Goal: Task Accomplishment & Management: Complete application form

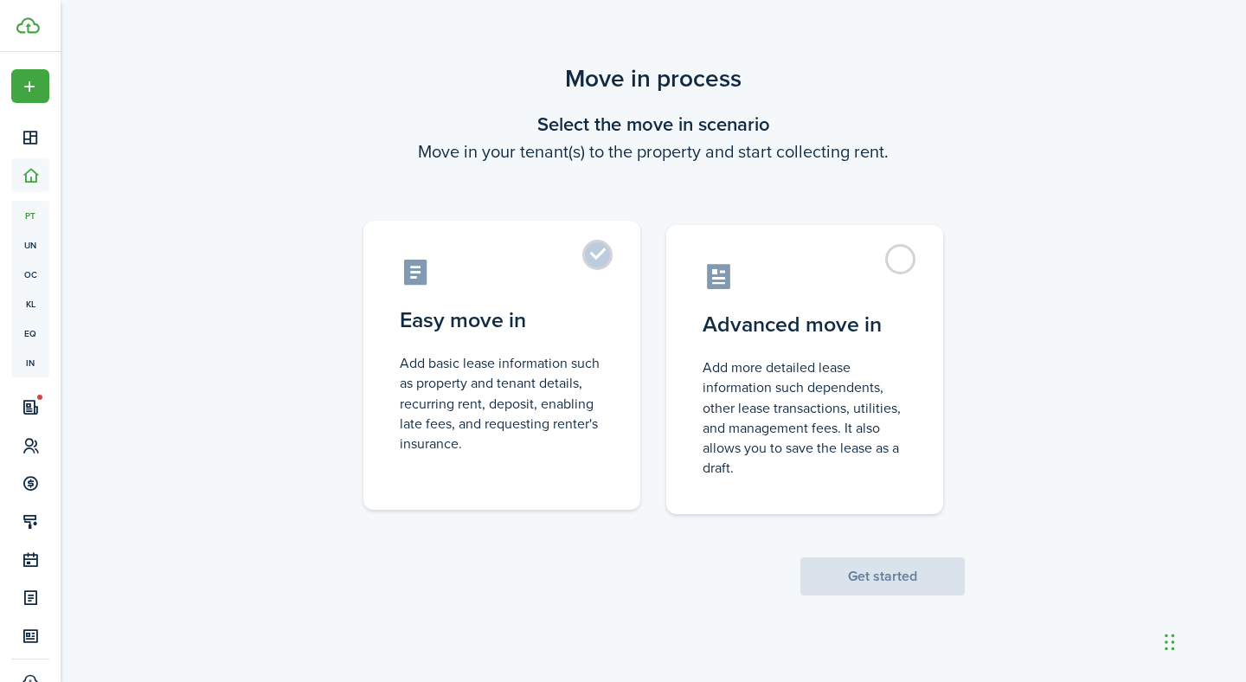
click at [546, 402] on control-radio-card-description "Add basic lease information such as property and tenant details, recurring rent…" at bounding box center [502, 403] width 204 height 100
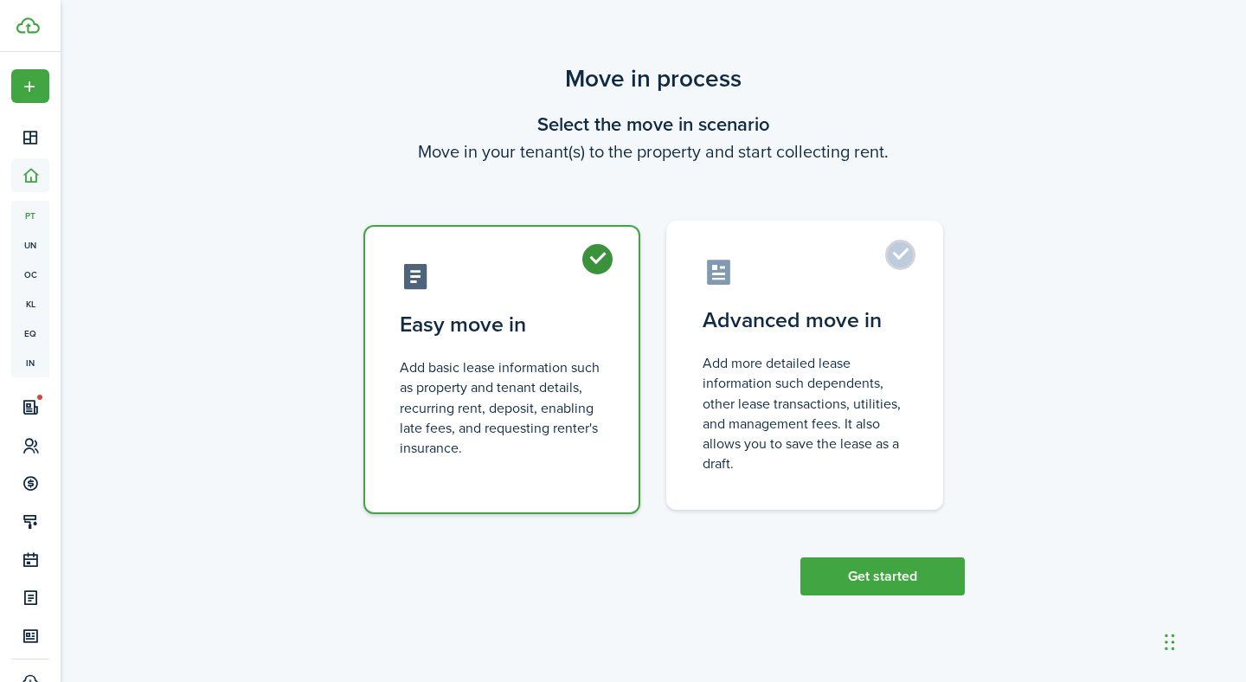
click at [874, 396] on control-radio-card-description "Add more detailed lease information such dependents, other lease transactions, …" at bounding box center [805, 413] width 204 height 120
radio input "false"
radio input "true"
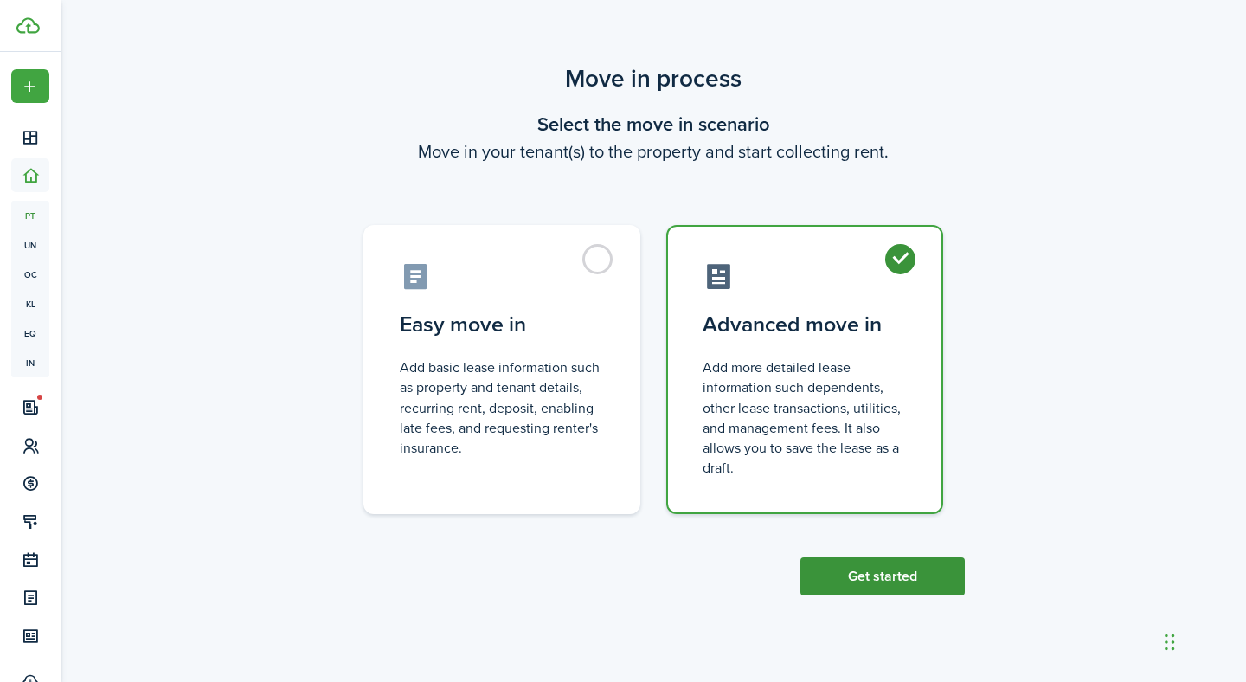
click at [895, 577] on button "Get started" at bounding box center [882, 576] width 164 height 38
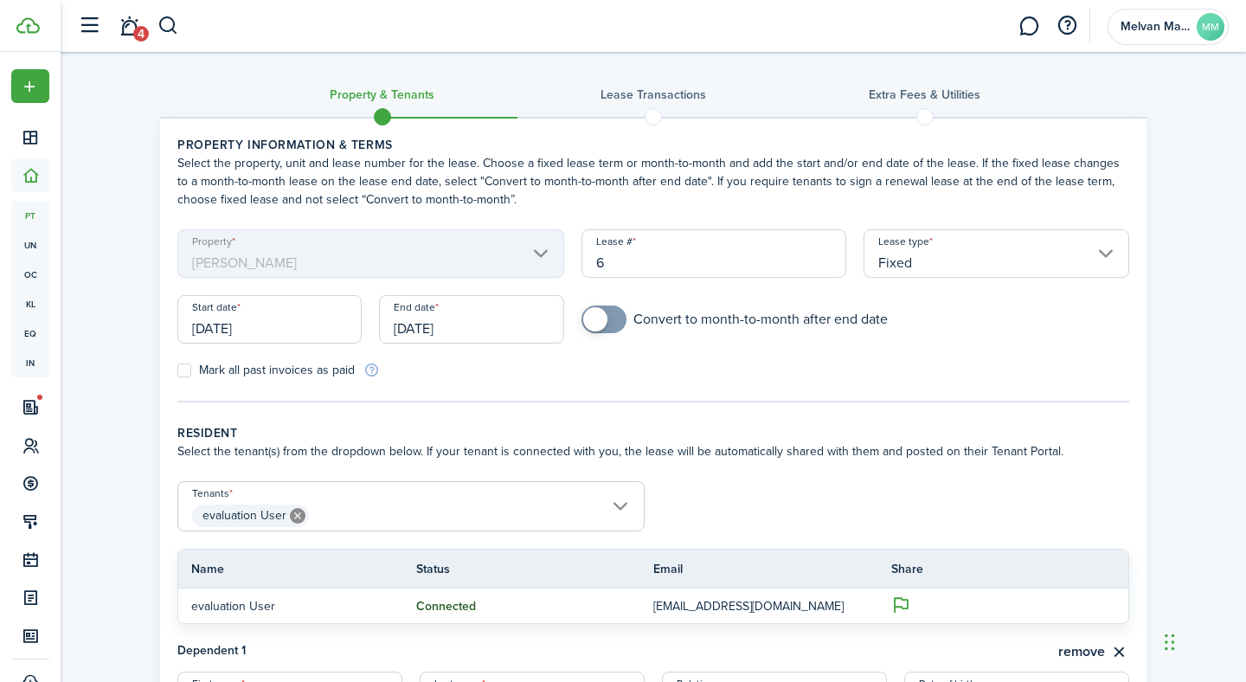
click at [979, 266] on input "Fixed" at bounding box center [997, 253] width 266 height 48
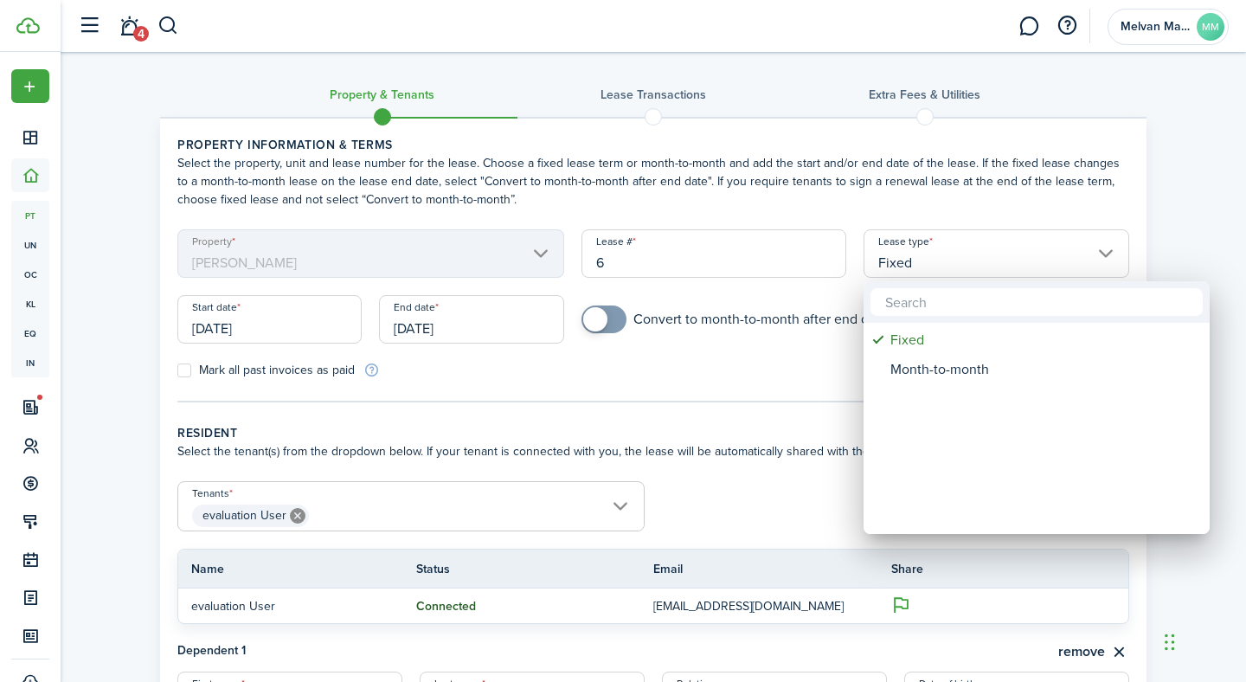
click at [979, 266] on div at bounding box center [623, 341] width 1523 height 959
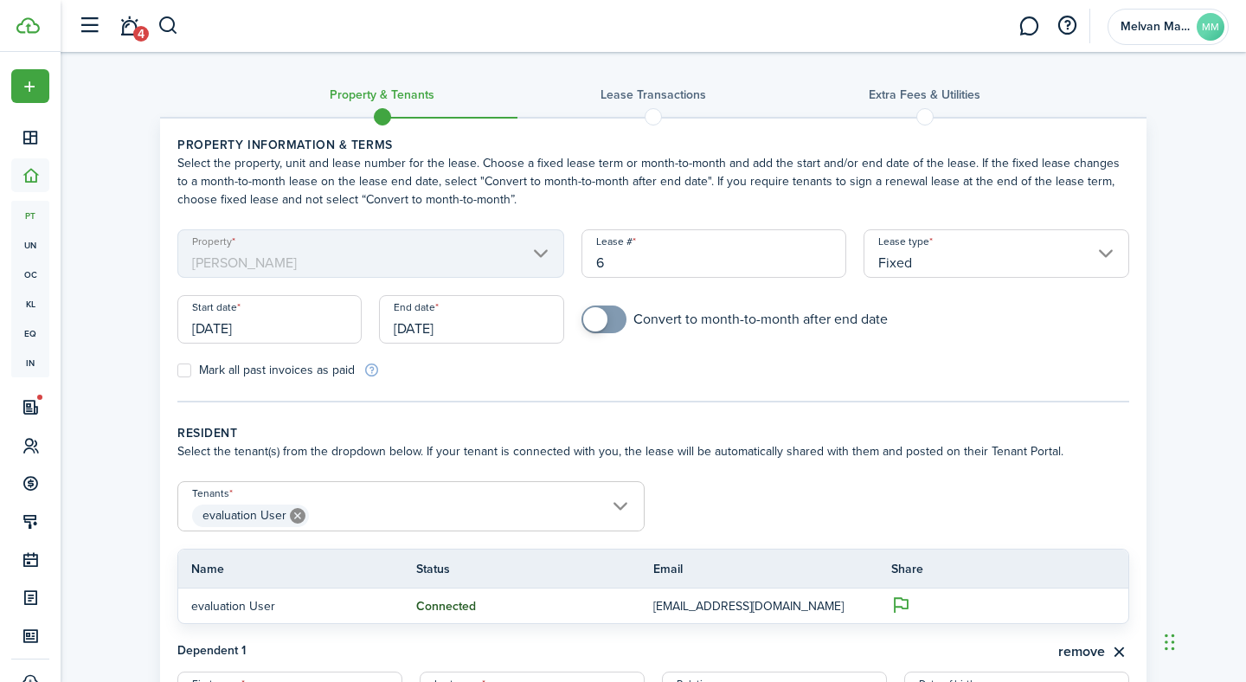
click at [941, 257] on input "Fixed" at bounding box center [997, 253] width 266 height 48
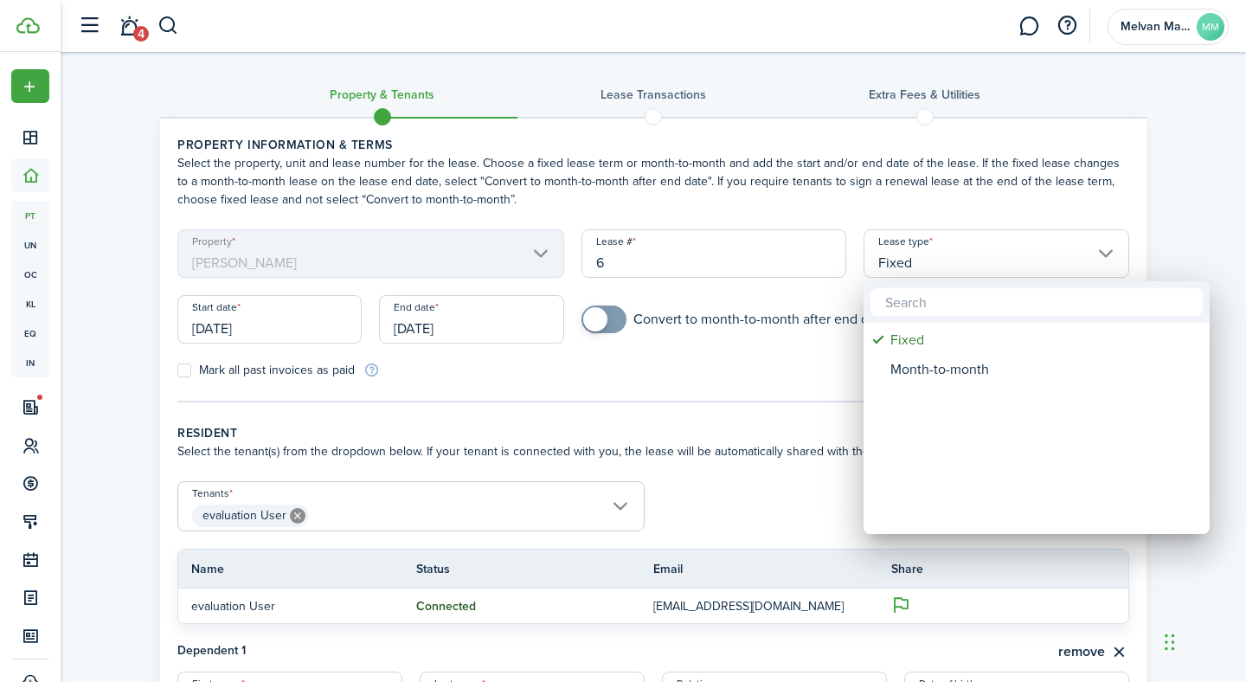
click at [936, 253] on div at bounding box center [623, 341] width 1523 height 959
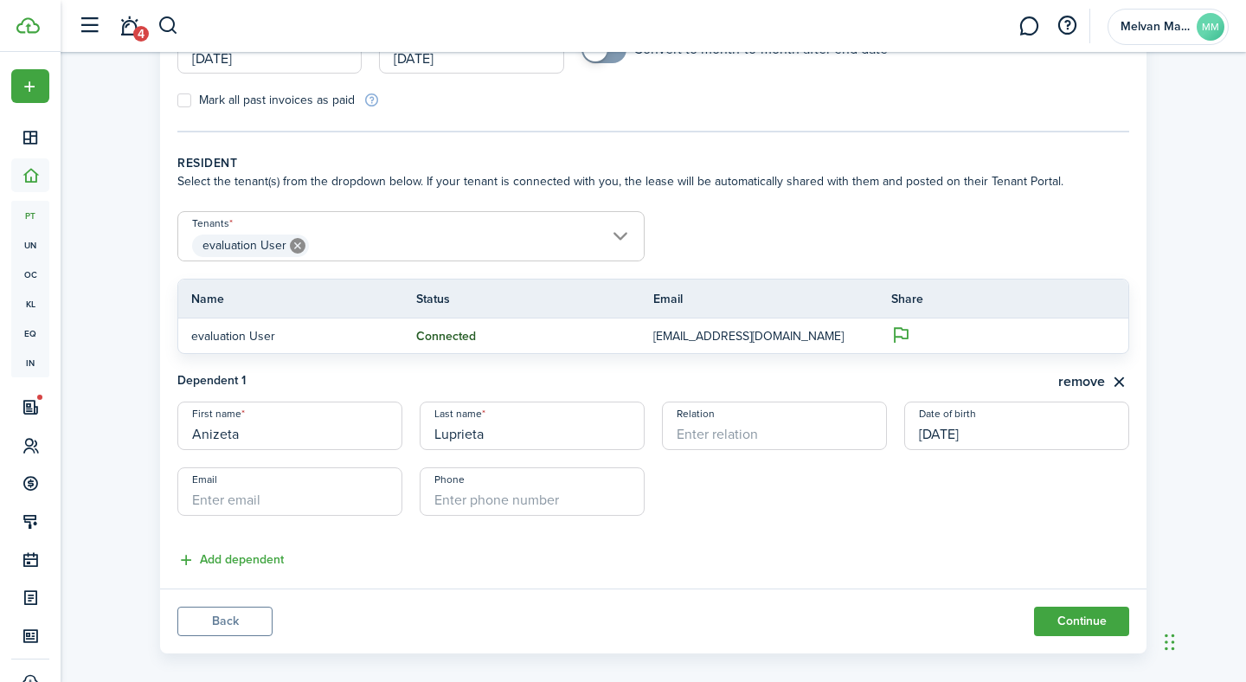
scroll to position [288, 0]
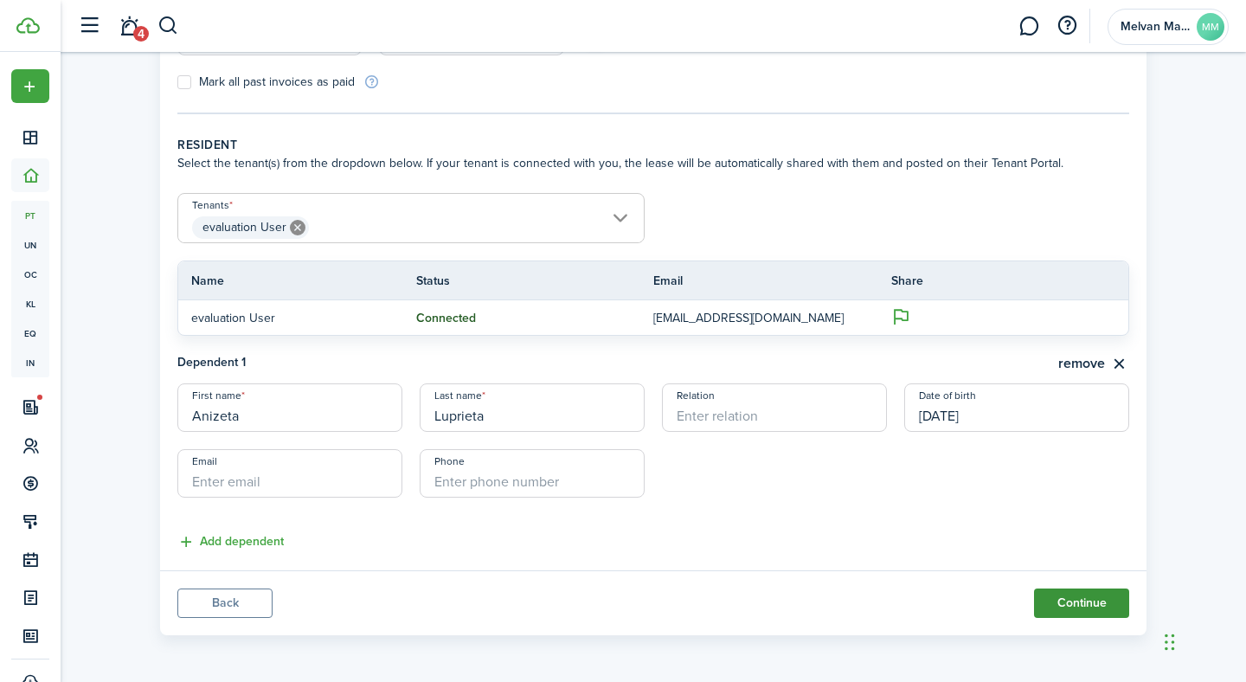
click at [1073, 599] on button "Continue" at bounding box center [1081, 602] width 95 height 29
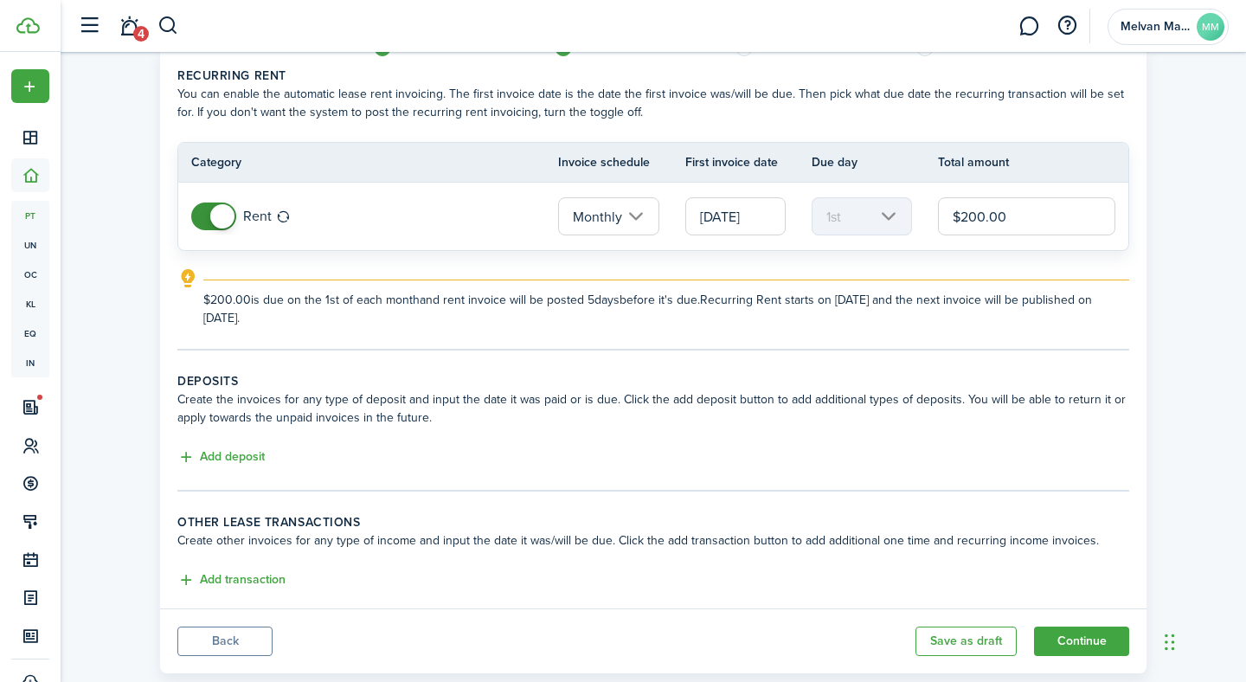
scroll to position [107, 0]
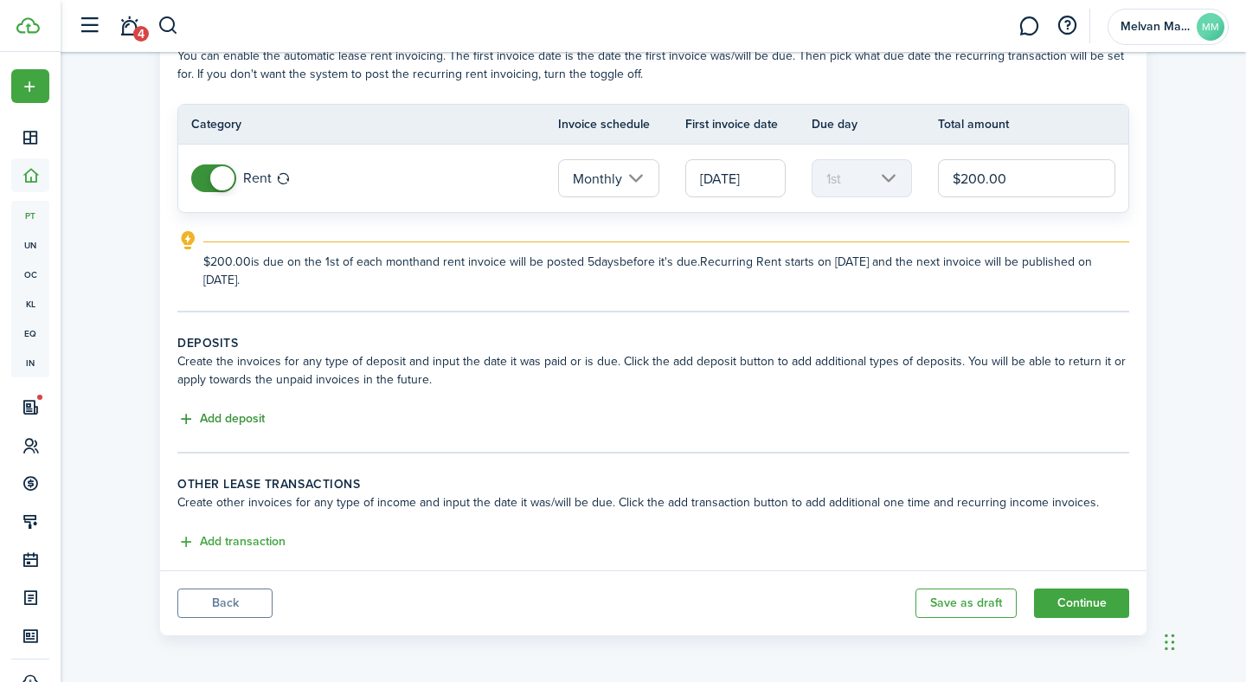
click at [232, 417] on button "Add deposit" at bounding box center [220, 419] width 87 height 20
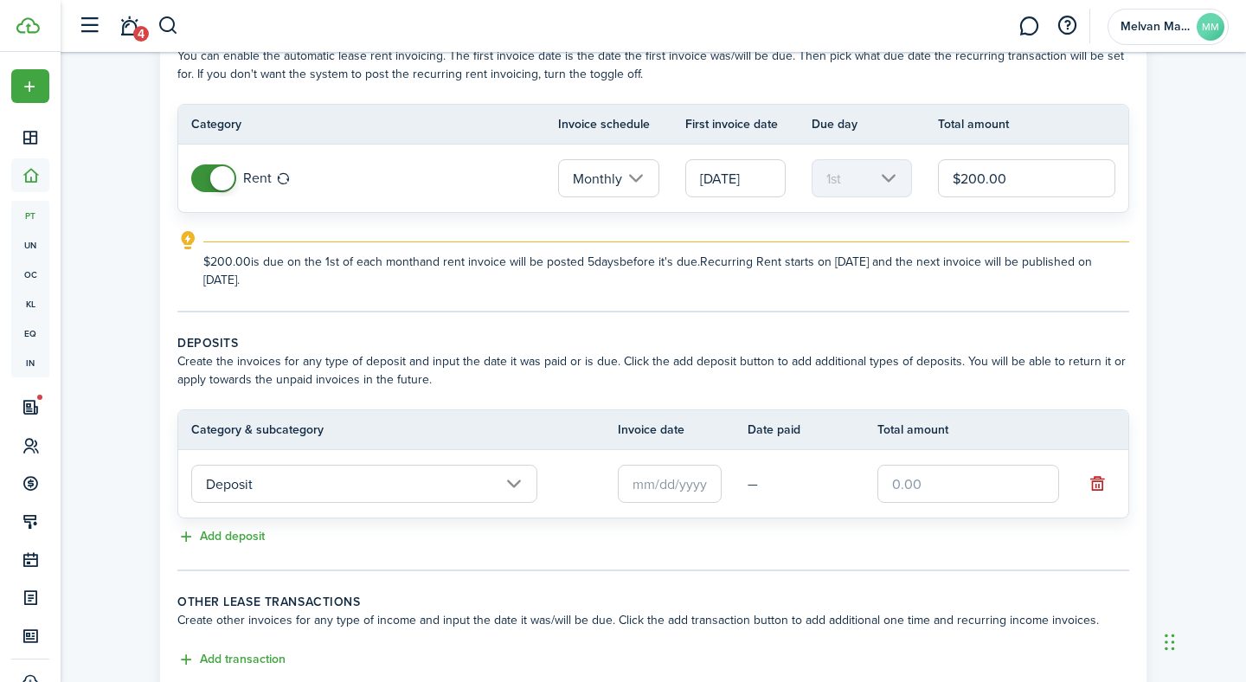
click at [678, 491] on input "text" at bounding box center [670, 484] width 104 height 38
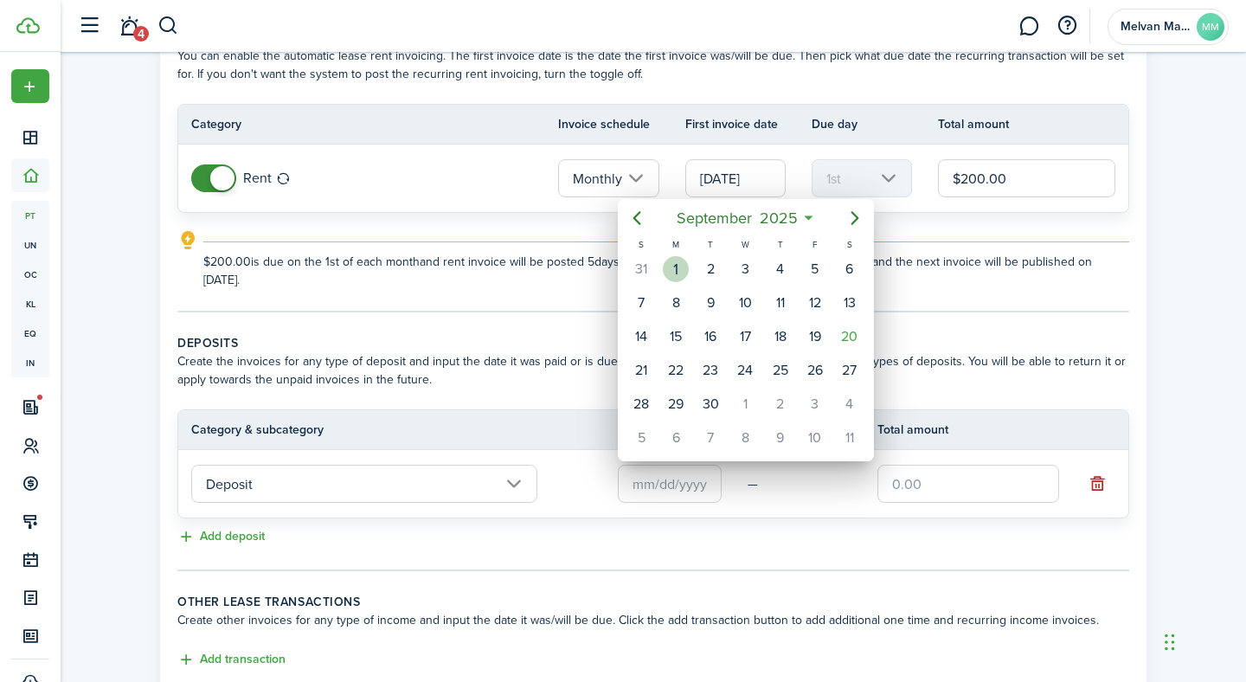
click at [677, 273] on div "1" at bounding box center [676, 269] width 26 height 26
type input "[DATE]"
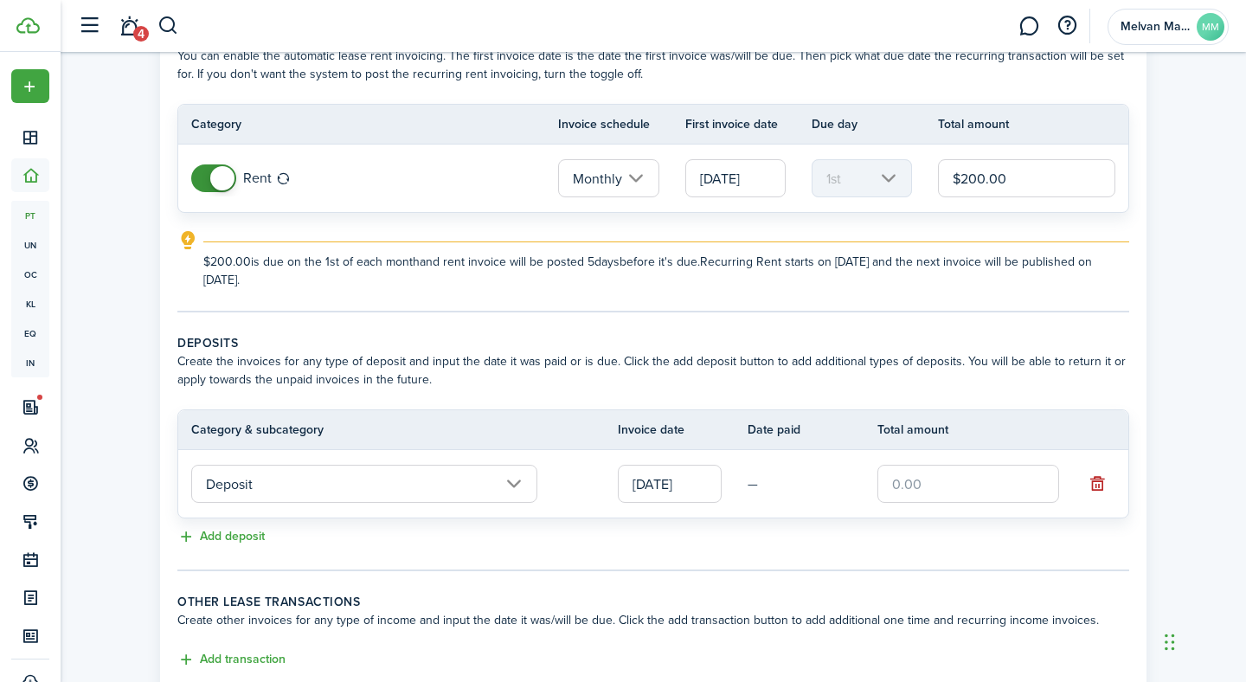
click at [959, 485] on input "text" at bounding box center [968, 484] width 182 height 38
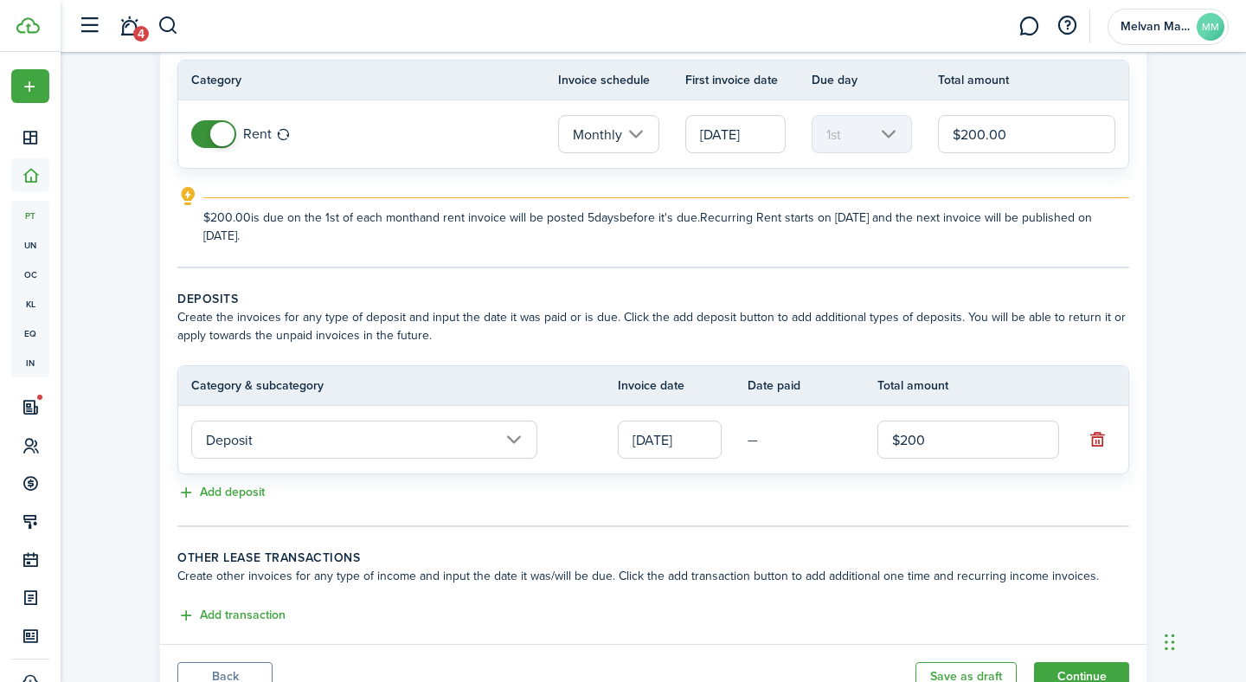
scroll to position [225, 0]
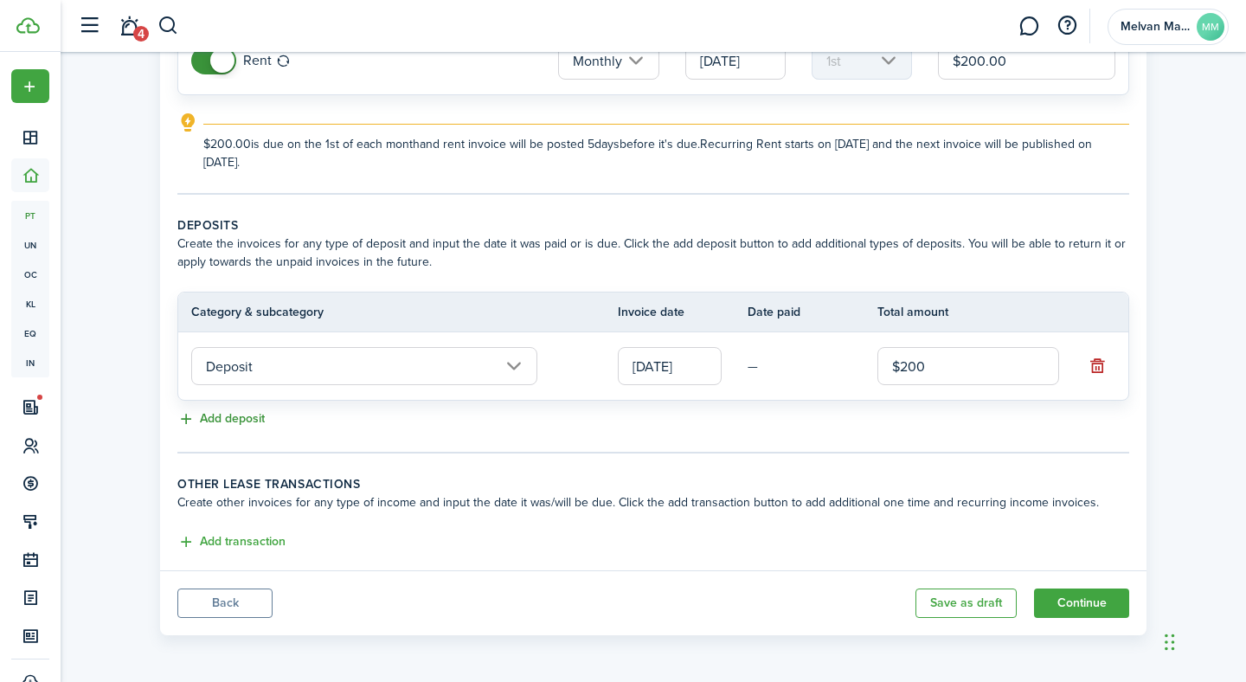
type input "$200.00"
click at [228, 419] on button "Add deposit" at bounding box center [220, 419] width 87 height 20
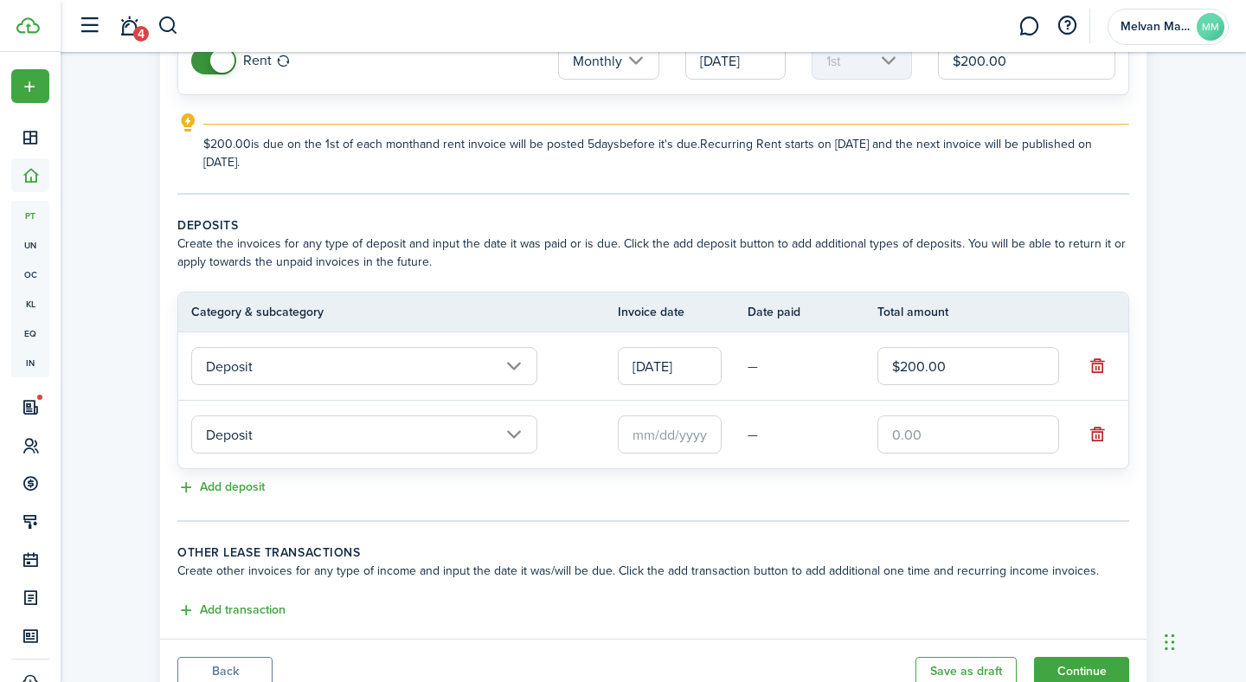
click at [321, 435] on input "Deposit" at bounding box center [364, 434] width 346 height 38
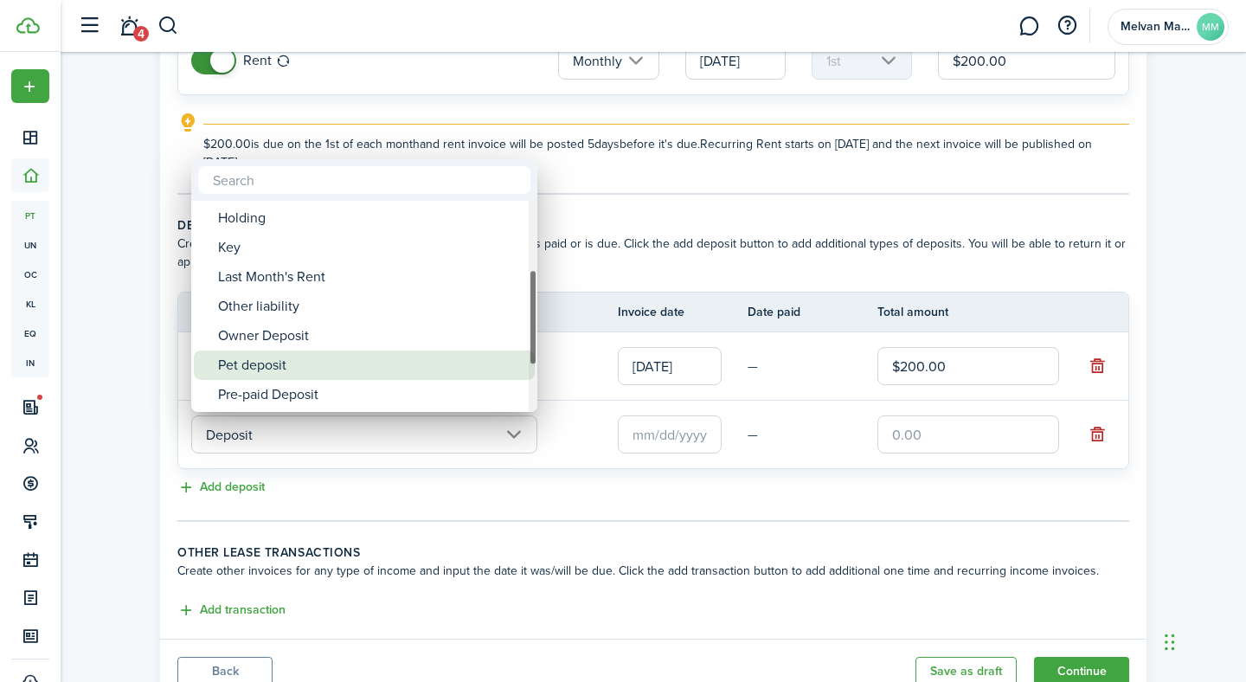
click at [335, 366] on div "Pet deposit" at bounding box center [371, 364] width 306 height 29
type input "Deposit / Pet deposit"
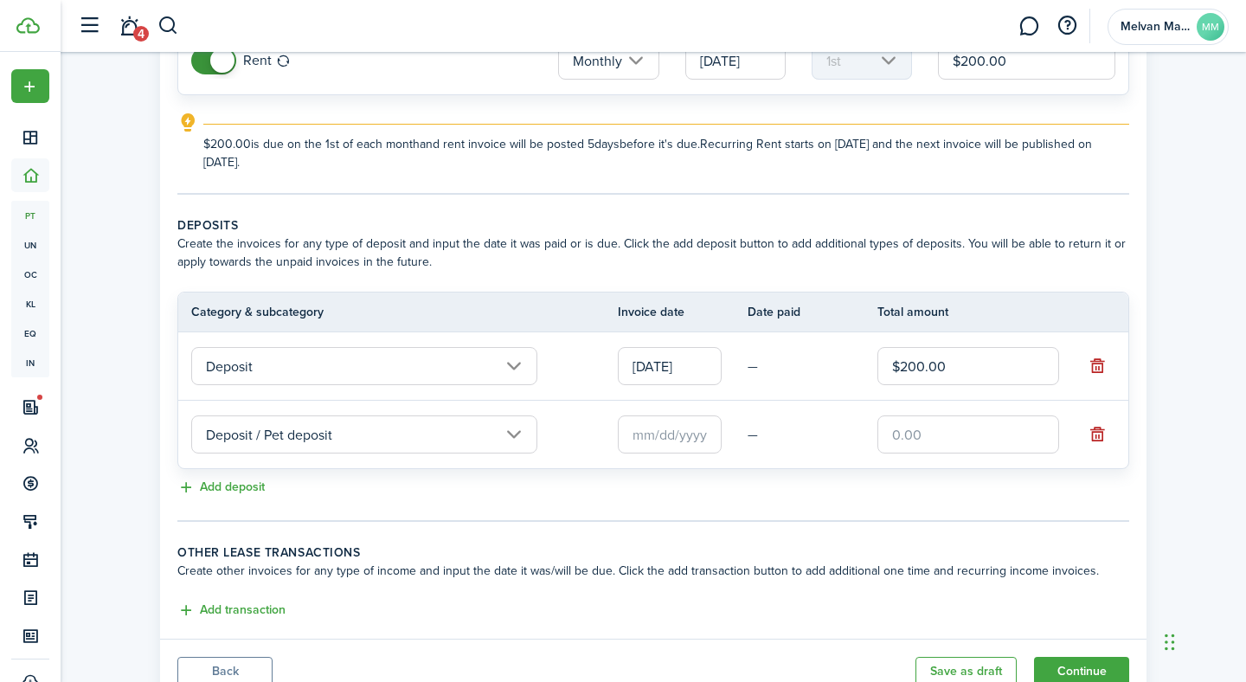
click at [678, 435] on input "text" at bounding box center [670, 434] width 104 height 38
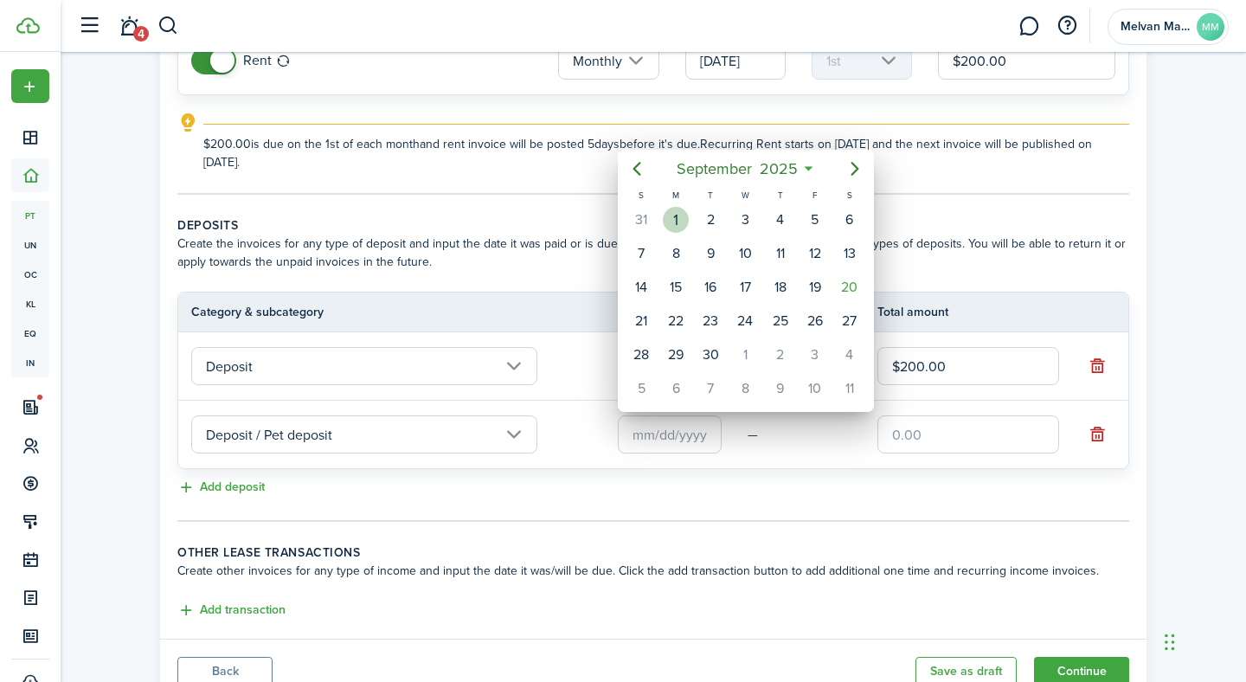
click at [674, 218] on div "1" at bounding box center [676, 220] width 26 height 26
type input "[DATE]"
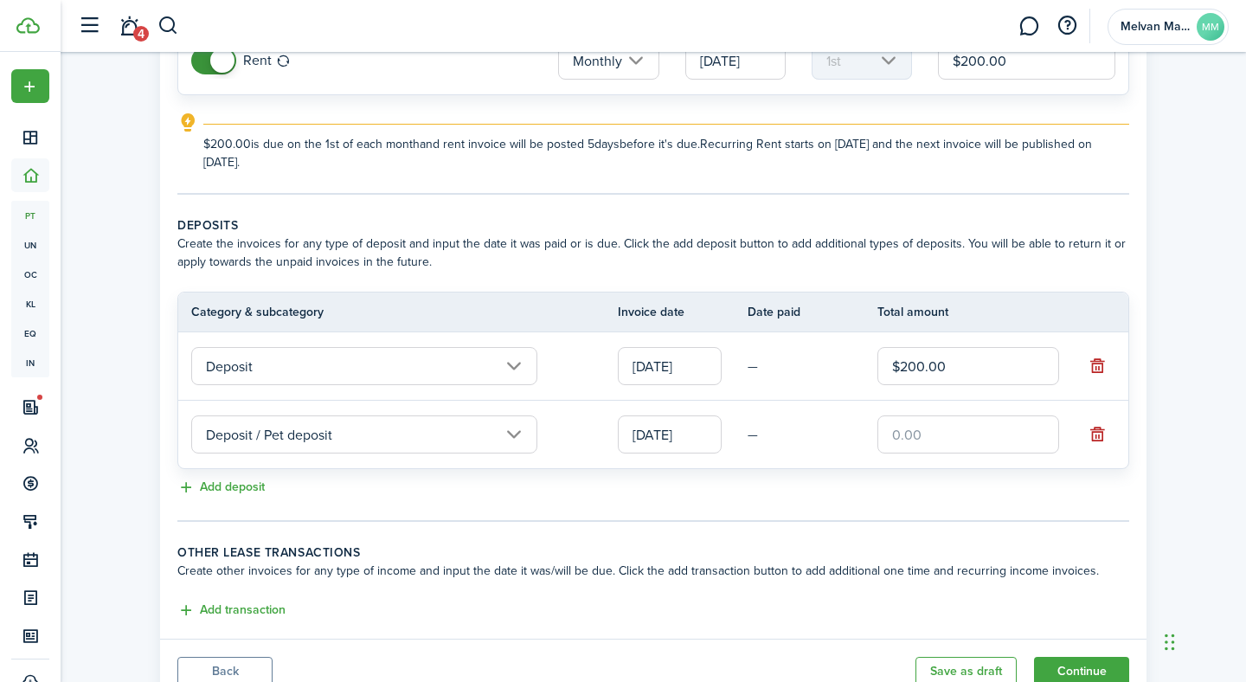
click at [914, 433] on input "text" at bounding box center [968, 434] width 182 height 38
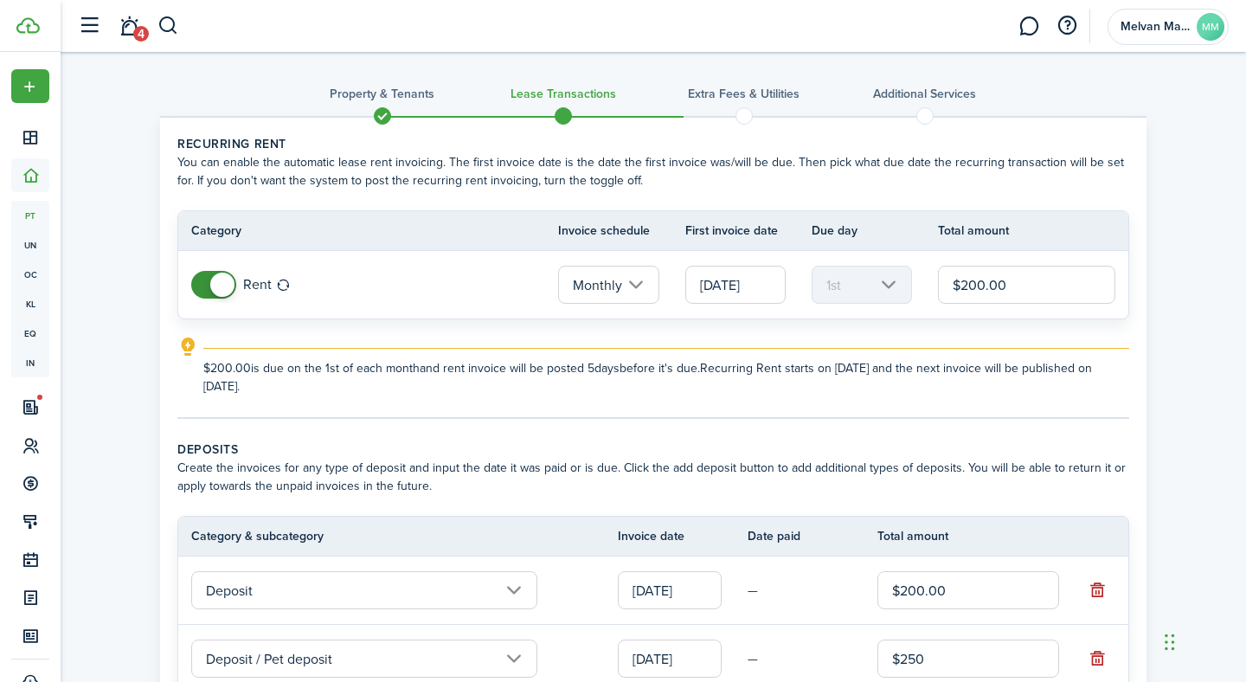
scroll to position [0, 0]
click at [975, 286] on input "$200.00" at bounding box center [1026, 285] width 177 height 38
type input "$250.00"
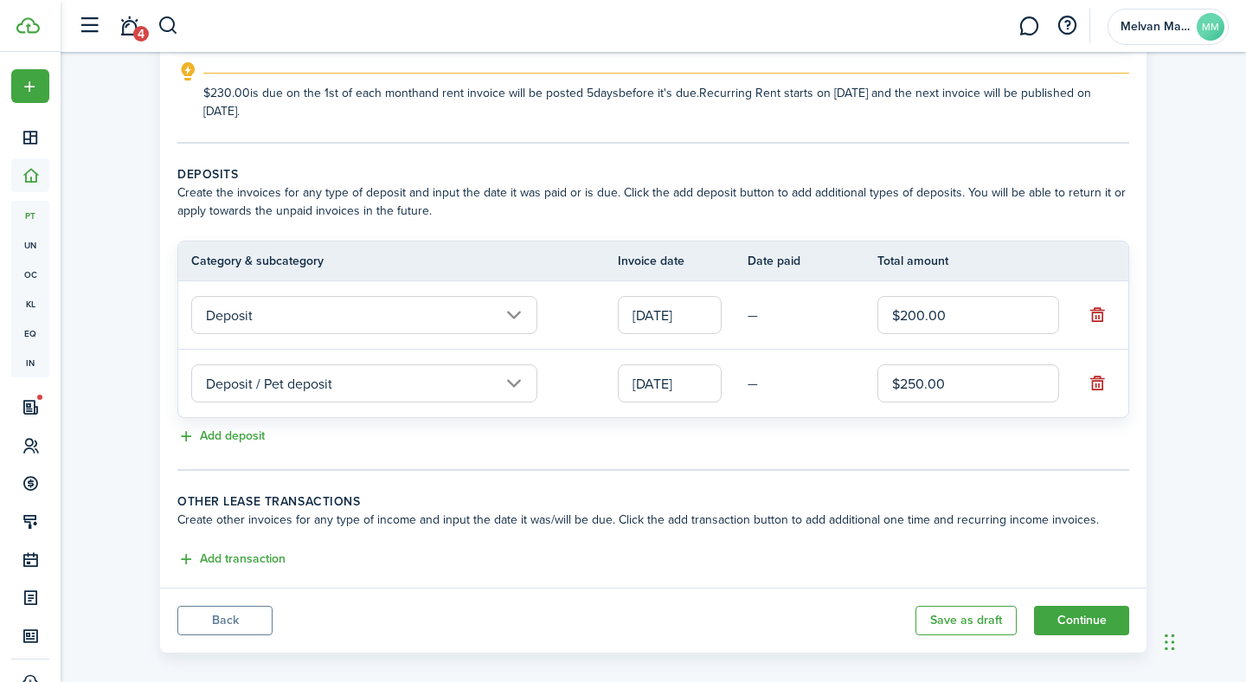
scroll to position [293, 0]
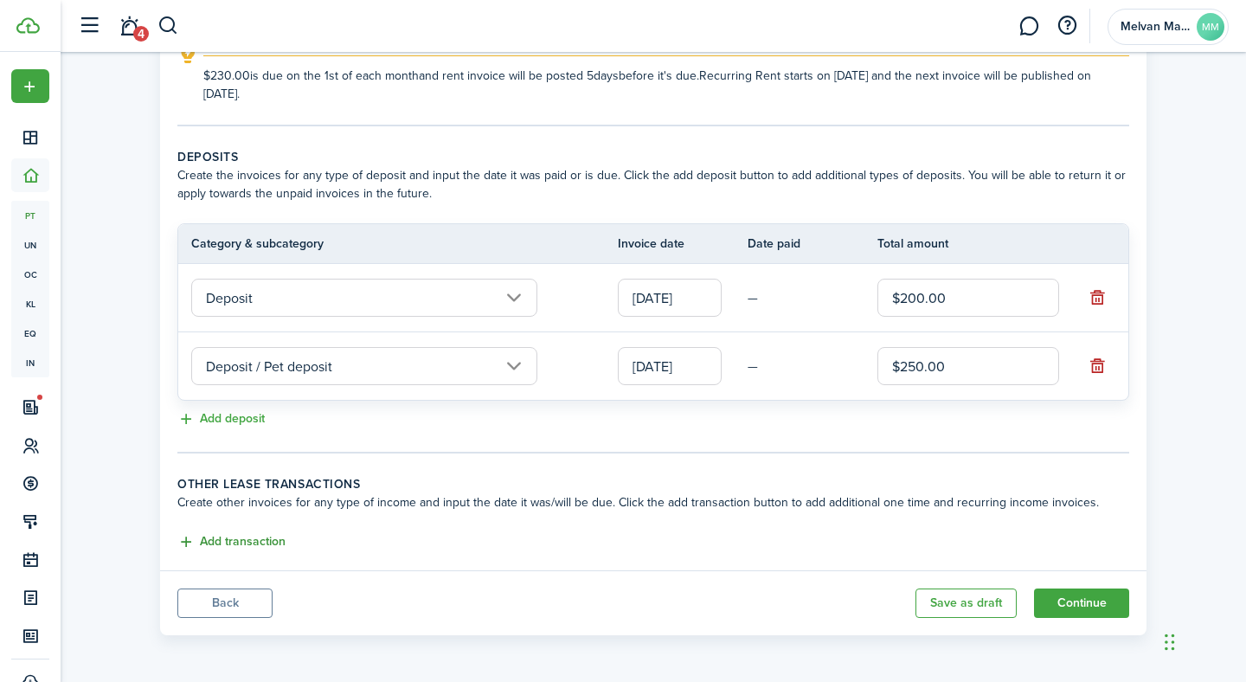
type input "$230.00"
click at [248, 542] on button "Add transaction" at bounding box center [231, 542] width 108 height 20
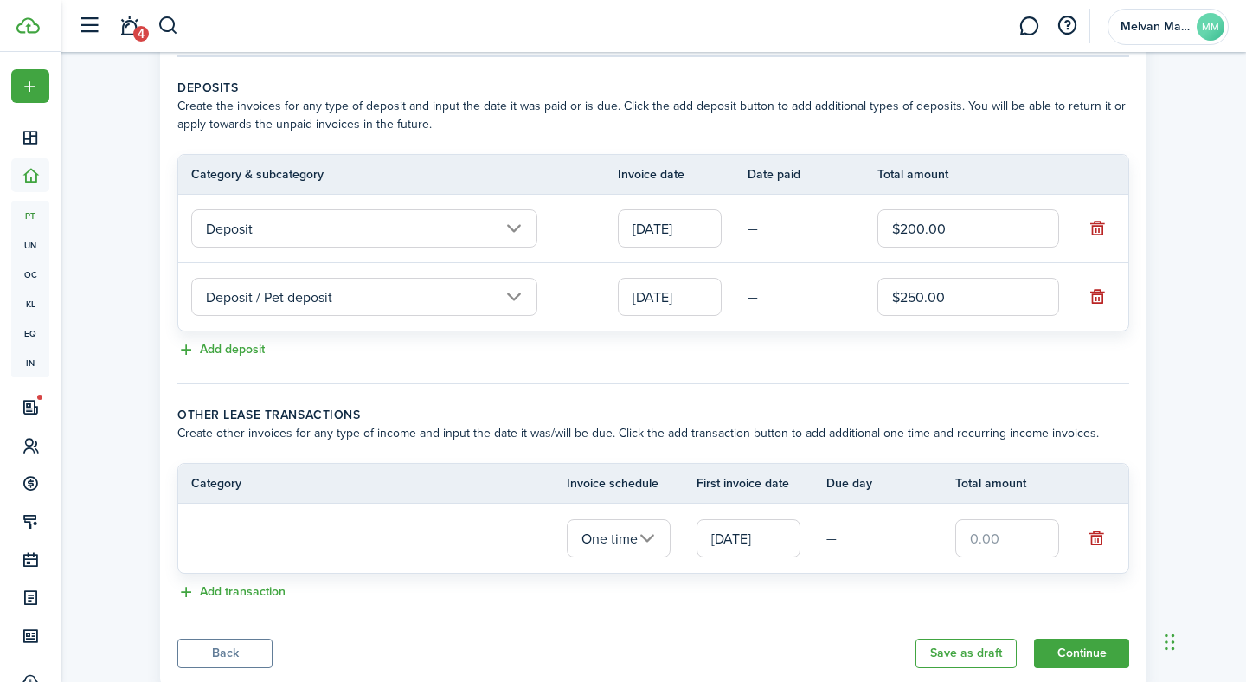
scroll to position [411, 0]
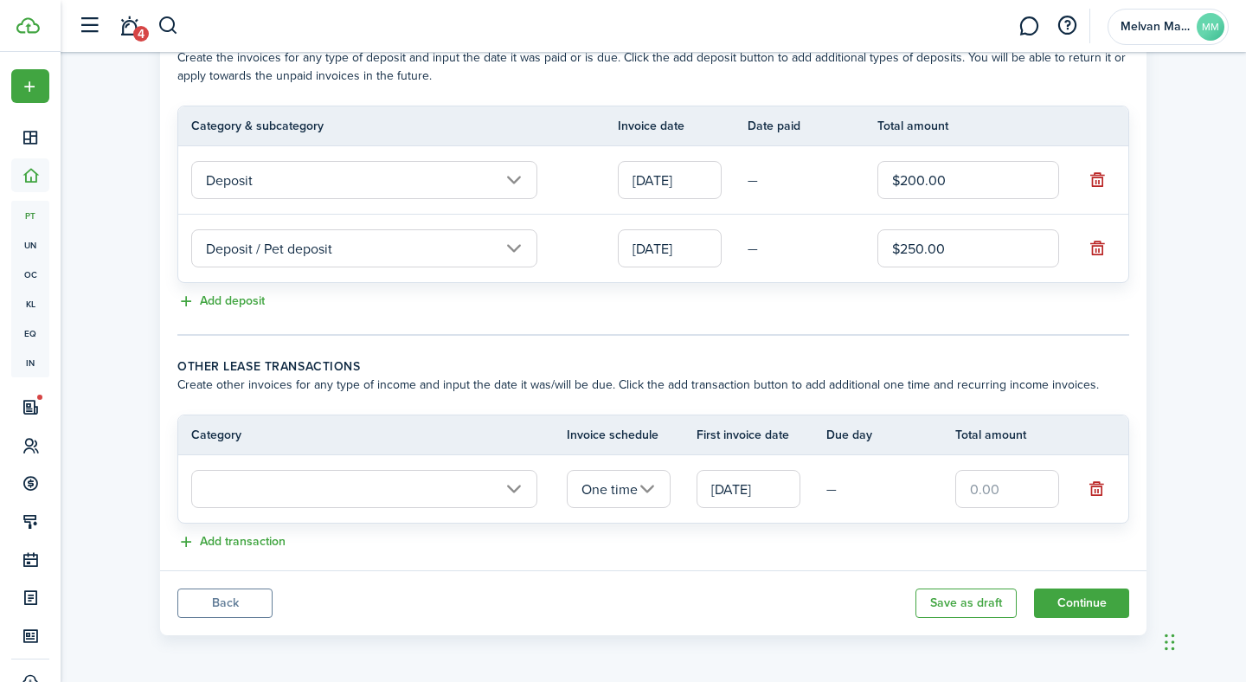
click at [642, 493] on input "One time" at bounding box center [619, 489] width 104 height 38
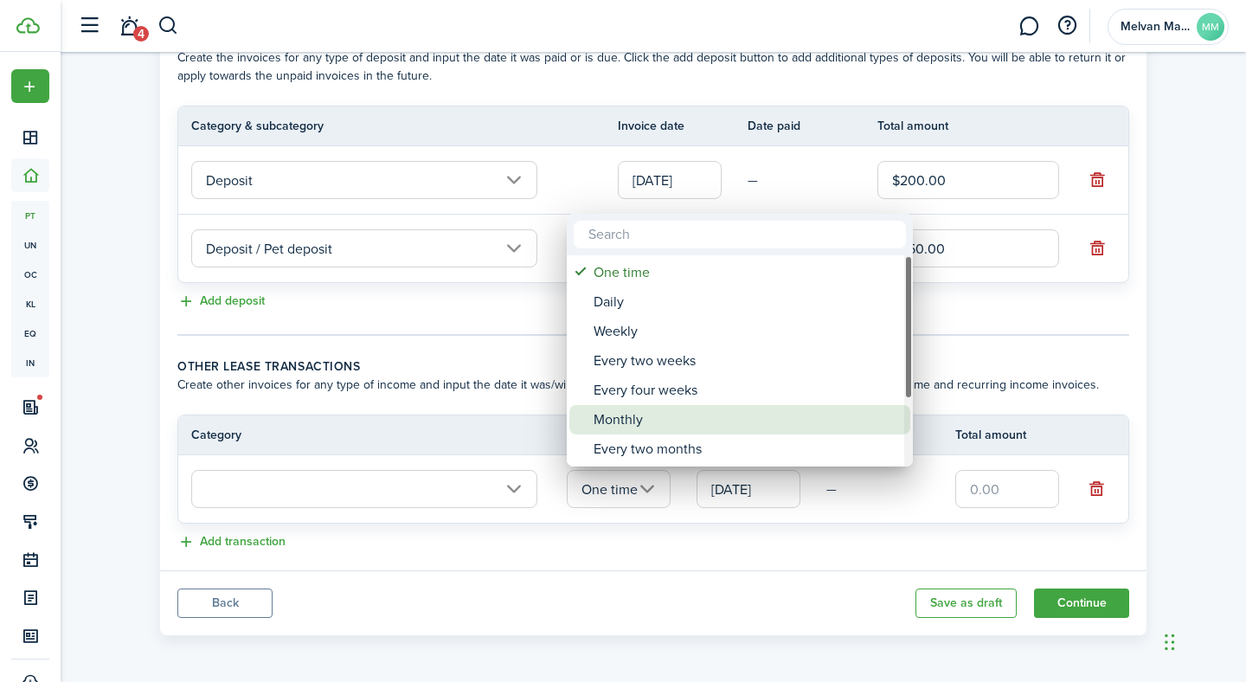
click at [675, 417] on div "Monthly" at bounding box center [747, 419] width 306 height 29
type input "Monthly"
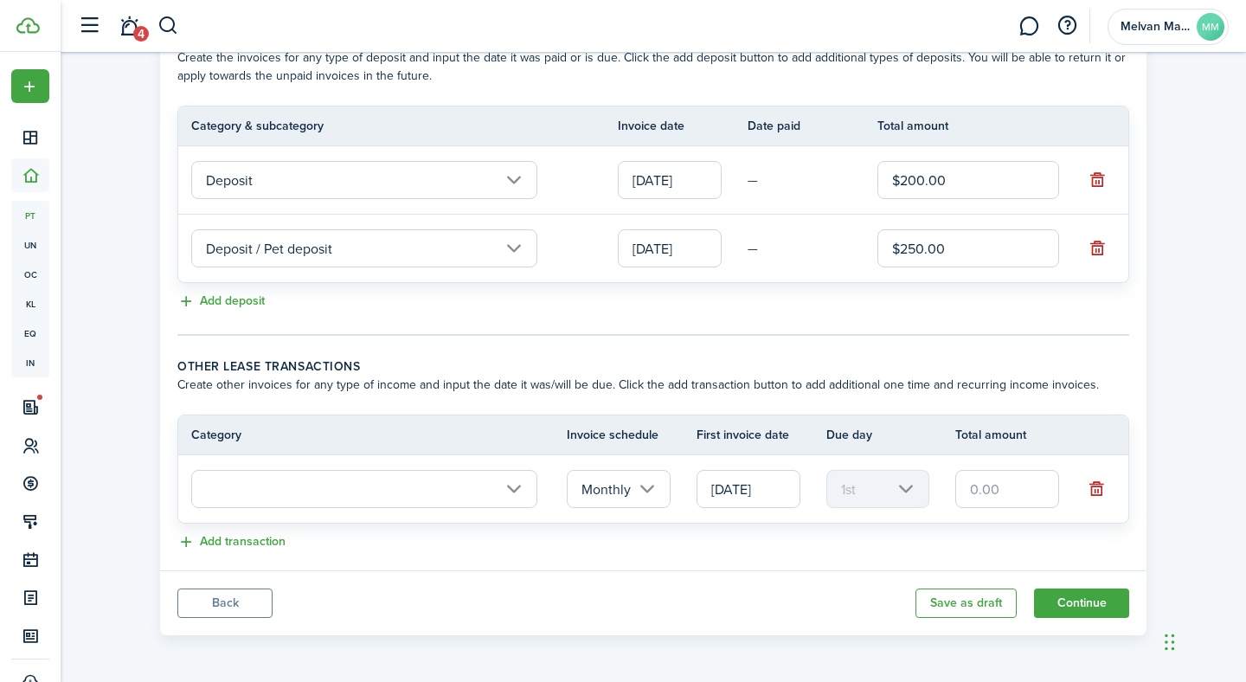
click at [440, 486] on input "text" at bounding box center [364, 489] width 346 height 38
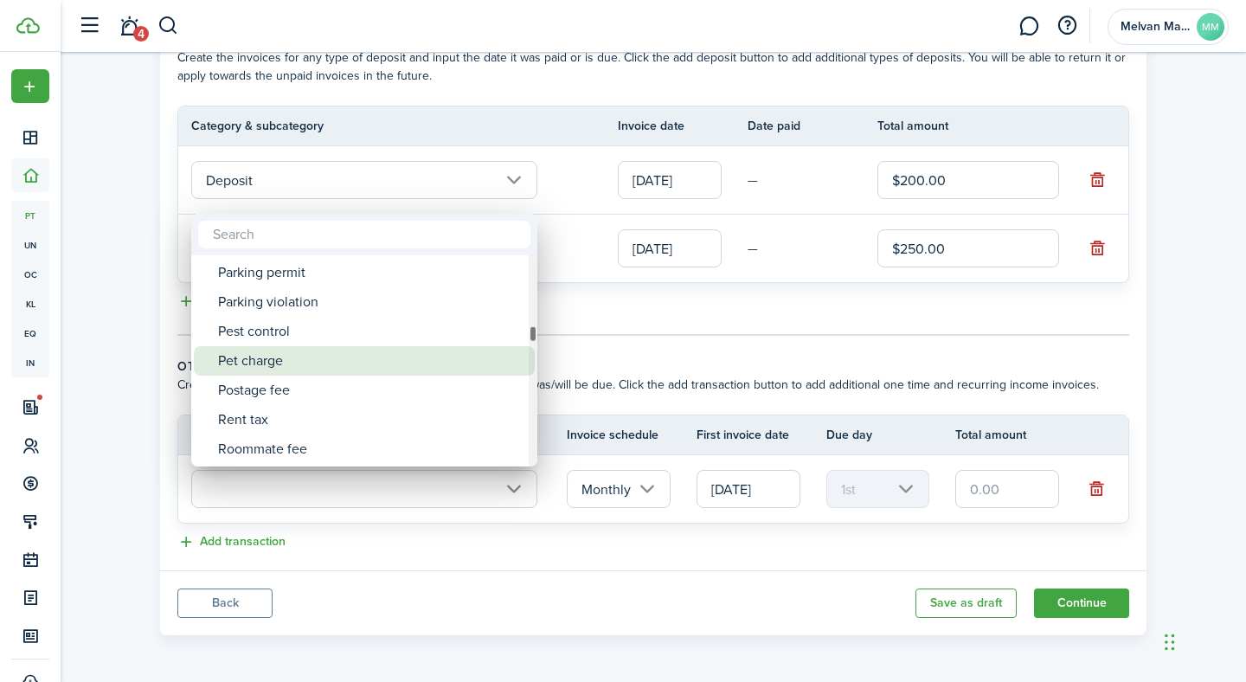
click at [297, 369] on div "Pet charge" at bounding box center [371, 360] width 306 height 29
type input "Tenant charges & fees / Pet charge"
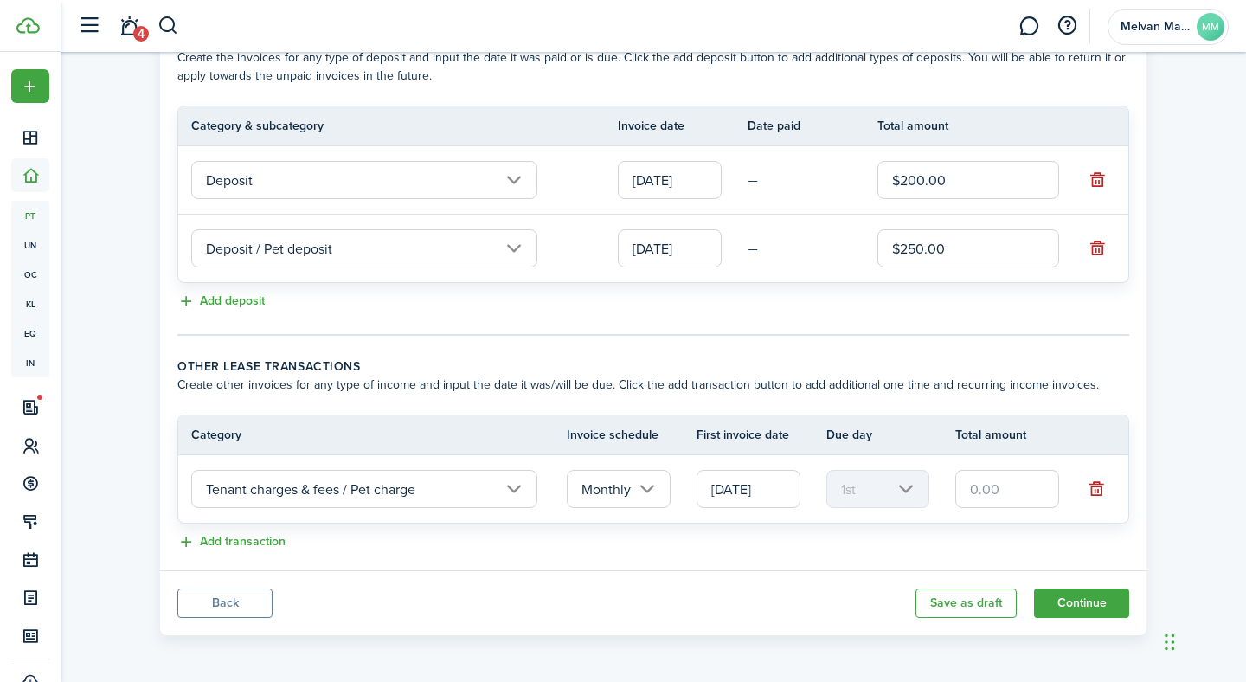
click at [1028, 496] on input "text" at bounding box center [1007, 489] width 104 height 38
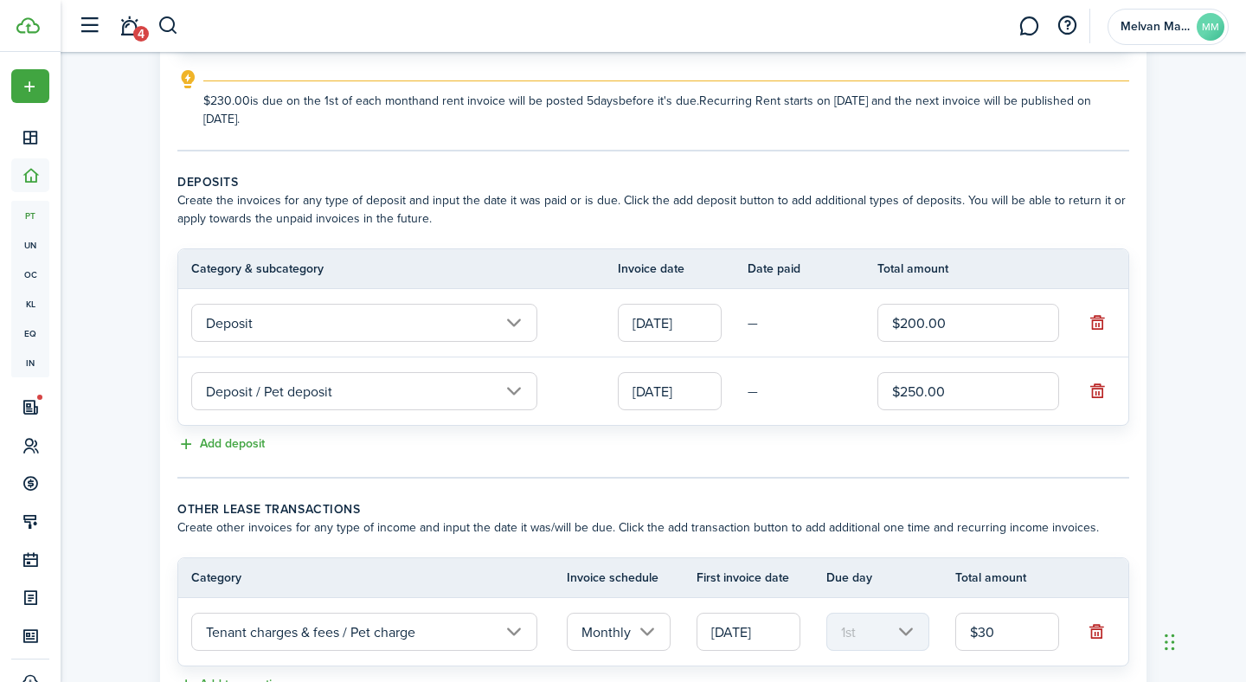
scroll to position [0, 0]
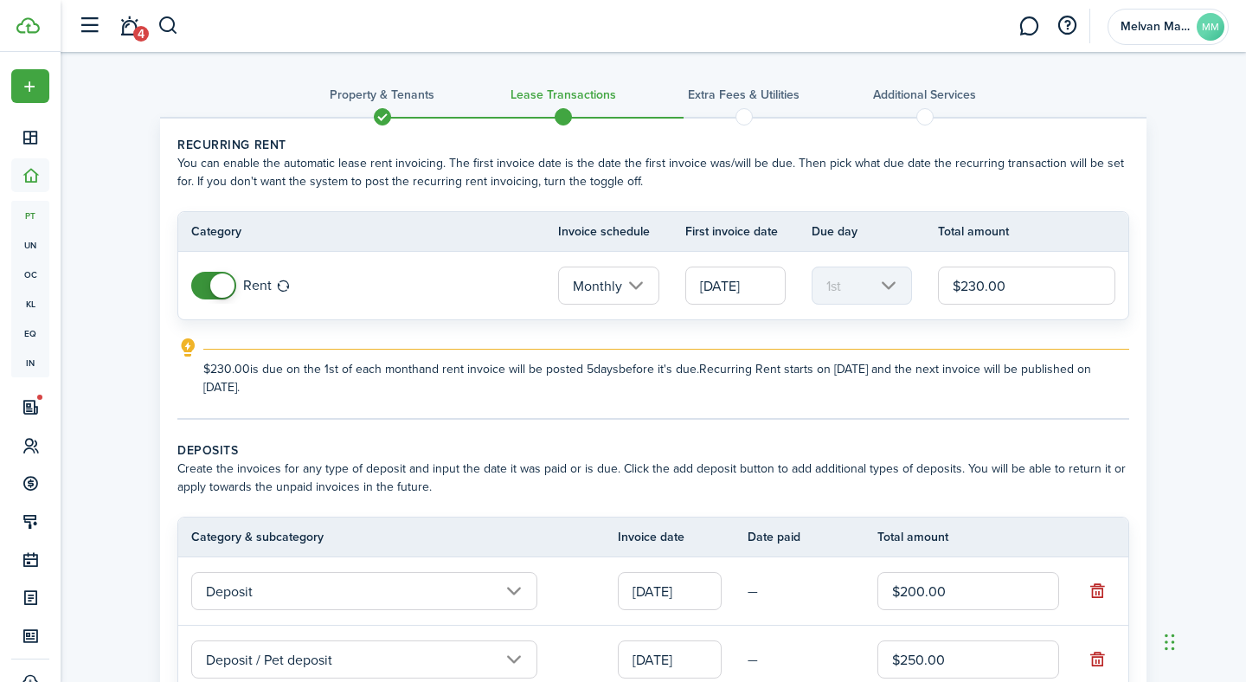
click at [983, 286] on input "$230.00" at bounding box center [1026, 285] width 177 height 38
type input "$30.00"
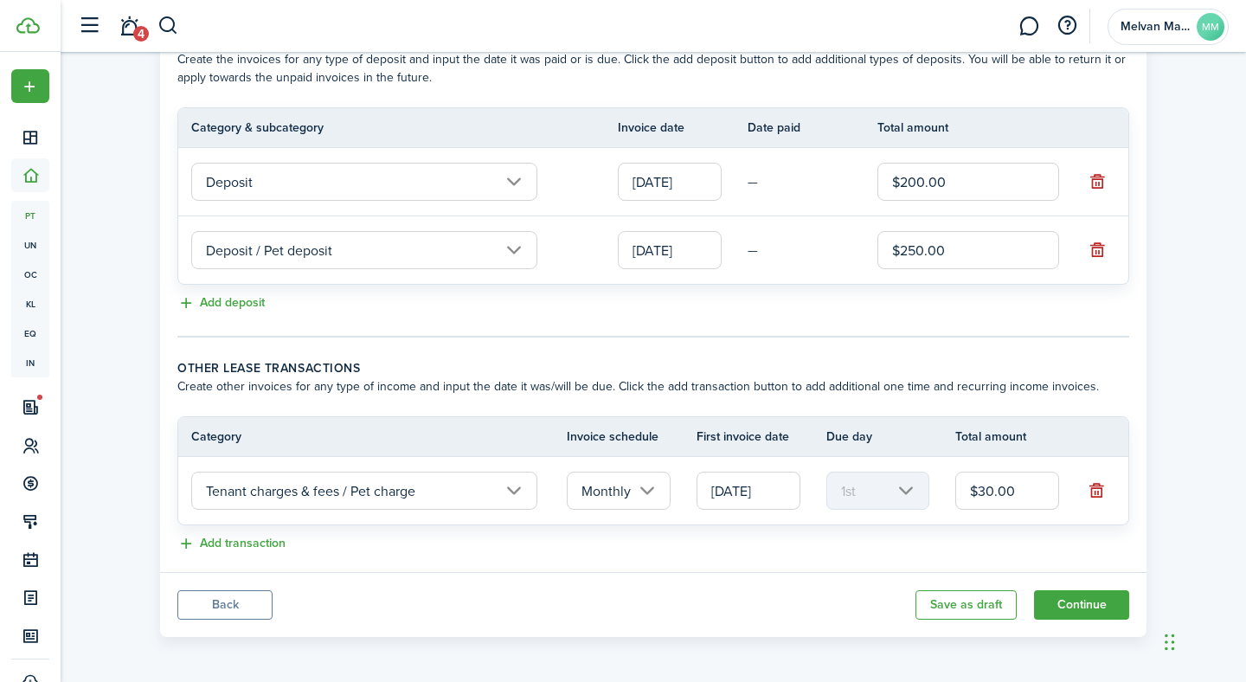
scroll to position [411, 0]
type input "$200.00"
click at [1085, 607] on button "Continue" at bounding box center [1081, 602] width 95 height 29
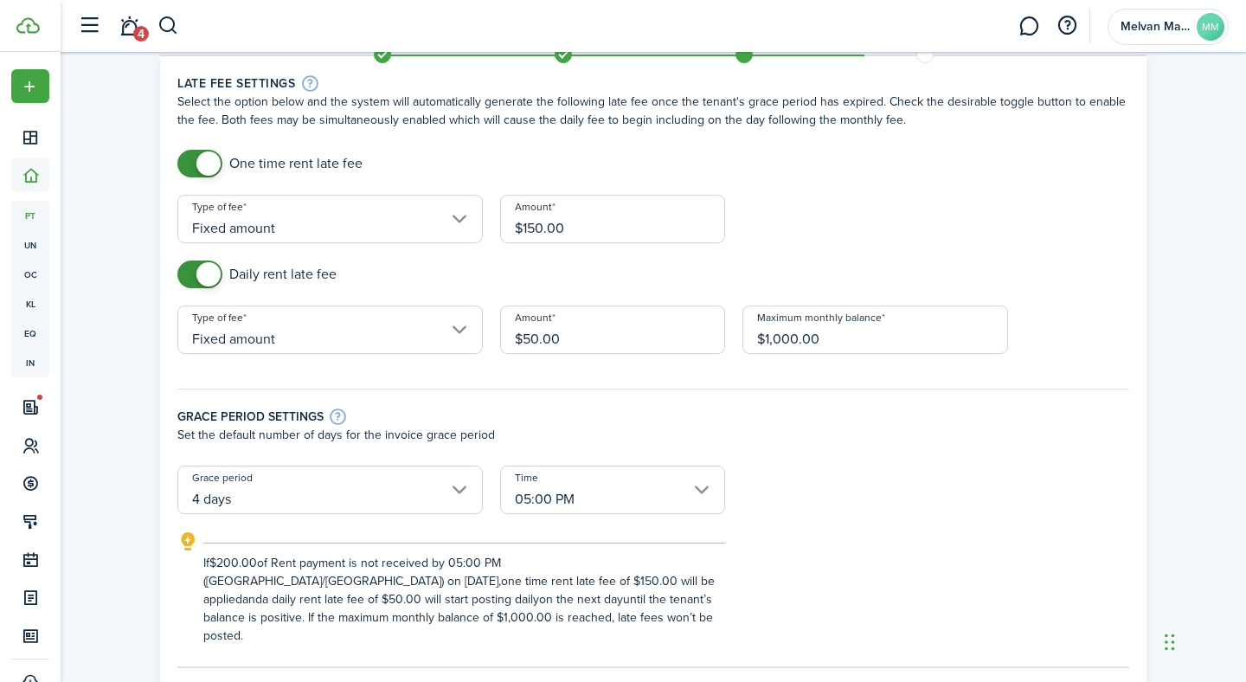
scroll to position [58, 0]
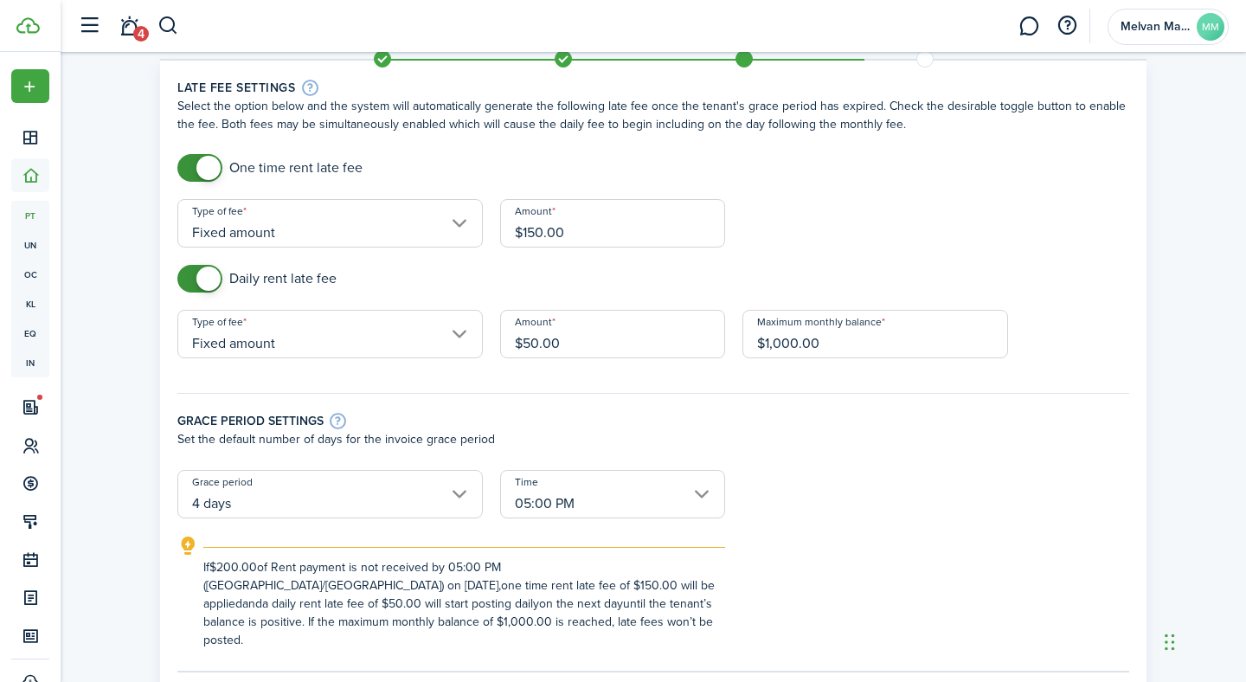
click at [554, 228] on input "$150.00" at bounding box center [612, 223] width 225 height 48
click at [535, 230] on input "$150.00" at bounding box center [612, 223] width 225 height 48
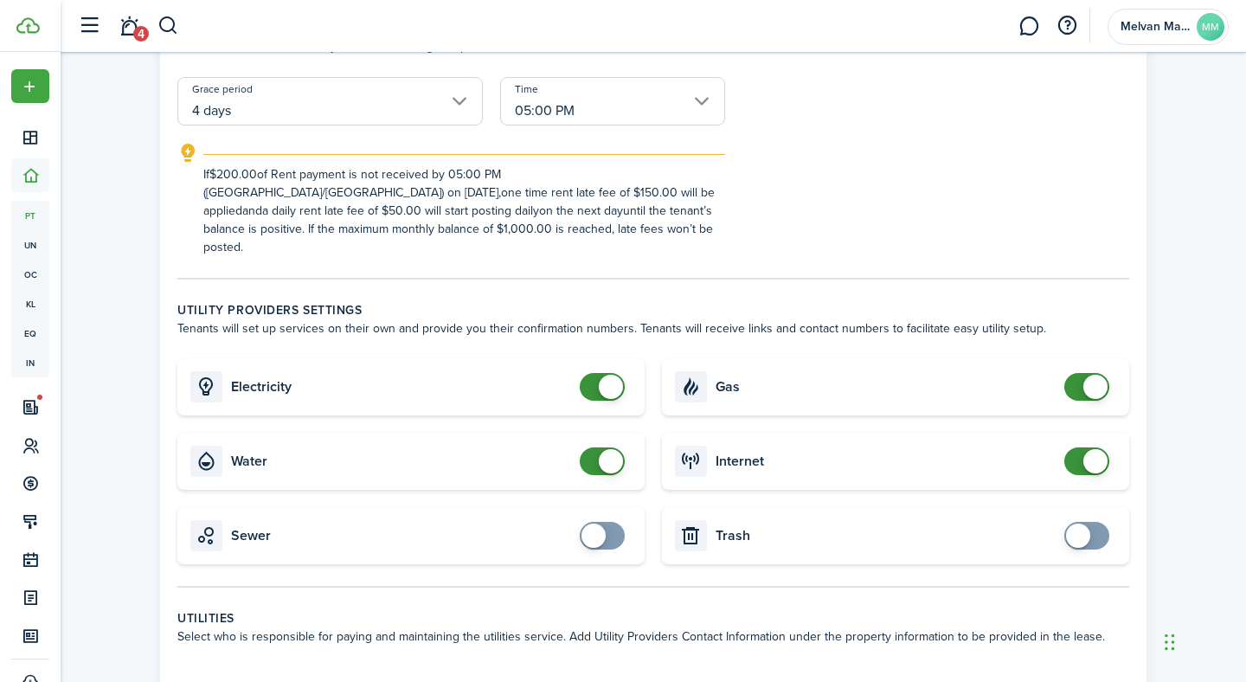
scroll to position [458, 0]
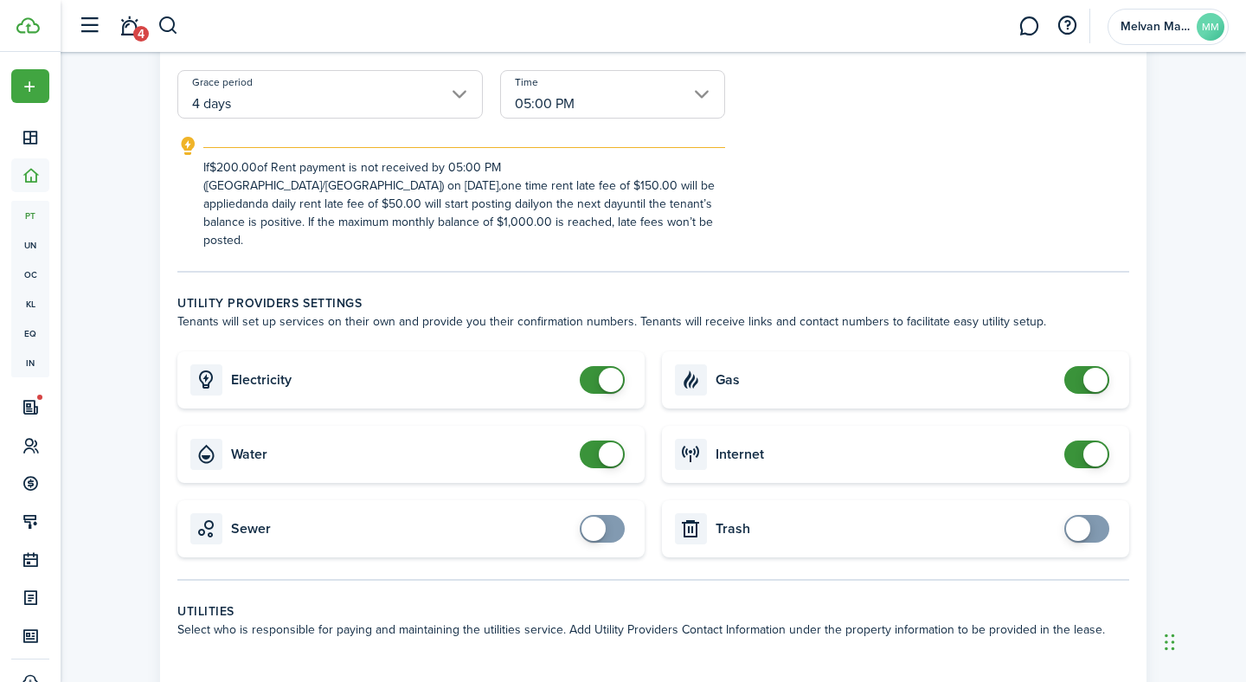
checkbox input "false"
click at [594, 440] on span at bounding box center [602, 454] width 17 height 28
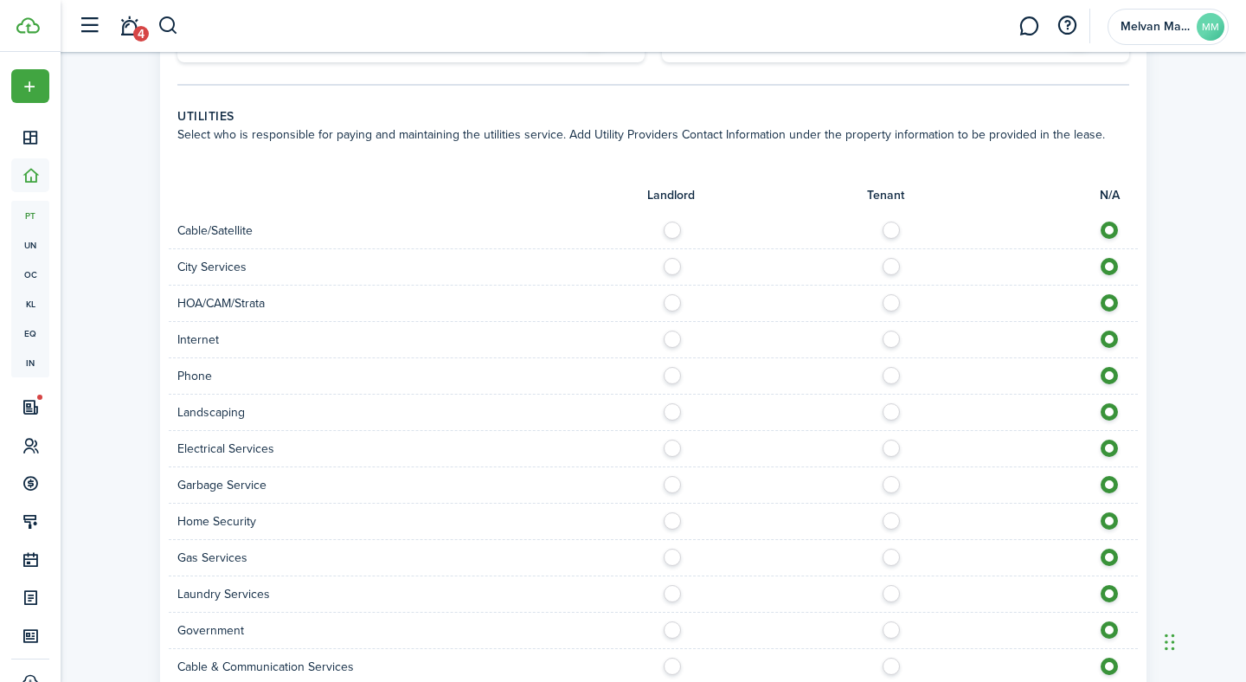
scroll to position [955, 0]
click at [893, 219] on label at bounding box center [896, 223] width 30 height 9
radio input "true"
click at [890, 255] on label at bounding box center [896, 259] width 30 height 9
radio input "true"
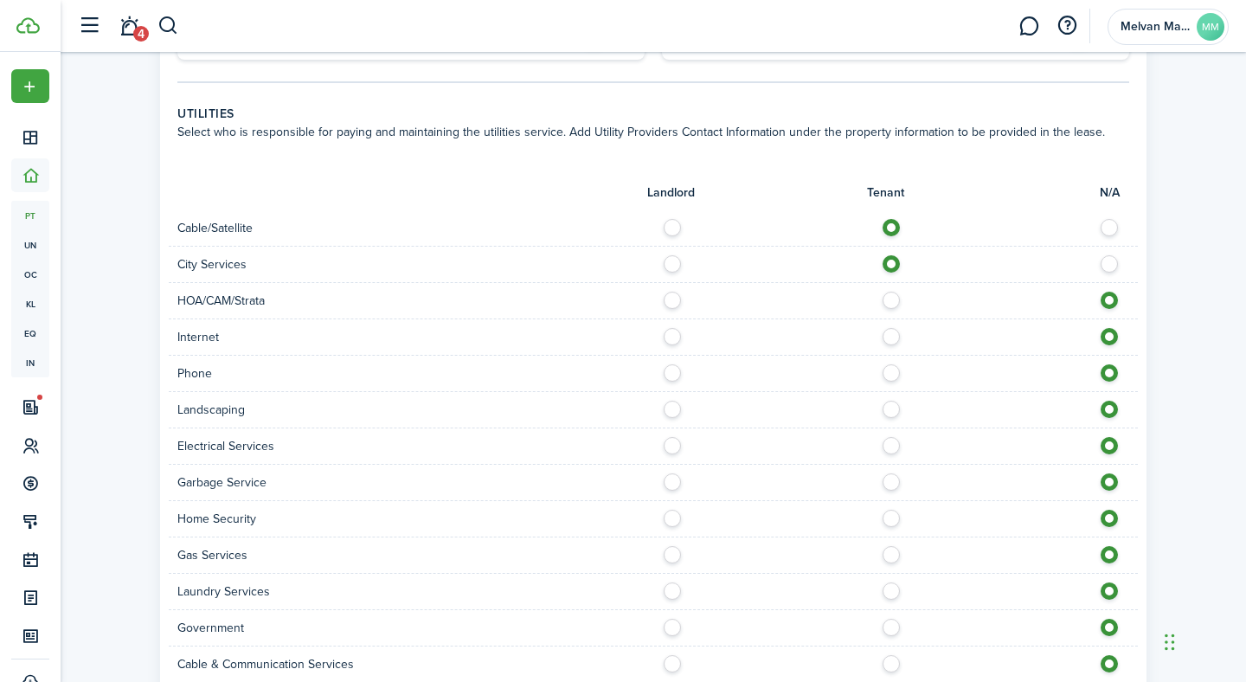
click at [1113, 219] on label at bounding box center [1114, 223] width 30 height 9
radio input "false"
radio input "true"
click at [893, 219] on label at bounding box center [896, 223] width 30 height 9
radio input "true"
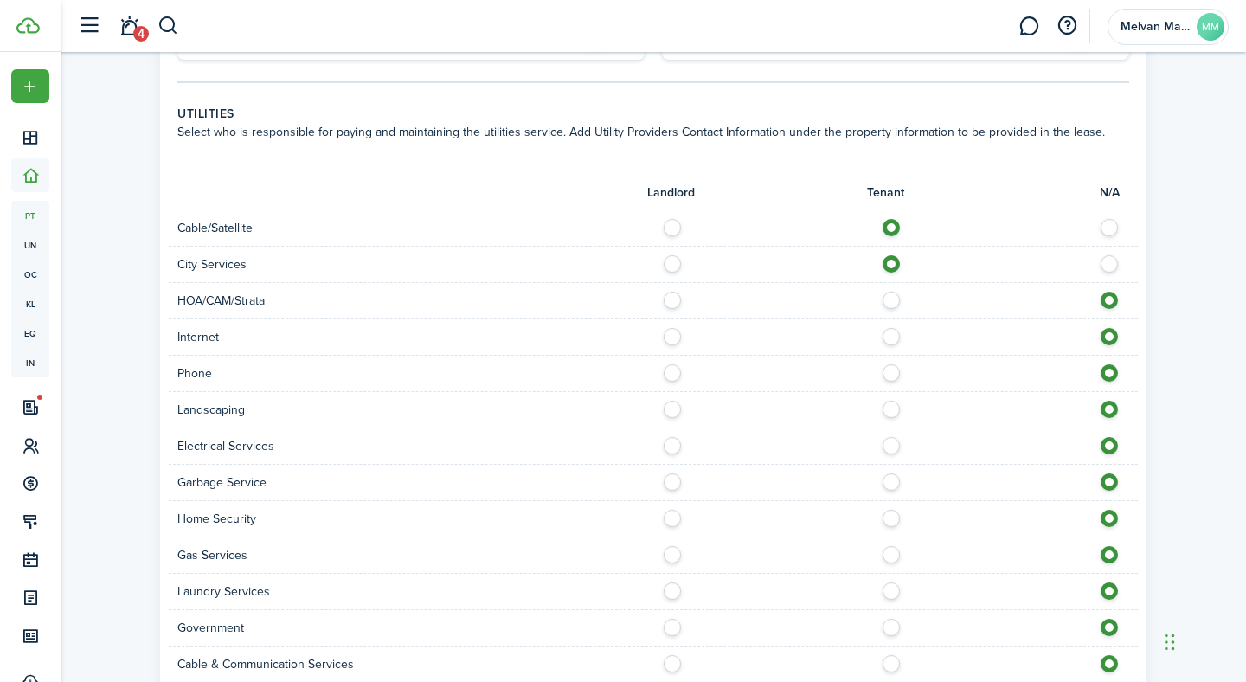
click at [892, 328] on label at bounding box center [896, 332] width 30 height 9
radio input "true"
click at [891, 401] on label at bounding box center [896, 405] width 30 height 9
radio input "true"
click at [889, 364] on label at bounding box center [896, 368] width 30 height 9
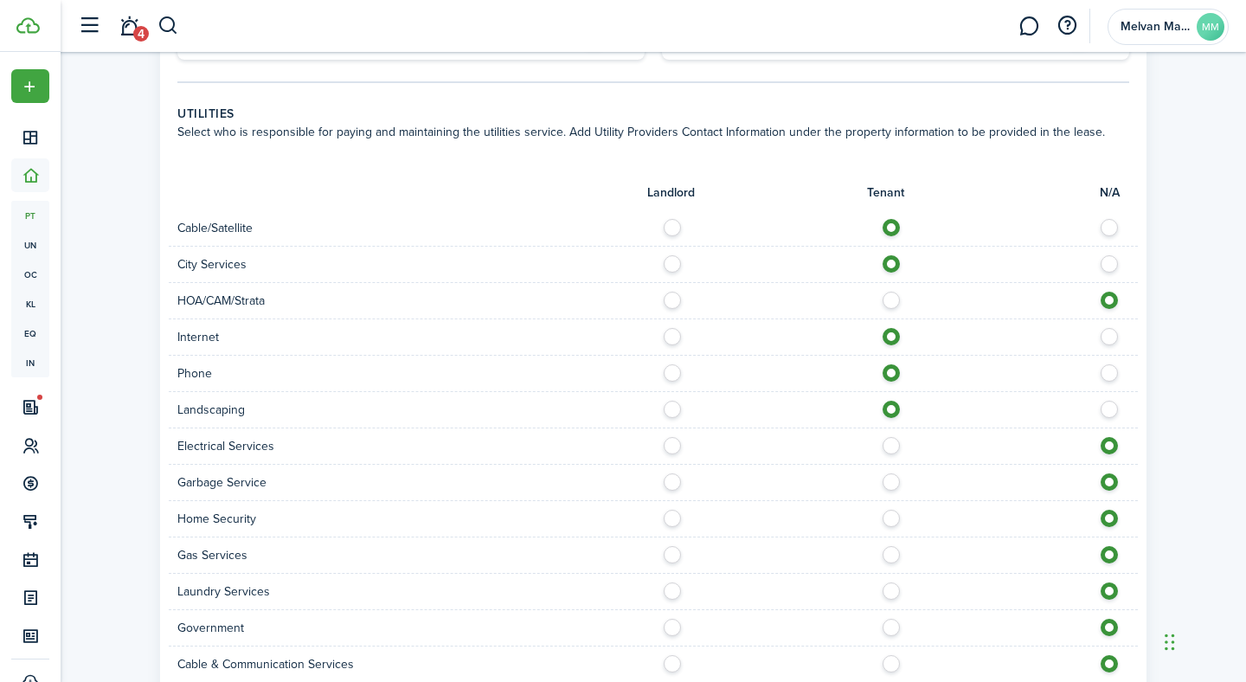
click at [1109, 364] on label at bounding box center [1114, 368] width 30 height 9
radio input "false"
radio input "true"
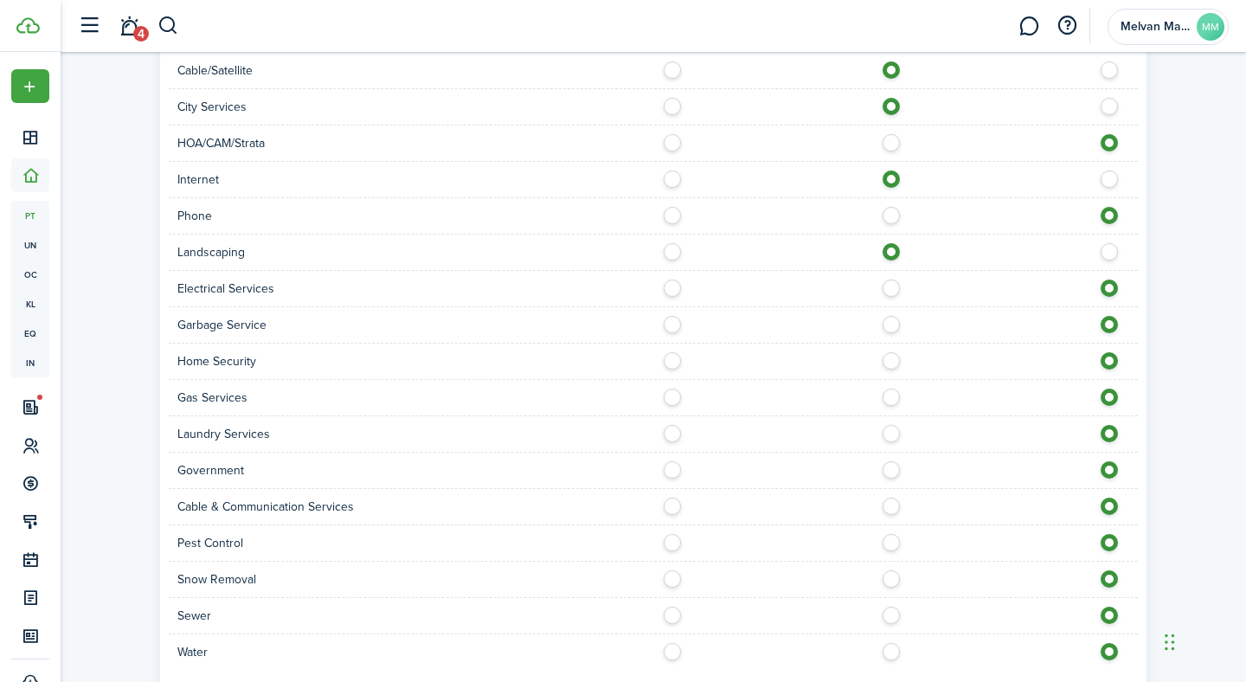
scroll to position [1123, 0]
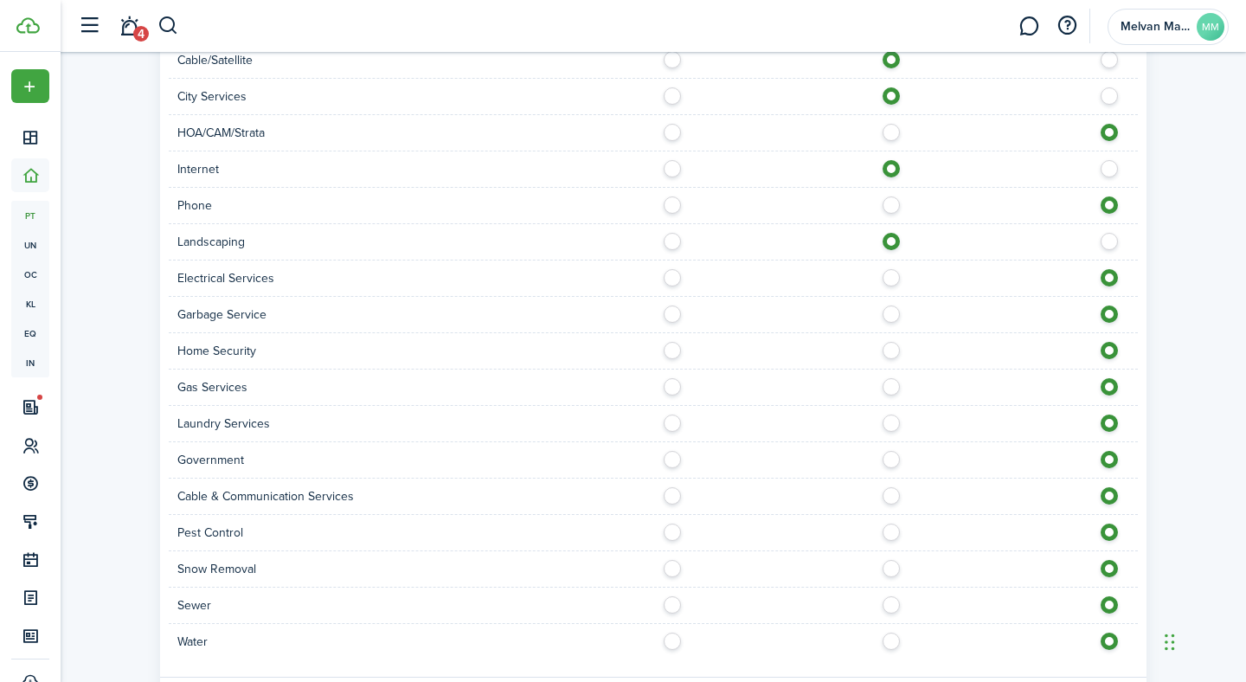
click at [891, 305] on label at bounding box center [896, 309] width 30 height 9
radio input "true"
click at [892, 269] on label at bounding box center [896, 273] width 30 height 9
radio input "true"
click at [889, 378] on label at bounding box center [896, 382] width 30 height 9
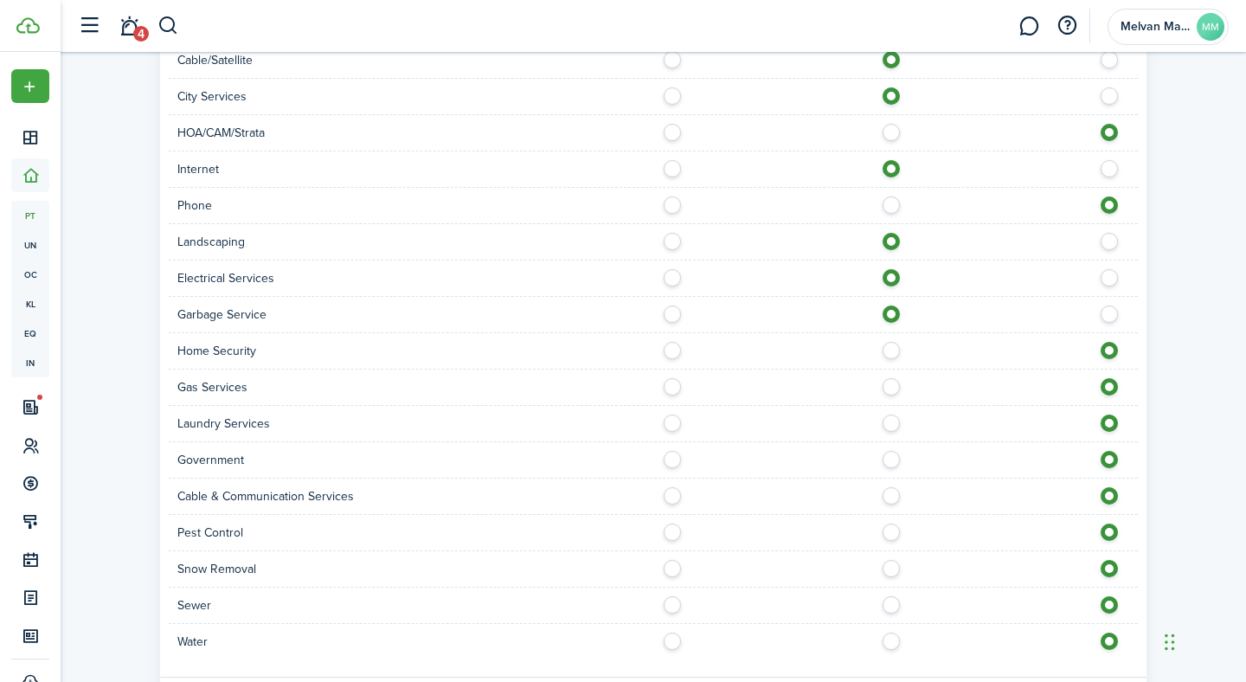
radio input "true"
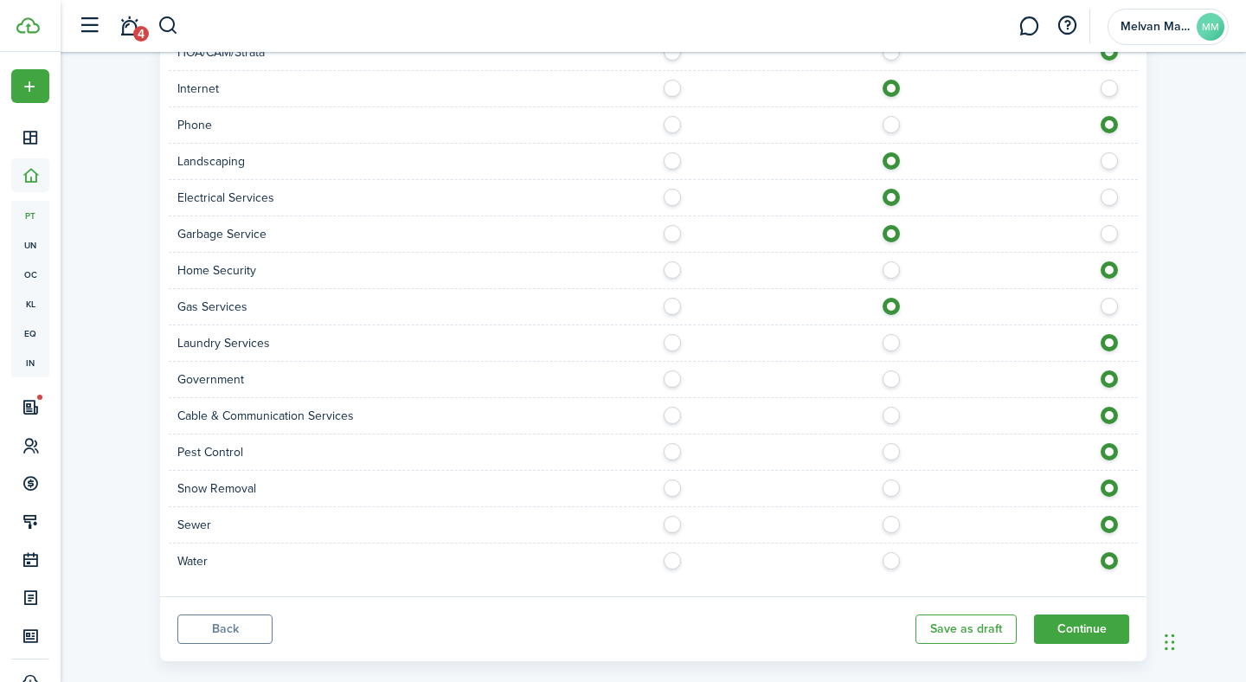
scroll to position [1212, 0]
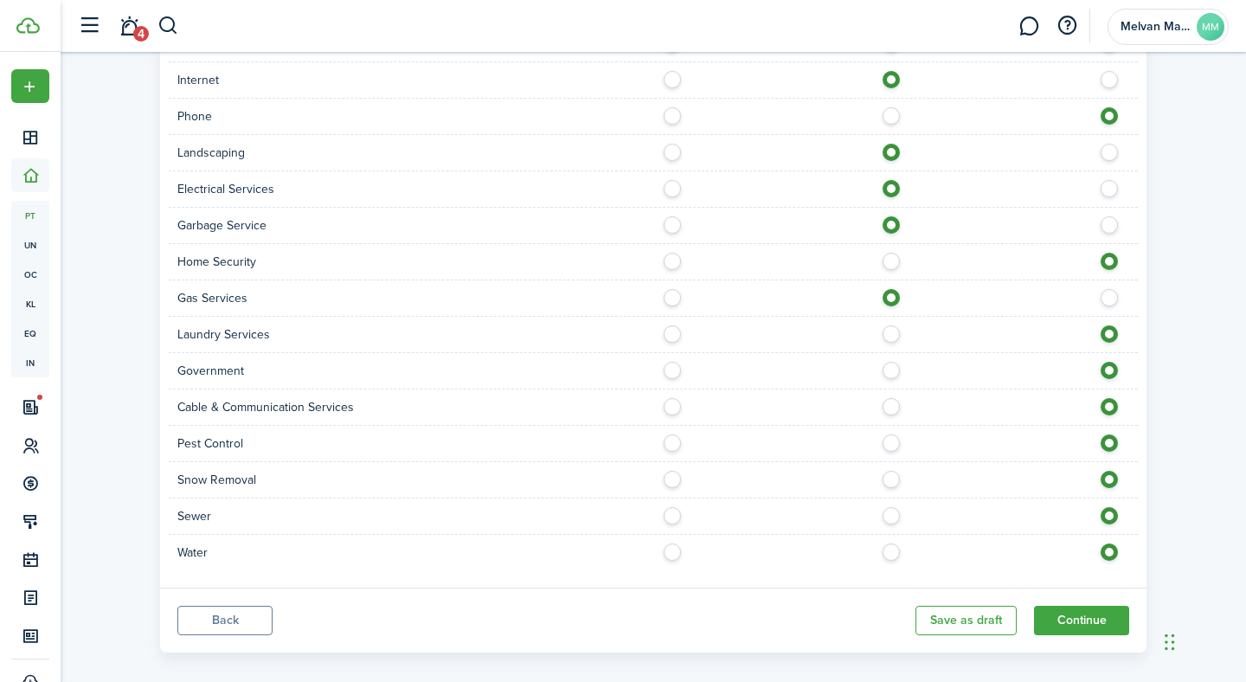
click at [884, 471] on label at bounding box center [896, 475] width 30 height 9
radio input "true"
click at [896, 434] on label at bounding box center [896, 438] width 30 height 9
radio input "true"
click at [896, 434] on label at bounding box center [896, 438] width 30 height 9
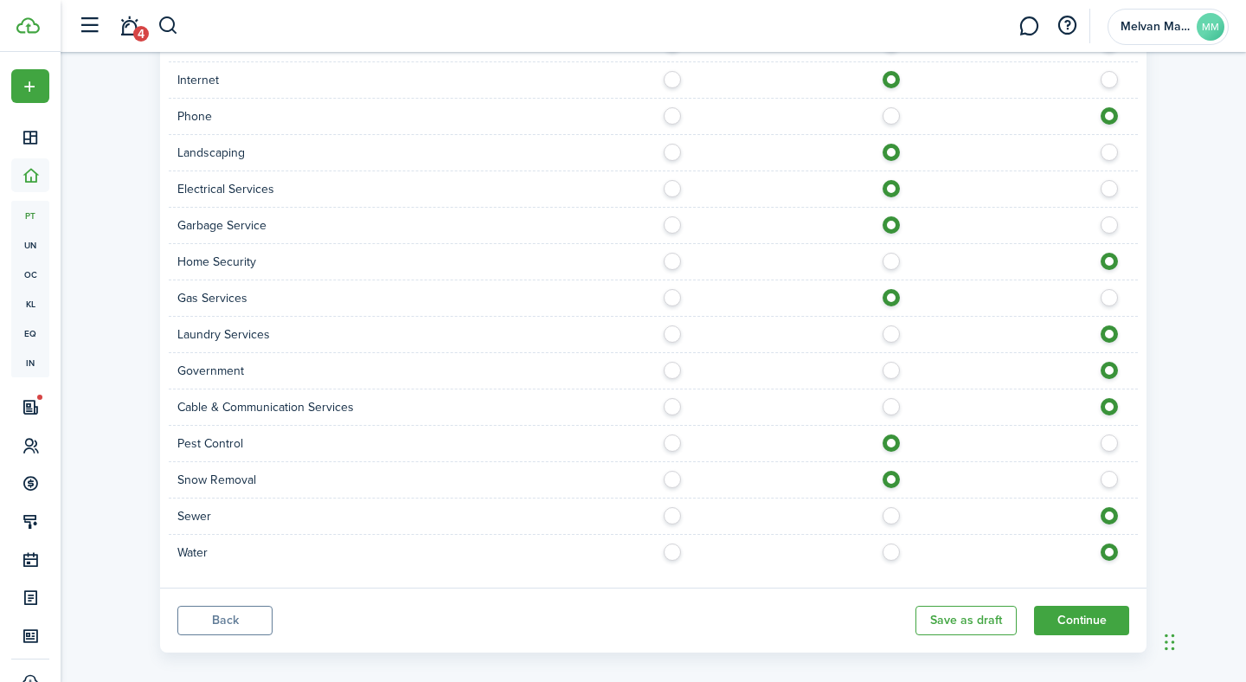
click at [671, 434] on label at bounding box center [677, 438] width 30 height 9
radio input "true"
click at [893, 507] on label at bounding box center [896, 511] width 30 height 9
radio input "true"
click at [889, 543] on label at bounding box center [896, 547] width 30 height 9
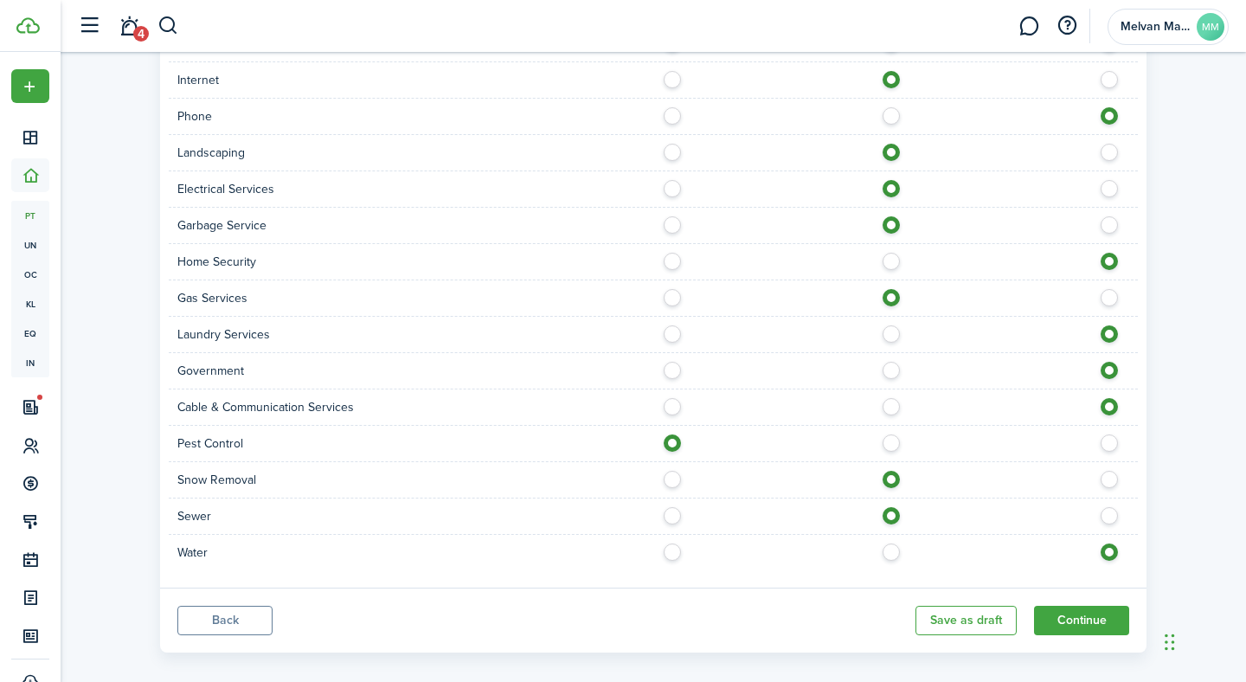
radio input "true"
click at [1104, 607] on button "Continue" at bounding box center [1081, 620] width 95 height 29
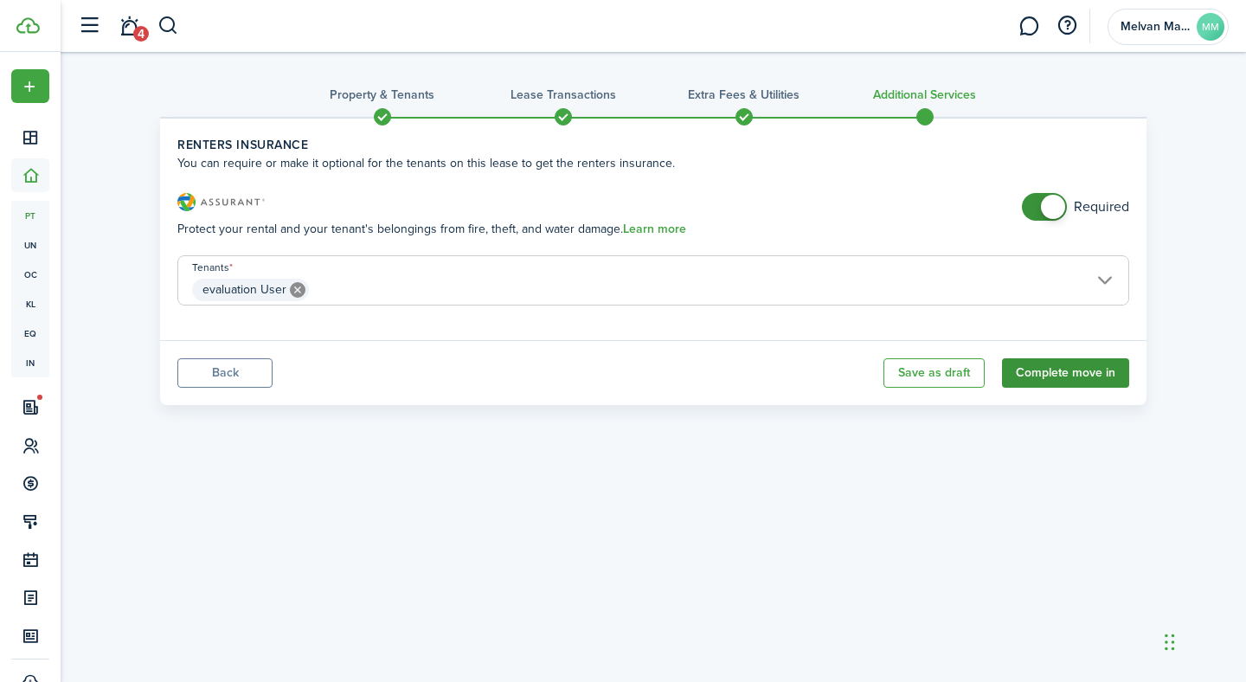
click at [1095, 370] on button "Complete move in" at bounding box center [1065, 372] width 127 height 29
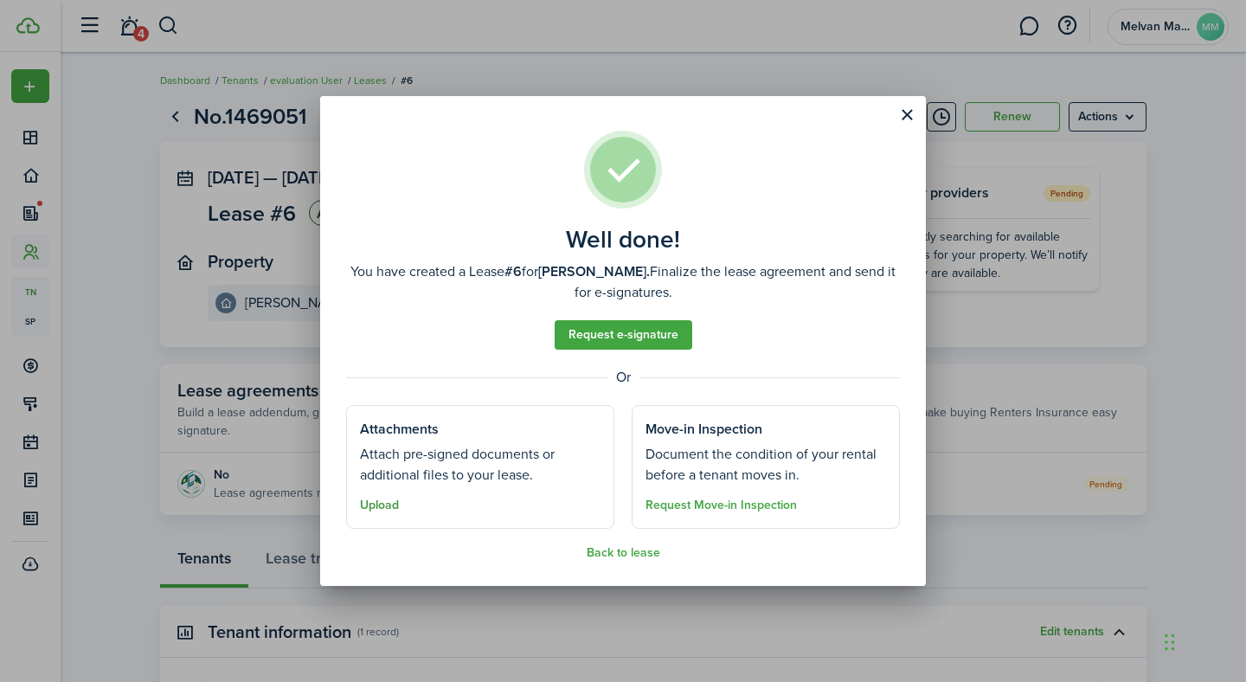
click at [375, 510] on button "Upload" at bounding box center [379, 505] width 39 height 14
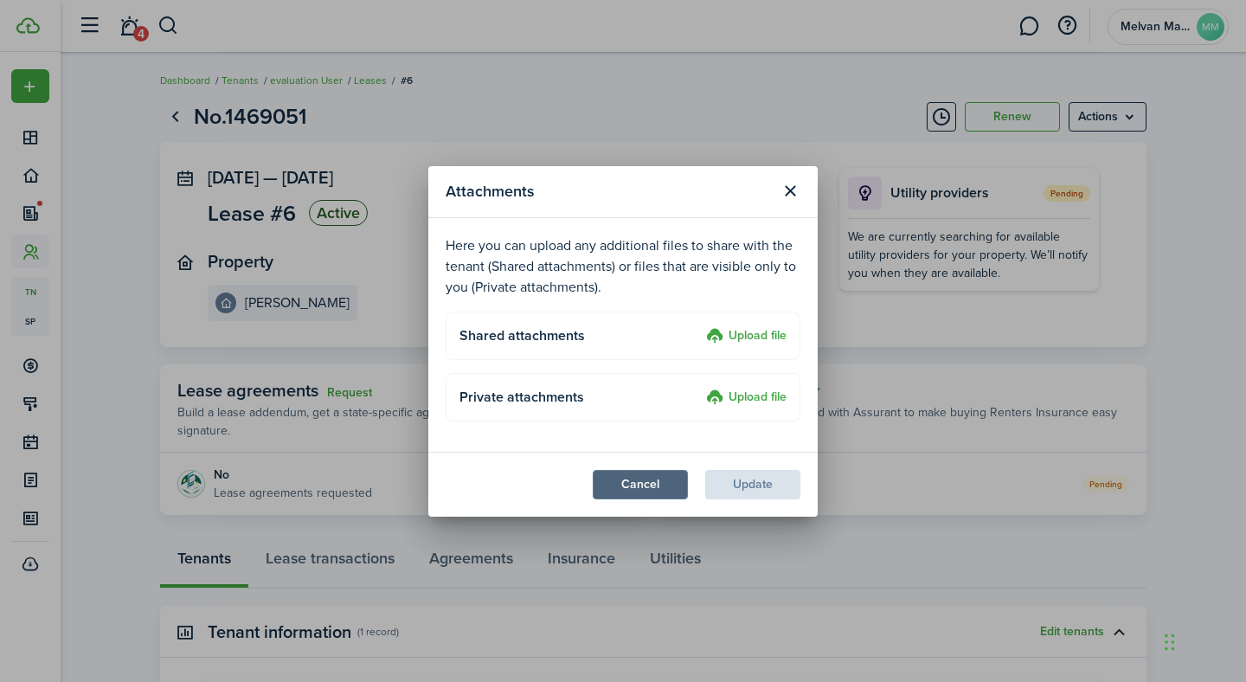
click at [638, 481] on button "Cancel" at bounding box center [640, 484] width 95 height 29
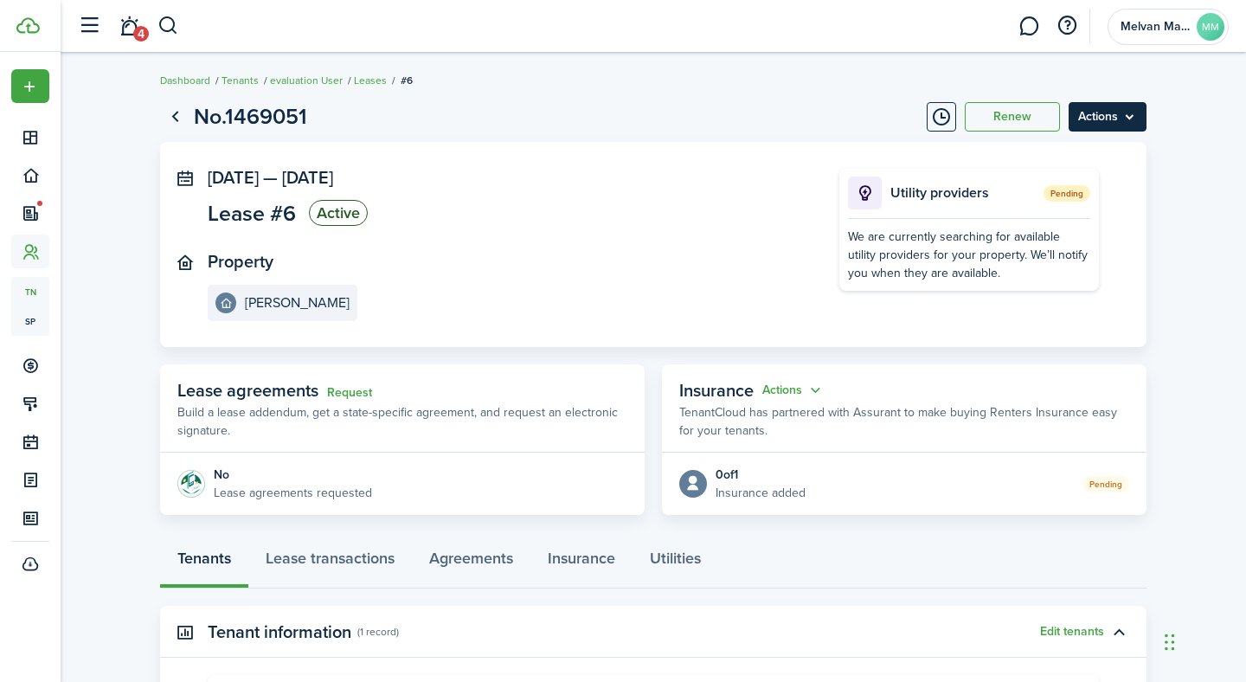
click at [1119, 122] on menu-btn "Actions" at bounding box center [1108, 116] width 78 height 29
click at [953, 152] on panel-main-body "[DATE] — [DATE] Lease #6 Active Property Orem Rambler Utility providers Pending…" at bounding box center [653, 244] width 986 height 205
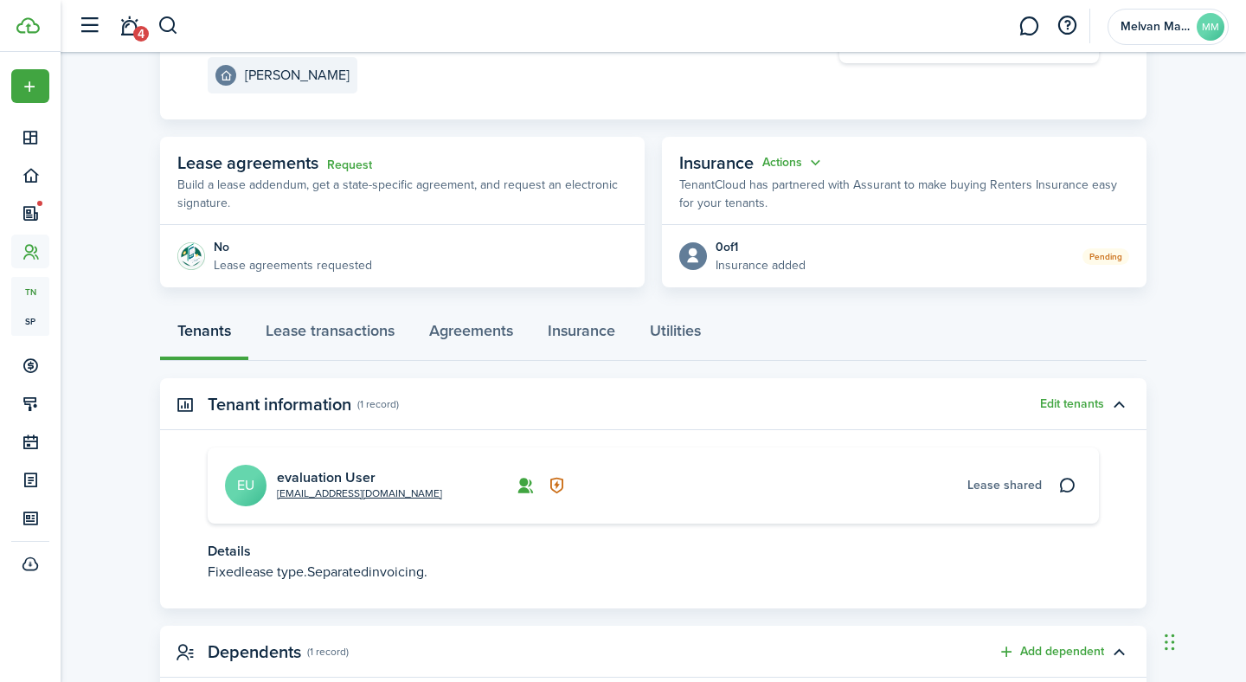
scroll to position [225, 0]
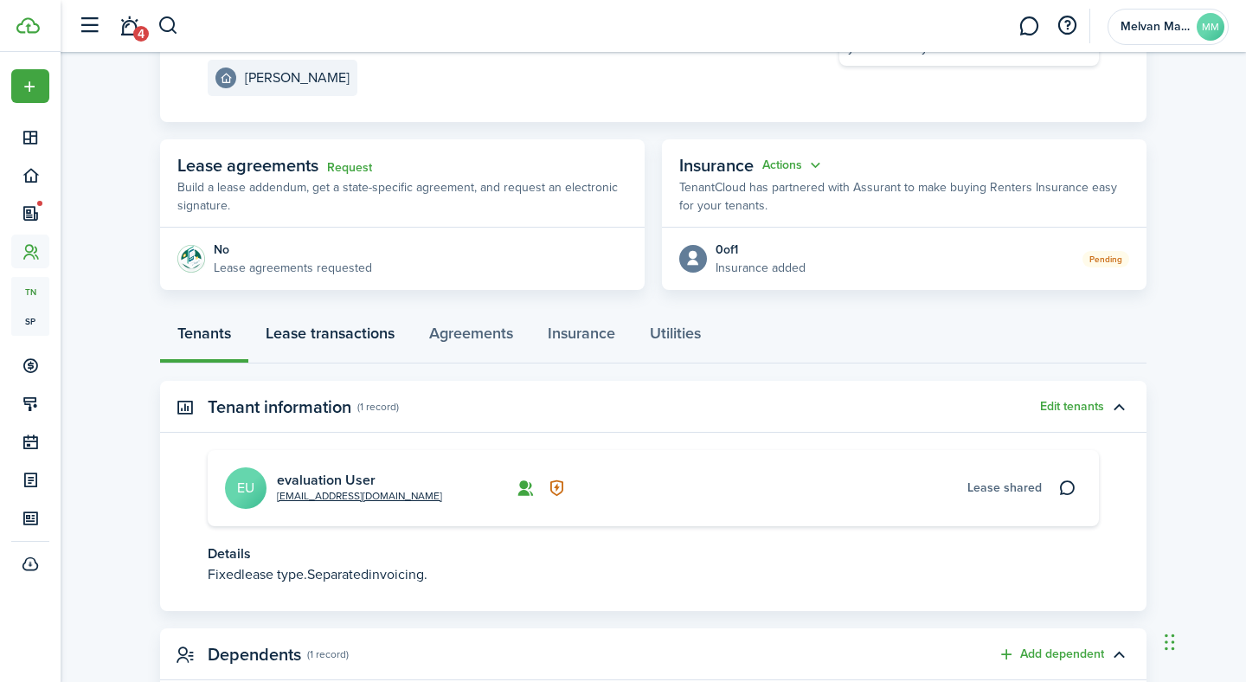
click at [356, 332] on link "Lease transactions" at bounding box center [330, 337] width 164 height 52
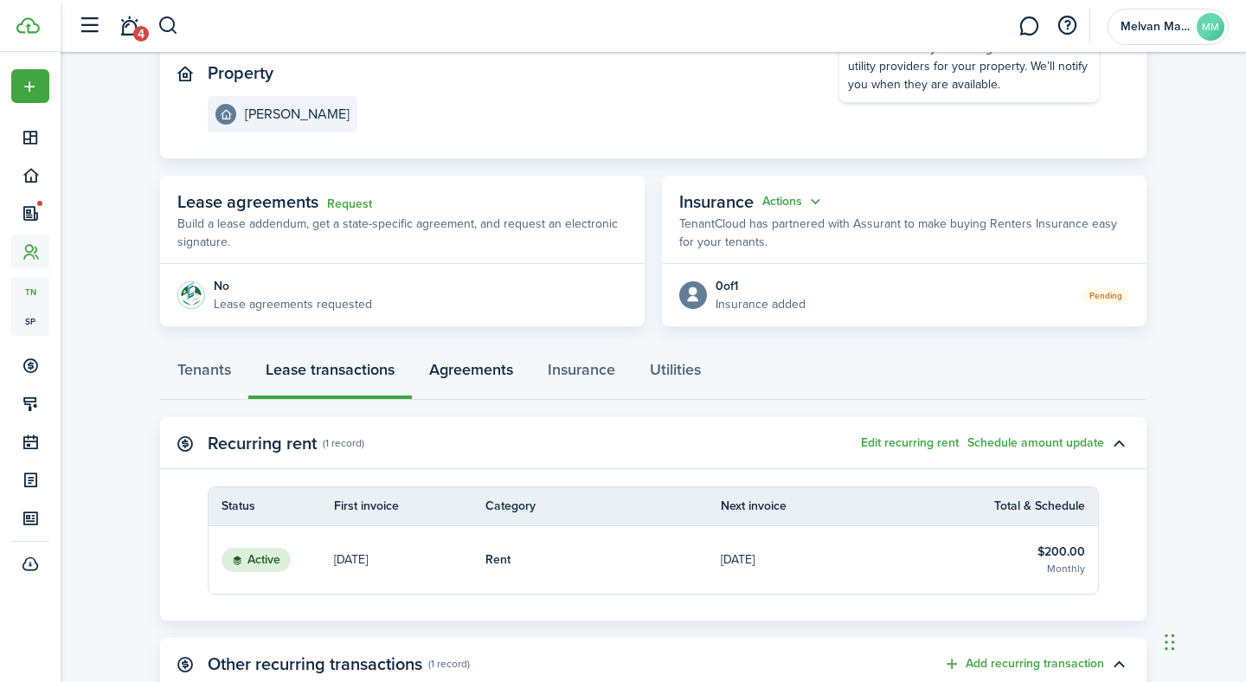
scroll to position [201, 0]
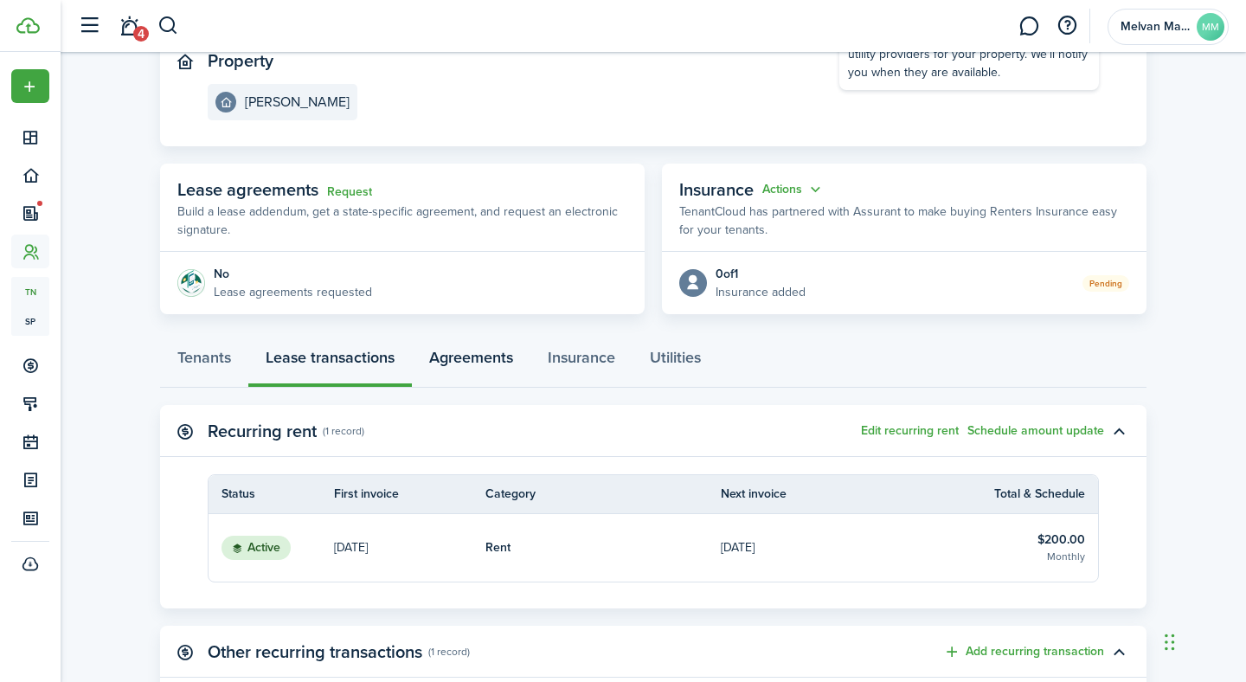
click at [490, 355] on link "Agreements" at bounding box center [471, 362] width 119 height 52
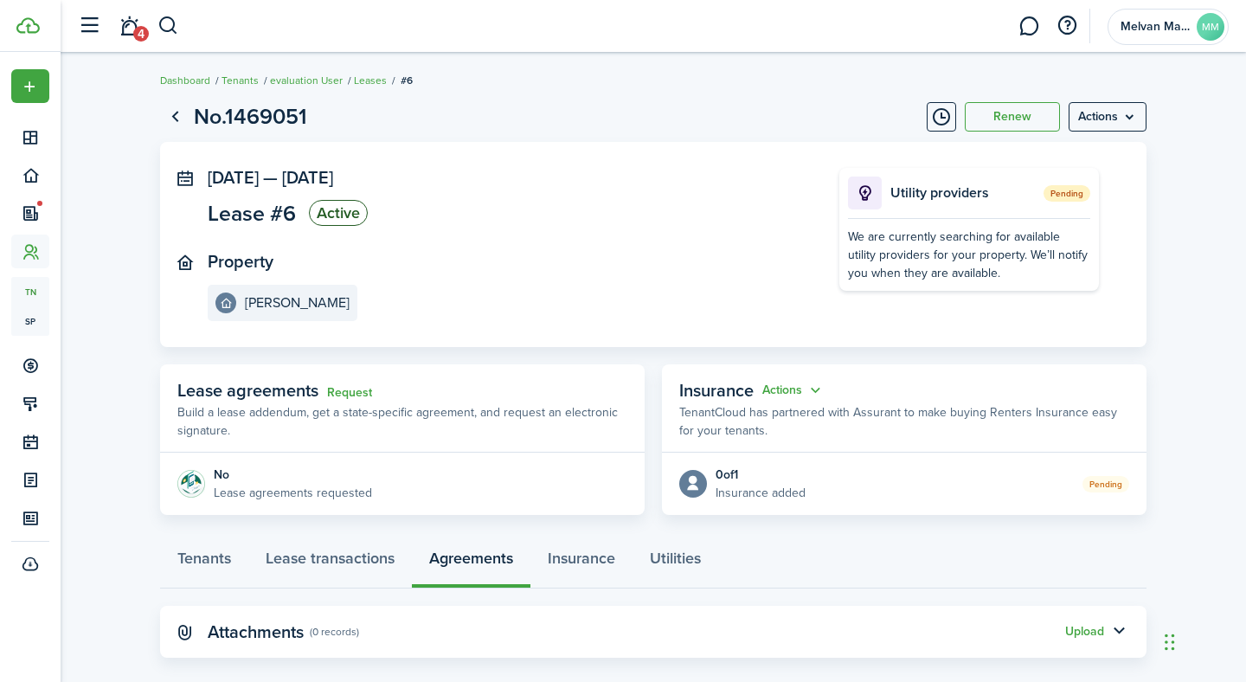
scroll to position [23, 0]
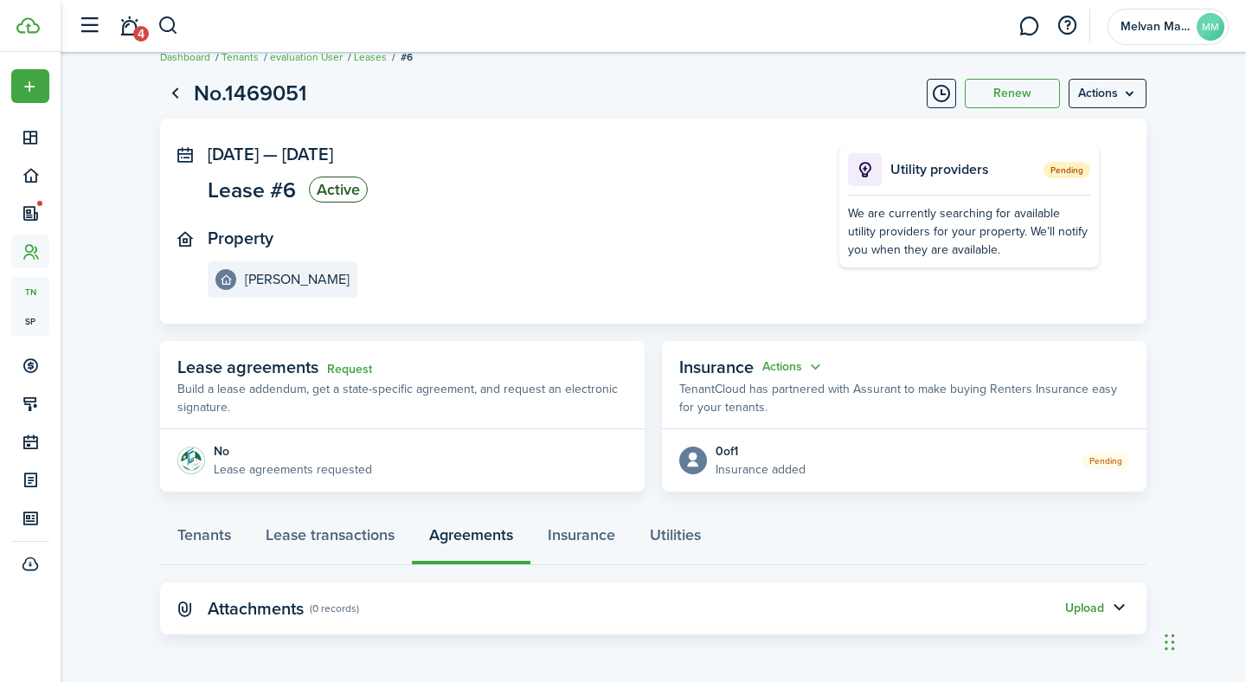
click at [1089, 607] on button "Upload" at bounding box center [1084, 608] width 39 height 14
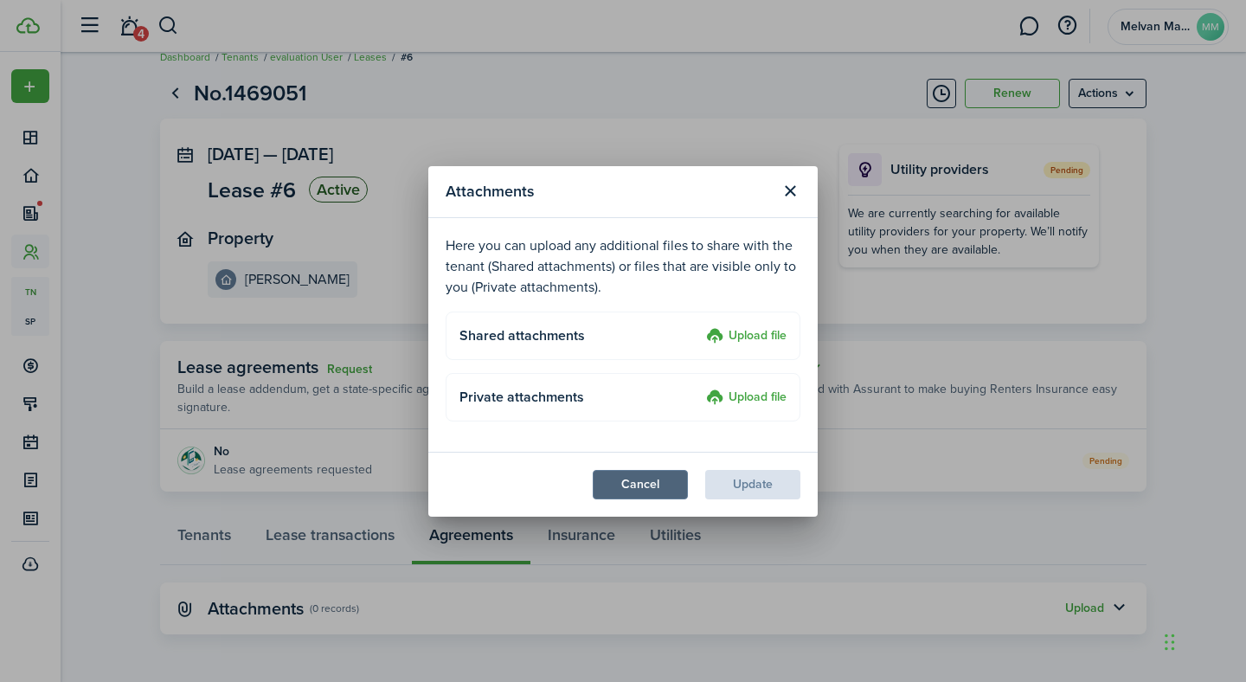
click at [665, 485] on button "Cancel" at bounding box center [640, 484] width 95 height 29
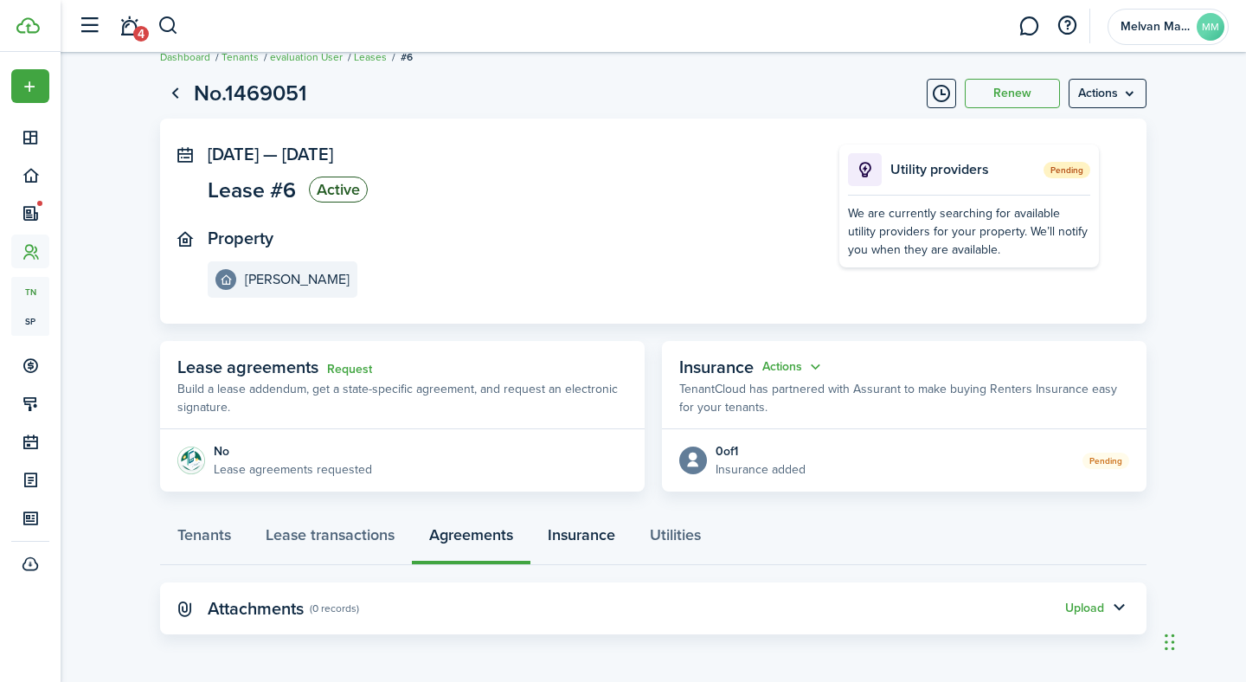
click at [592, 543] on link "Insurance" at bounding box center [581, 539] width 102 height 52
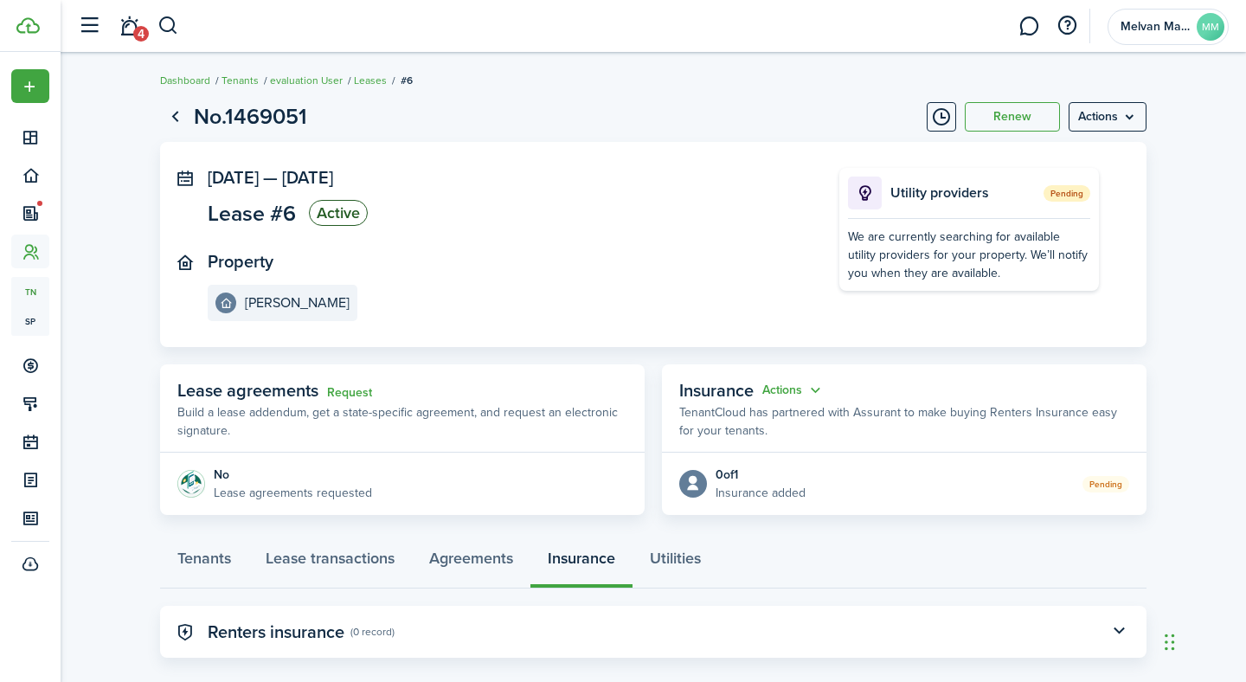
scroll to position [23, 0]
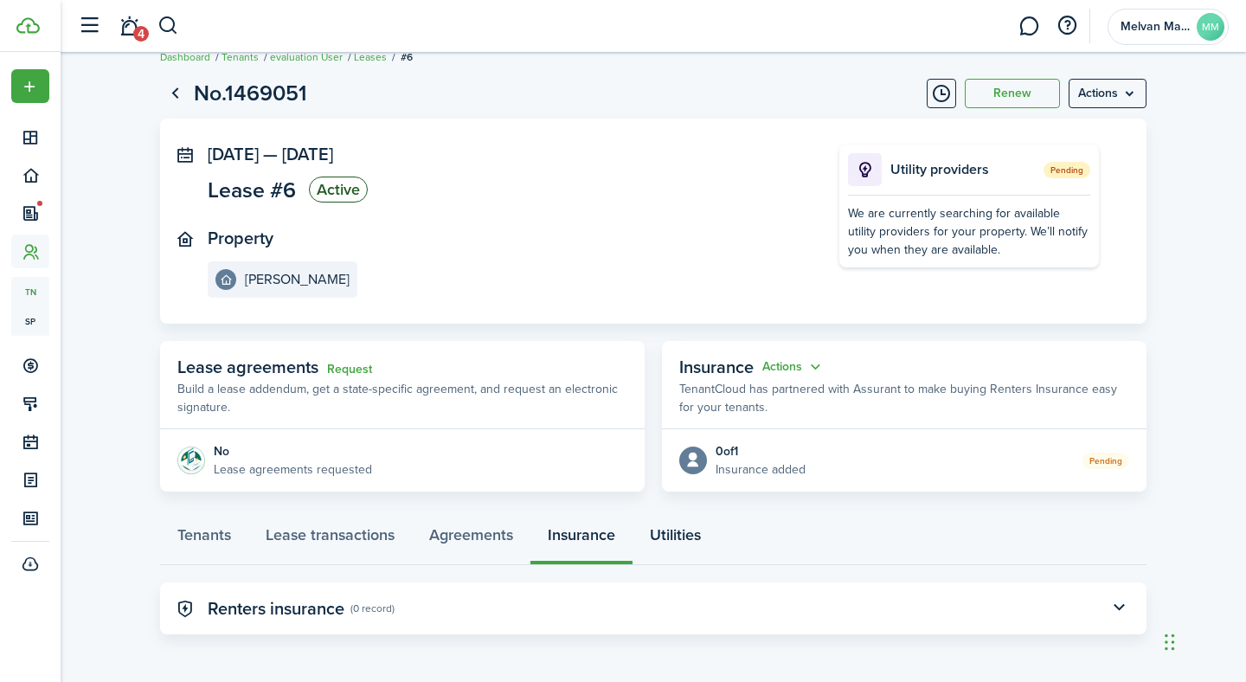
click at [675, 536] on link "Utilities" at bounding box center [675, 539] width 86 height 52
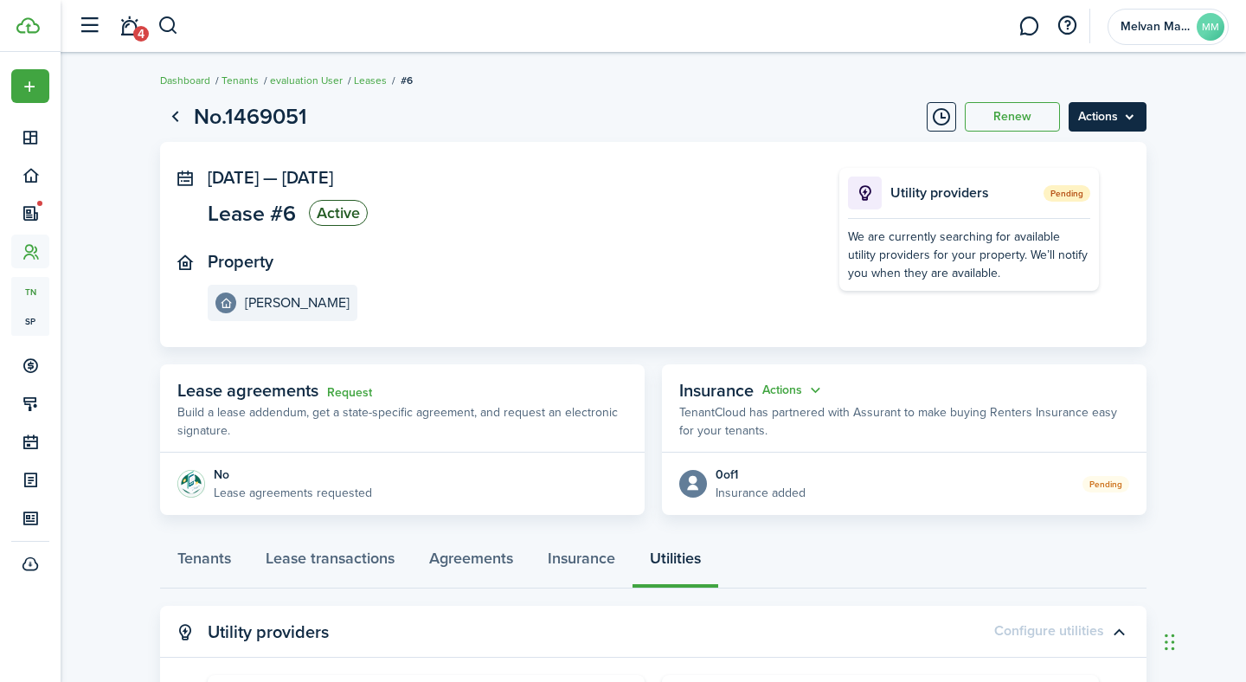
click at [1113, 118] on menu-btn "Actions" at bounding box center [1108, 116] width 78 height 29
click at [573, 138] on page-view-layout "No.1469051 Renew Actions [DATE] — [DATE] Lease #6 Active Property Orem Rambler …" at bounding box center [653, 633] width 1004 height 1083
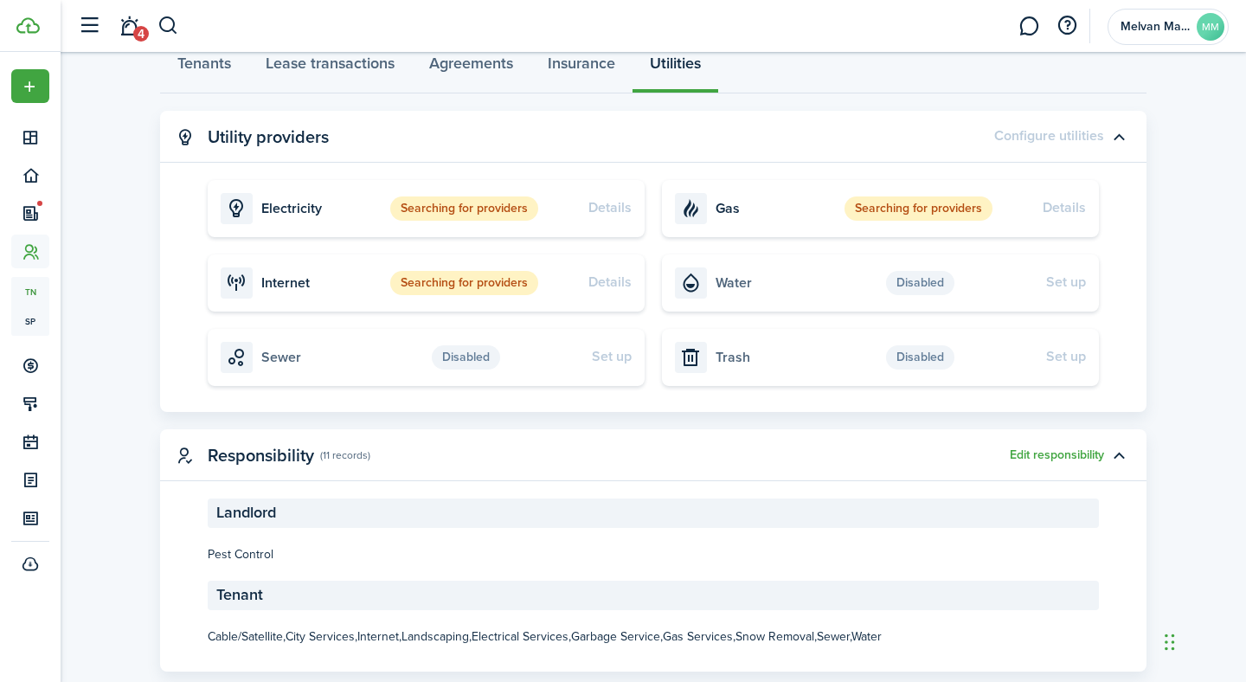
scroll to position [532, 0]
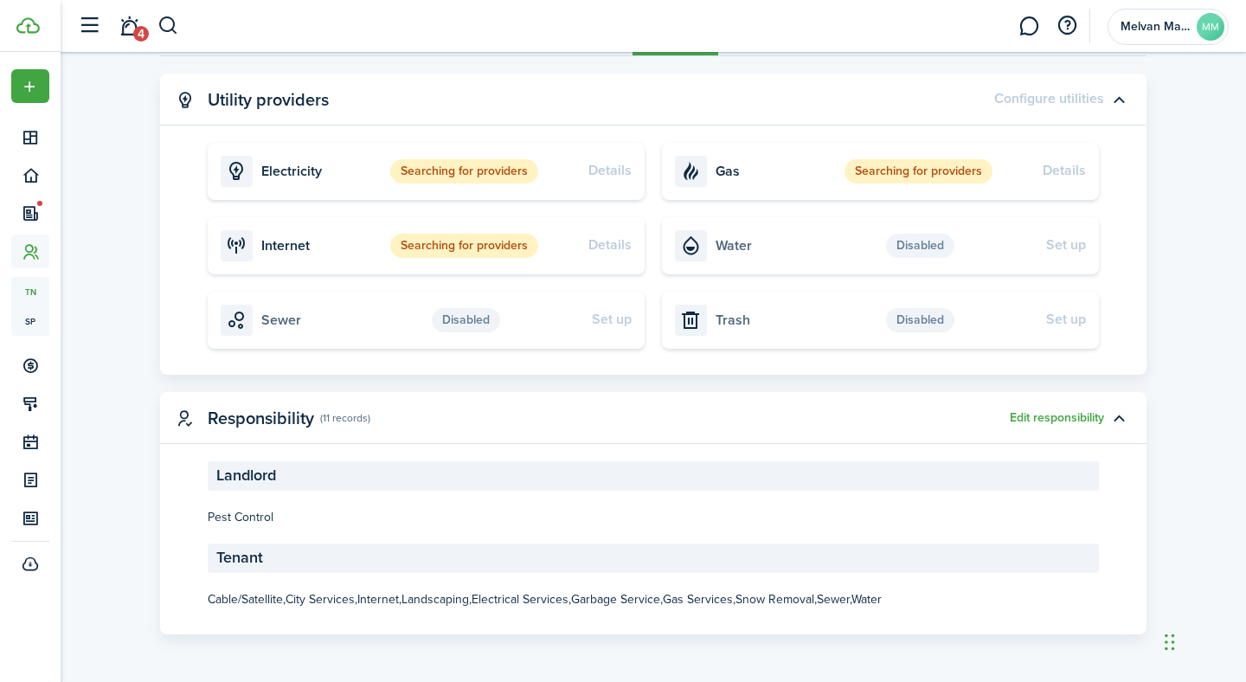
click at [469, 170] on status "Searching for providers" at bounding box center [464, 171] width 148 height 24
click at [310, 183] on card "Details Electricity Searching for providers" at bounding box center [426, 171] width 437 height 57
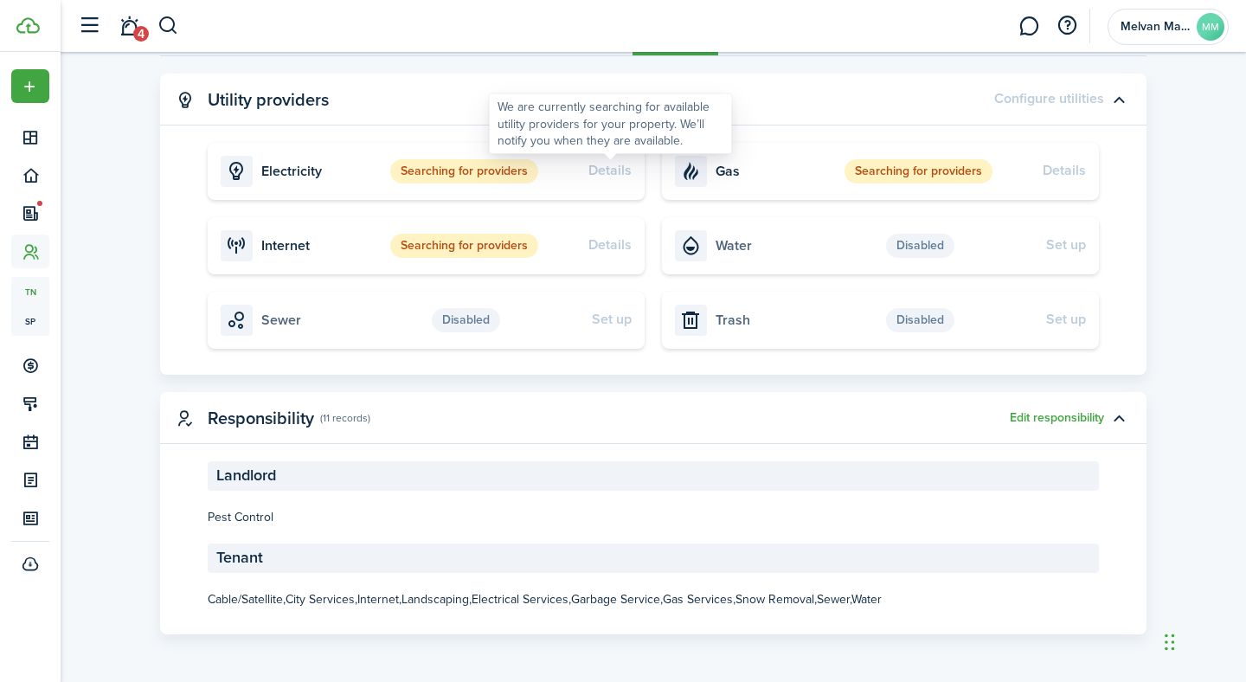
click at [603, 175] on div "Details" at bounding box center [609, 171] width 43 height 18
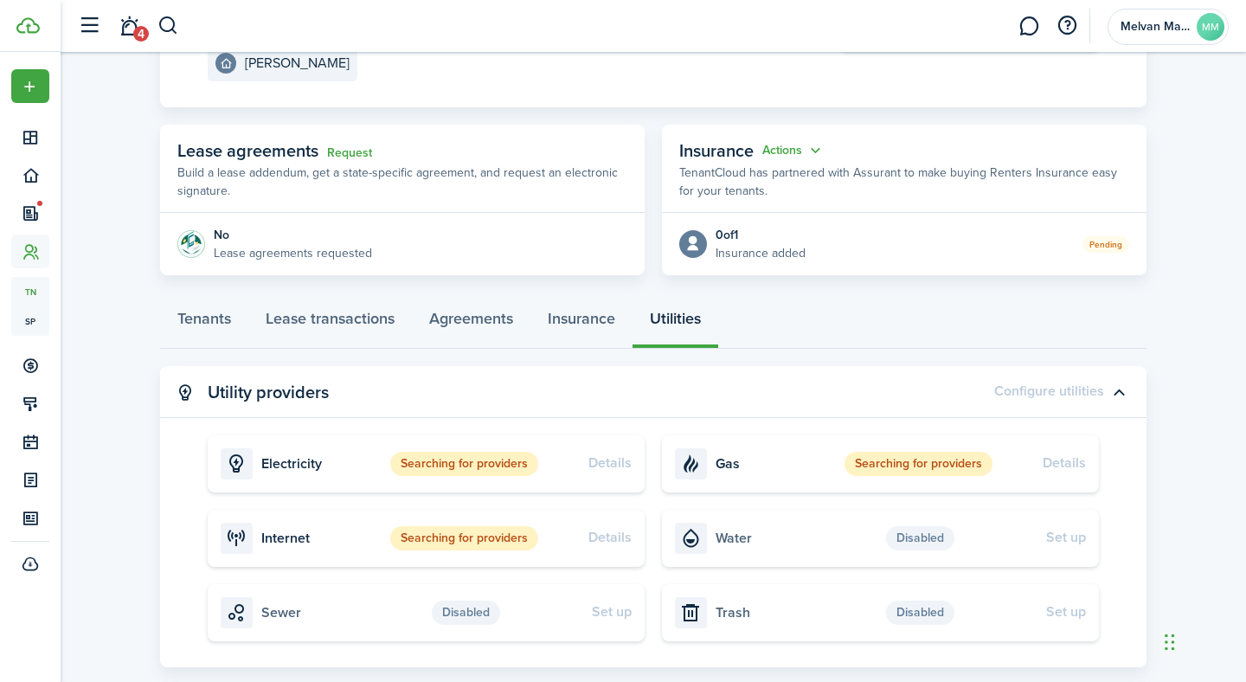
scroll to position [0, 0]
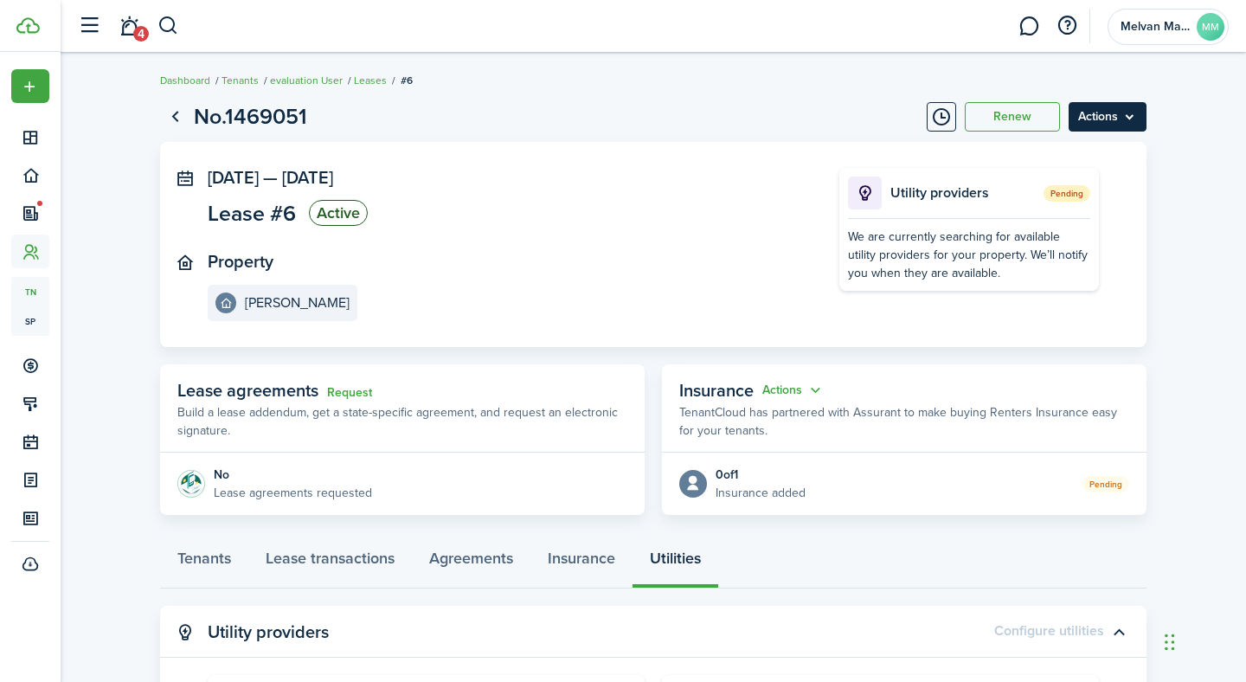
click at [1117, 117] on menu-btn "Actions" at bounding box center [1108, 116] width 78 height 29
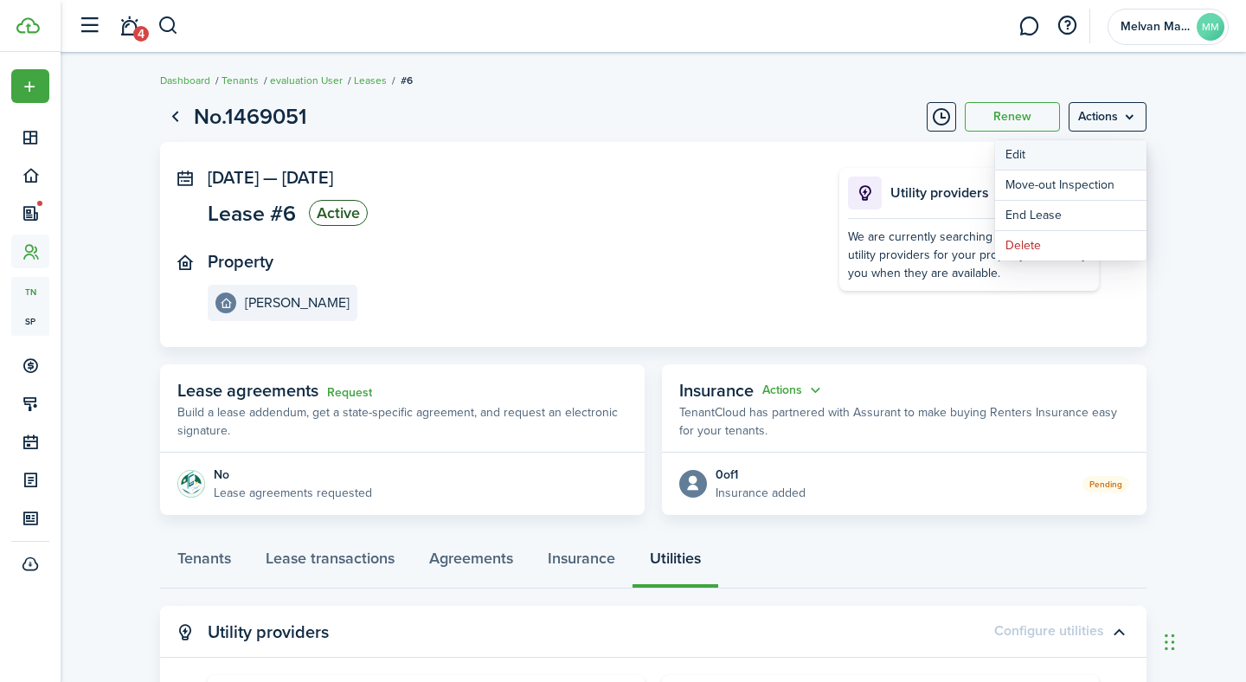
click at [1074, 154] on button "Edit" at bounding box center [1070, 154] width 151 height 29
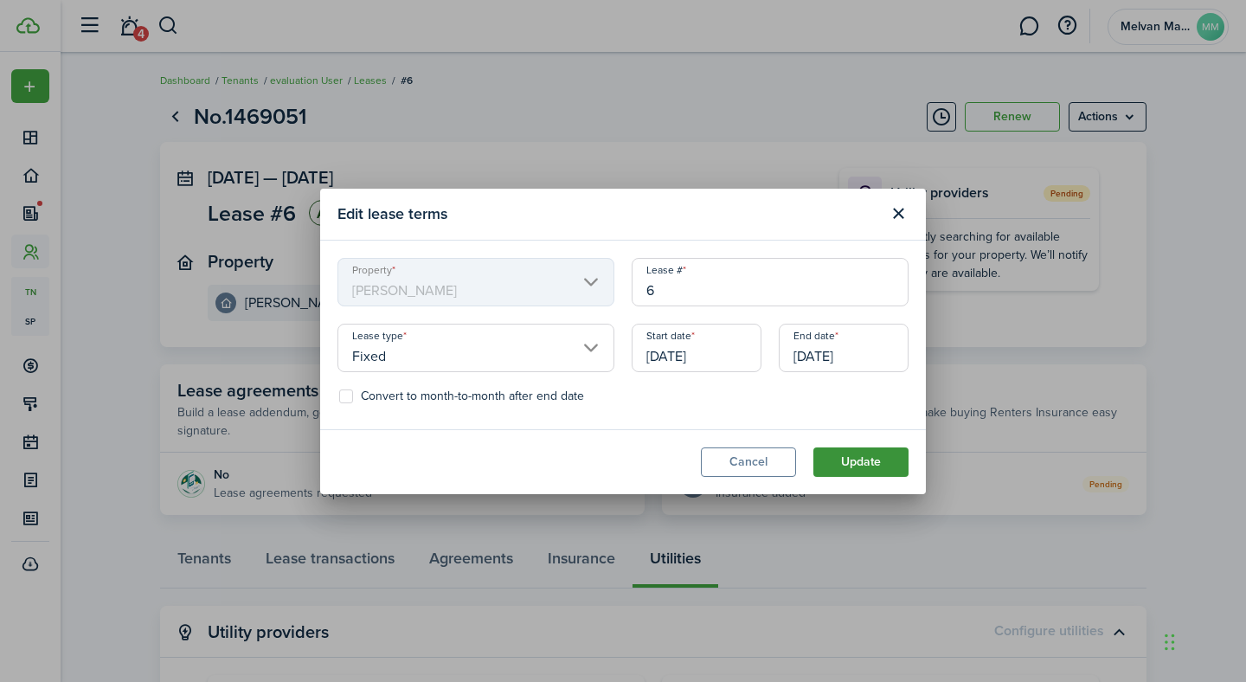
click at [863, 461] on button "Update" at bounding box center [860, 461] width 95 height 29
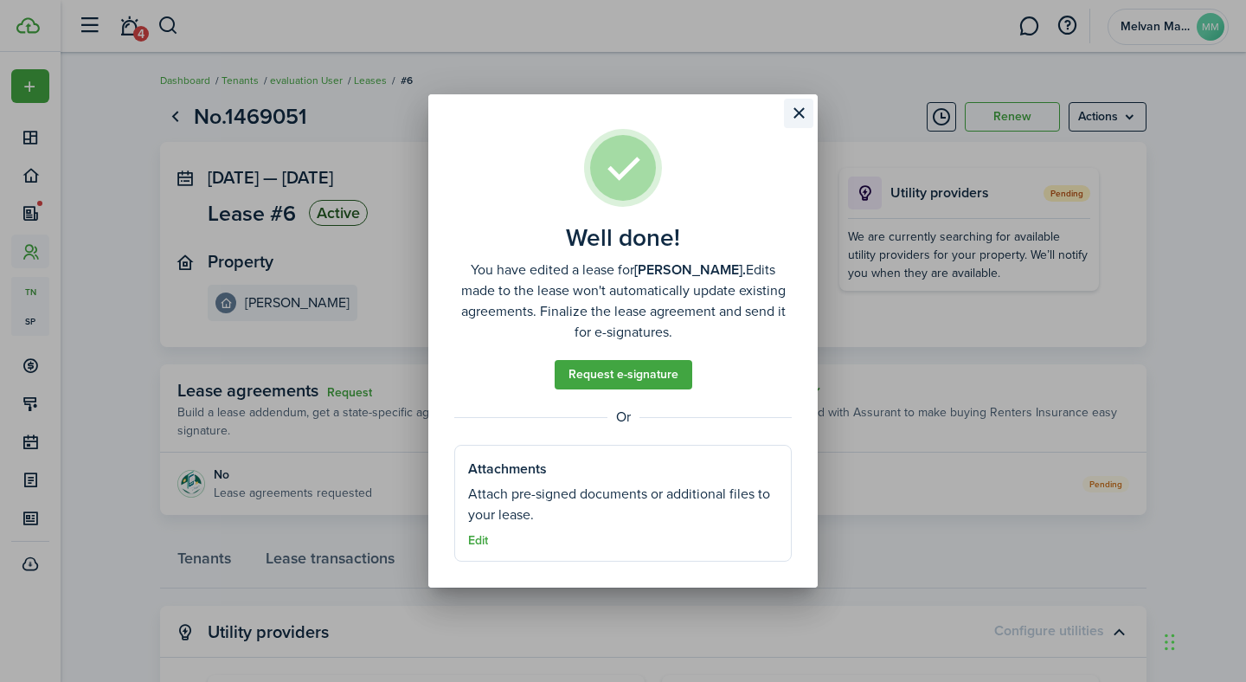
click at [801, 109] on button "Close modal" at bounding box center [798, 113] width 29 height 29
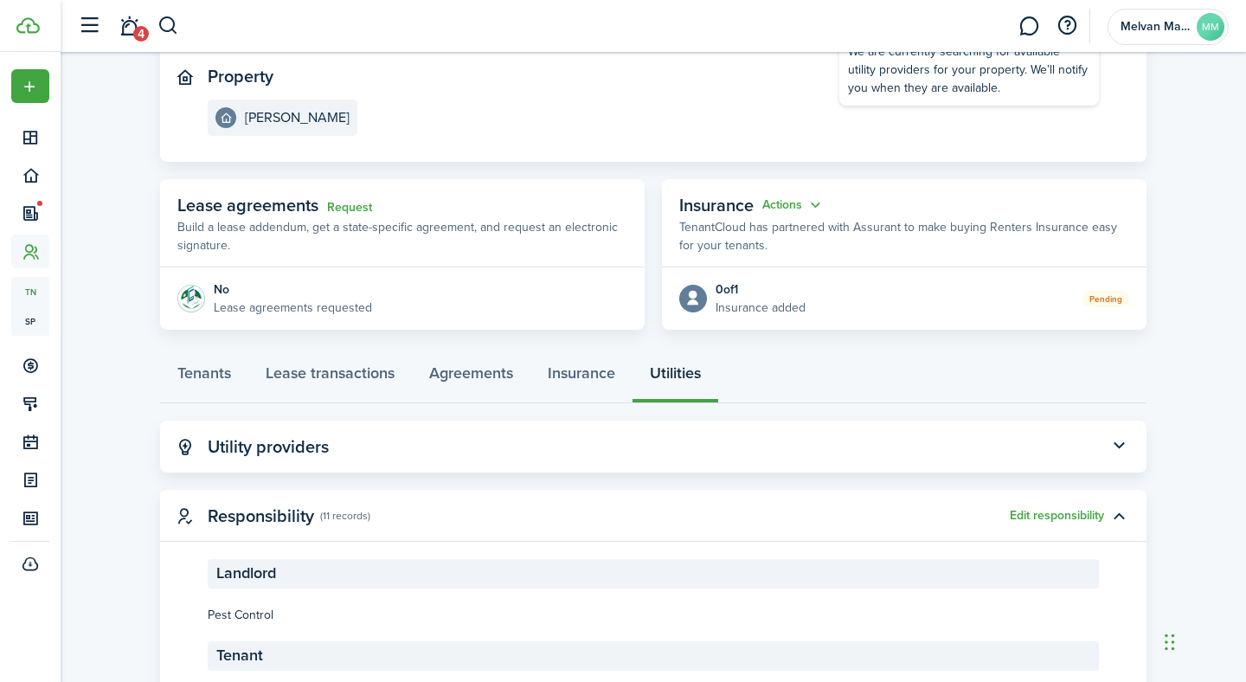
scroll to position [283, 0]
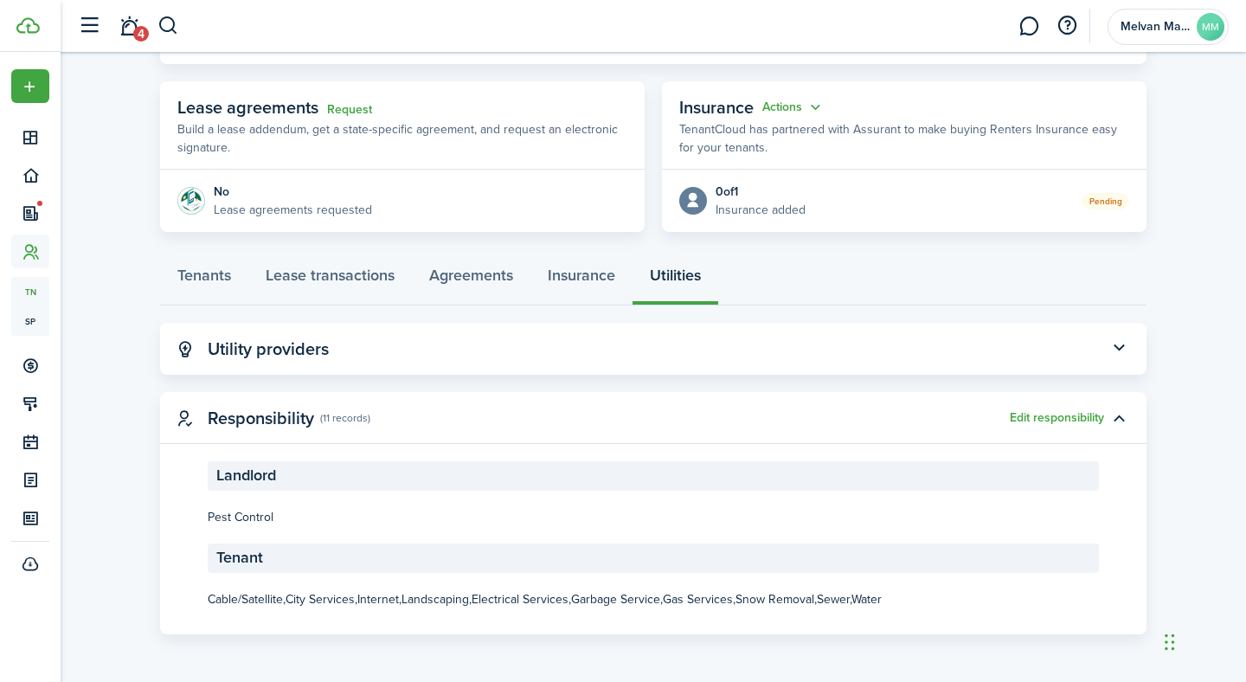
click at [1072, 408] on panel-main-header "Responsibility (11 records) Edit responsibility" at bounding box center [653, 418] width 986 height 52
click at [1074, 421] on button "Edit responsibility" at bounding box center [1057, 418] width 94 height 14
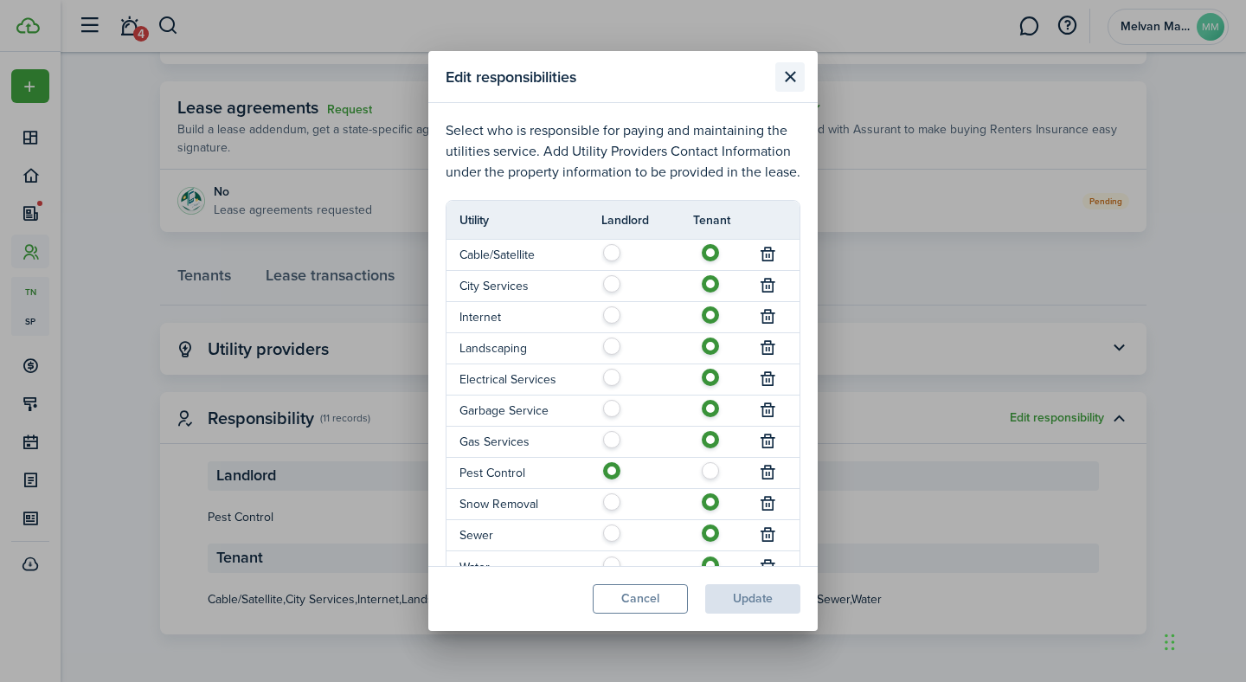
click at [789, 71] on button "Close modal" at bounding box center [789, 76] width 29 height 29
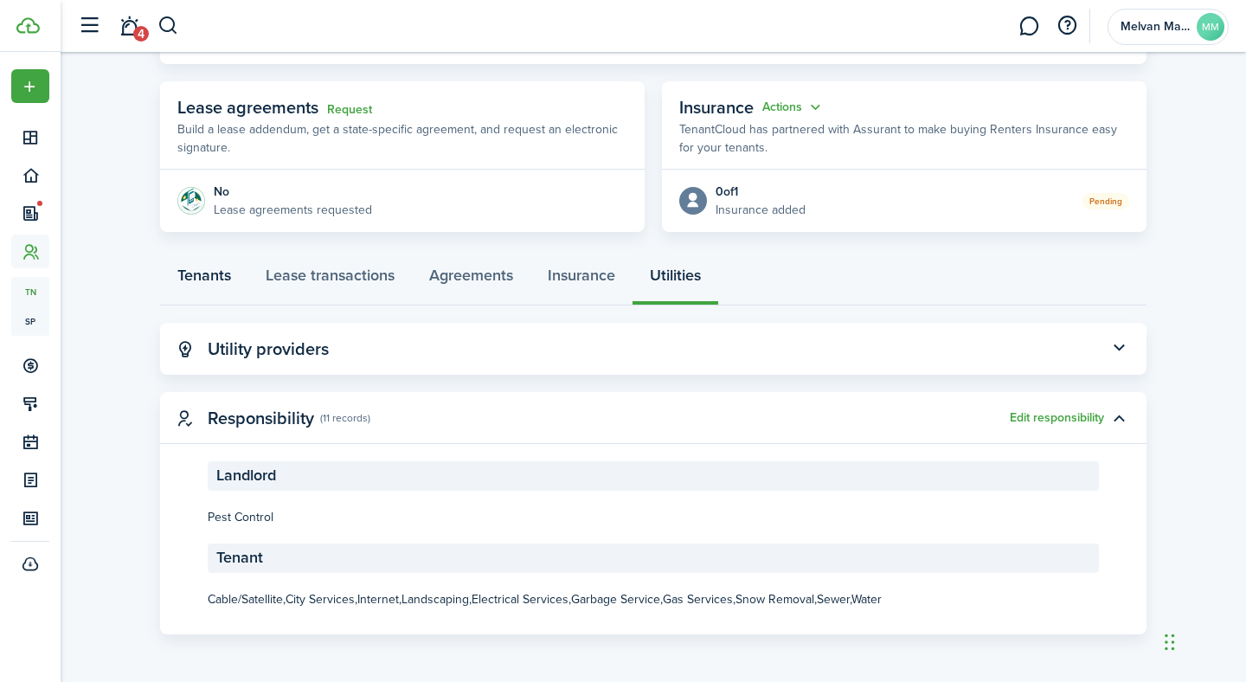
click at [204, 278] on link "Tenants" at bounding box center [204, 280] width 88 height 52
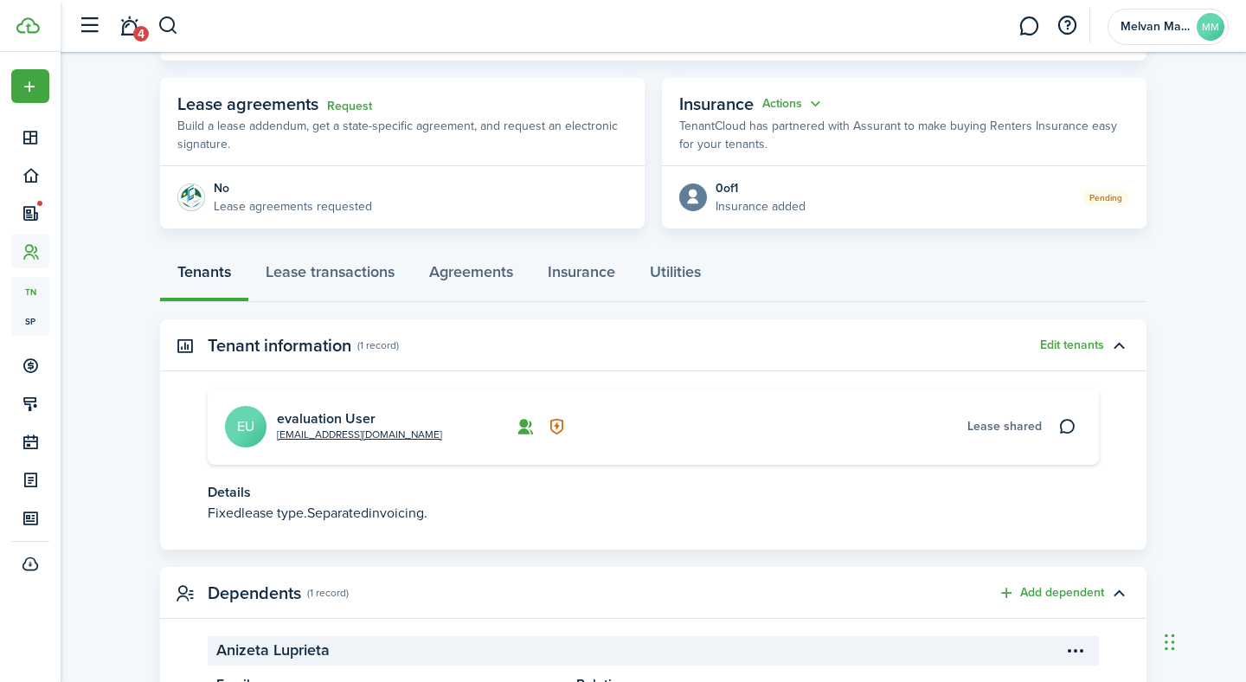
scroll to position [282, 0]
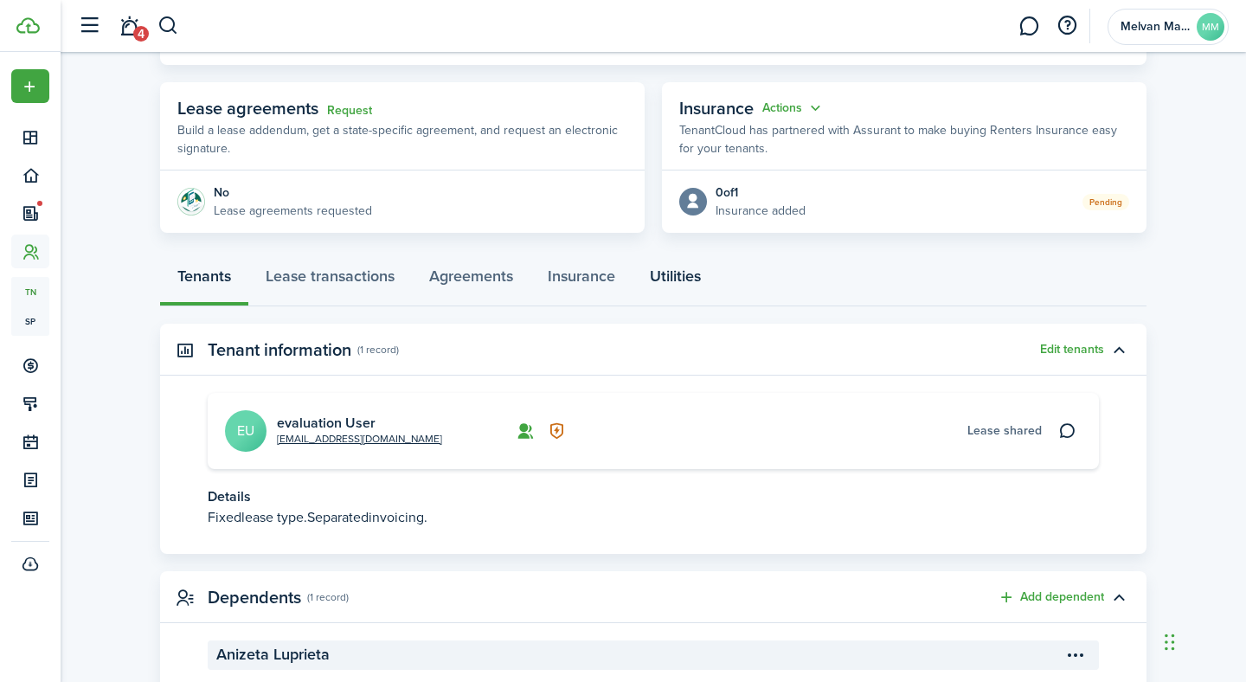
click at [683, 269] on link "Utilities" at bounding box center [675, 280] width 86 height 52
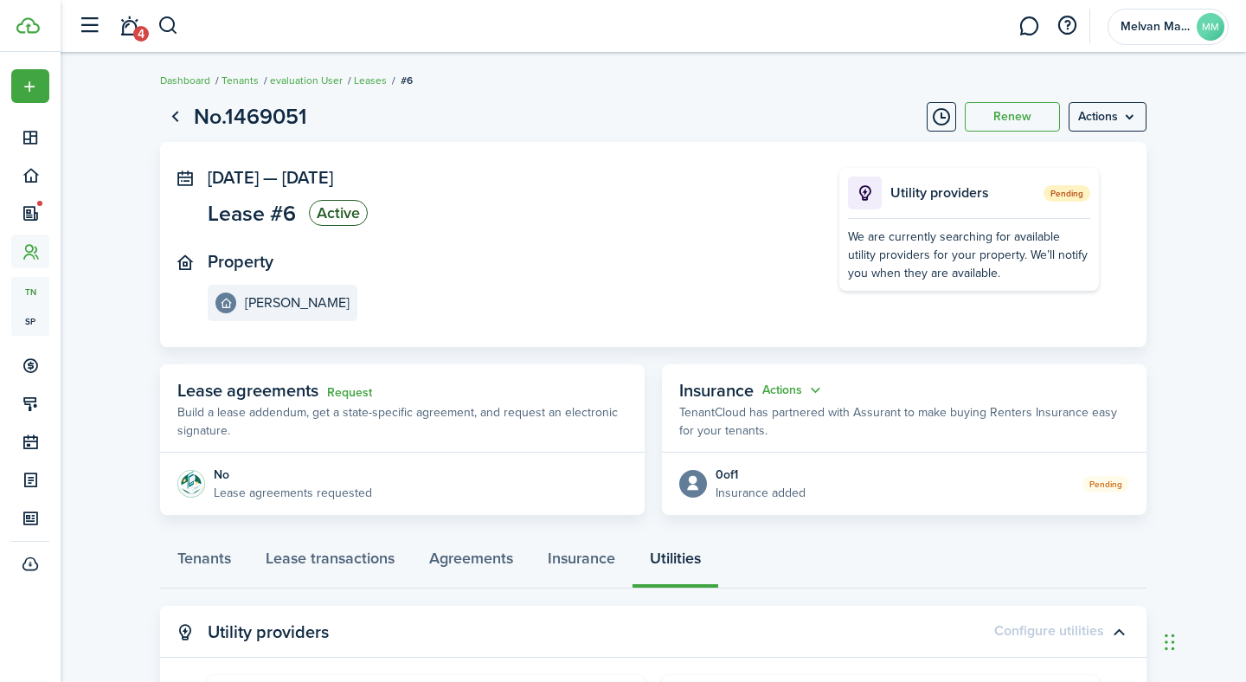
click at [1069, 195] on span "Pending" at bounding box center [1066, 193] width 47 height 16
click at [1149, 308] on page-view-layout "No.1469051 Renew Actions [DATE] — [DATE] Lease #6 Active Property Orem Rambler …" at bounding box center [653, 633] width 1004 height 1083
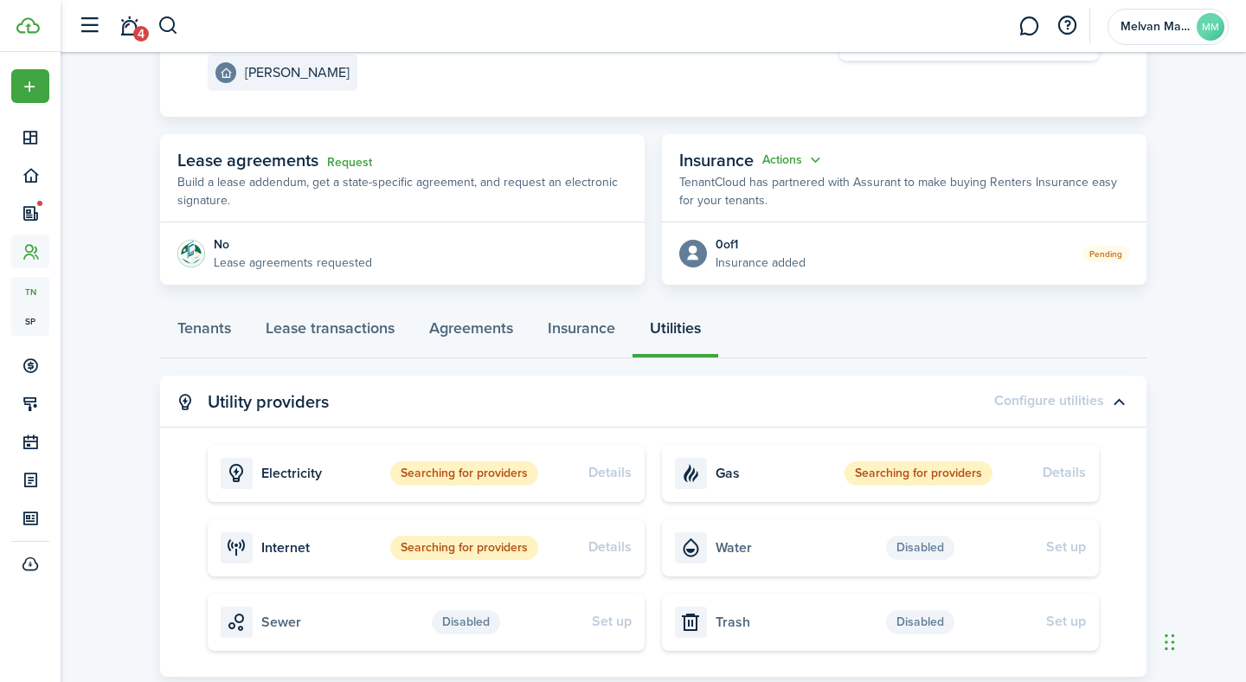
scroll to position [226, 0]
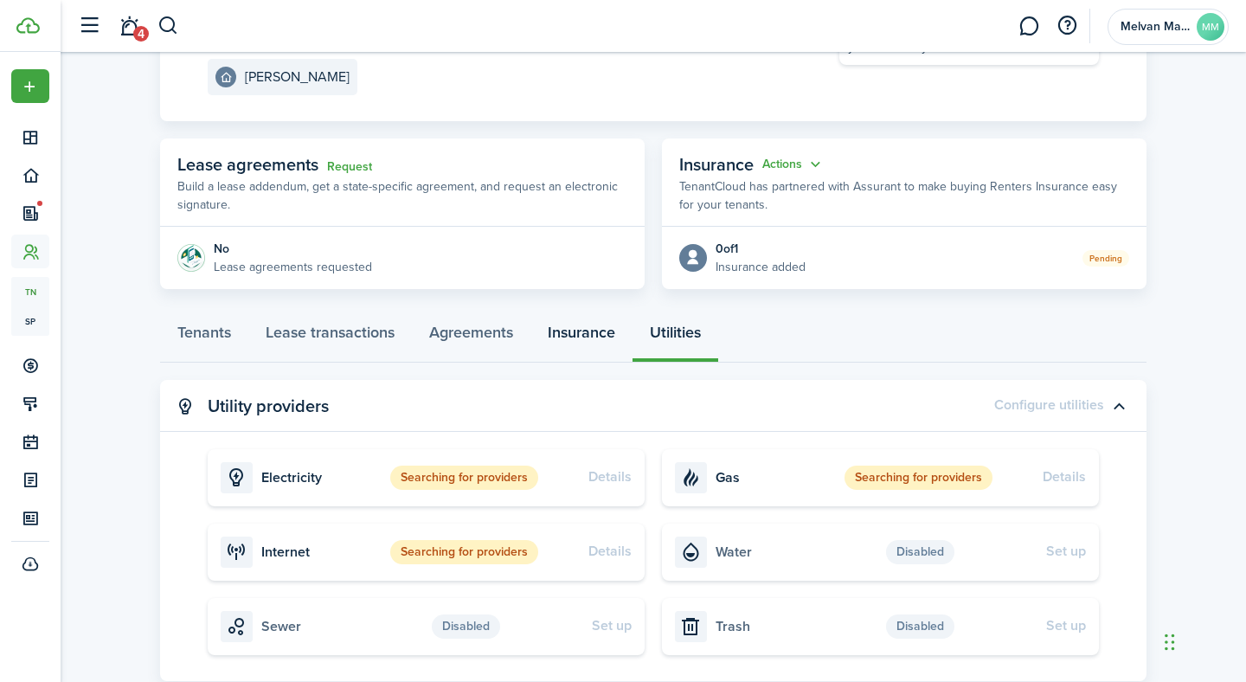
click at [588, 337] on link "Insurance" at bounding box center [581, 337] width 102 height 52
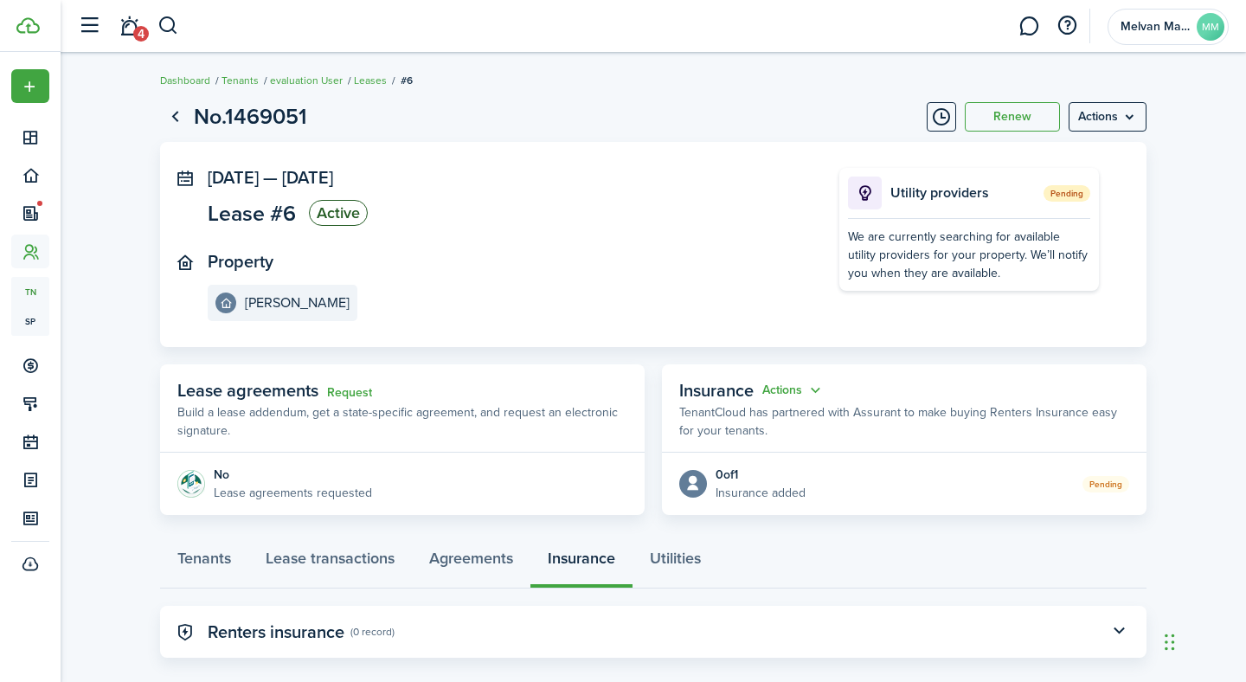
scroll to position [23, 0]
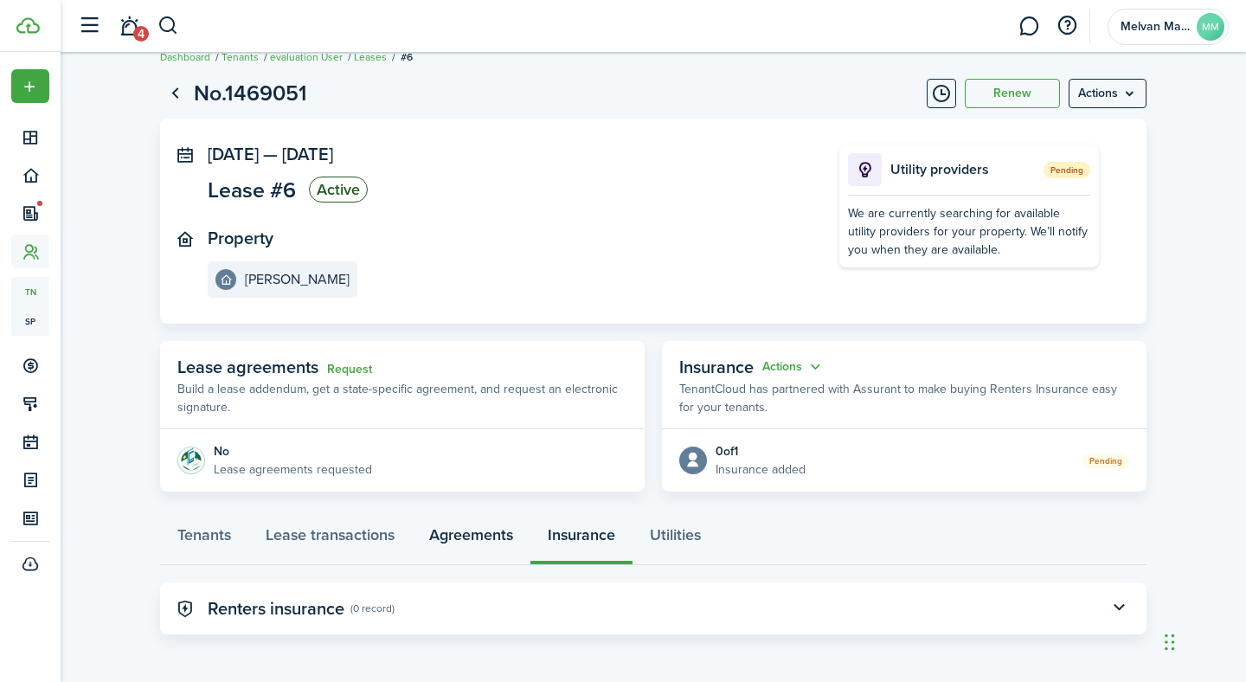
click at [471, 537] on link "Agreements" at bounding box center [471, 539] width 119 height 52
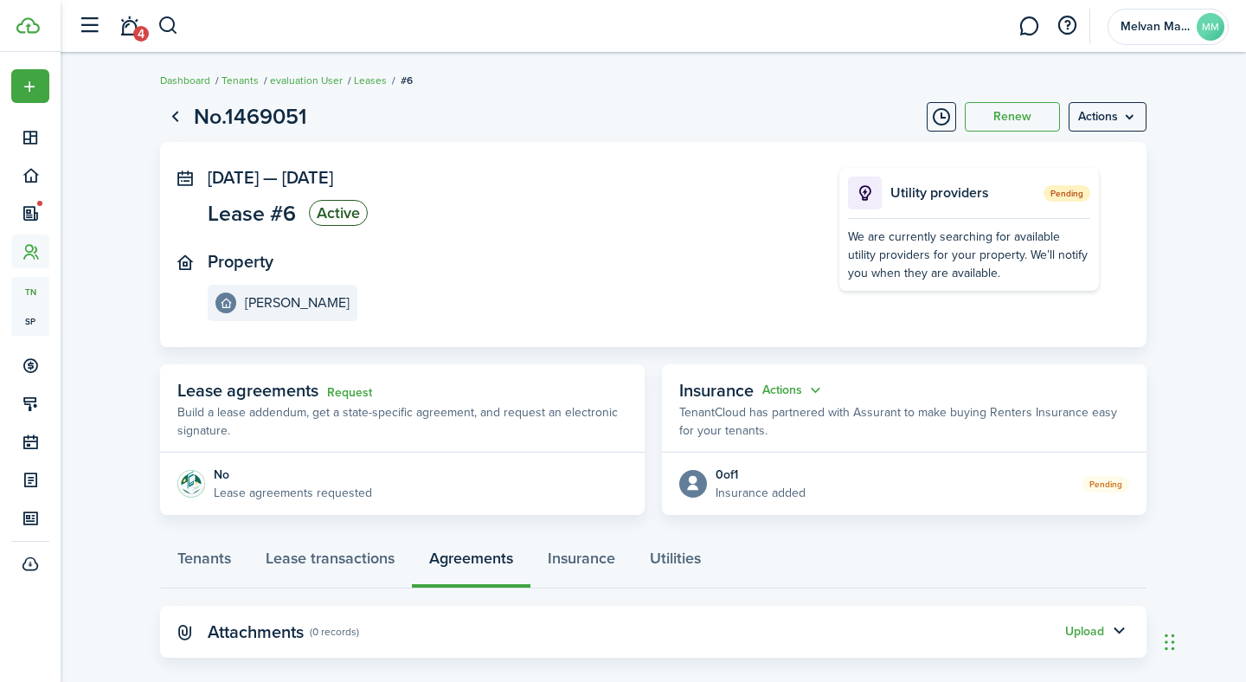
scroll to position [23, 0]
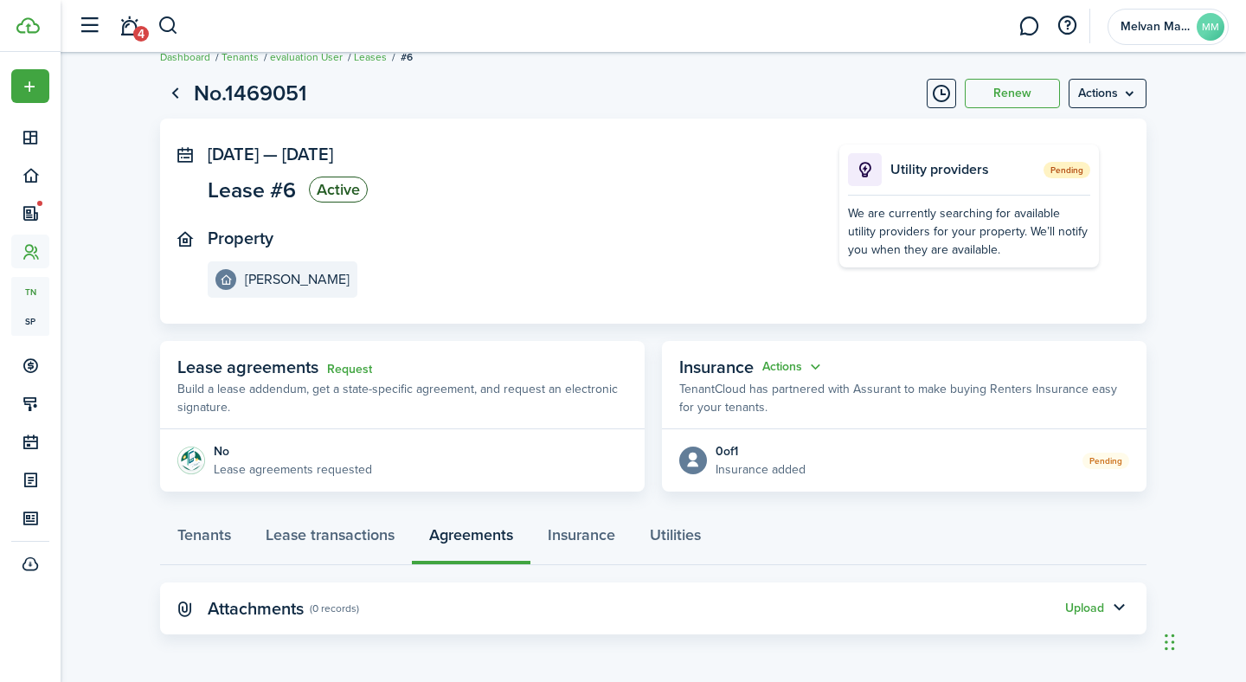
click at [1109, 460] on status "Pending" at bounding box center [1105, 461] width 47 height 16
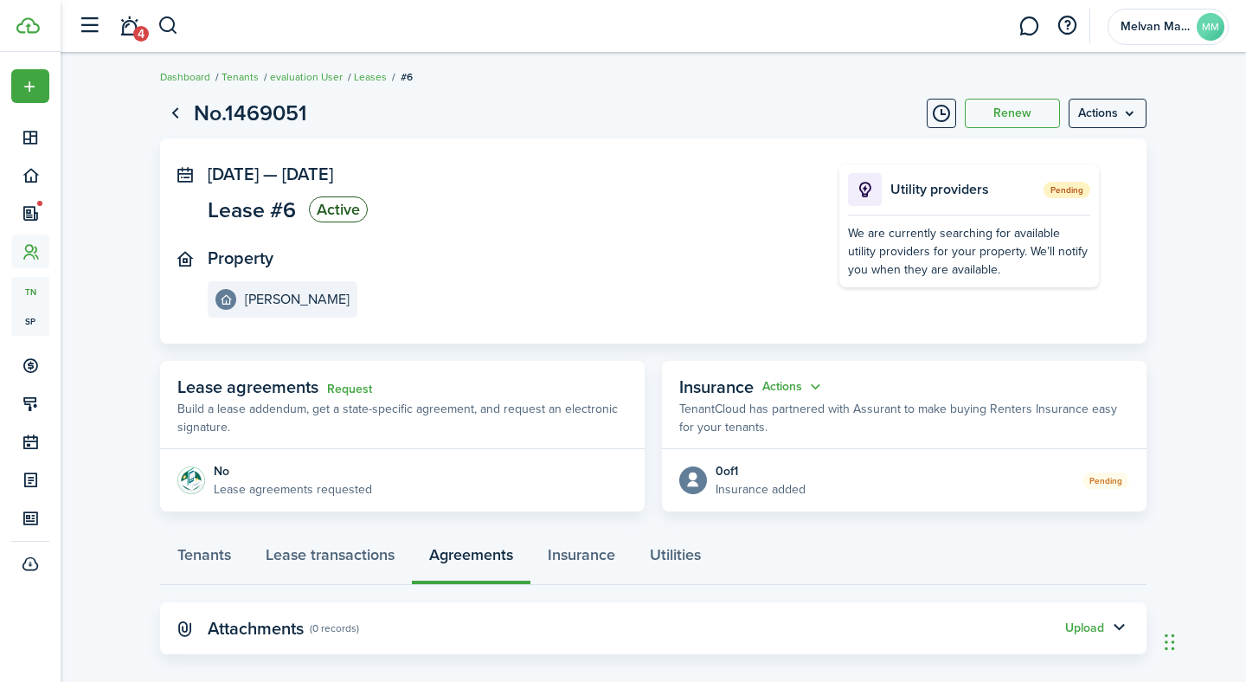
scroll to position [0, 0]
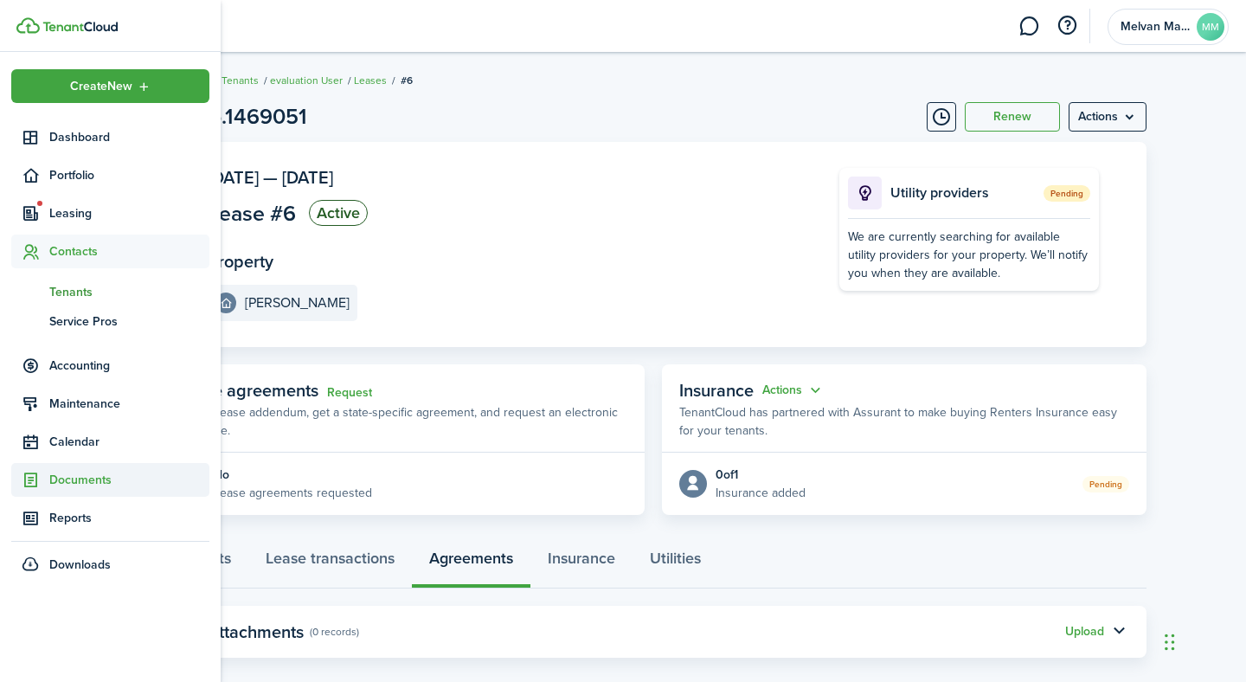
click at [87, 479] on span "Documents" at bounding box center [129, 480] width 160 height 18
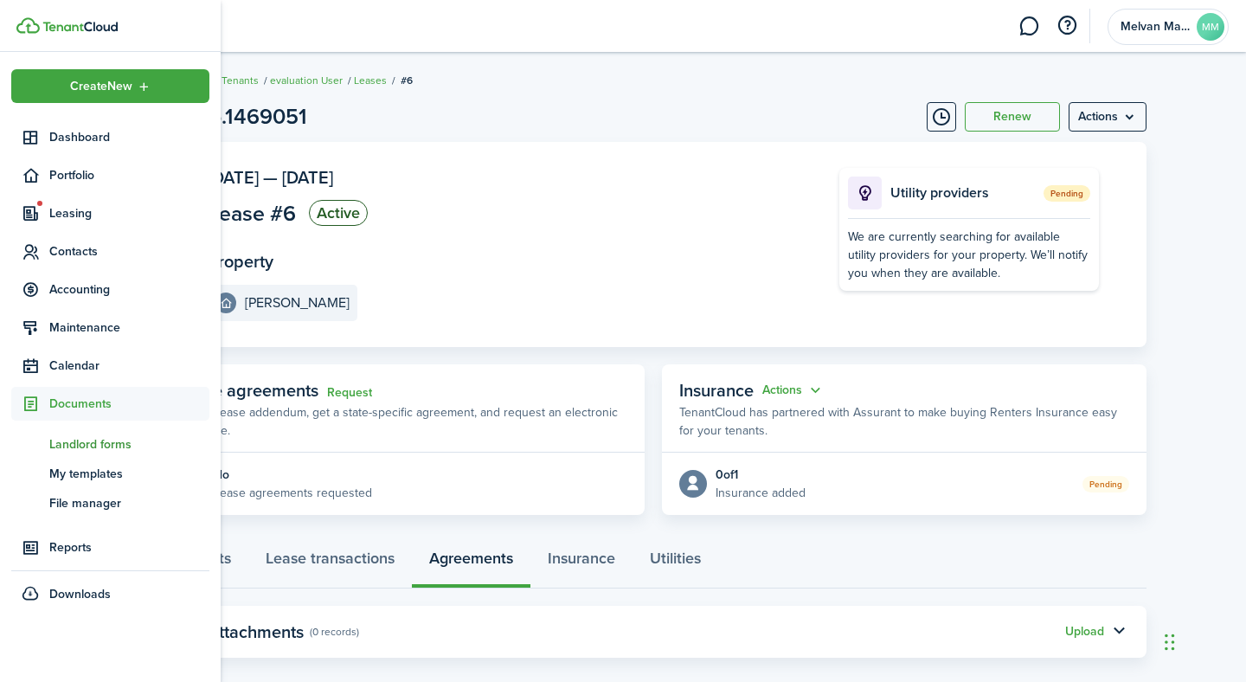
click at [112, 442] on span "Landlord forms" at bounding box center [129, 444] width 160 height 18
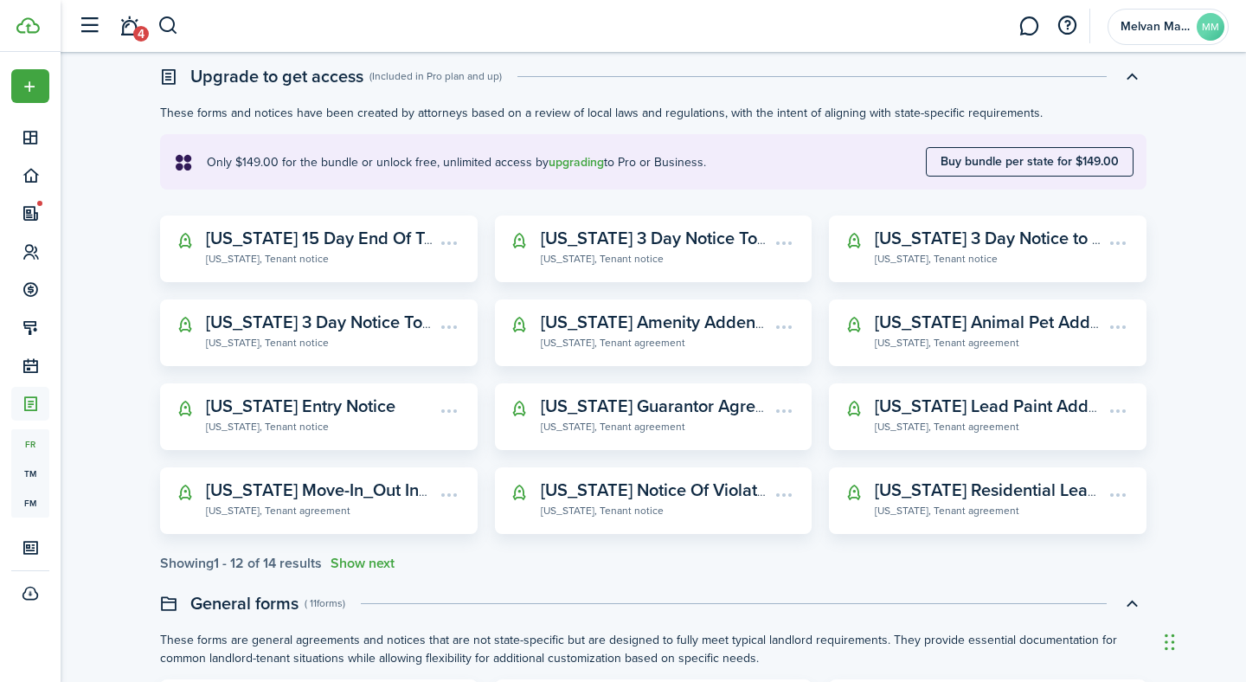
scroll to position [533, 0]
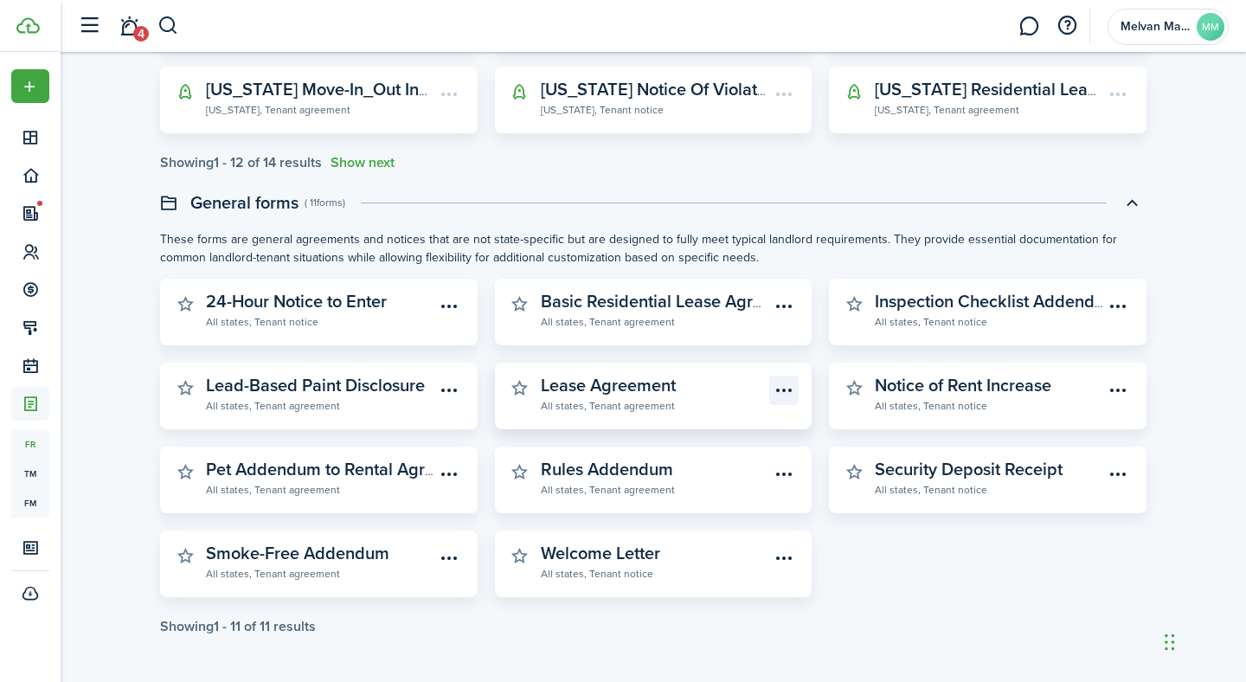
click at [787, 388] on menu-btn-icon "Open menu" at bounding box center [783, 390] width 29 height 29
click at [904, 576] on div "24-Hour Notice to Enter All states, Tenant notice Basic Residential Lease Agree…" at bounding box center [653, 438] width 1004 height 318
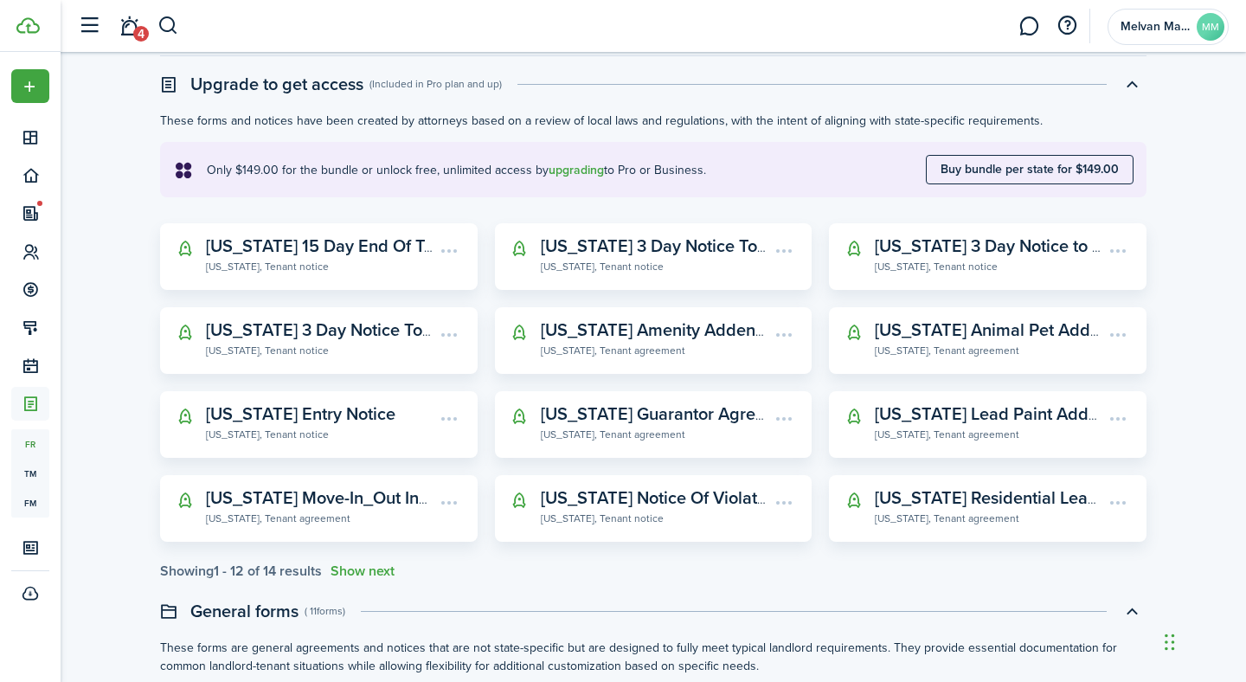
scroll to position [0, 0]
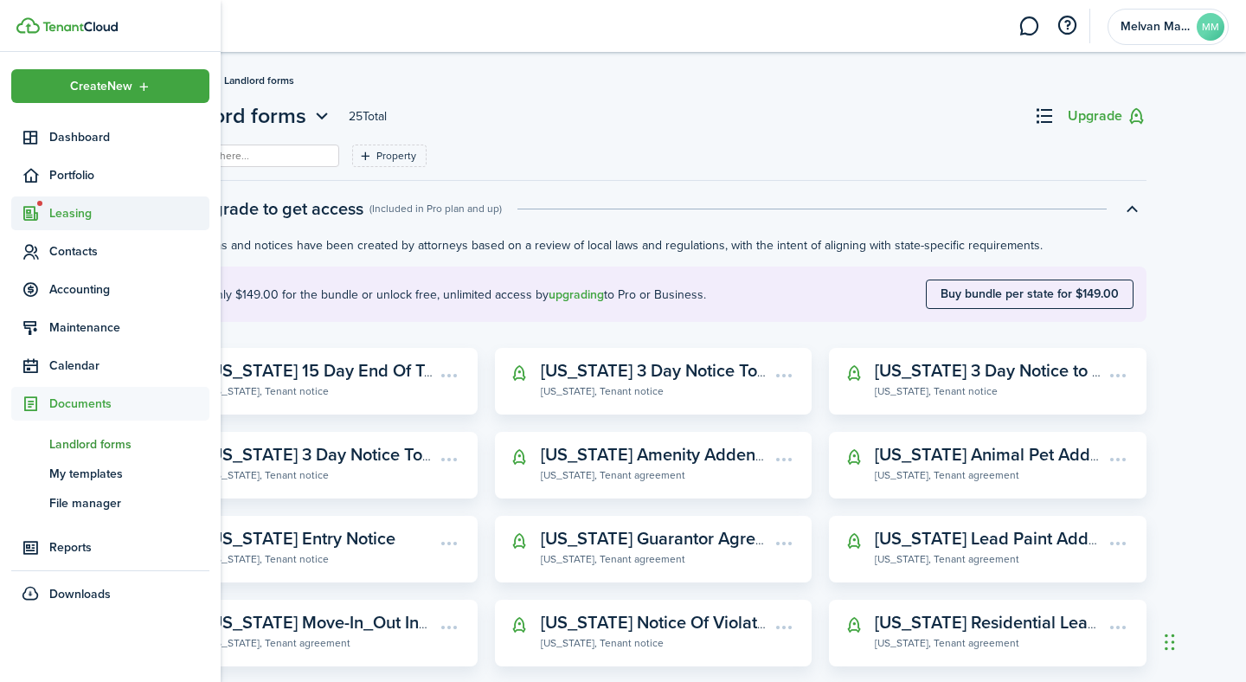
click at [81, 214] on span "Leasing" at bounding box center [129, 213] width 160 height 18
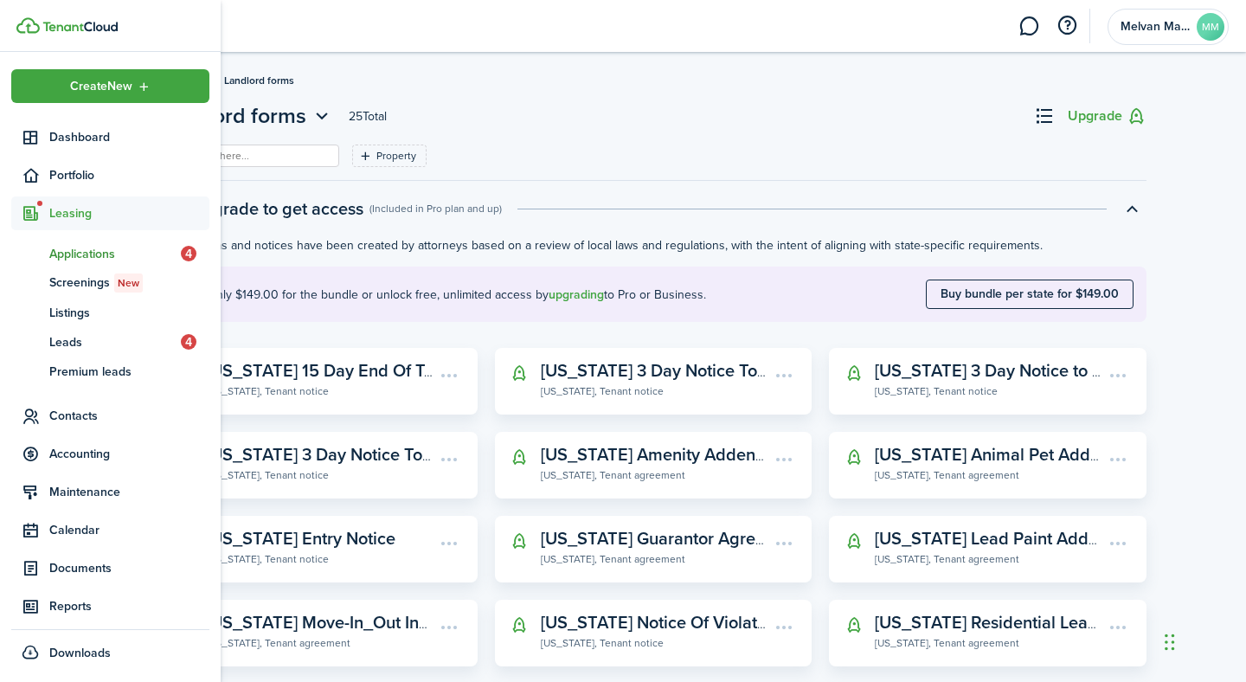
click at [89, 257] on span "Applications" at bounding box center [115, 254] width 132 height 18
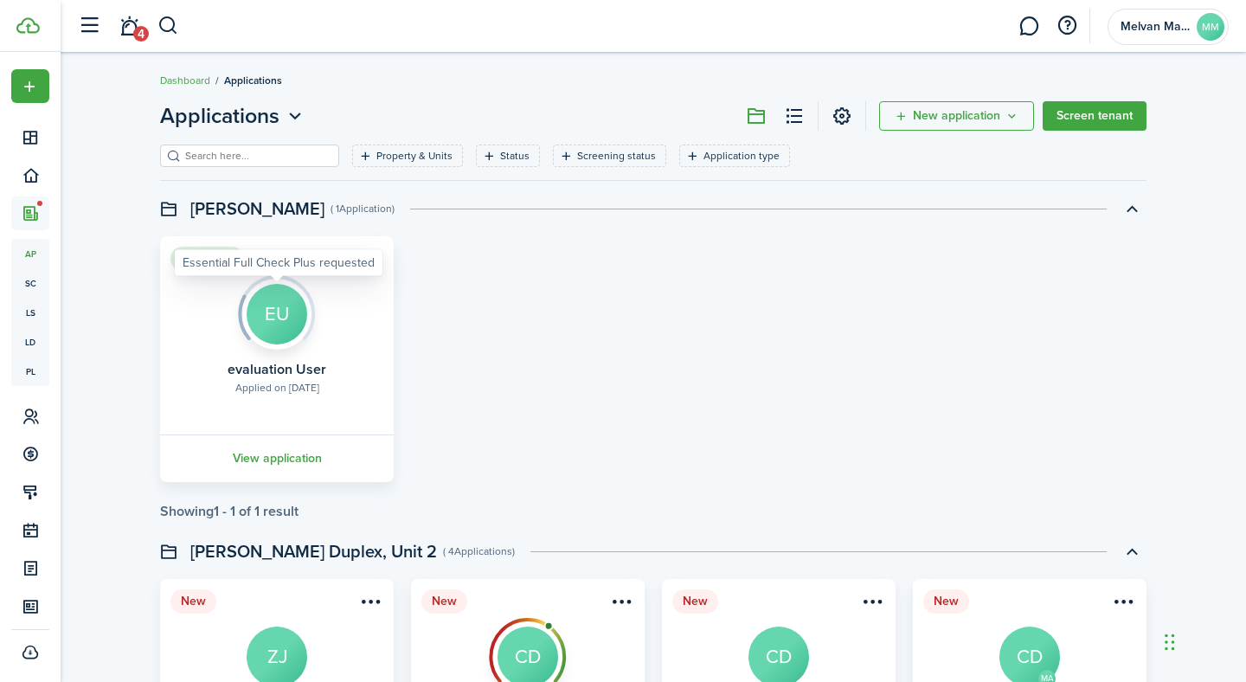
click at [279, 318] on img at bounding box center [277, 307] width 78 height 65
click at [271, 344] on div "EU" at bounding box center [277, 314] width 61 height 61
click at [367, 264] on menu-btn-icon "Open menu" at bounding box center [370, 258] width 29 height 29
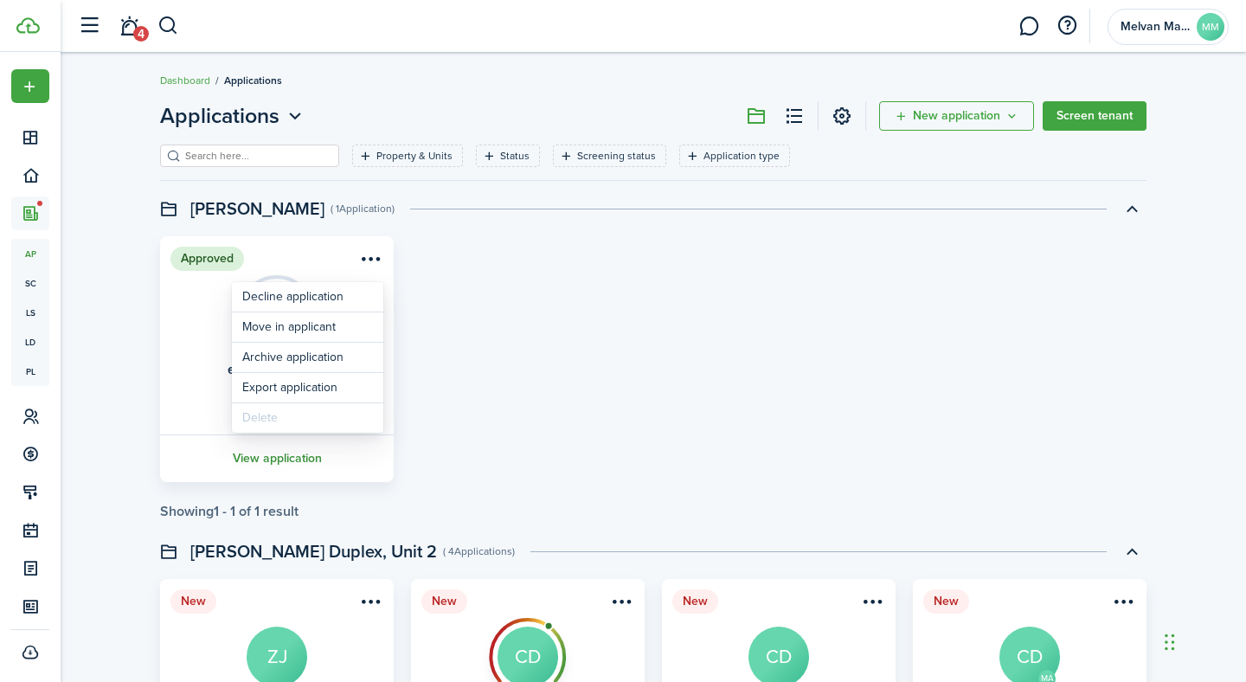
click at [277, 453] on link "View application" at bounding box center [276, 458] width 239 height 48
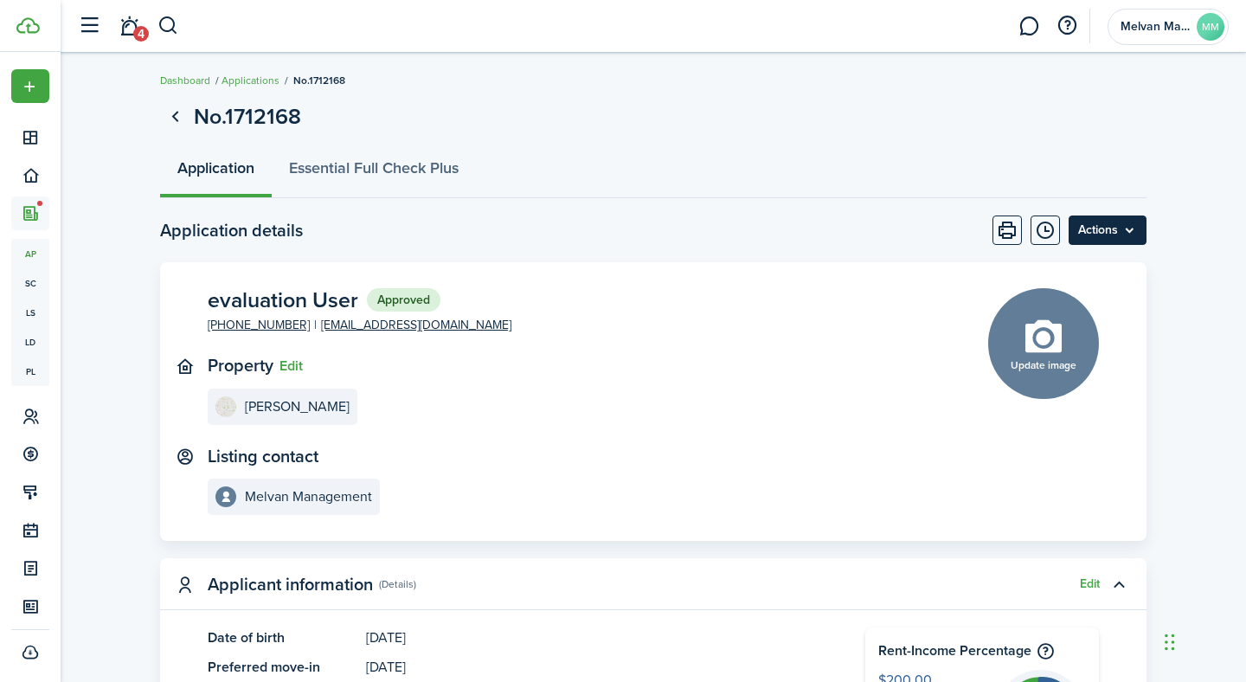
click at [1144, 229] on menu-btn "Actions" at bounding box center [1108, 229] width 78 height 29
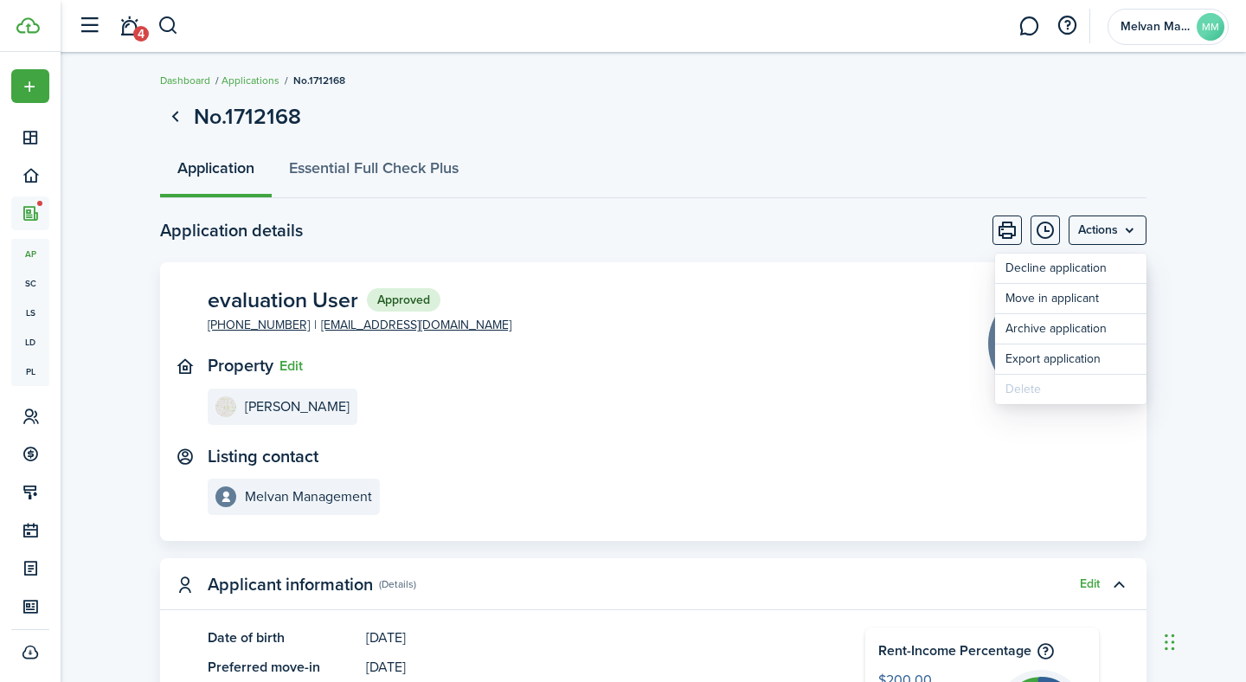
click at [782, 262] on panel-main-body "evaluation User Approved [PHONE_NUMBER] [EMAIL_ADDRESS][DOMAIN_NAME] Property E…" at bounding box center [653, 401] width 986 height 279
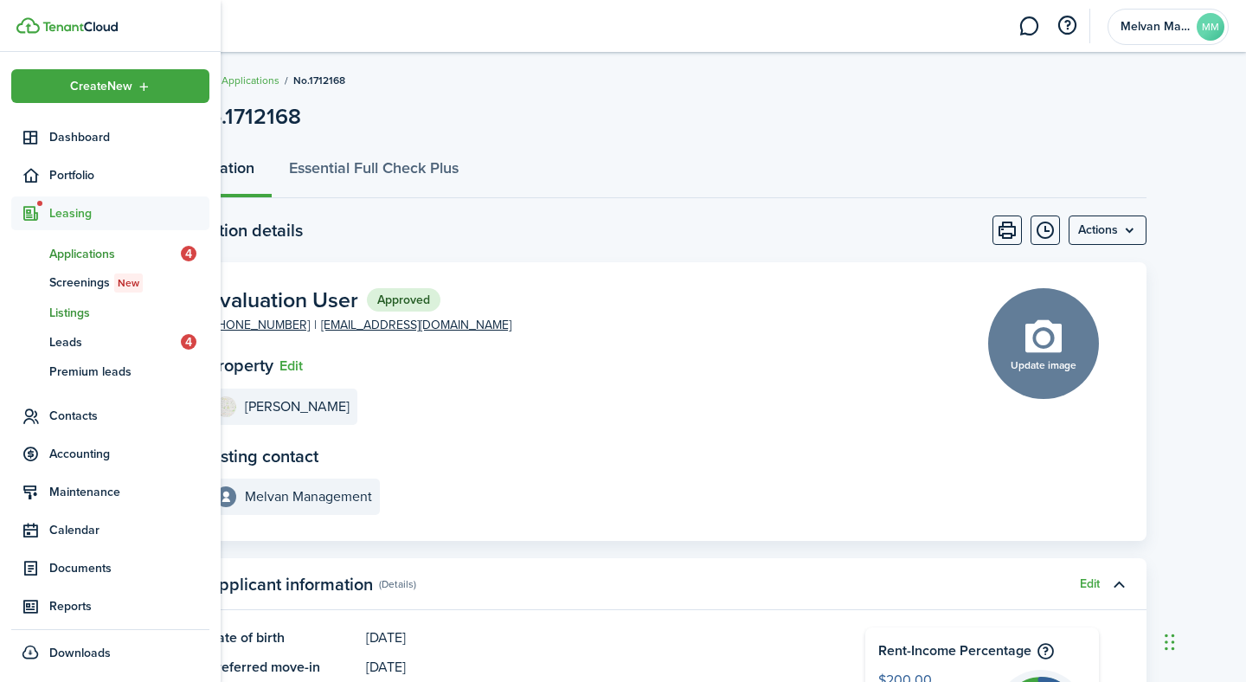
click at [78, 315] on span "Listings" at bounding box center [129, 313] width 160 height 18
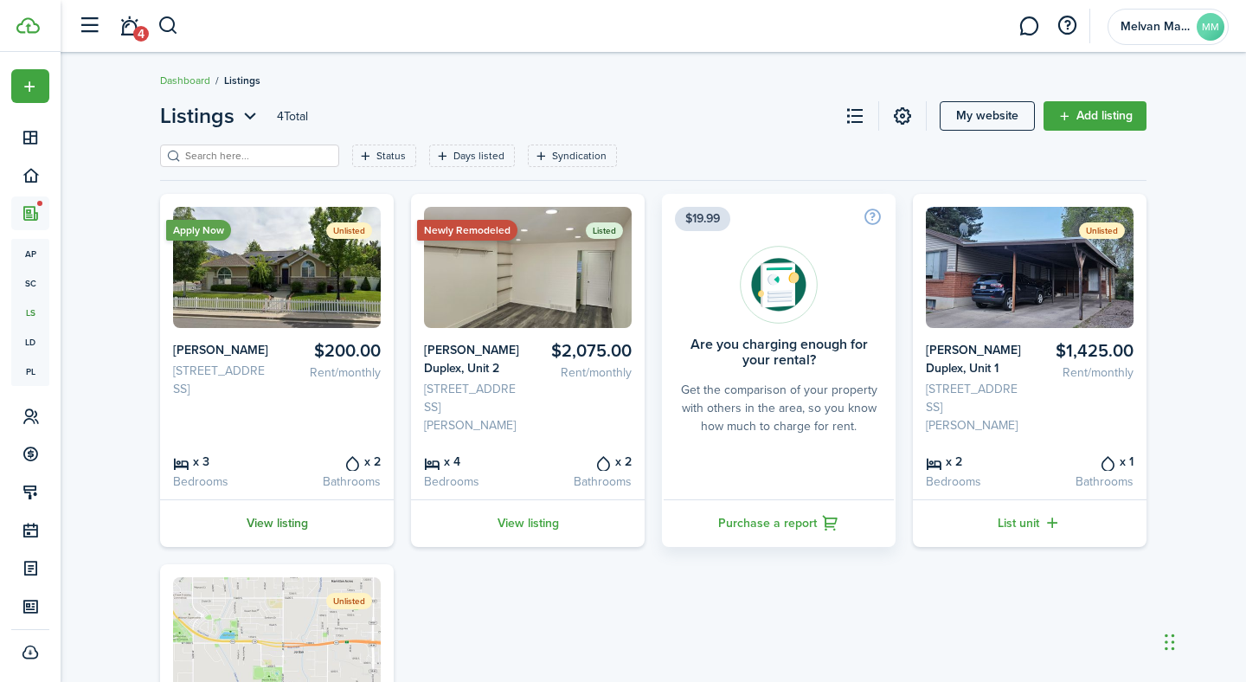
click at [288, 524] on link "View listing" at bounding box center [277, 523] width 234 height 48
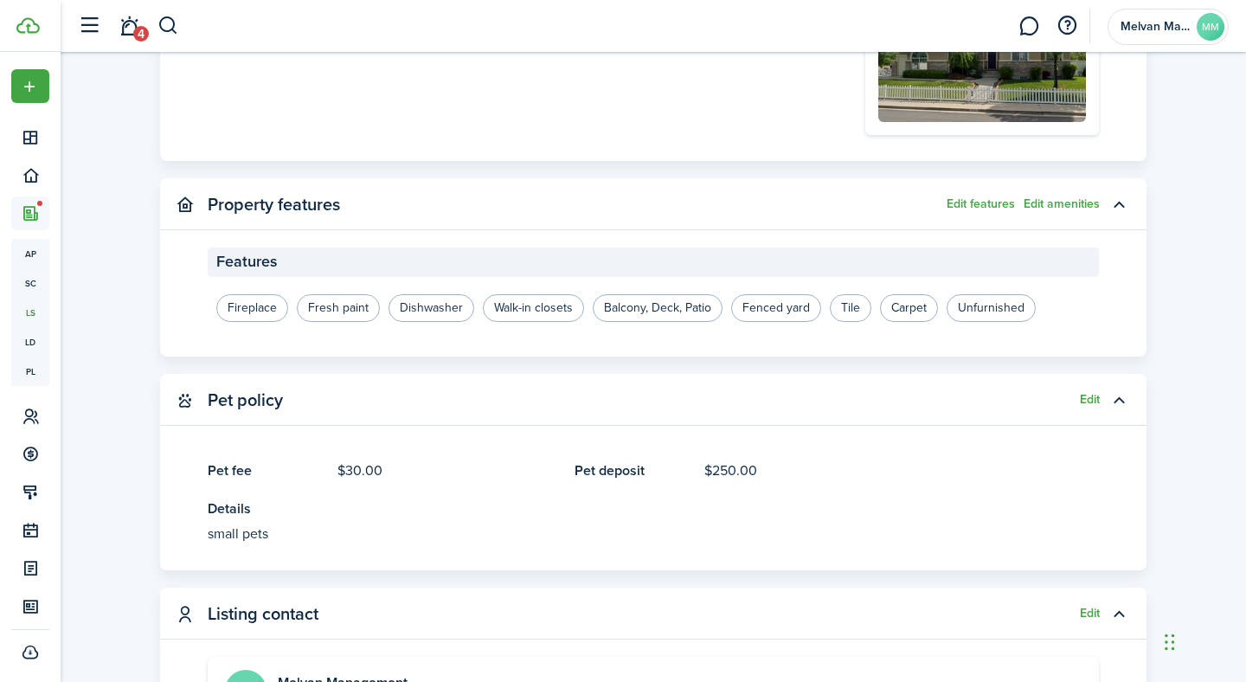
scroll to position [1291, 0]
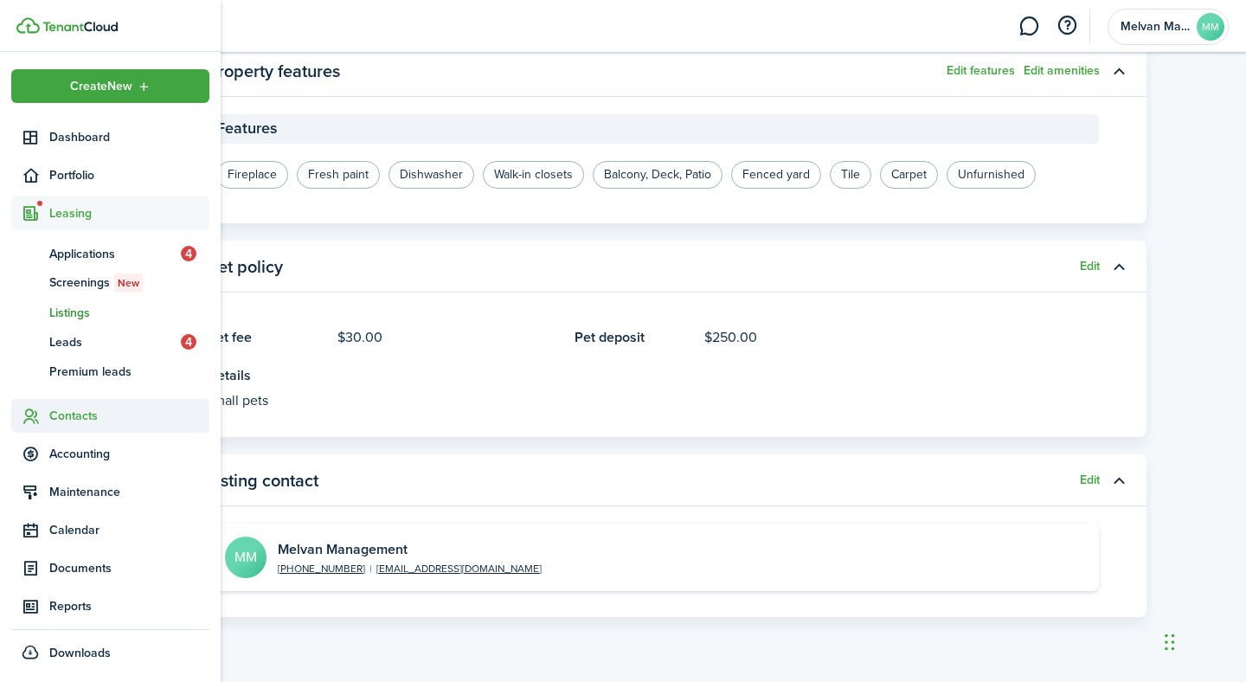
click at [75, 418] on span "Contacts" at bounding box center [129, 416] width 160 height 18
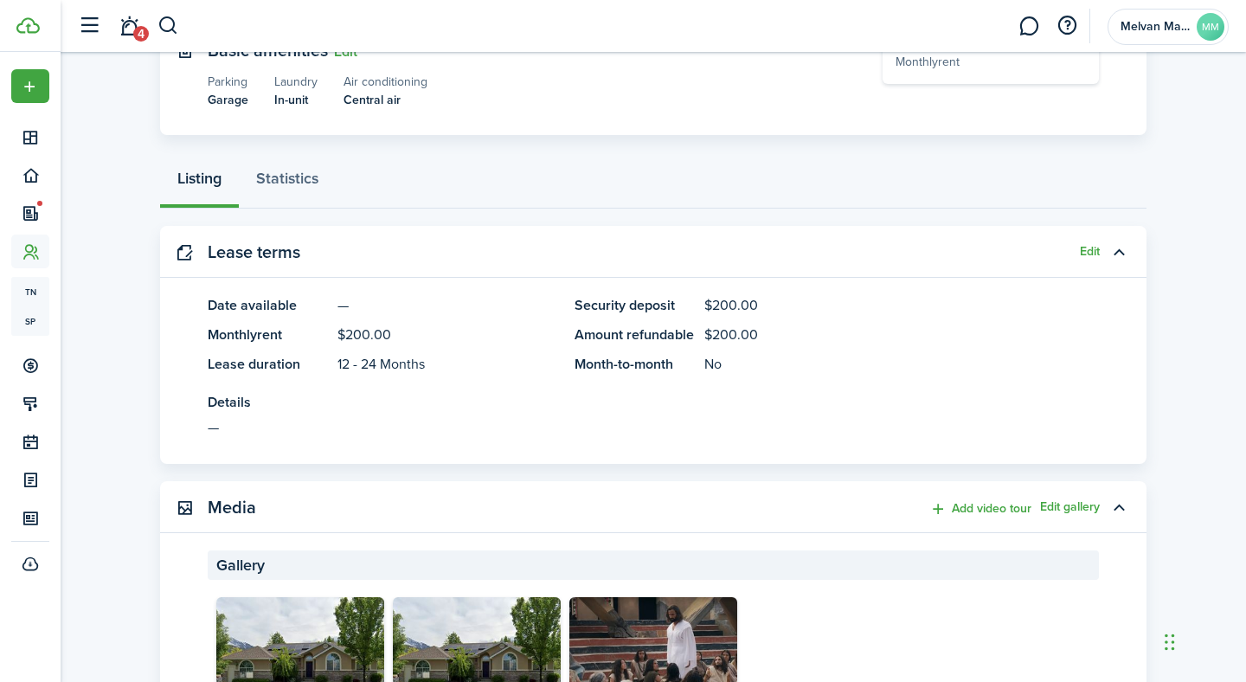
scroll to position [197, 0]
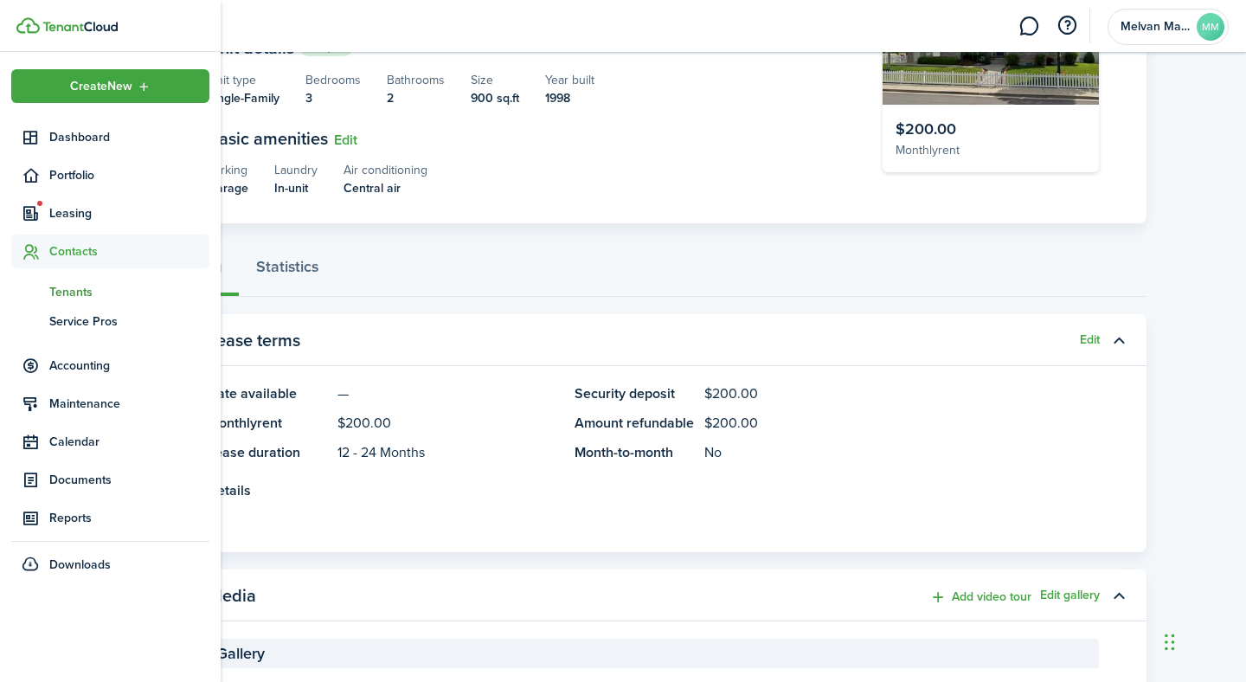
click at [85, 292] on span "Tenants" at bounding box center [129, 292] width 160 height 18
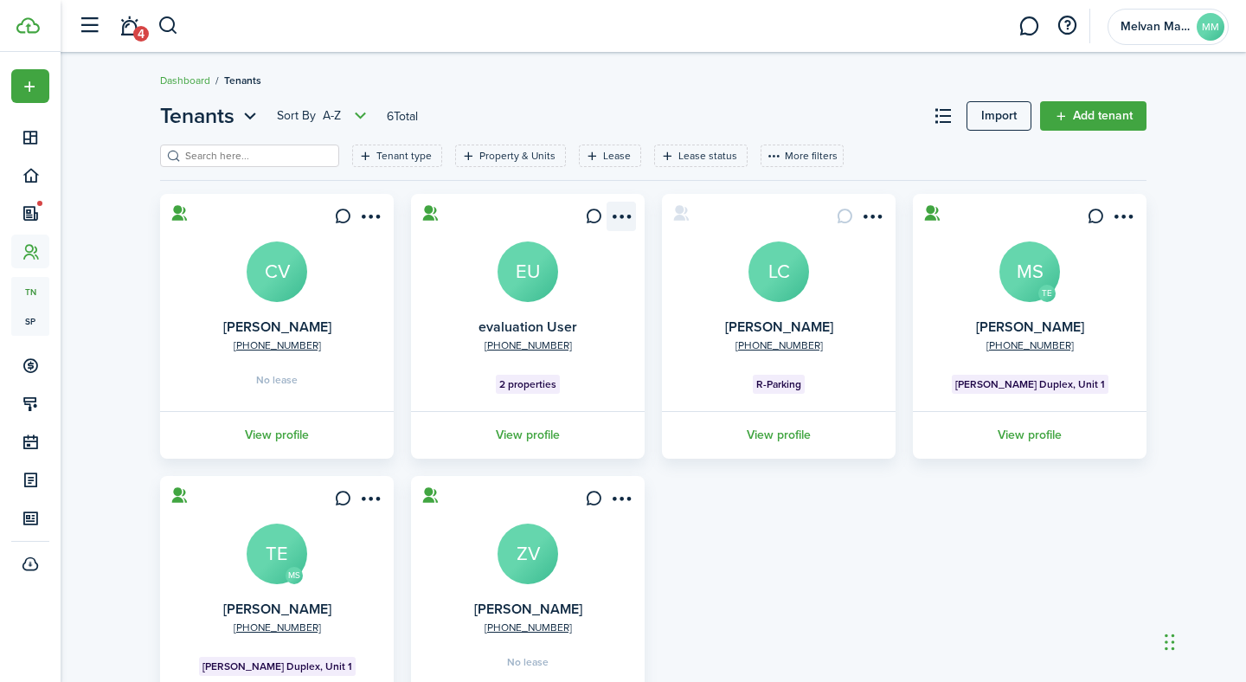
click at [623, 210] on menu-btn-icon "Open menu" at bounding box center [621, 216] width 29 height 29
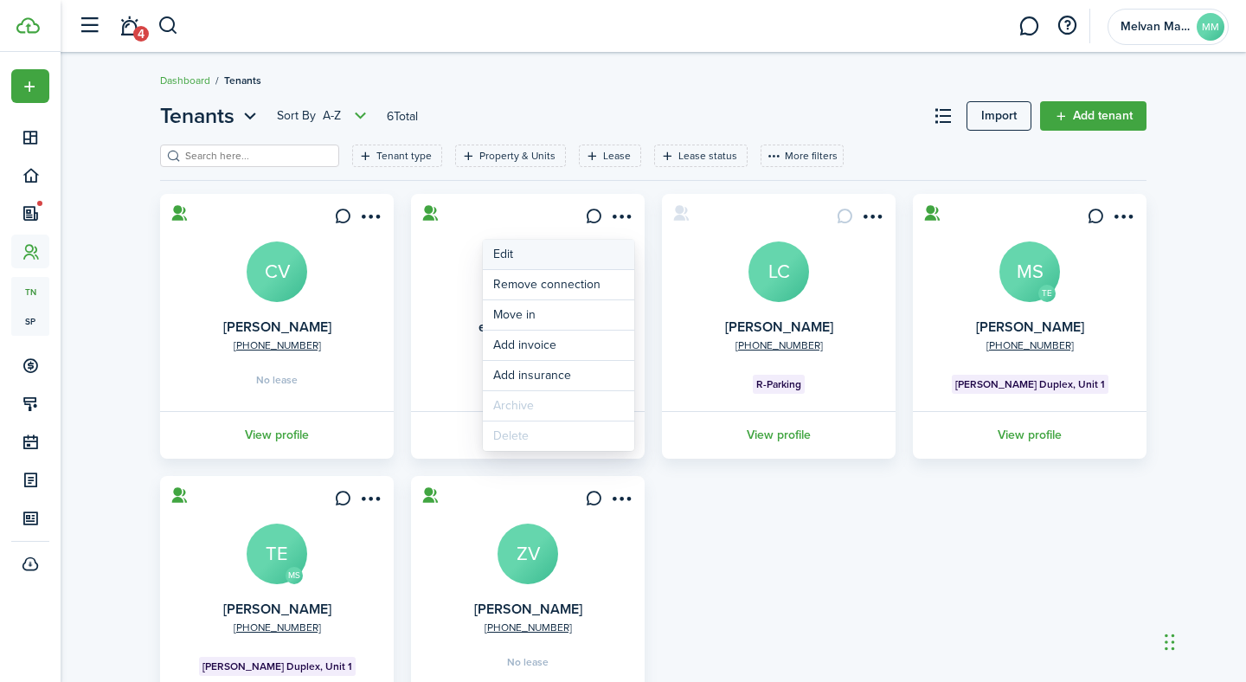
click at [588, 257] on link "Edit" at bounding box center [558, 254] width 151 height 29
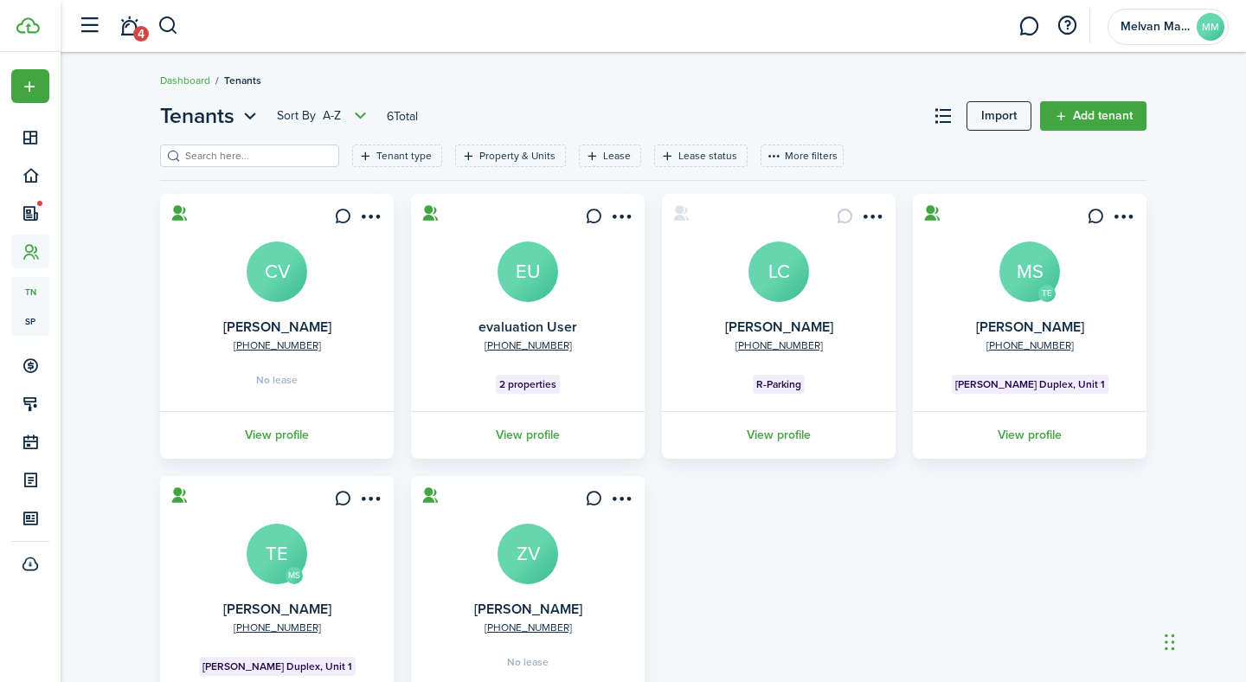
click at [532, 389] on span "2 properties" at bounding box center [527, 384] width 57 height 16
click at [430, 212] on icon at bounding box center [430, 212] width 18 height 17
click at [429, 211] on icon at bounding box center [430, 212] width 18 height 17
click at [620, 217] on menu-btn-icon "Open menu" at bounding box center [621, 216] width 29 height 29
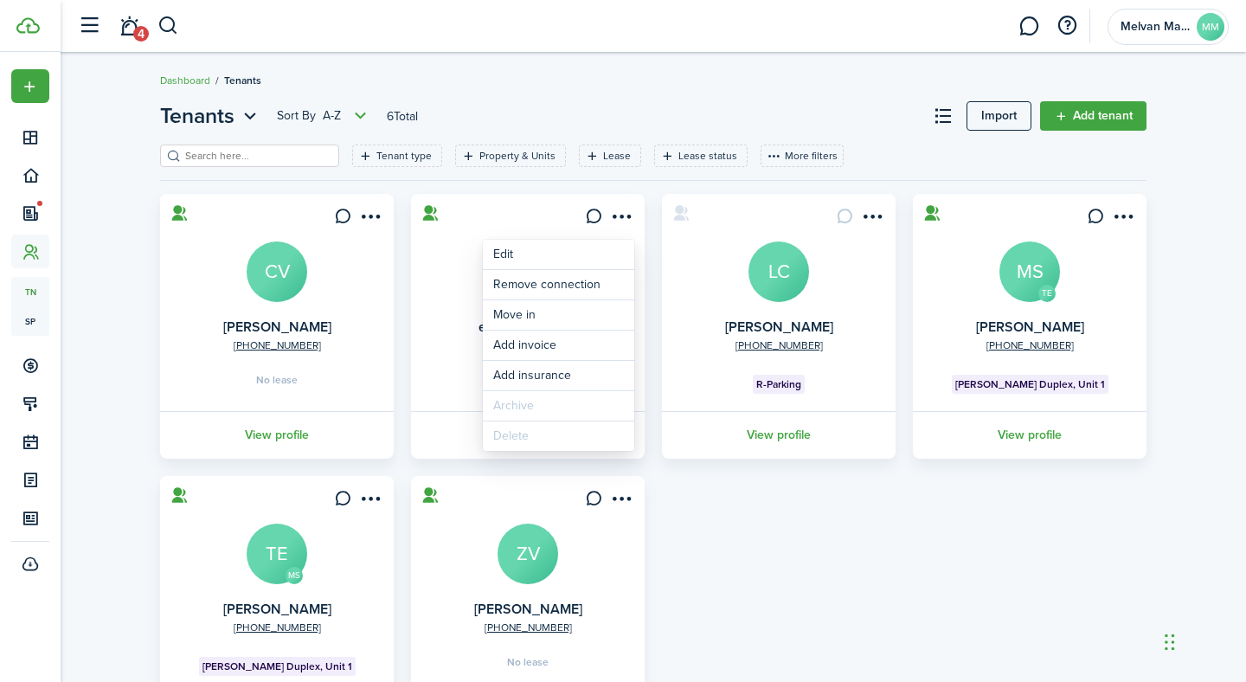
click at [723, 555] on div "[PHONE_NUMBER] [PERSON_NAME] CV No lease View profile [PHONE_NUMBER] evaluation…" at bounding box center [653, 467] width 1004 height 547
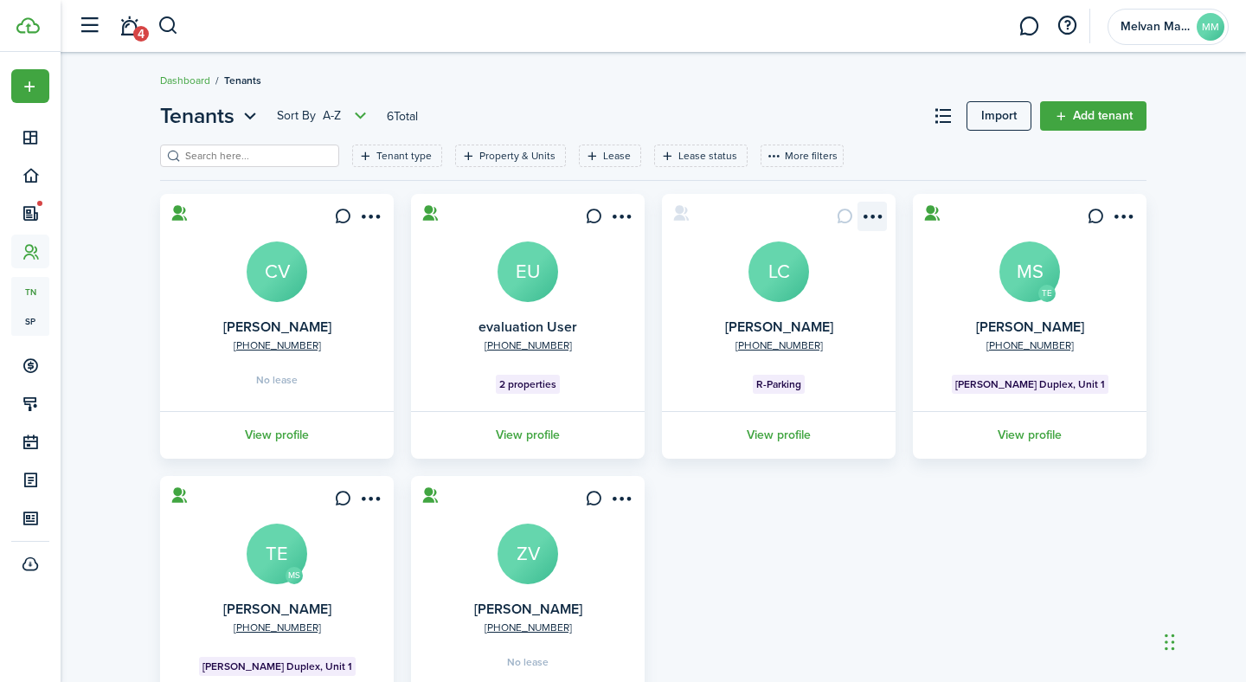
click at [881, 211] on menu-btn-icon "Open menu" at bounding box center [871, 216] width 29 height 29
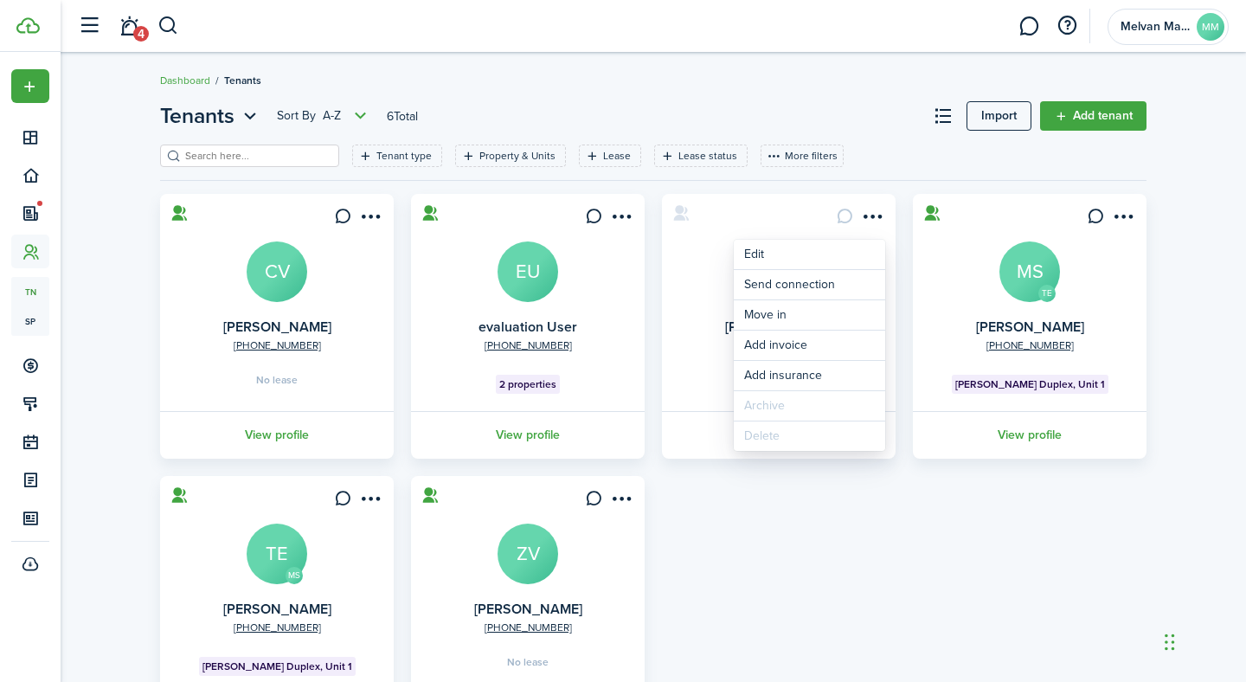
click at [871, 671] on div "[PHONE_NUMBER] [PERSON_NAME] CV No lease View profile [PHONE_NUMBER] evaluation…" at bounding box center [653, 467] width 1004 height 547
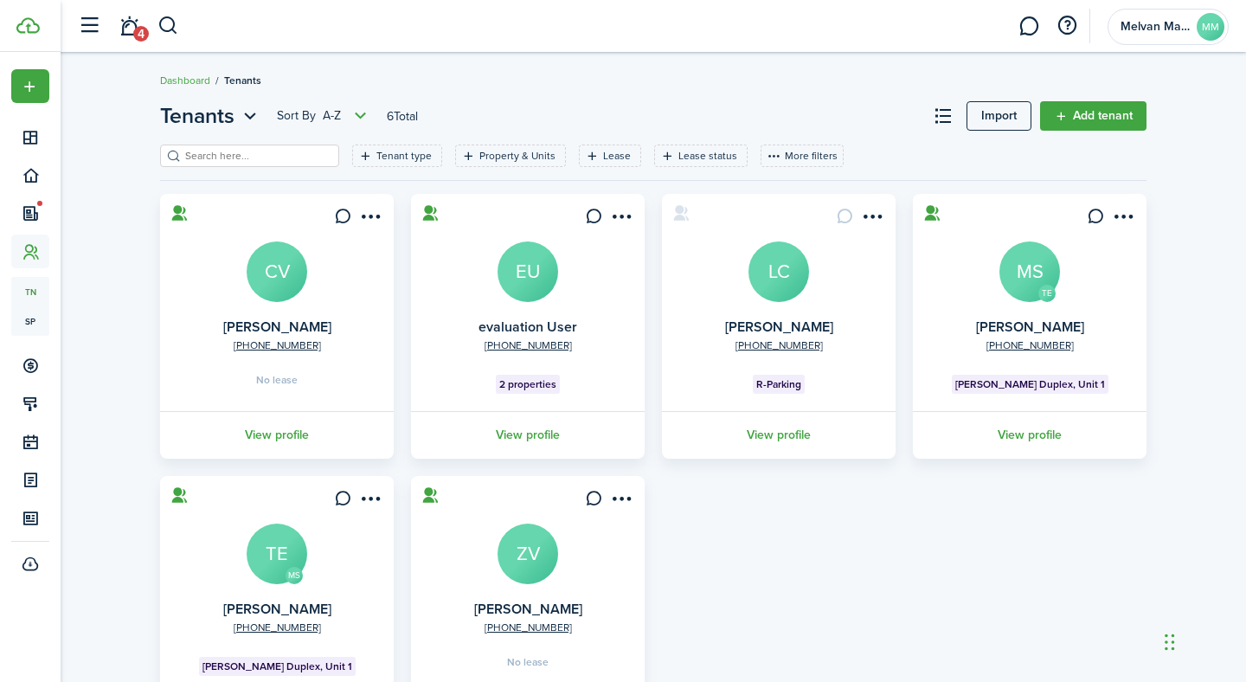
click at [535, 385] on span "2 properties" at bounding box center [527, 384] width 57 height 16
click at [528, 256] on avatar-text "EU" at bounding box center [528, 271] width 61 height 61
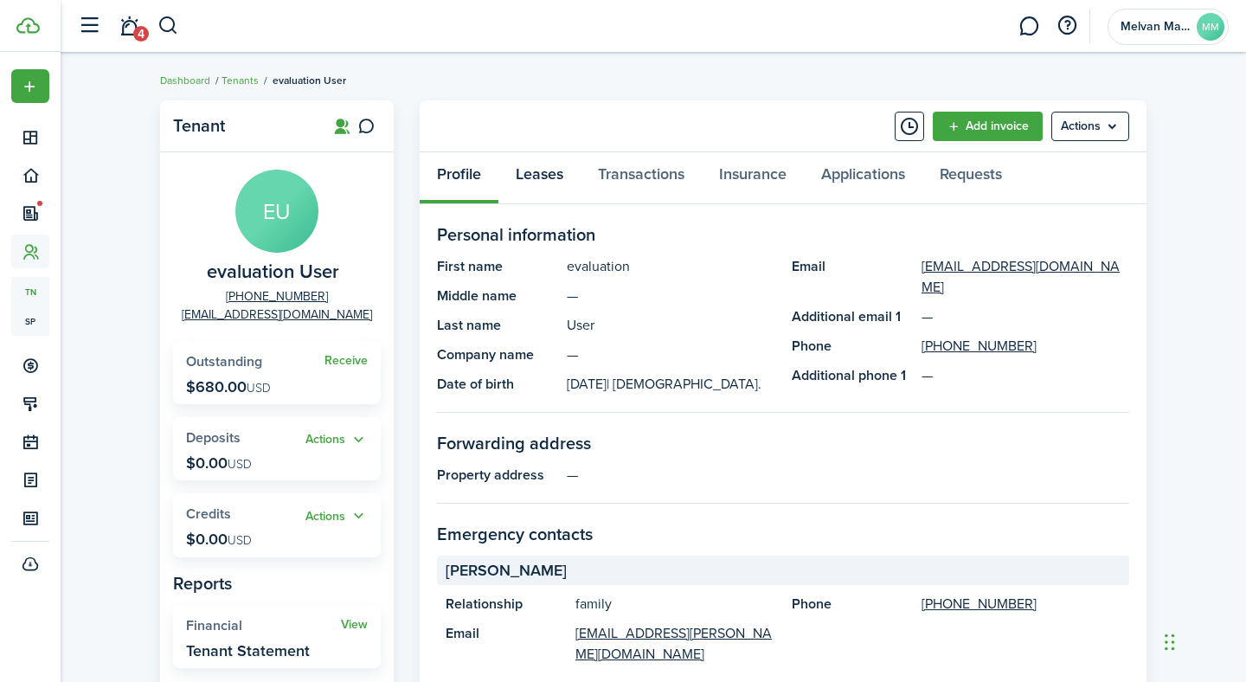
click at [541, 184] on link "Leases" at bounding box center [539, 178] width 82 height 52
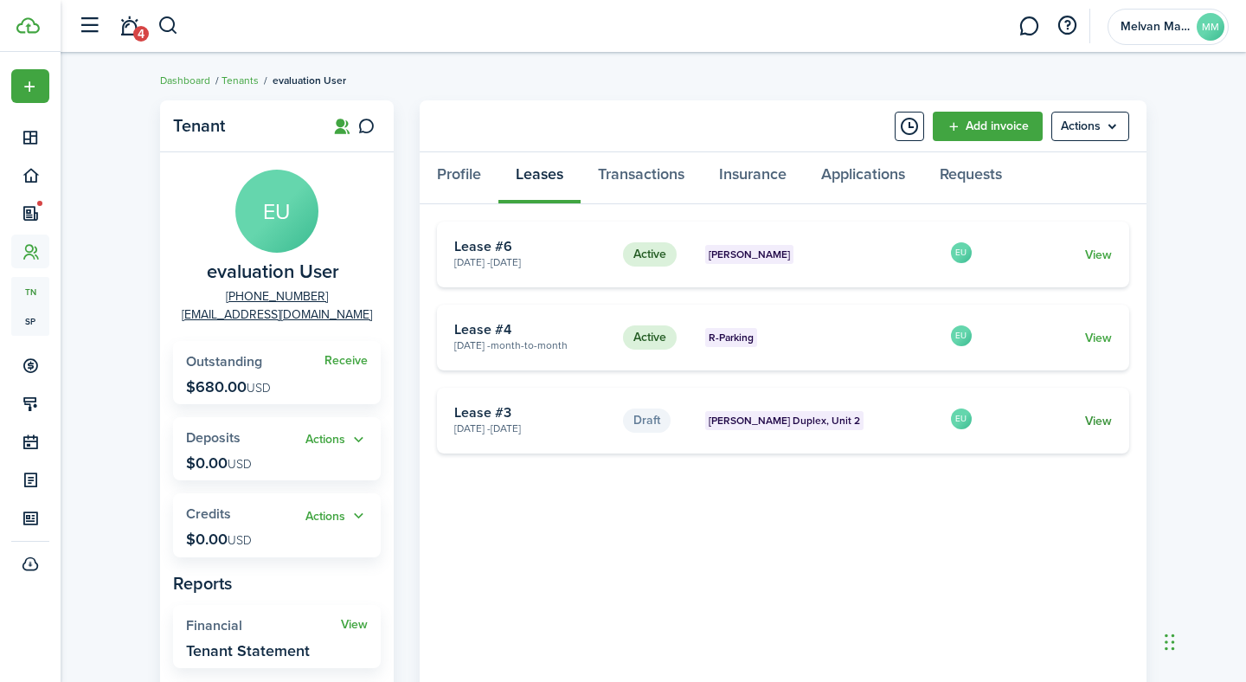
click at [1103, 415] on link "View" at bounding box center [1098, 421] width 27 height 18
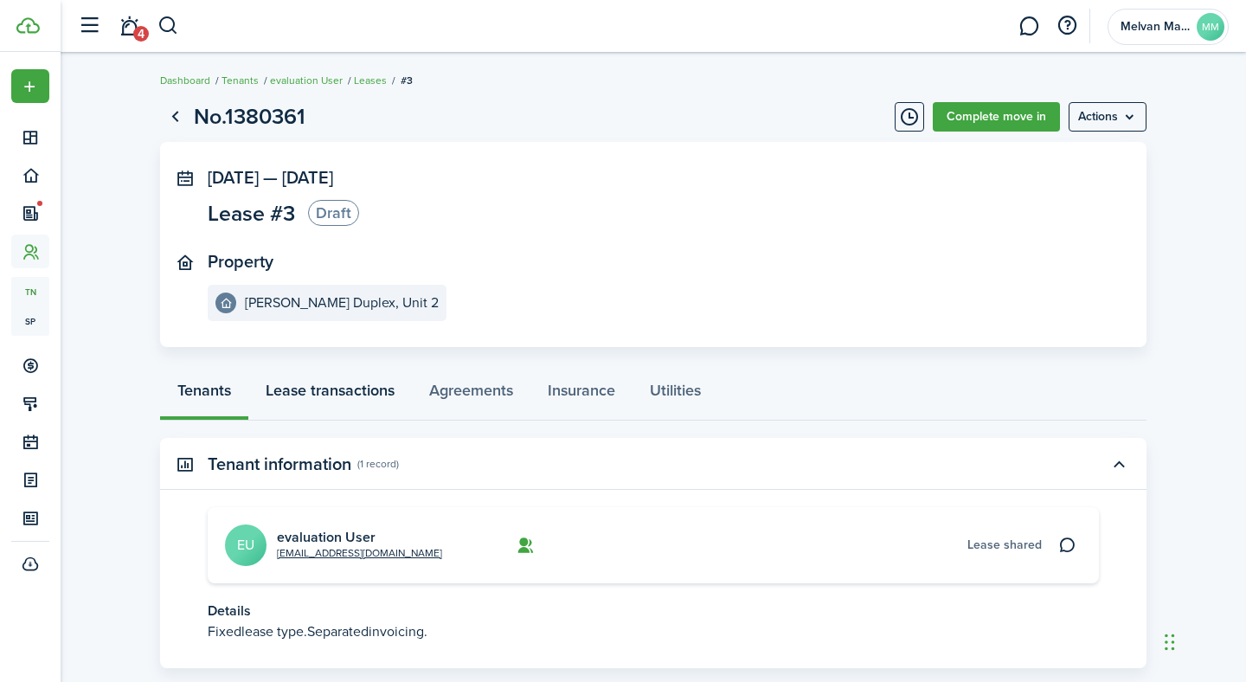
click at [320, 395] on link "Lease transactions" at bounding box center [330, 395] width 164 height 52
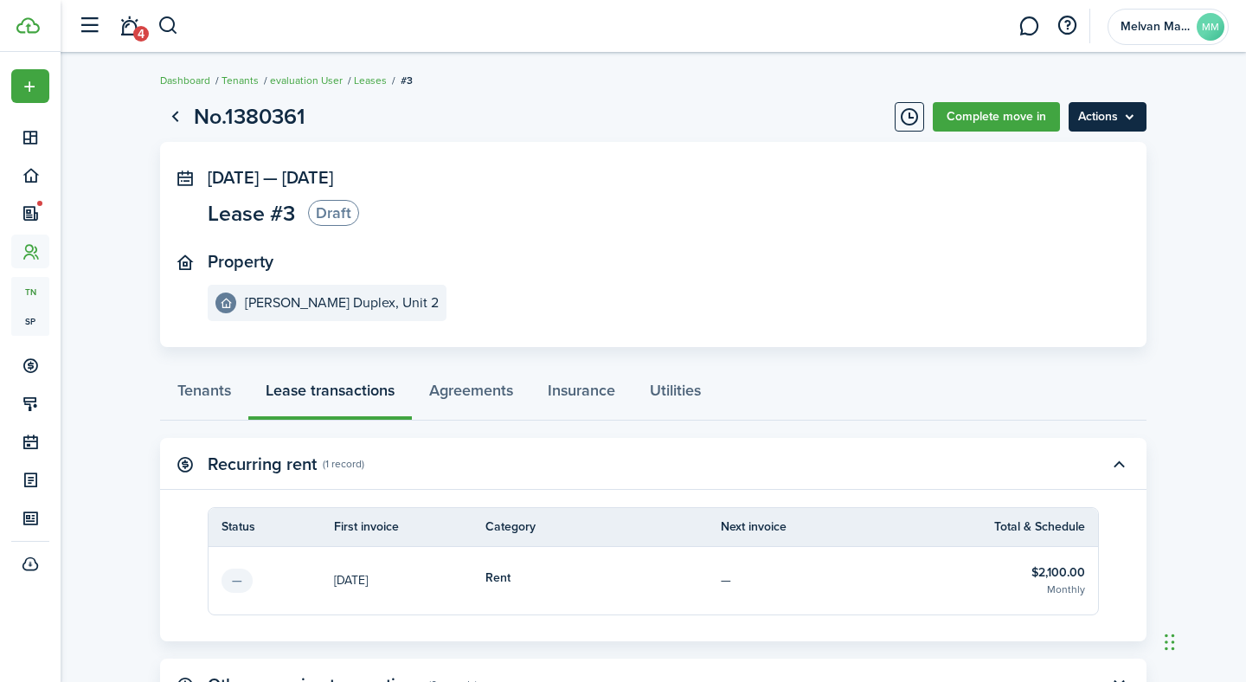
click at [1105, 122] on menu-btn "Actions" at bounding box center [1108, 116] width 78 height 29
click at [1010, 116] on link "Complete move in" at bounding box center [996, 116] width 127 height 29
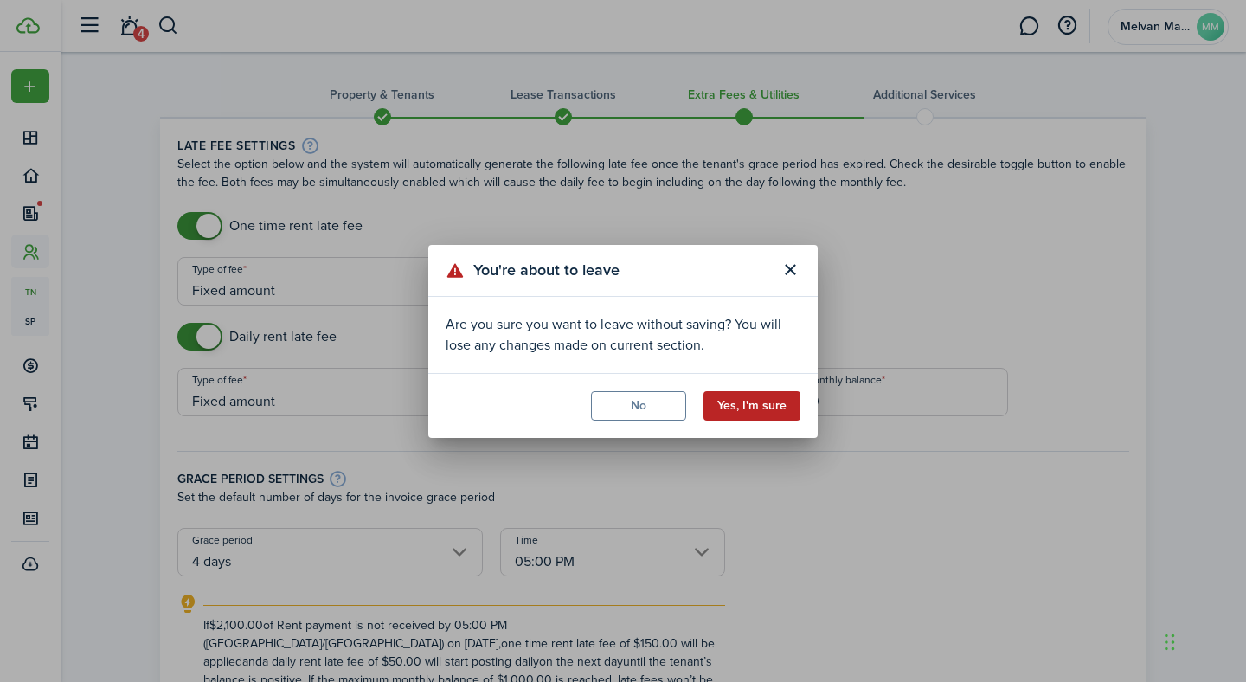
click at [746, 403] on button "Yes, I'm sure" at bounding box center [751, 405] width 97 height 29
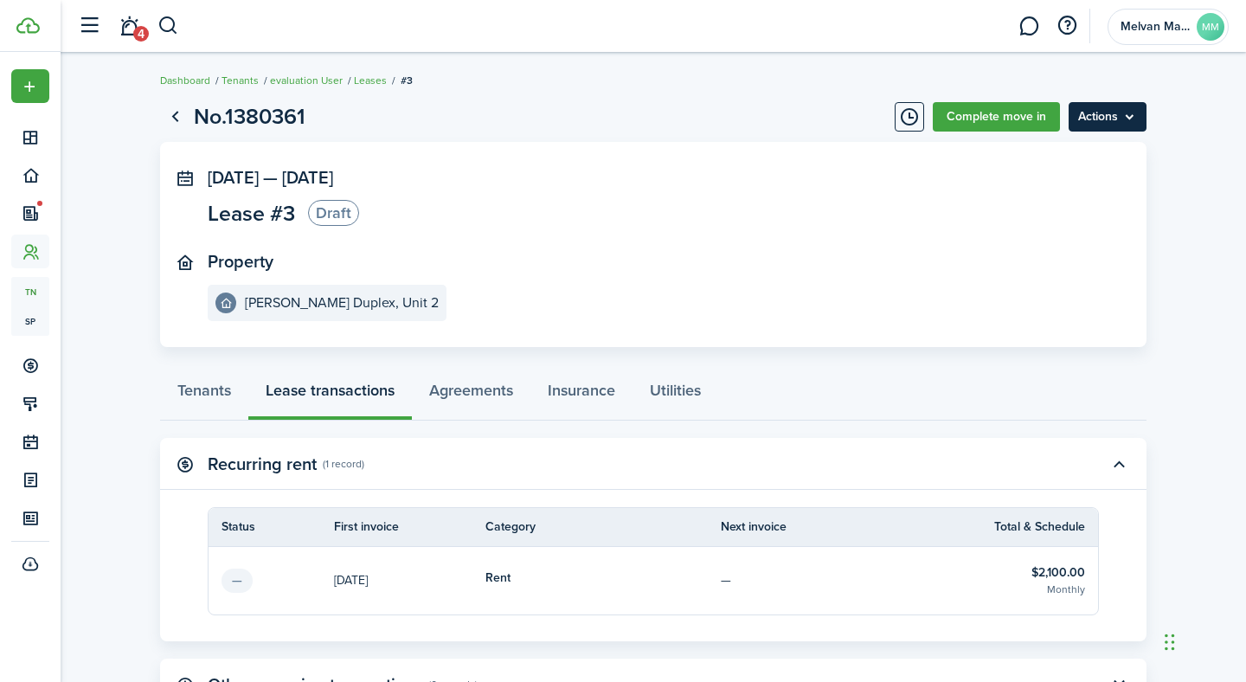
click at [1125, 114] on menu-btn "Actions" at bounding box center [1108, 116] width 78 height 29
click at [1073, 152] on button "Delete" at bounding box center [1070, 154] width 151 height 29
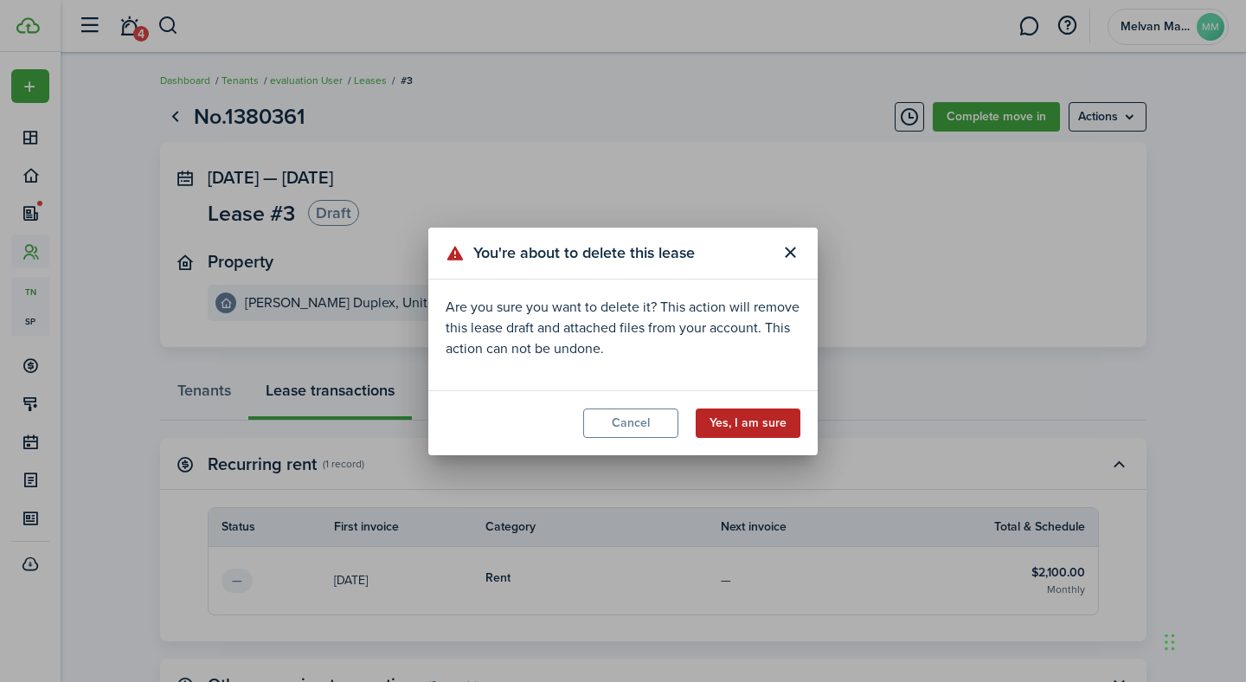
click at [781, 428] on button "Yes, I am sure" at bounding box center [748, 422] width 105 height 29
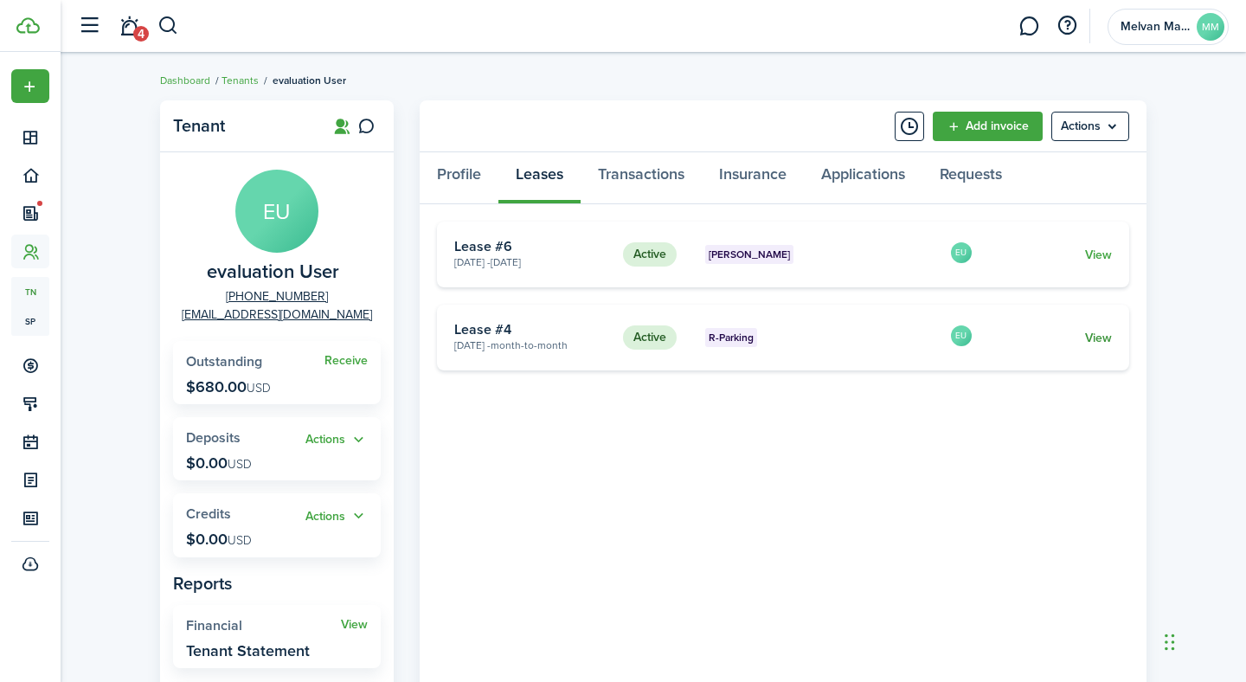
click at [1104, 337] on link "View" at bounding box center [1098, 338] width 27 height 18
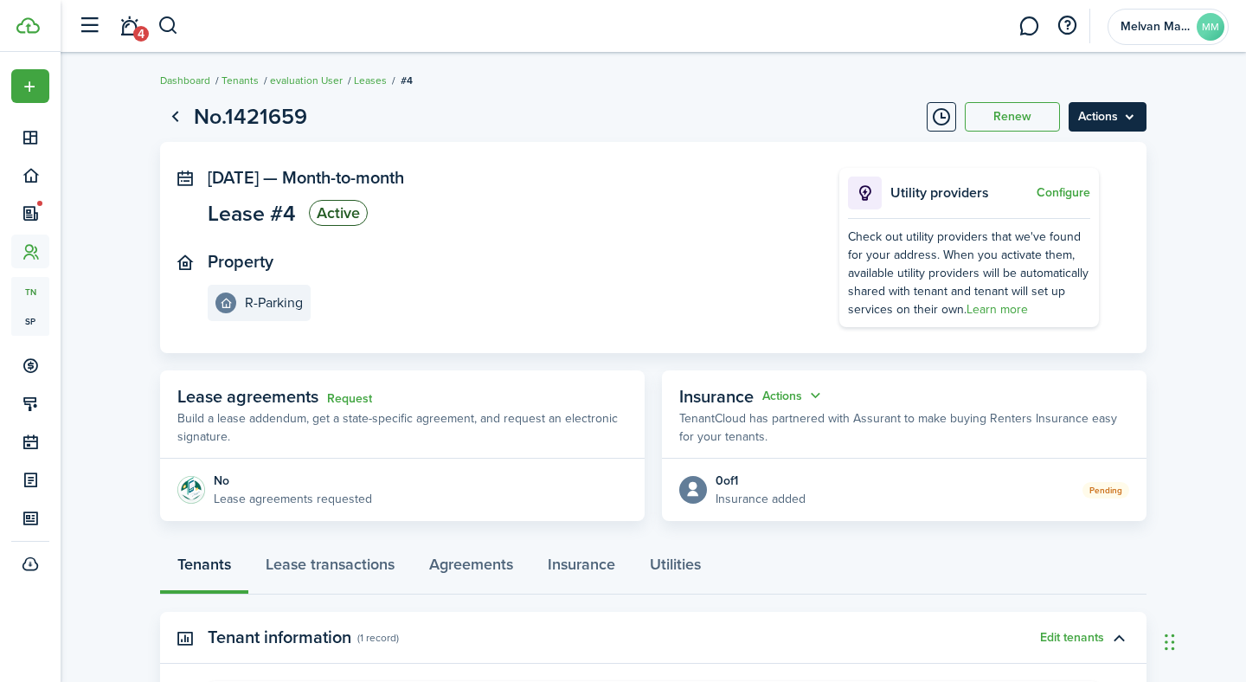
click at [1138, 113] on menu-btn "Actions" at bounding box center [1108, 116] width 78 height 29
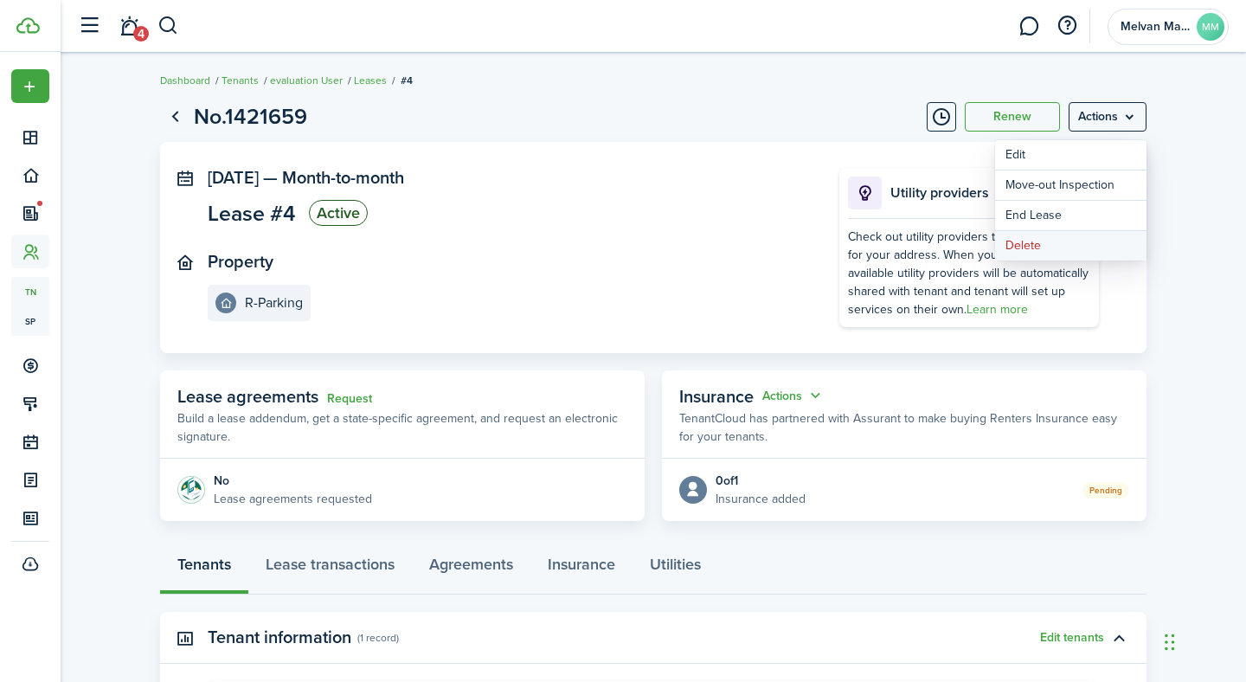
click at [1049, 245] on button "Delete" at bounding box center [1070, 245] width 151 height 29
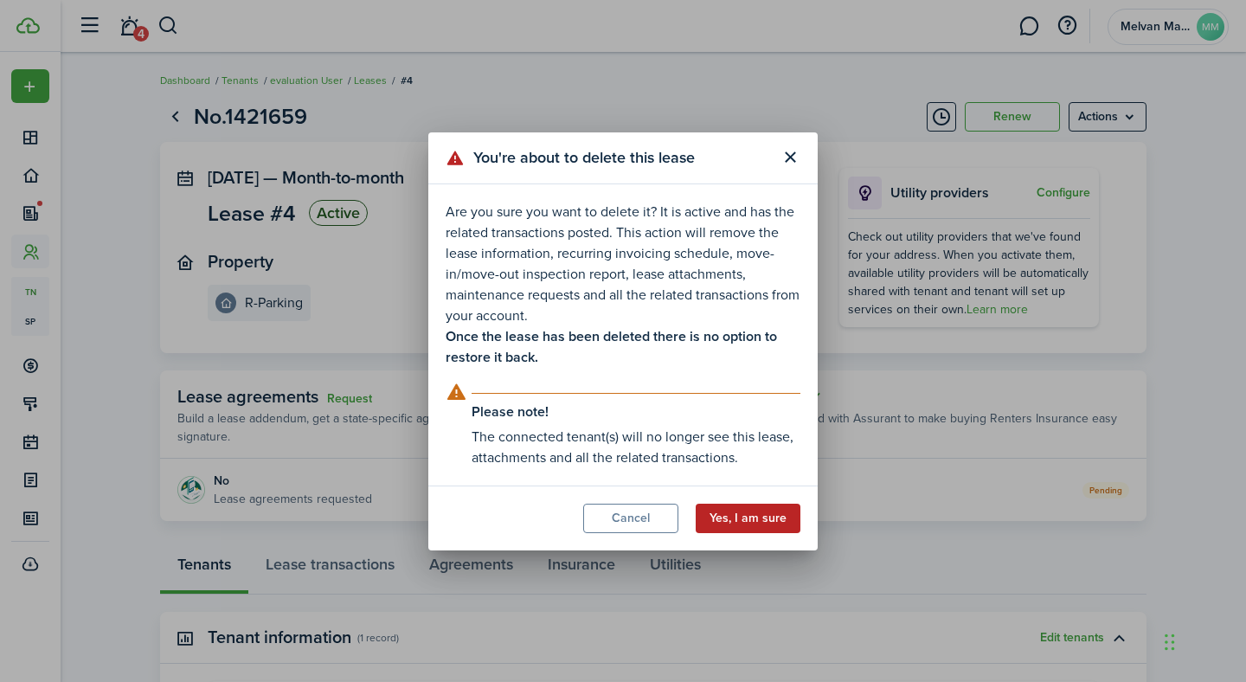
click at [737, 517] on button "Yes, I am sure" at bounding box center [748, 518] width 105 height 29
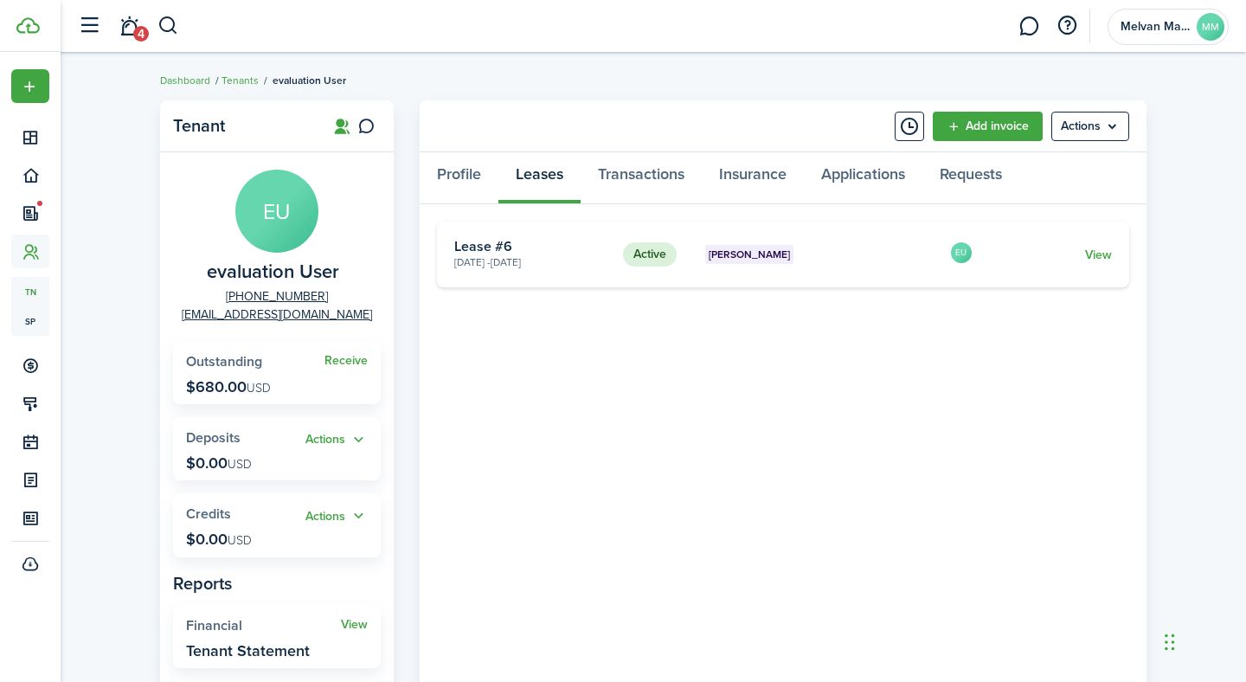
click at [1173, 193] on div "Tenant EU evaluation User [PHONE_NUMBER] [EMAIL_ADDRESS][DOMAIN_NAME] Receive O…" at bounding box center [653, 549] width 1185 height 915
click at [1110, 126] on menu-btn "Actions" at bounding box center [1090, 126] width 78 height 29
click at [735, 400] on tenant-view-lease "Active Orem Rambler [DATE] - [DATE] Lease #6 EU View «« « 1 » »»" at bounding box center [783, 584] width 692 height 724
click at [1090, 249] on link "View" at bounding box center [1098, 255] width 27 height 18
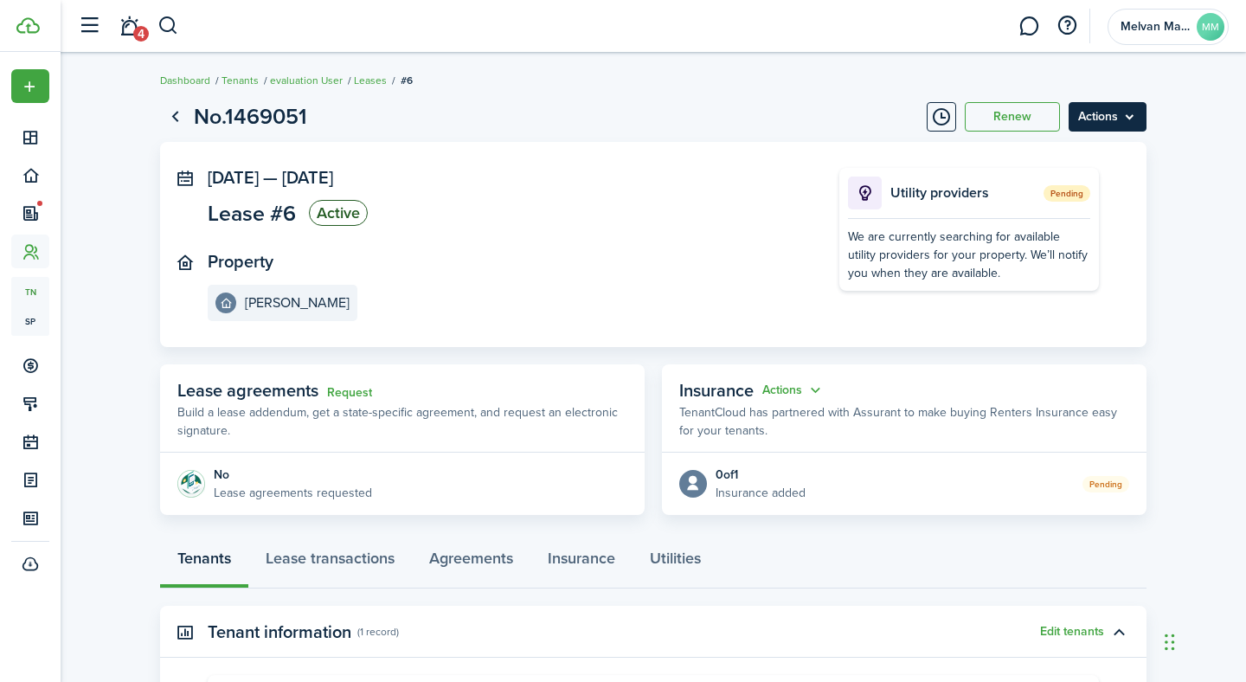
click at [1126, 113] on menu-btn "Actions" at bounding box center [1108, 116] width 78 height 29
click at [685, 151] on panel-main-body "[DATE] — [DATE] Lease #6 Active Property Orem Rambler Utility providers Pending…" at bounding box center [653, 244] width 986 height 205
click at [376, 79] on link "Leases" at bounding box center [370, 81] width 33 height 16
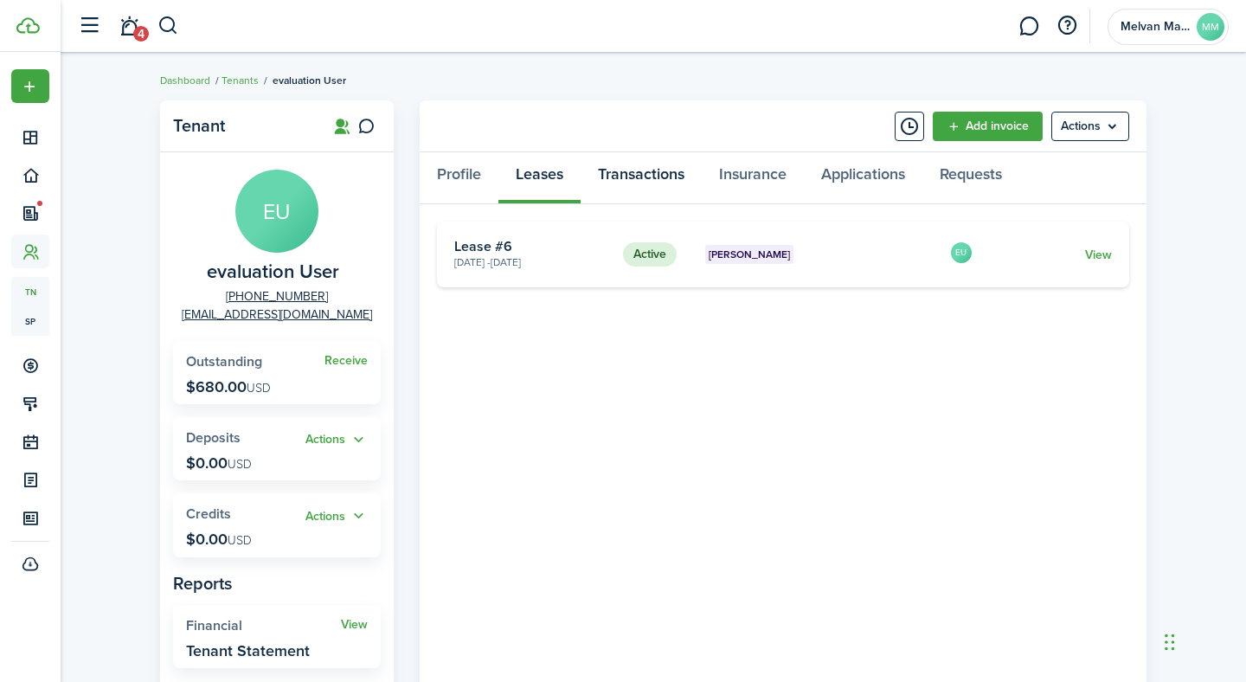
click at [634, 179] on link "Transactions" at bounding box center [641, 178] width 121 height 52
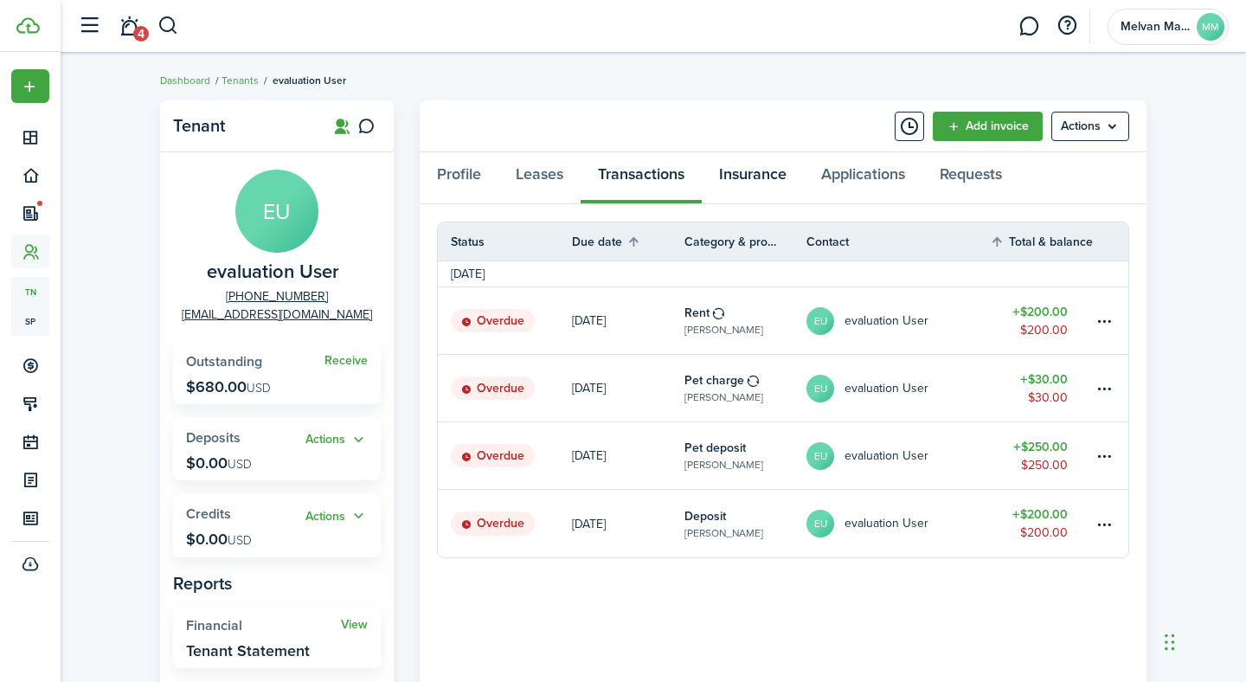
click at [752, 180] on link "Insurance" at bounding box center [753, 178] width 102 height 52
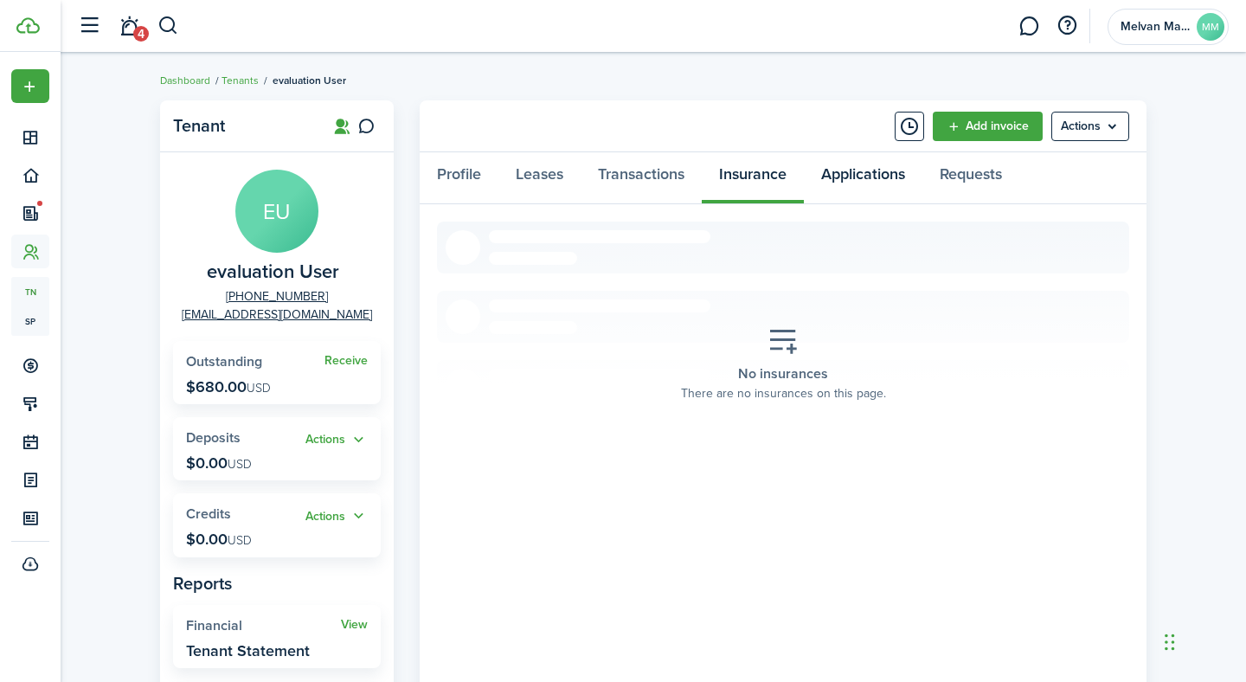
click at [873, 179] on link "Applications" at bounding box center [863, 178] width 119 height 52
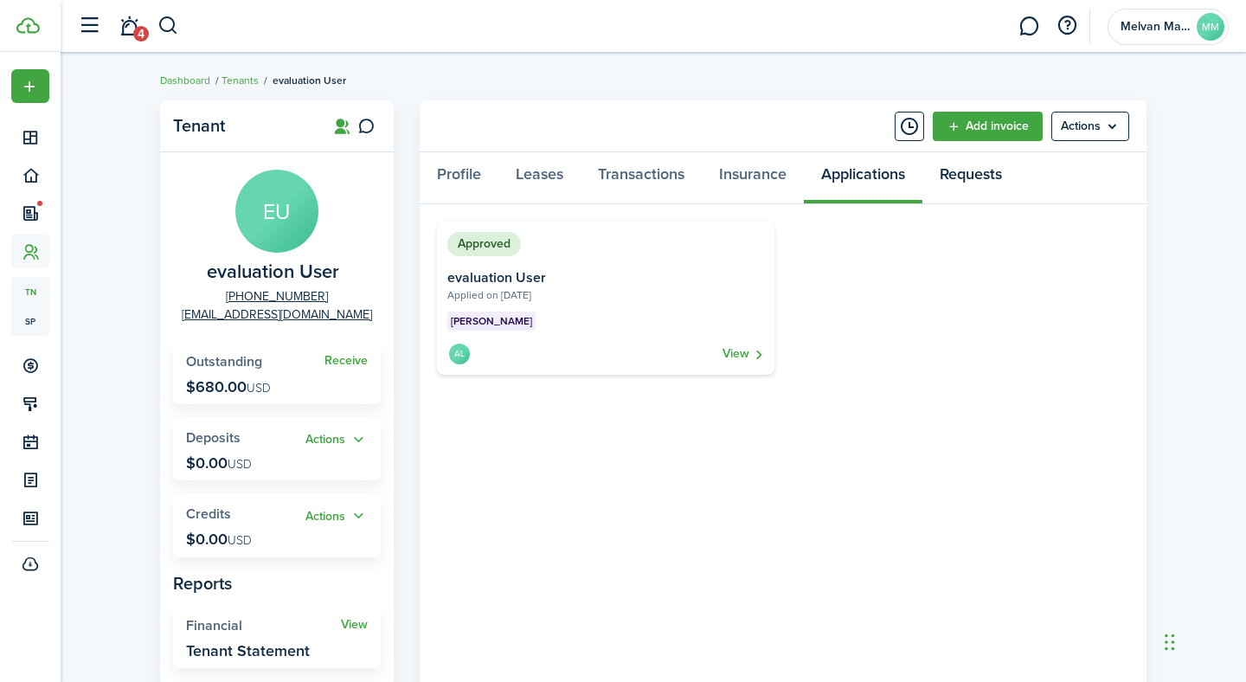
click at [972, 178] on link "Requests" at bounding box center [970, 178] width 97 height 52
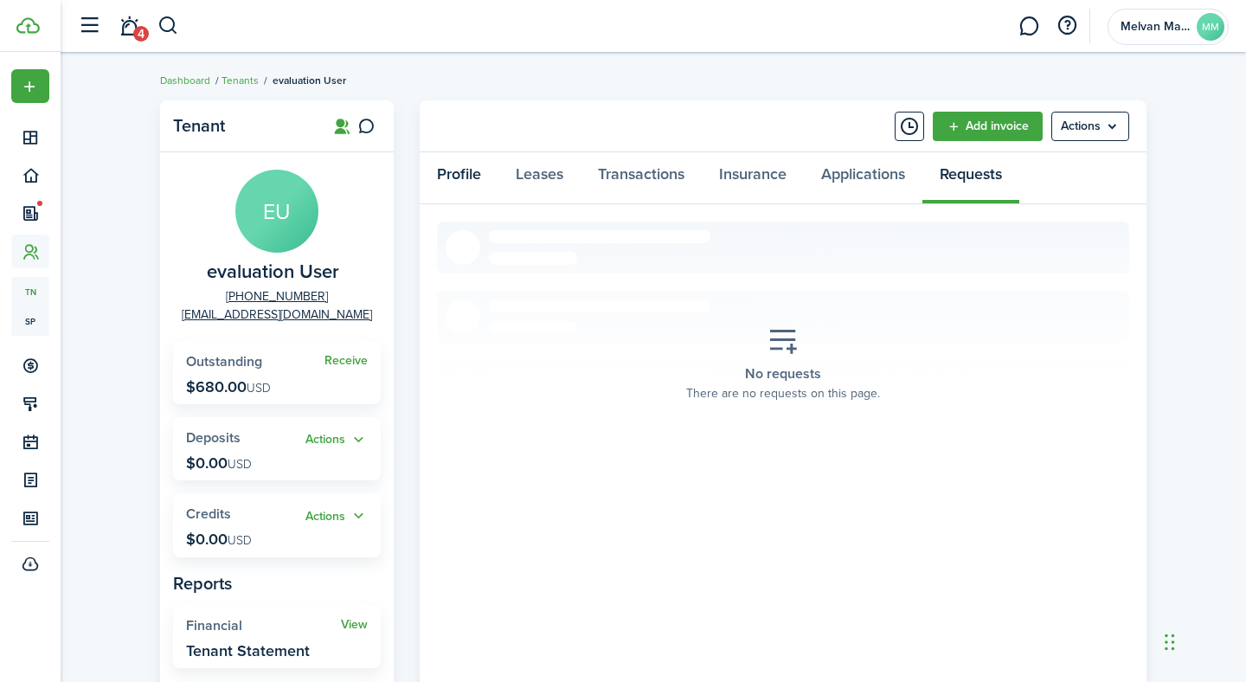
click at [459, 171] on link "Profile" at bounding box center [459, 178] width 79 height 52
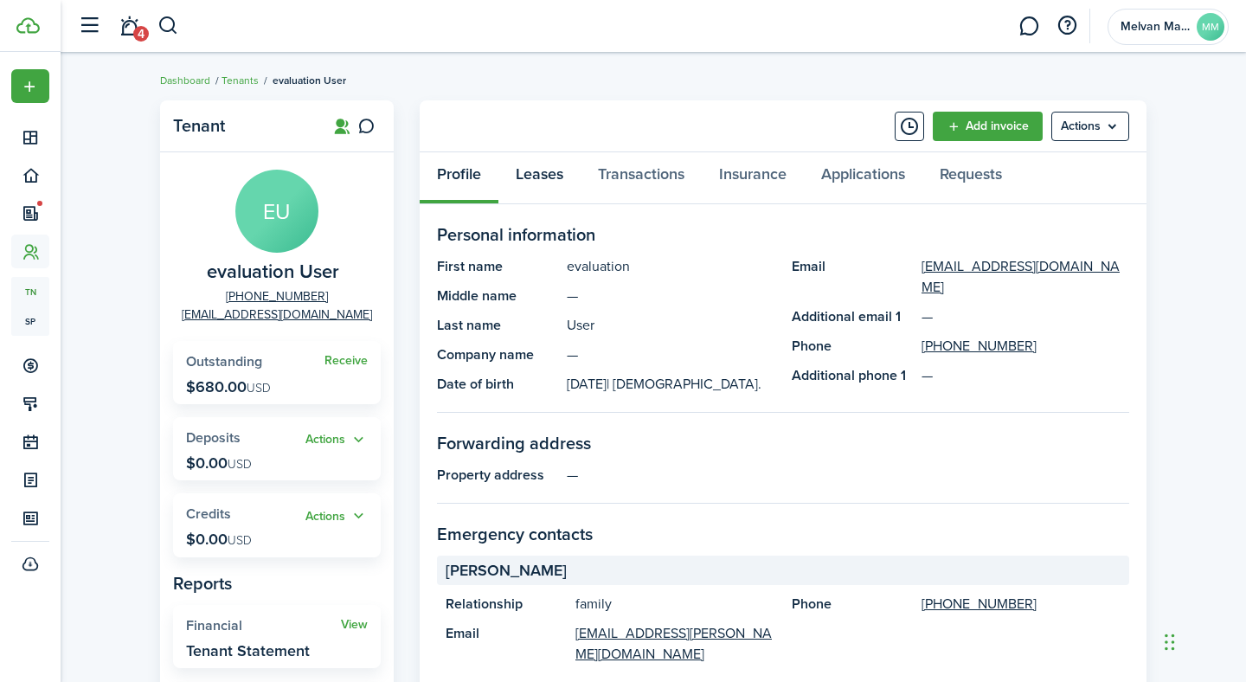
click at [538, 177] on link "Leases" at bounding box center [539, 178] width 82 height 52
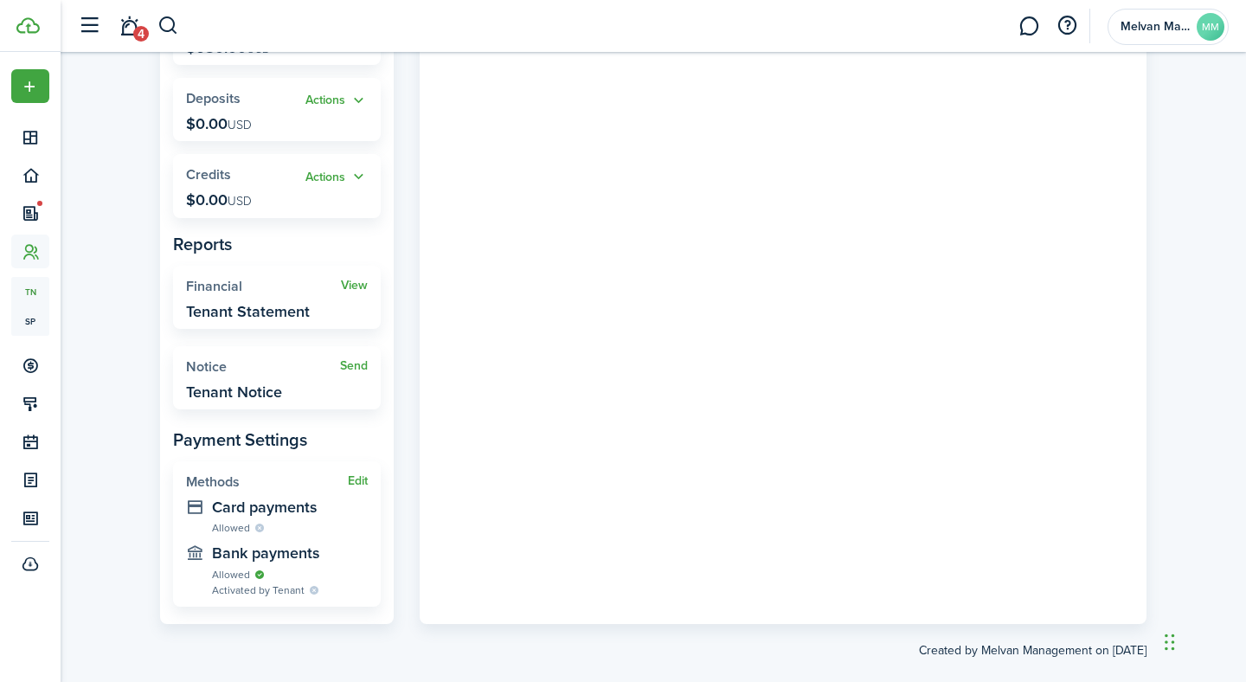
scroll to position [363, 0]
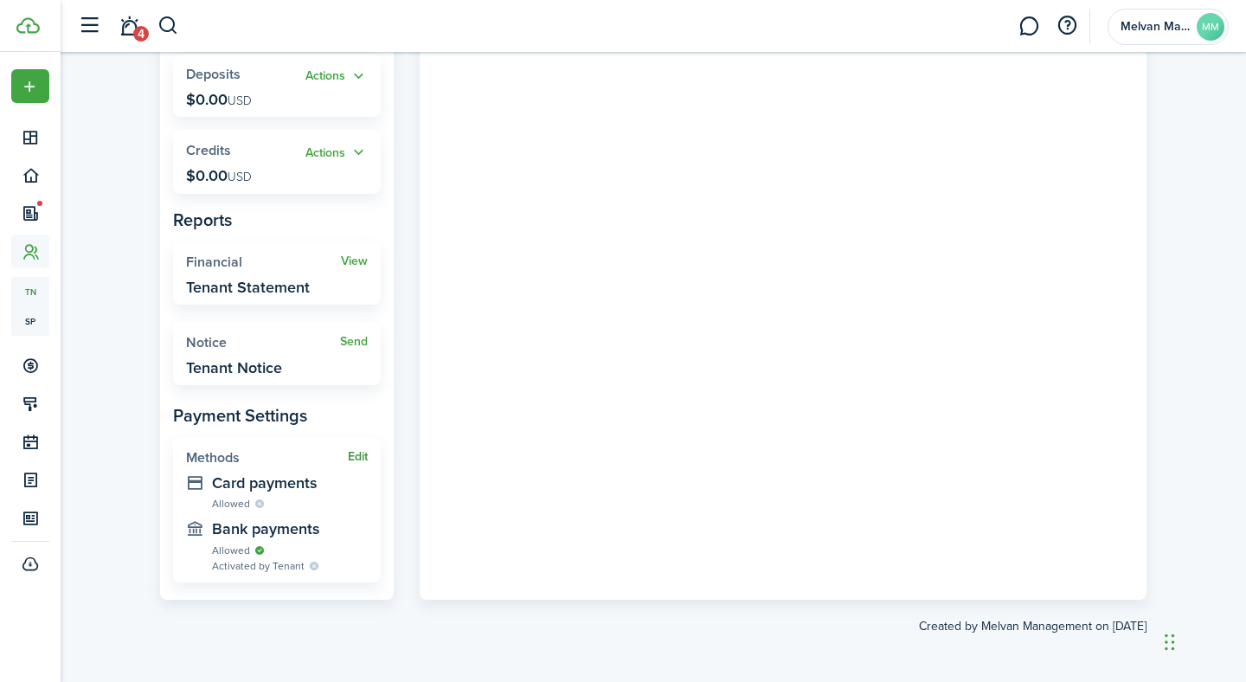
click at [358, 456] on button "Edit" at bounding box center [358, 457] width 20 height 14
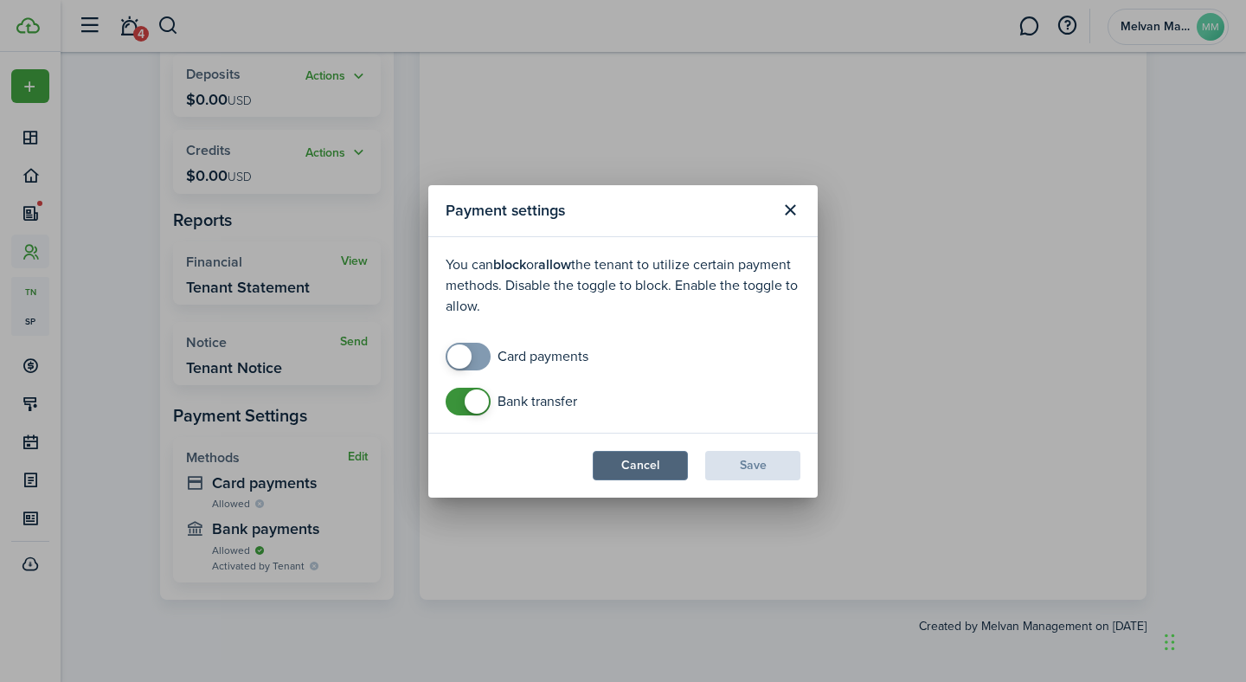
click at [646, 465] on button "Cancel" at bounding box center [640, 465] width 95 height 29
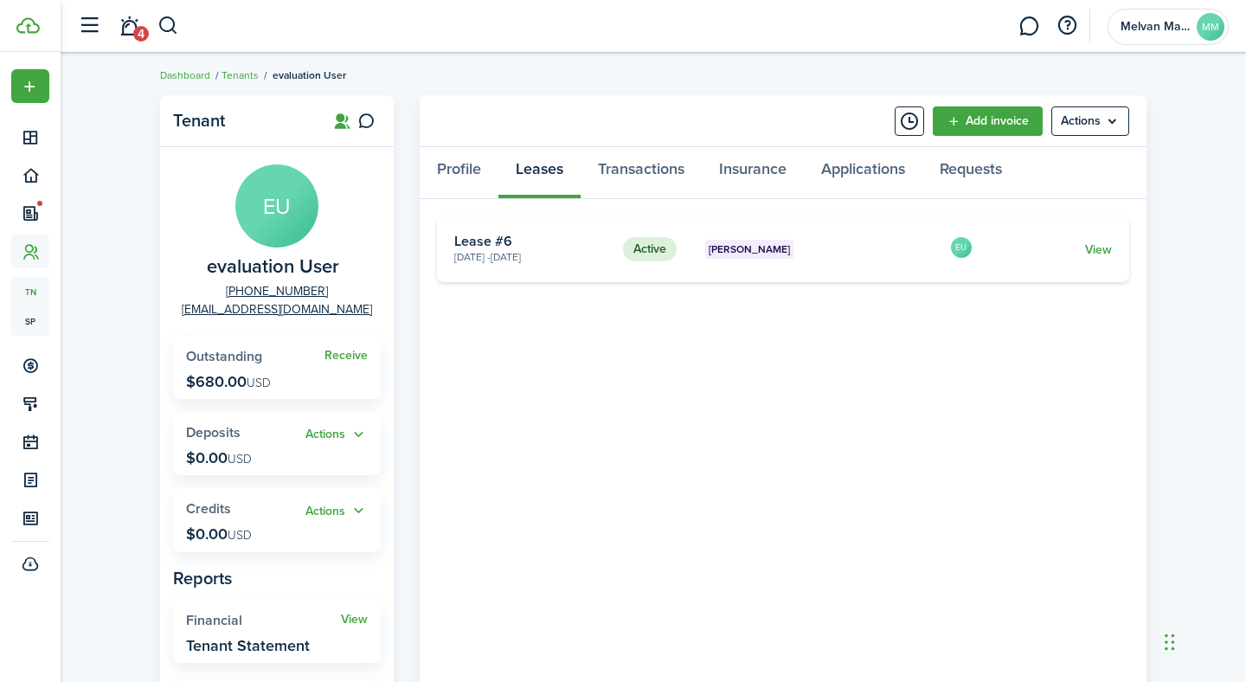
scroll to position [0, 0]
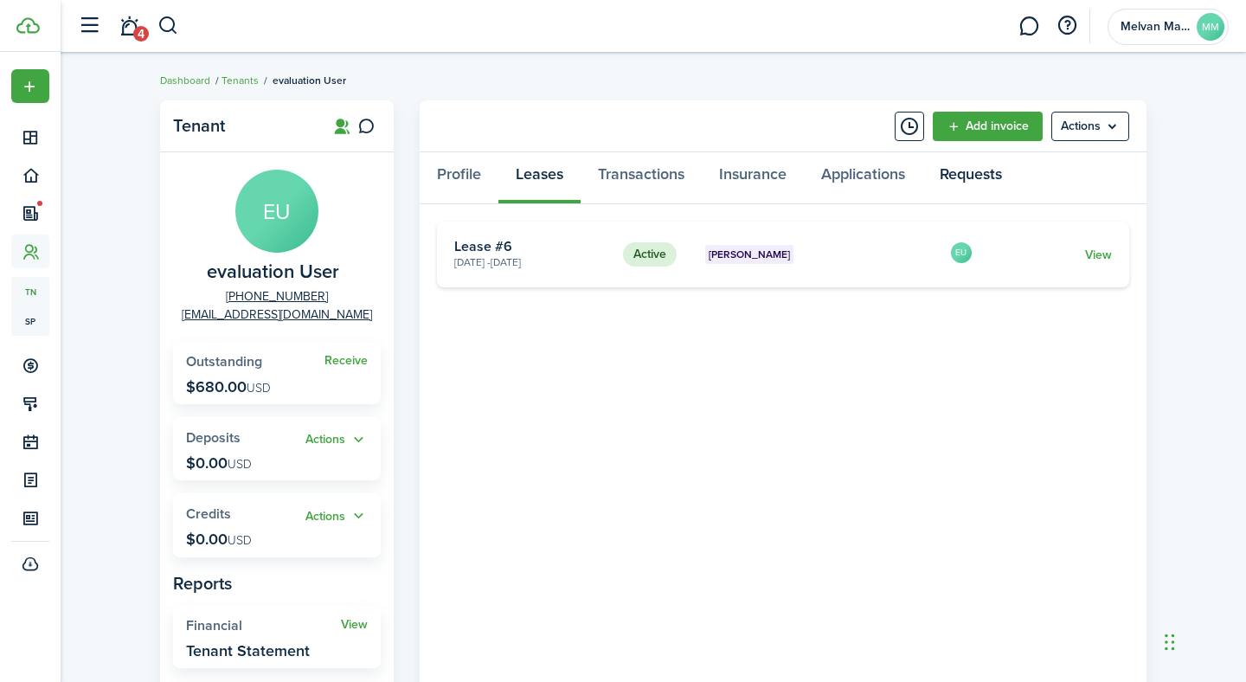
click at [979, 170] on link "Requests" at bounding box center [970, 178] width 97 height 52
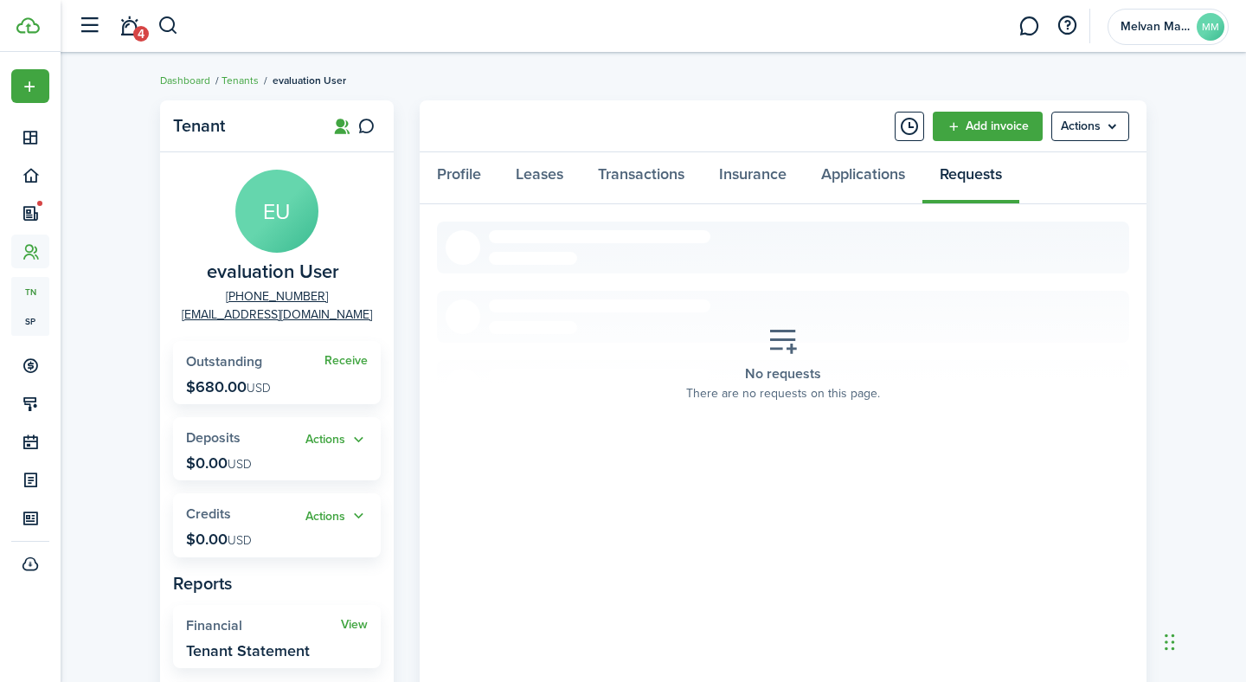
click at [791, 342] on icon at bounding box center [782, 341] width 31 height 30
click at [1106, 129] on menu-btn "Actions" at bounding box center [1090, 126] width 78 height 29
click at [364, 442] on button "Actions" at bounding box center [336, 440] width 62 height 20
click at [1093, 125] on menu-btn "Actions" at bounding box center [1090, 126] width 78 height 29
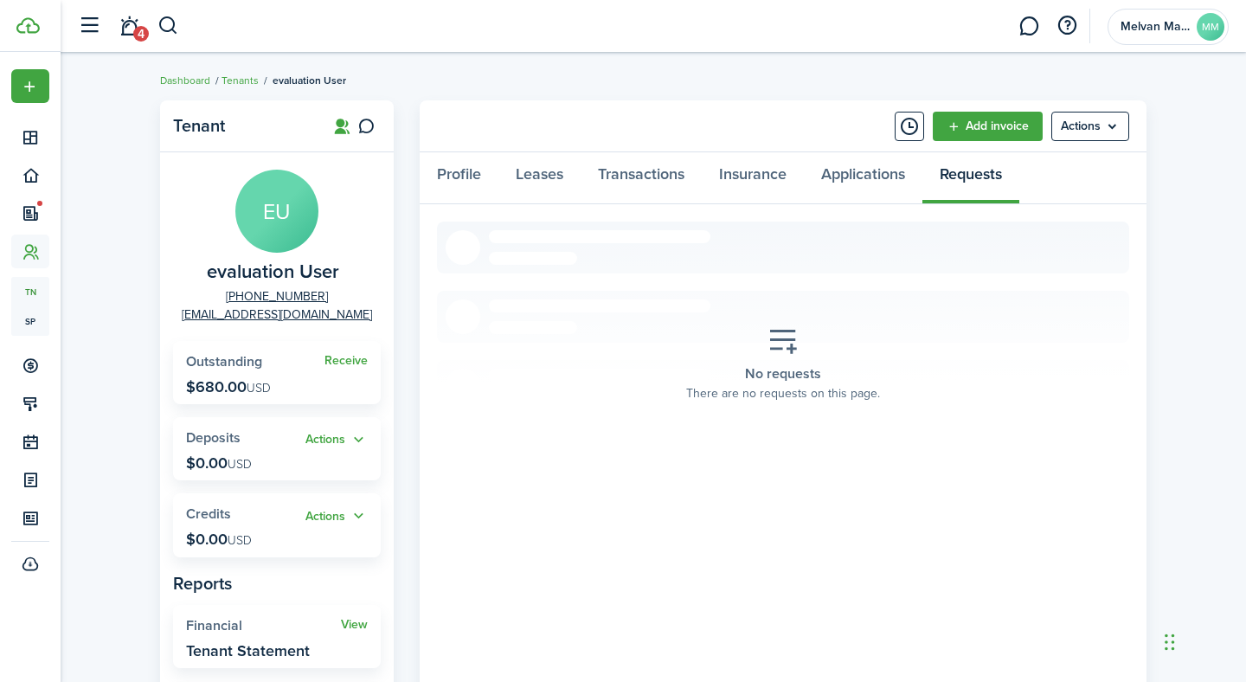
click at [747, 269] on section "No requests There are no requests on this page." at bounding box center [783, 365] width 692 height 286
click at [540, 174] on link "Leases" at bounding box center [539, 178] width 82 height 52
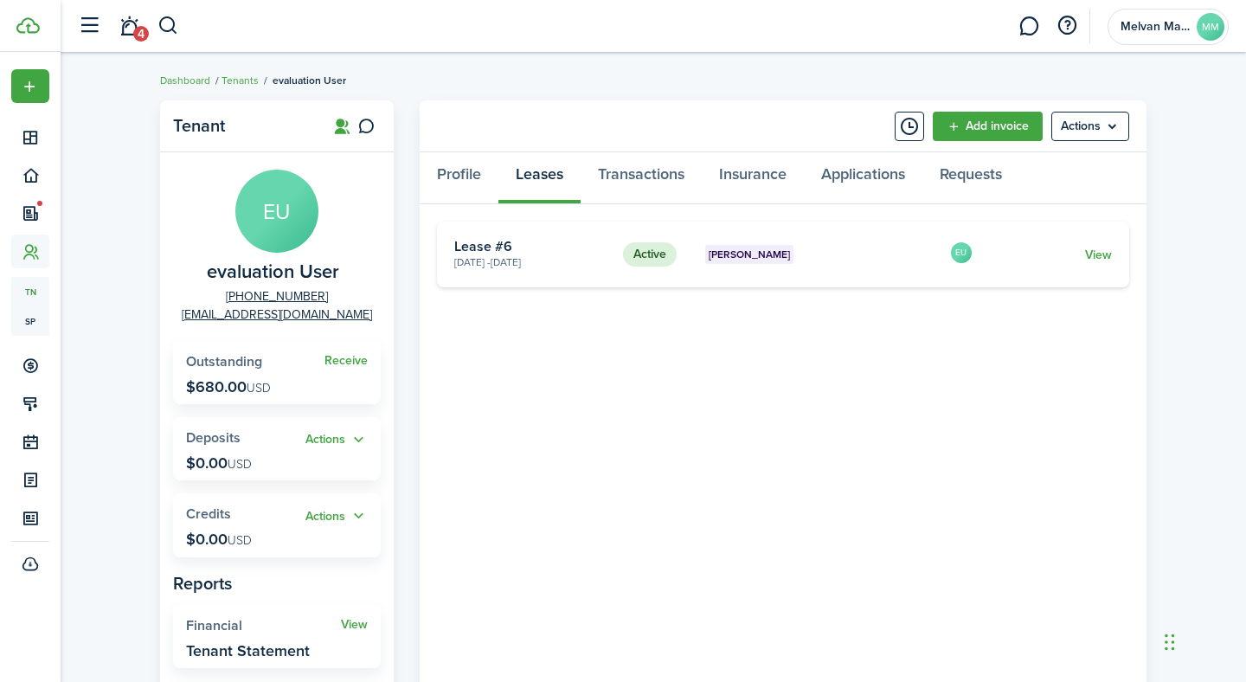
click at [647, 253] on status "Active" at bounding box center [650, 254] width 54 height 24
click at [485, 245] on card-title "Lease #6" at bounding box center [532, 247] width 156 height 16
click at [755, 254] on span "[PERSON_NAME]" at bounding box center [749, 255] width 81 height 16
click at [1095, 254] on link "View" at bounding box center [1098, 255] width 27 height 18
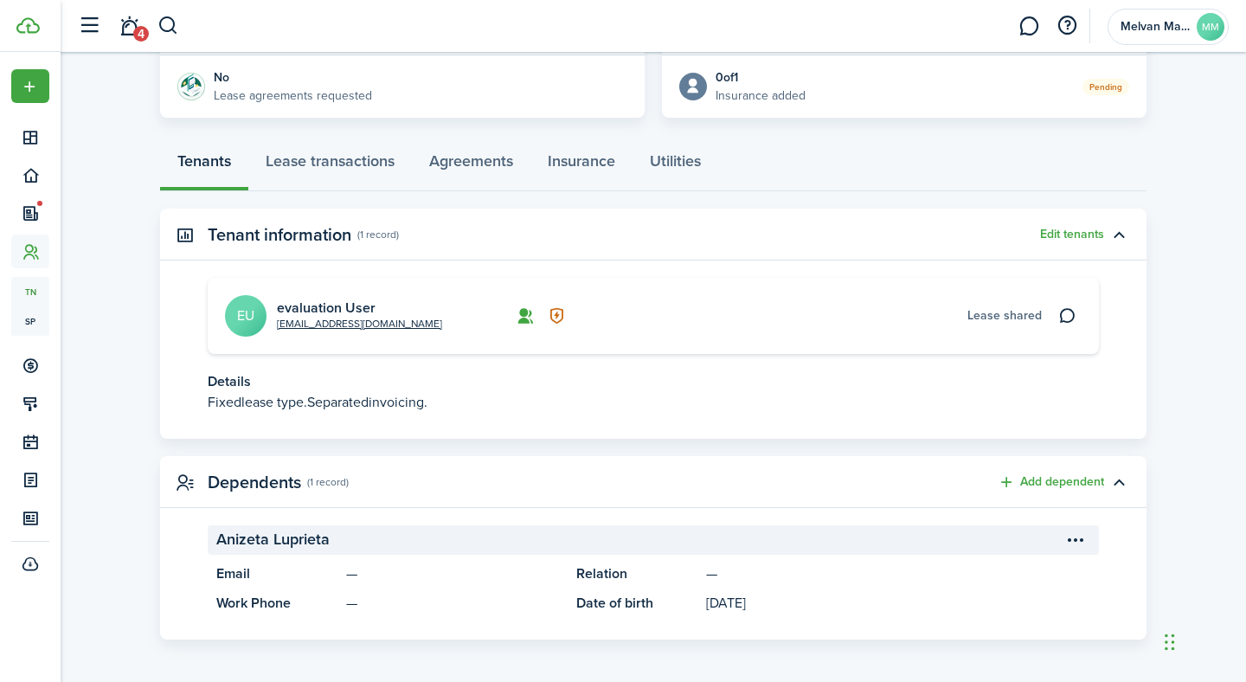
scroll to position [390, 0]
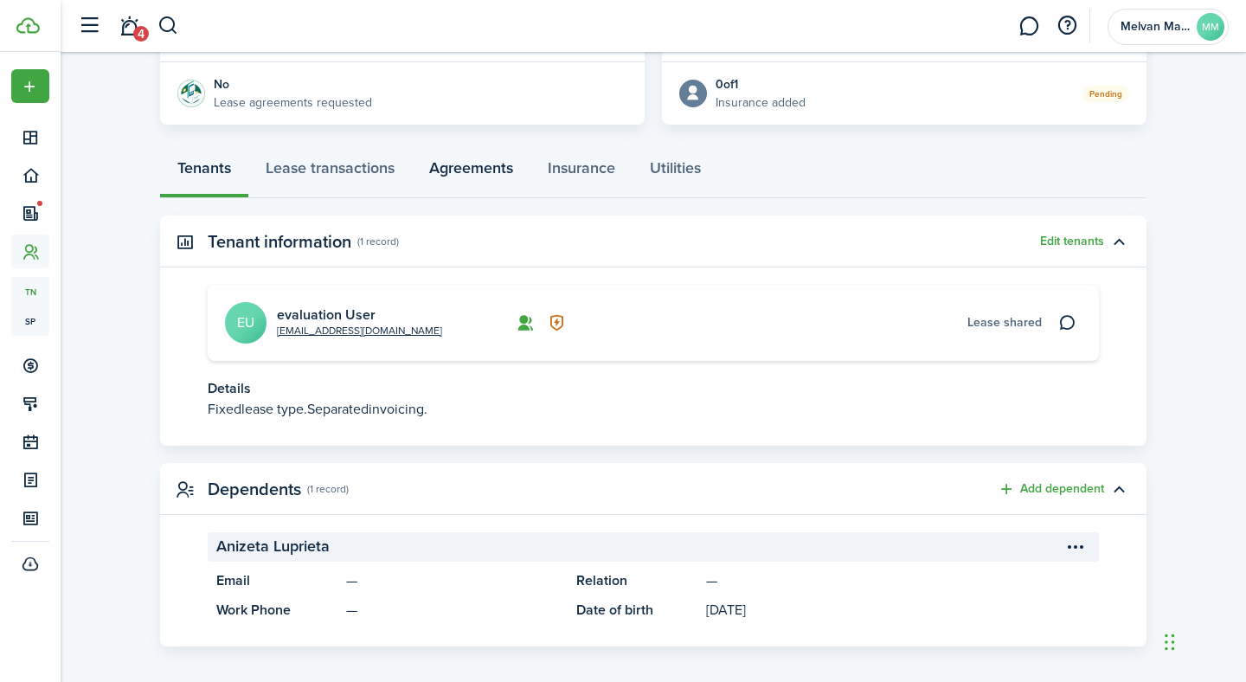
click at [473, 174] on link "Agreements" at bounding box center [471, 172] width 119 height 52
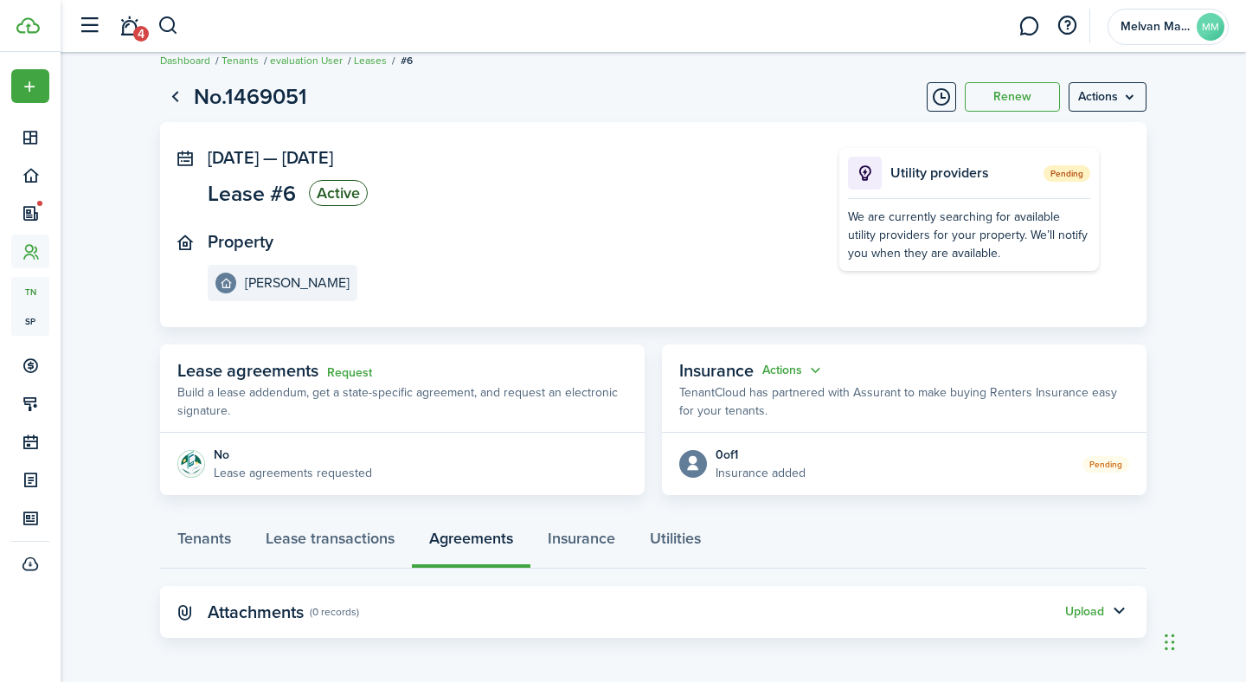
scroll to position [23, 0]
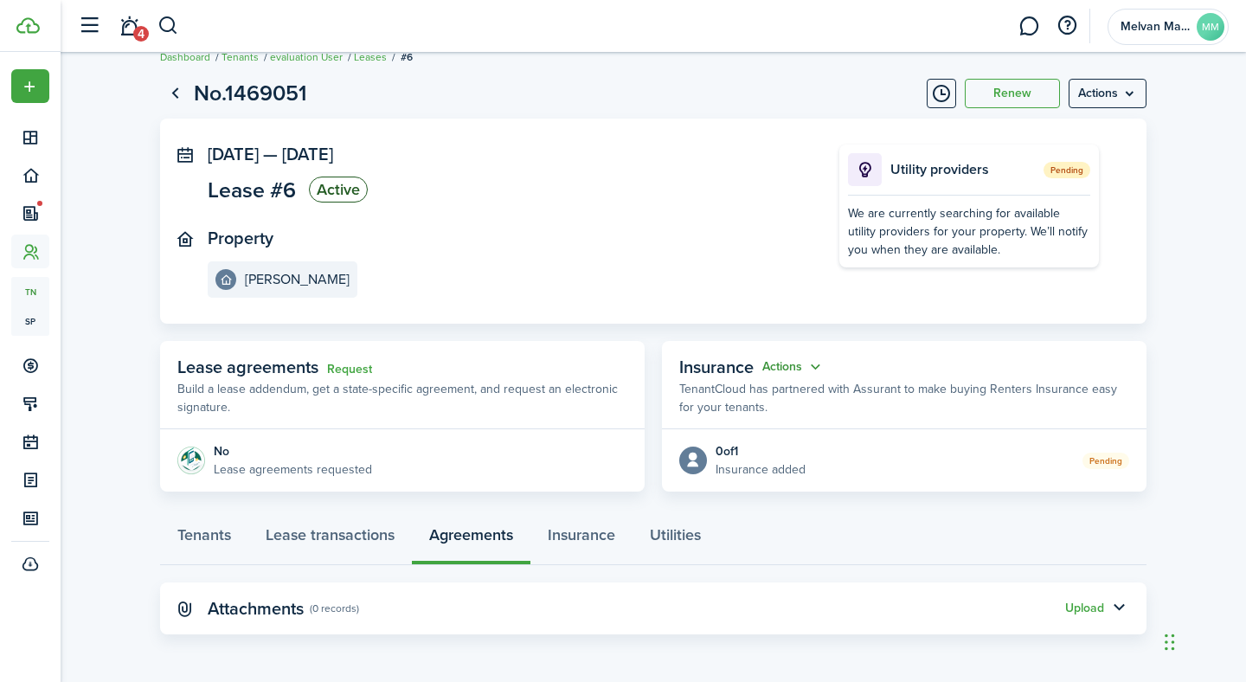
click at [785, 367] on button "Actions" at bounding box center [793, 367] width 62 height 20
click at [234, 469] on p "Lease agreements requested" at bounding box center [293, 469] width 158 height 18
click at [343, 368] on link "Request" at bounding box center [349, 370] width 45 height 14
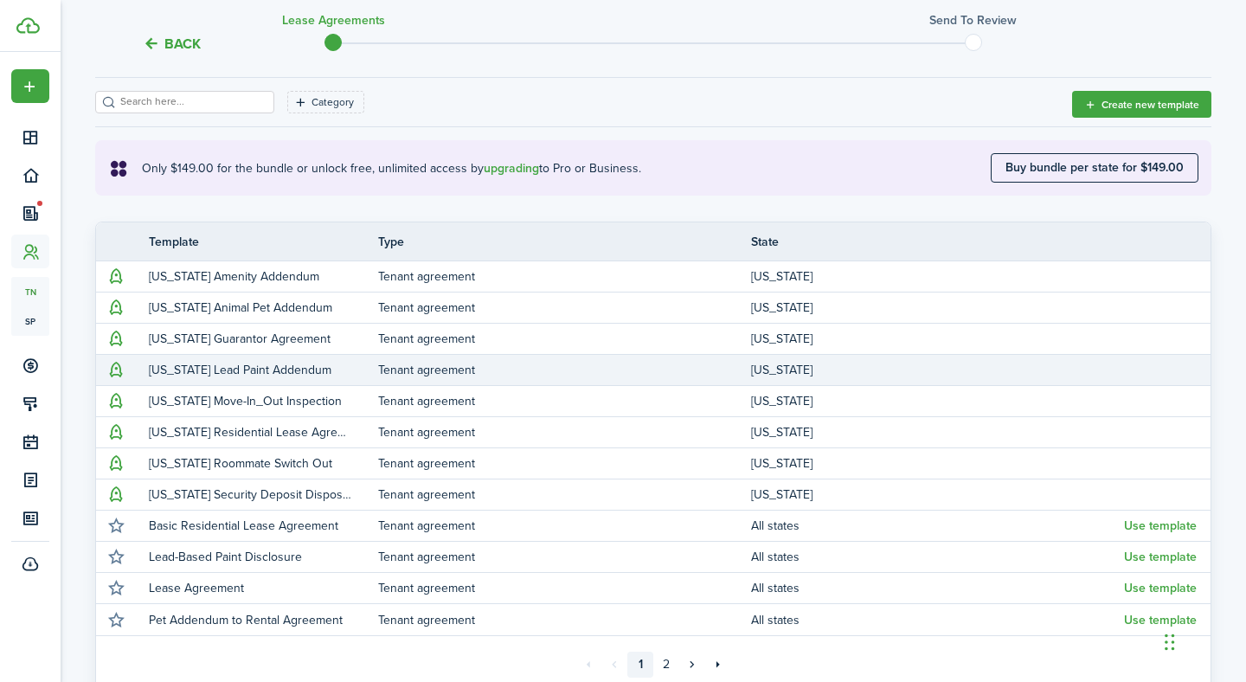
scroll to position [254, 0]
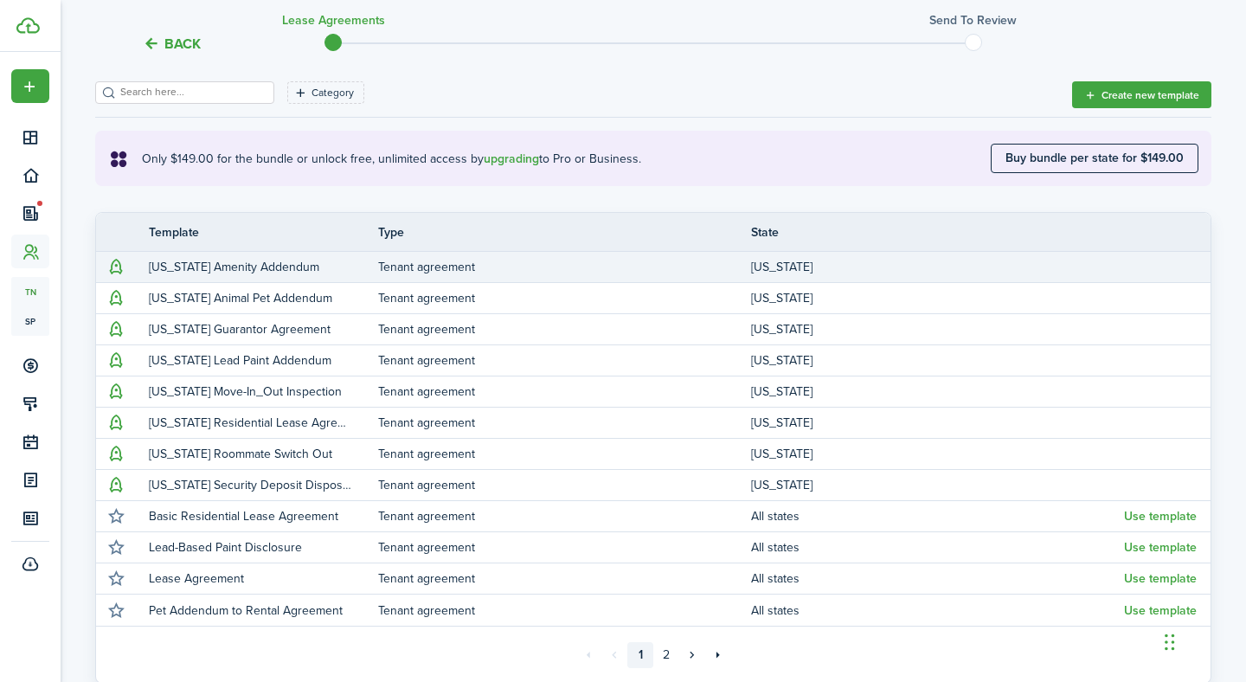
click at [197, 272] on p "[US_STATE] Amenity Addendum" at bounding box center [250, 267] width 203 height 18
click at [708, 266] on td "Tenant agreement" at bounding box center [564, 266] width 373 height 23
click at [117, 265] on button "button" at bounding box center [116, 267] width 24 height 24
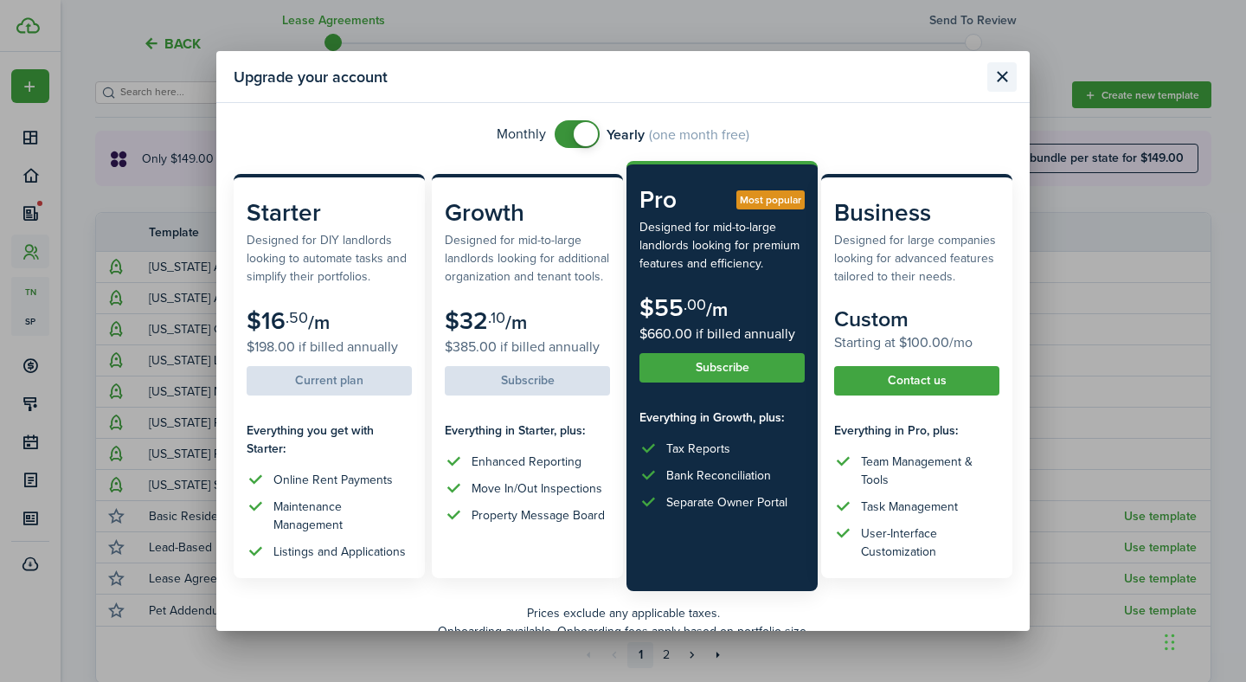
click at [1005, 69] on button "Close modal" at bounding box center [1001, 76] width 29 height 29
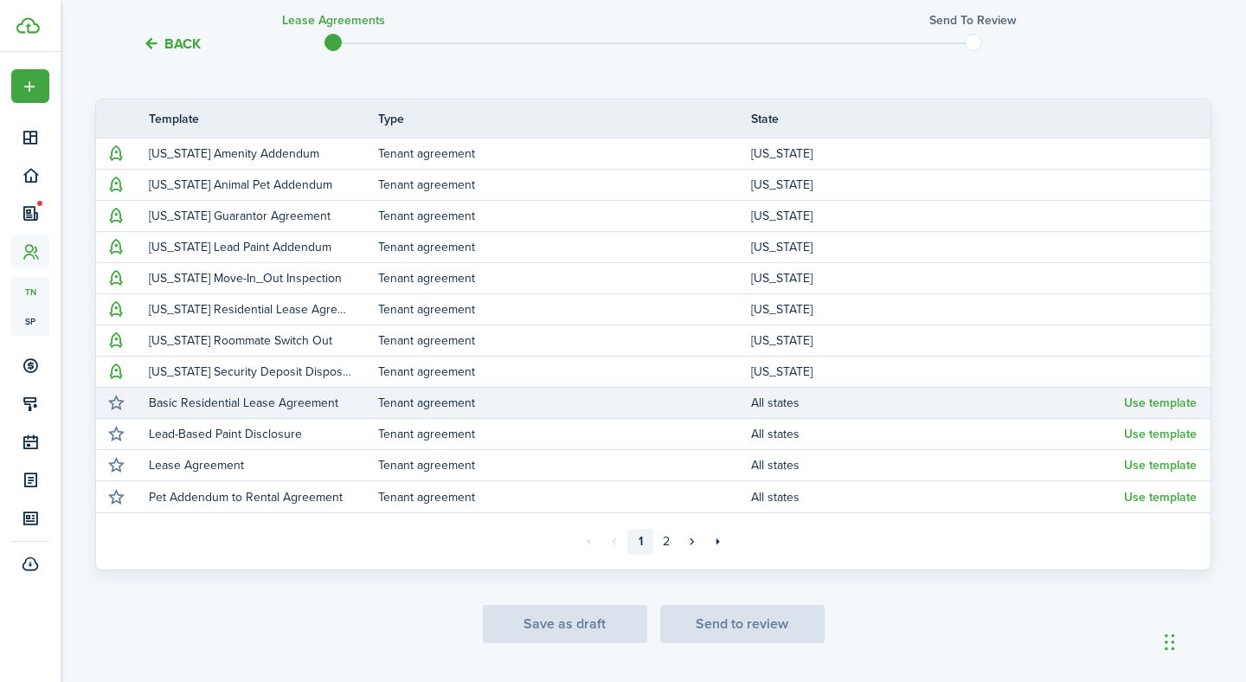
scroll to position [381, 0]
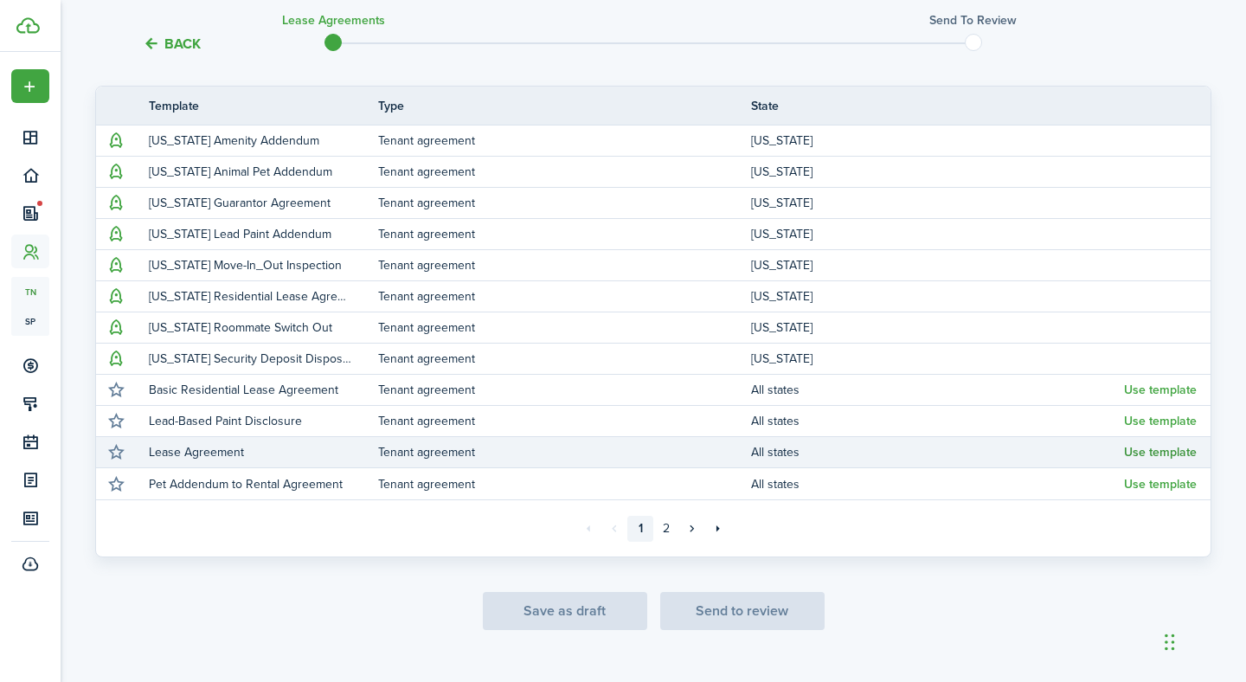
click at [1158, 446] on button "Use template" at bounding box center [1160, 453] width 73 height 14
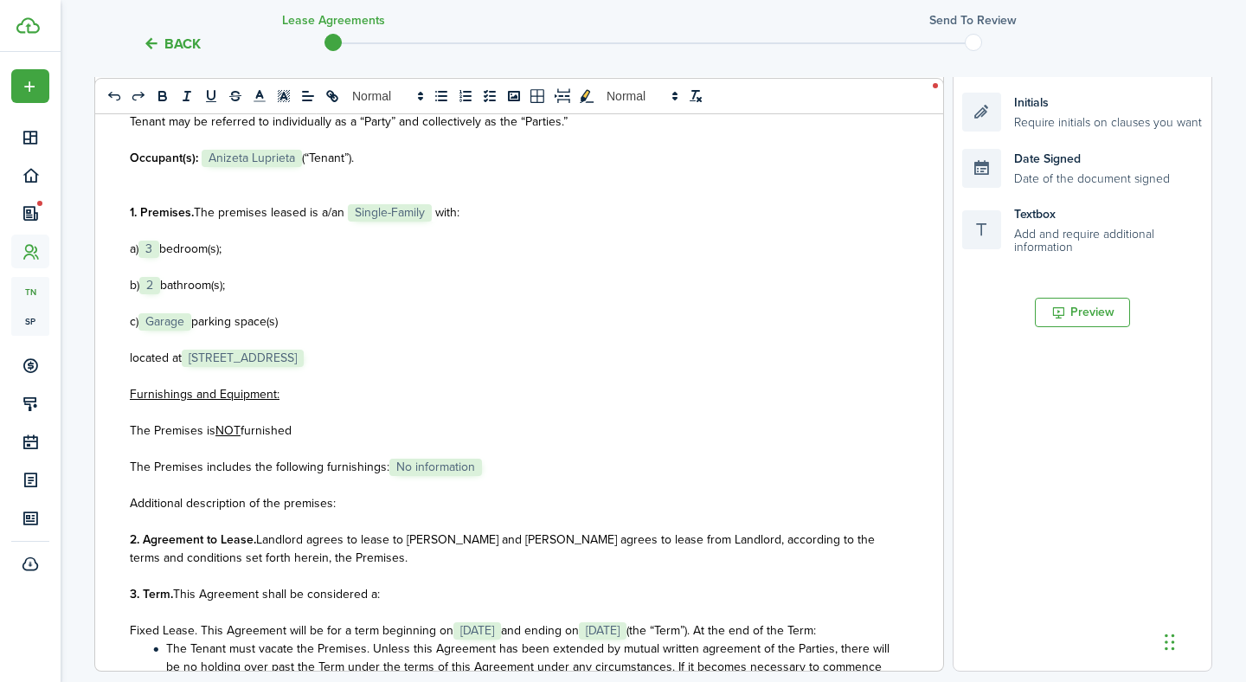
scroll to position [223, 0]
click at [851, 358] on p "located at ﻿ [STREET_ADDRESS] ﻿" at bounding box center [513, 356] width 766 height 18
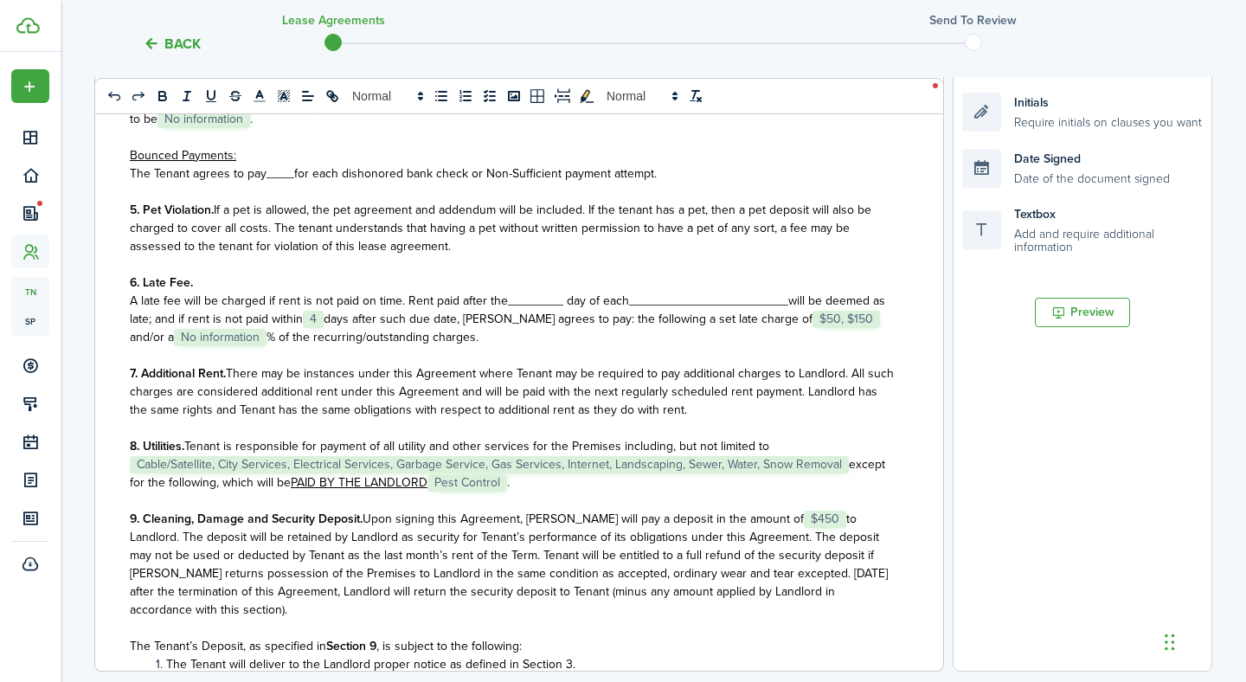
scroll to position [1038, 0]
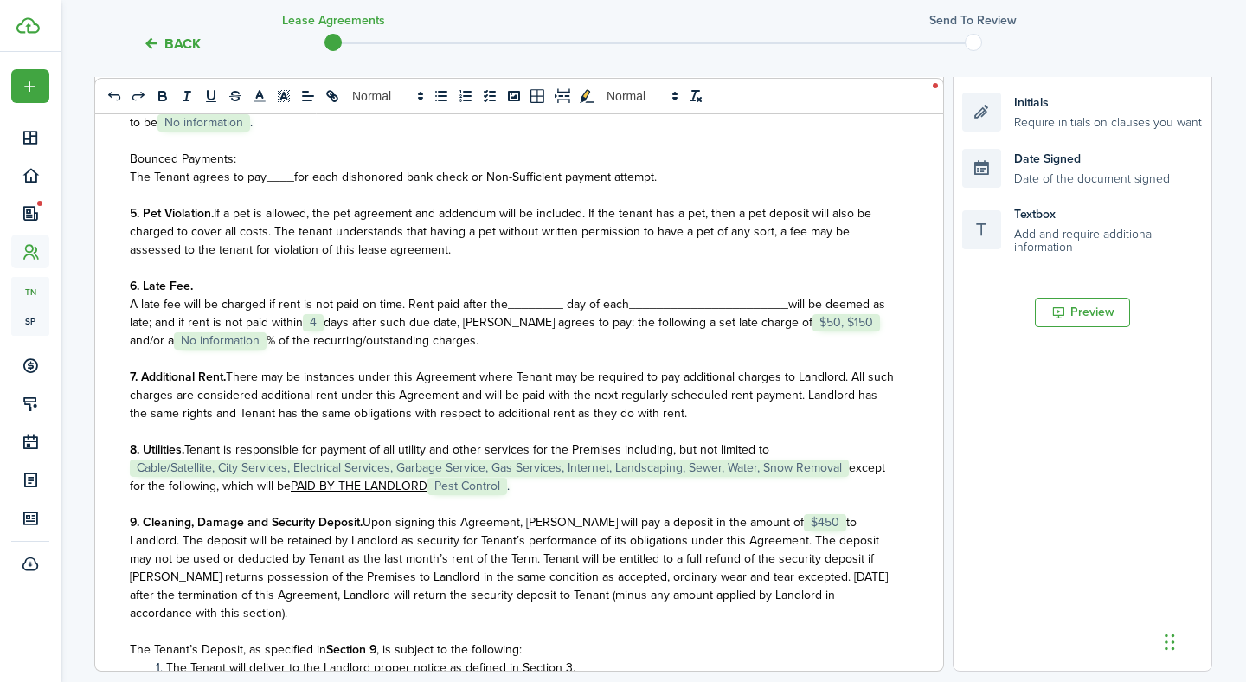
click at [270, 183] on span "____" at bounding box center [280, 177] width 28 height 18
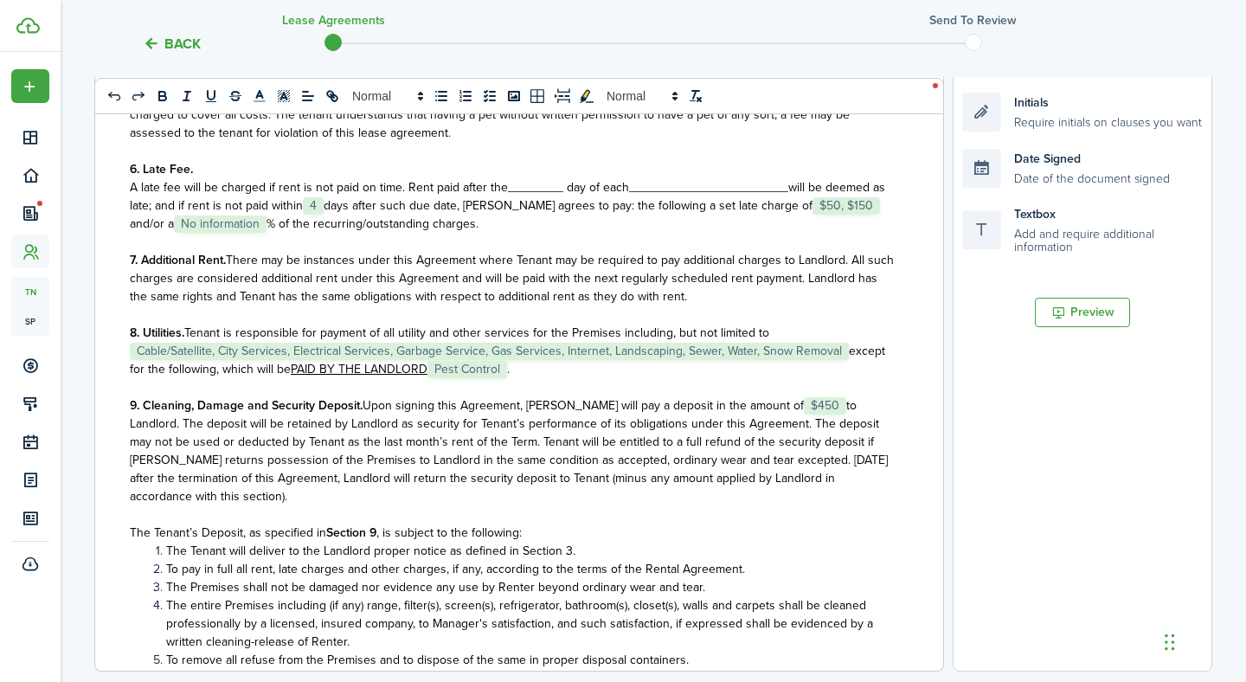
scroll to position [1159, 0]
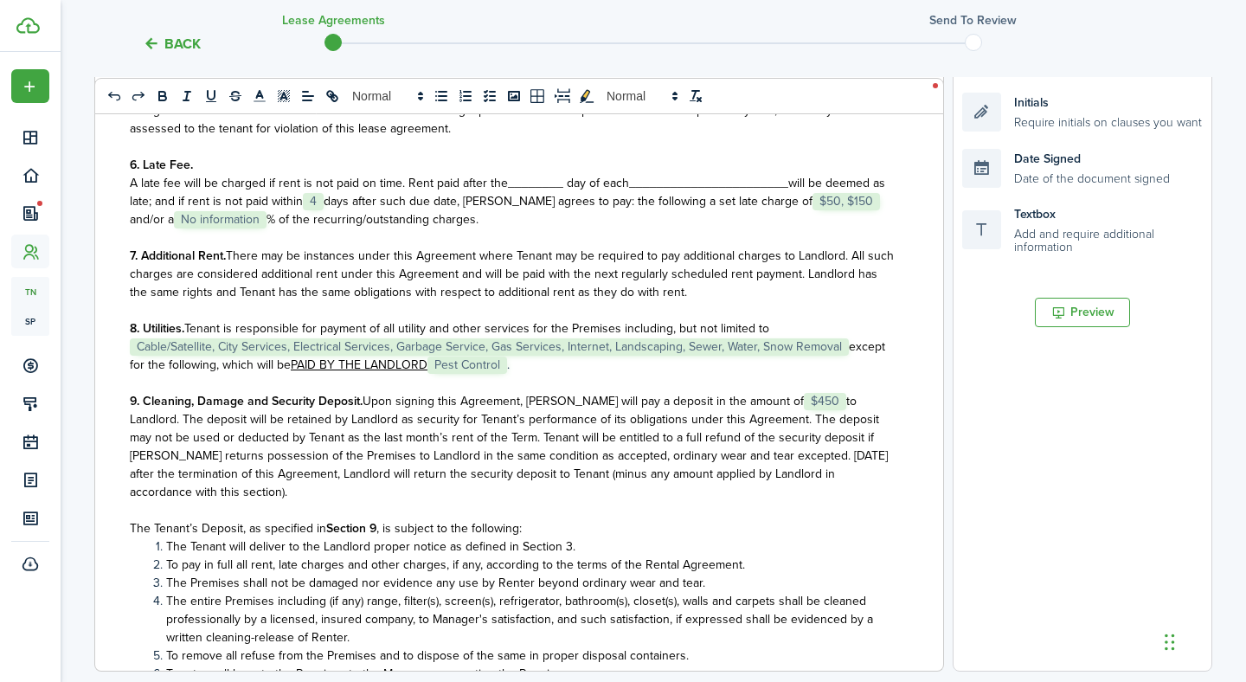
click at [530, 177] on span "A late fee will be charged if rent is not paid on time. Rent paid after the____…" at bounding box center [379, 183] width 499 height 18
click at [933, 160] on div "State of ﻿ UT ﻿ LEASE AGREEMENT ___________________ This Lease Agreement (this …" at bounding box center [519, 331] width 850 height 680
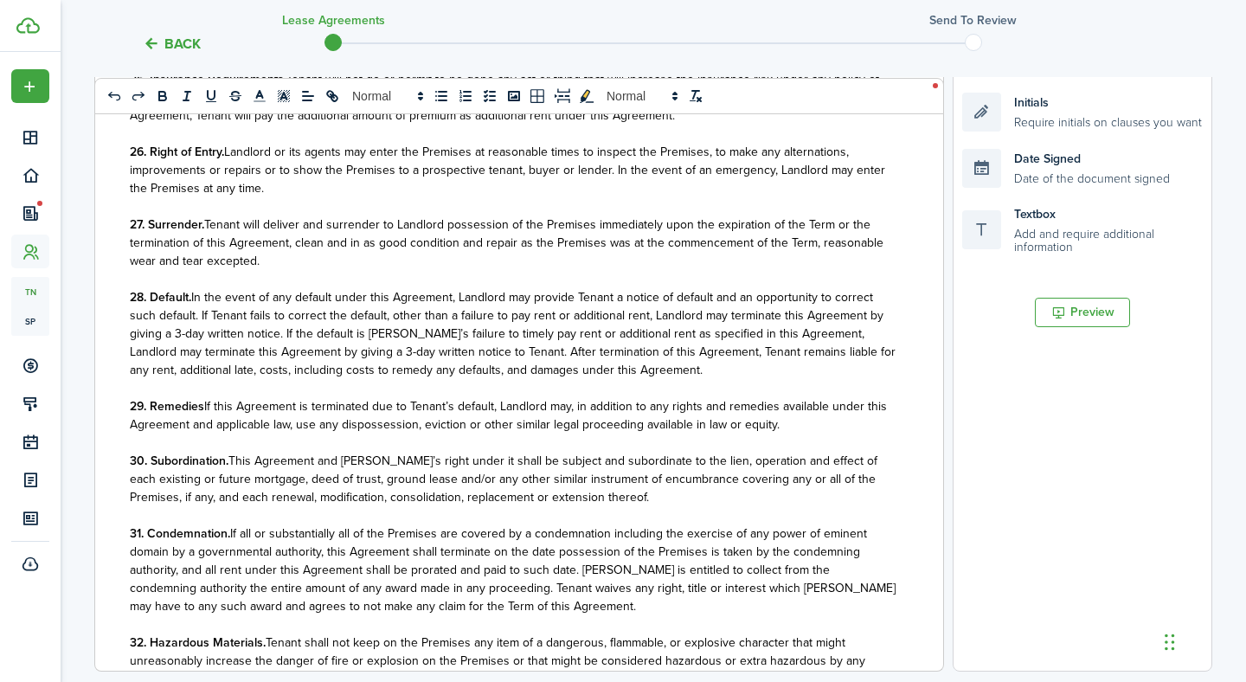
scroll to position [3404, 0]
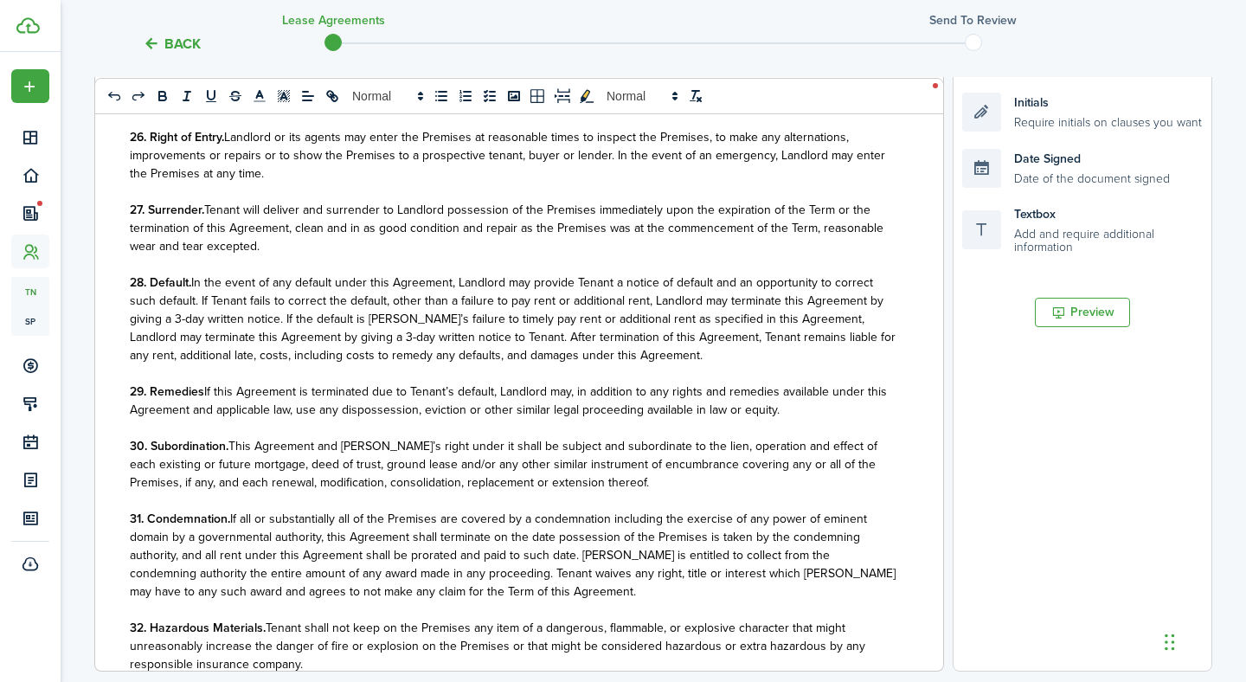
click at [844, 201] on span "Tenant will deliver and surrender to Landlord possession of the Premises immedi…" at bounding box center [507, 228] width 754 height 55
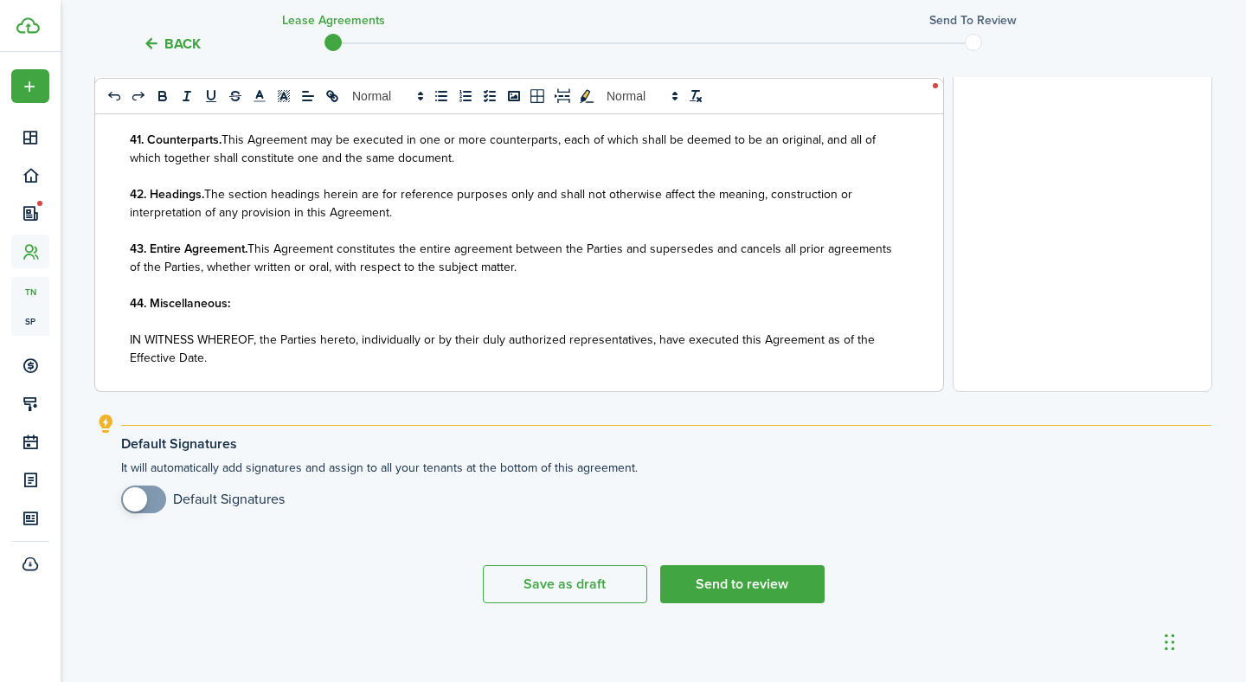
scroll to position [664, 0]
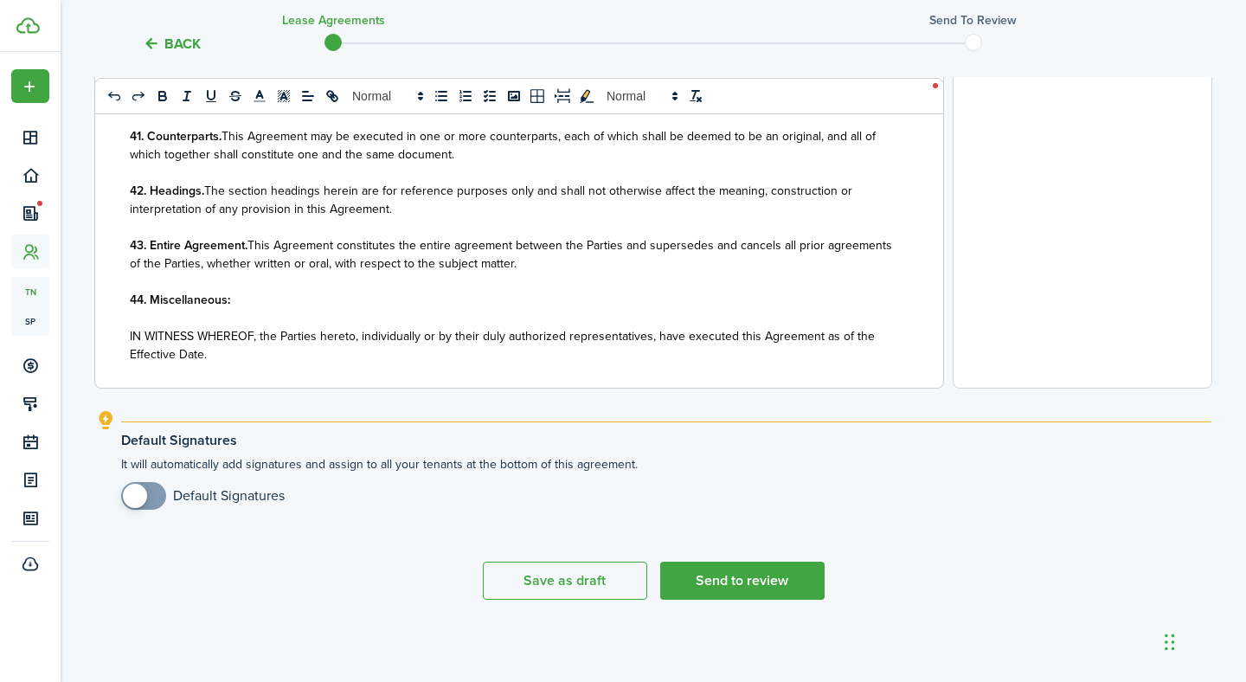
click at [190, 493] on input "checkbox" at bounding box center [203, 496] width 164 height 28
checkbox input "true"
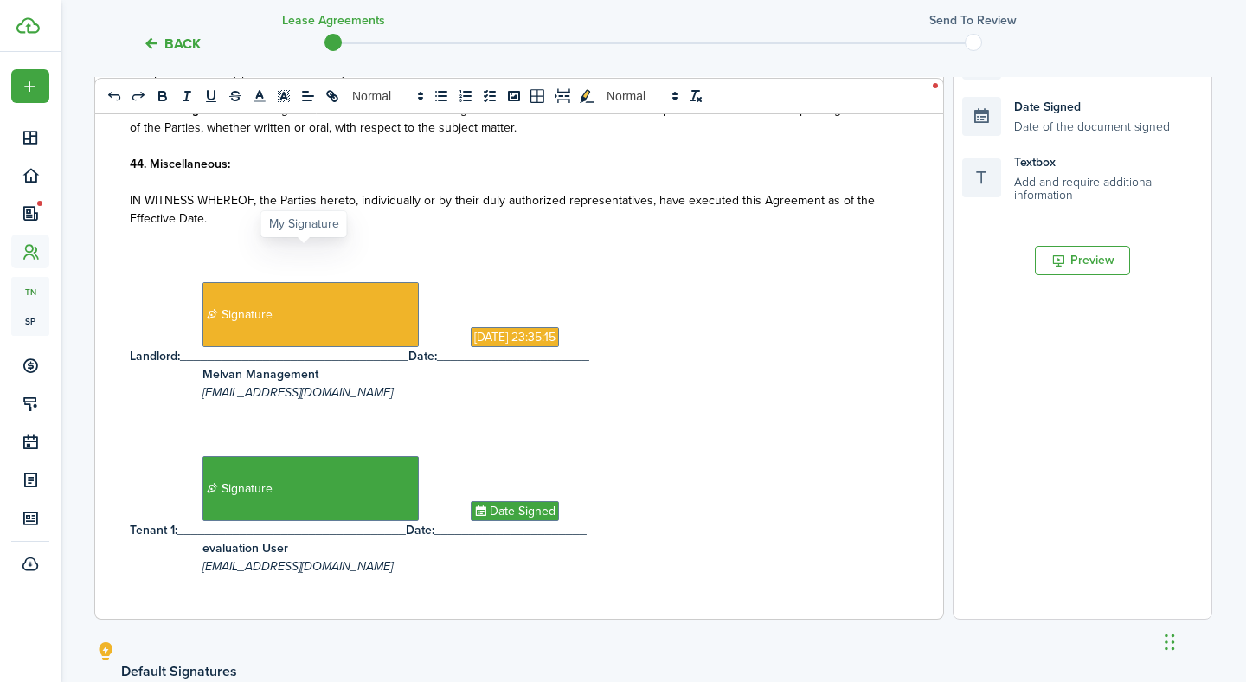
click at [271, 286] on span "Signature" at bounding box center [310, 314] width 216 height 65
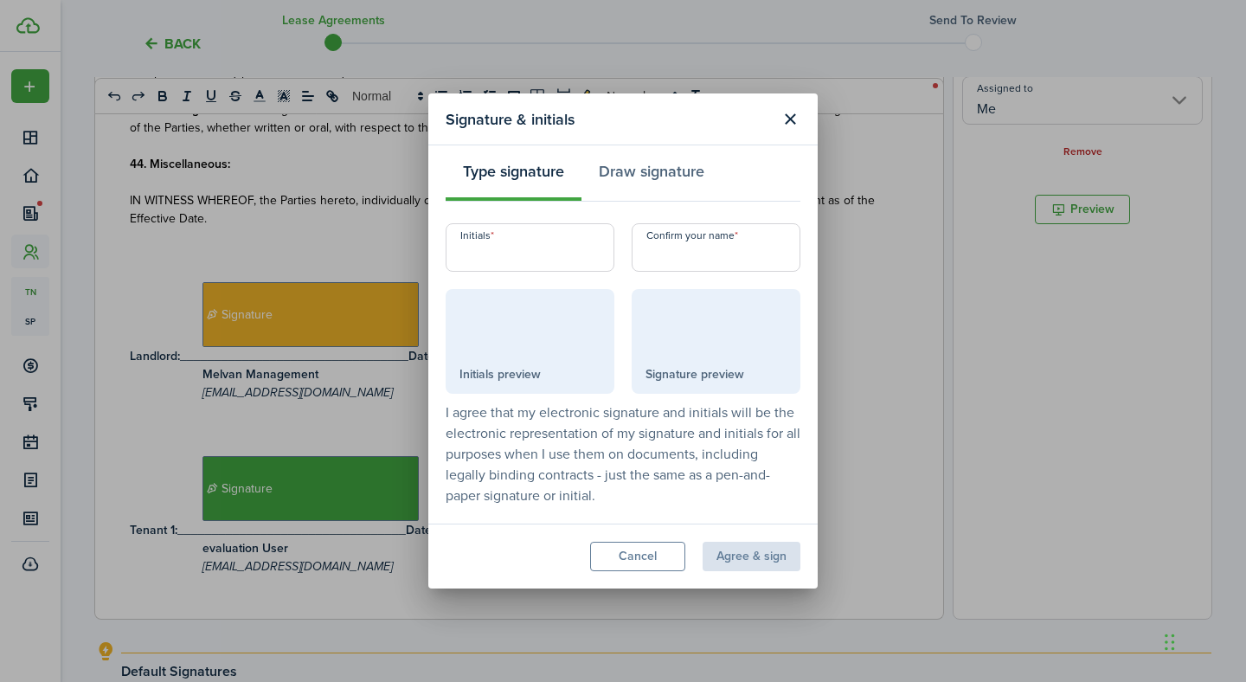
click at [510, 260] on input "Initials" at bounding box center [530, 247] width 169 height 48
type input "ie"
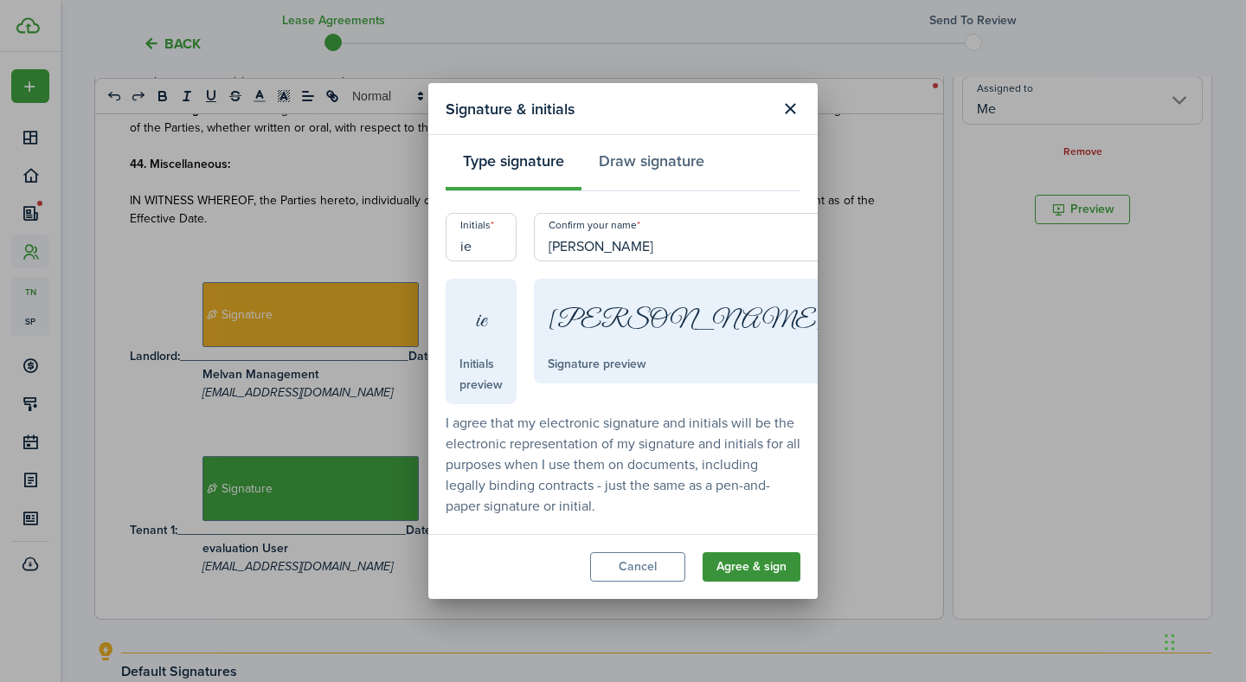
type input "[PERSON_NAME]"
click at [767, 555] on button "Agree & sign" at bounding box center [752, 566] width 98 height 29
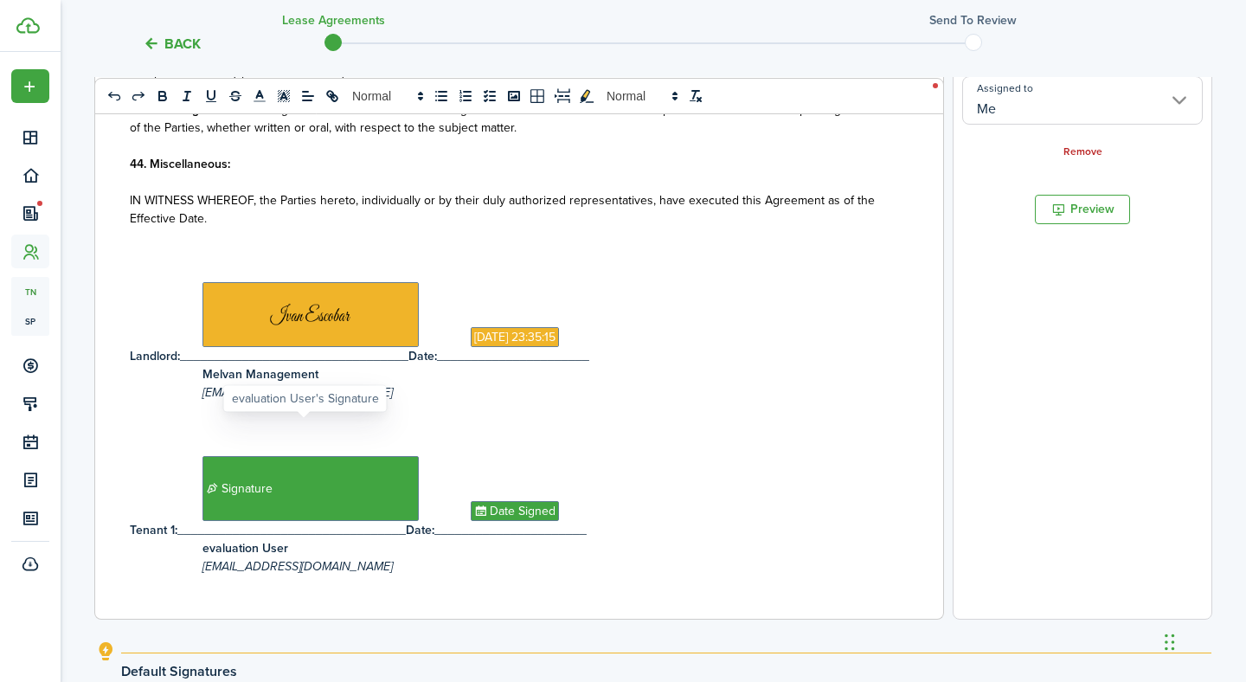
click at [314, 477] on span "Signature" at bounding box center [310, 488] width 216 height 65
type input "evaluation User"
click at [314, 477] on span "Signature" at bounding box center [310, 488] width 216 height 65
click at [337, 457] on span "Signature" at bounding box center [310, 488] width 216 height 65
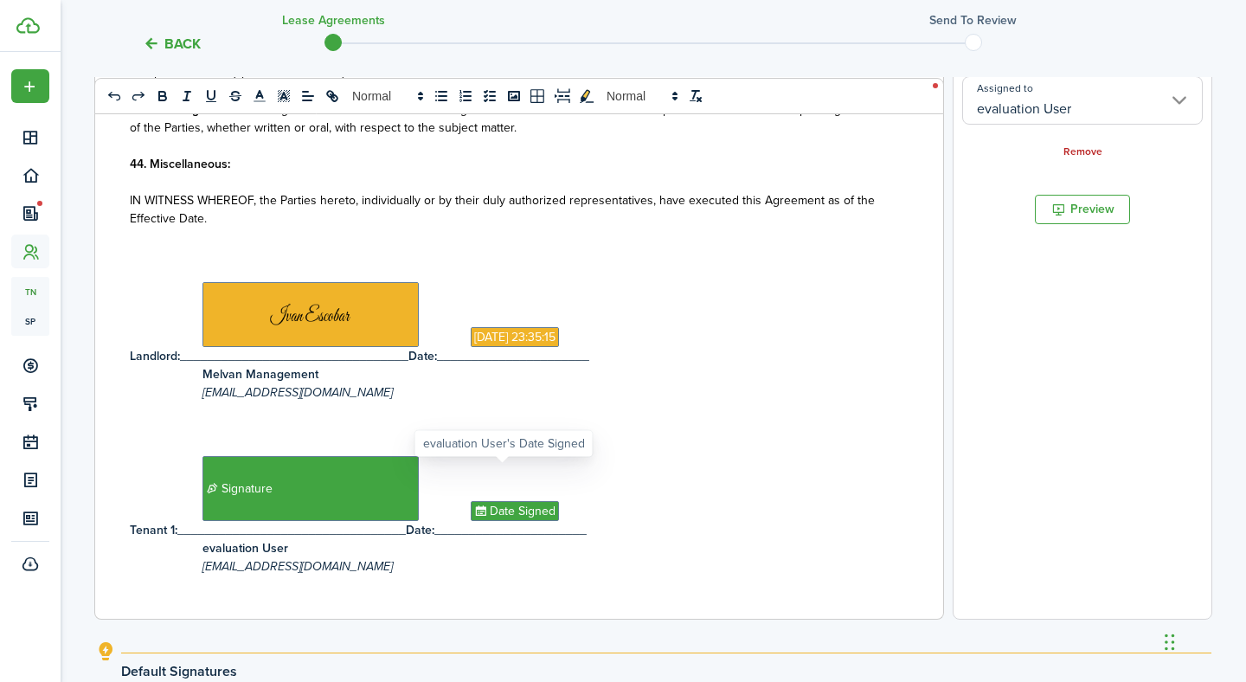
click at [491, 501] on span "Date Signed" at bounding box center [515, 511] width 88 height 20
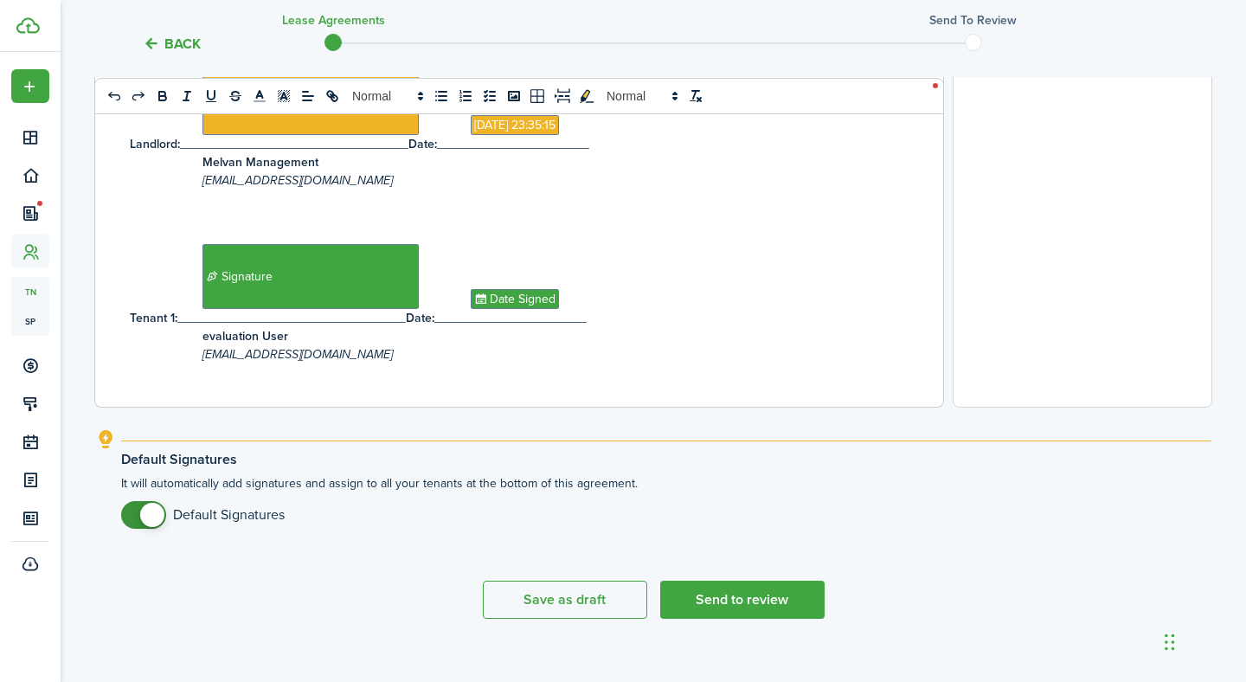
scroll to position [664, 0]
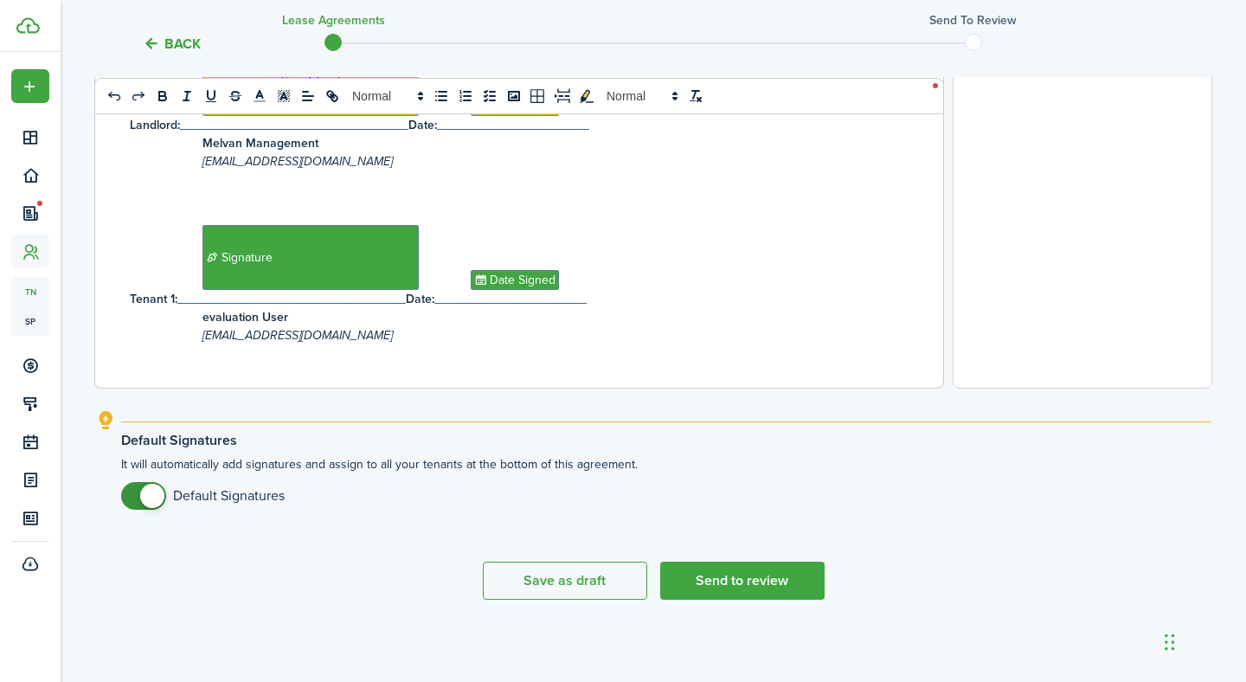
click at [135, 499] on span at bounding box center [143, 496] width 17 height 28
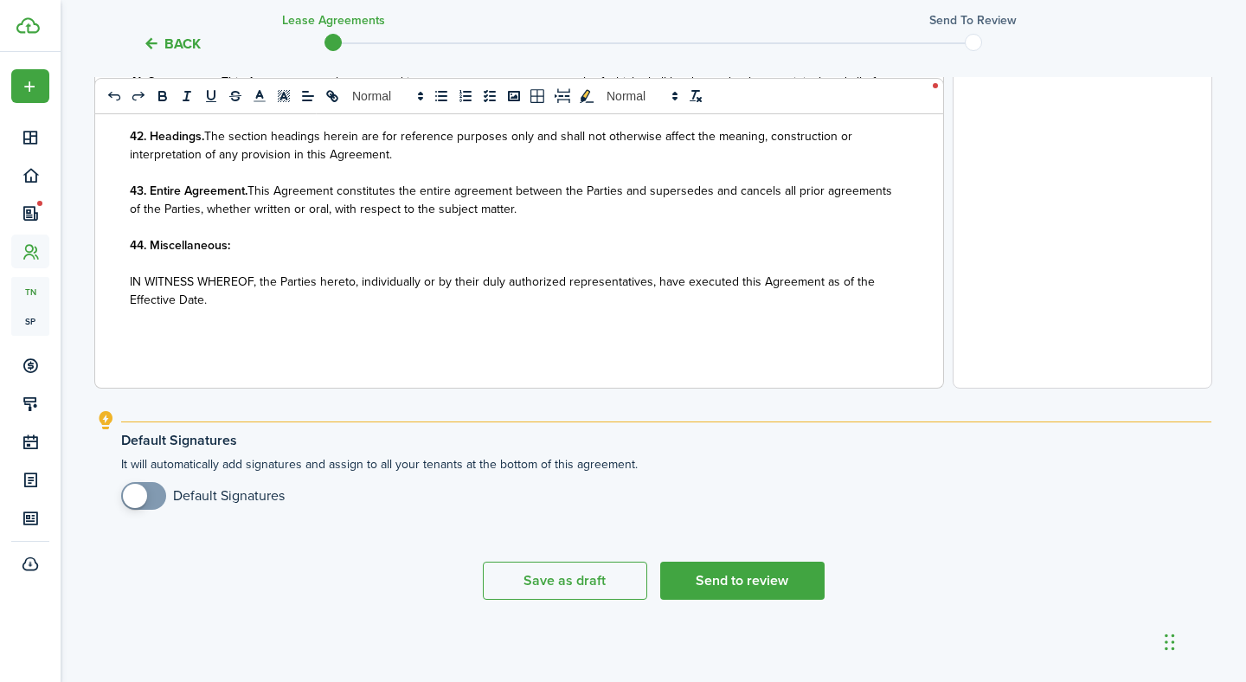
scroll to position [4121, 0]
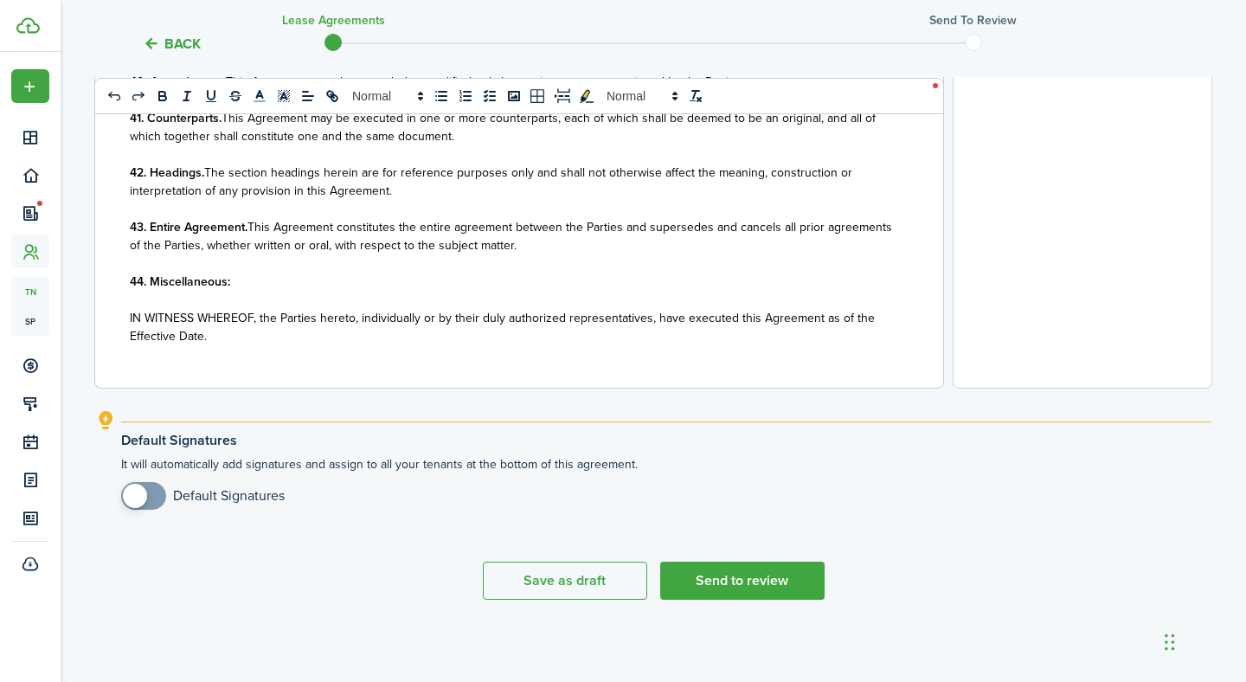
checkbox input "true"
click at [152, 504] on span at bounding box center [143, 496] width 17 height 28
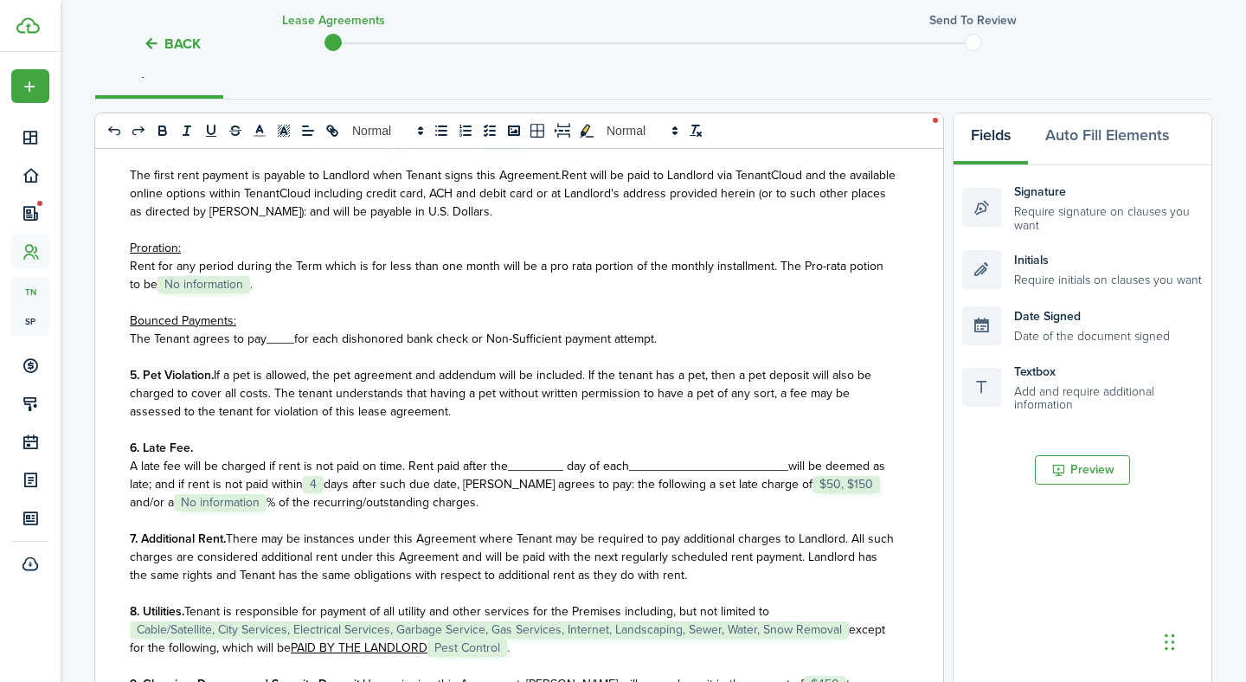
scroll to position [1053, 0]
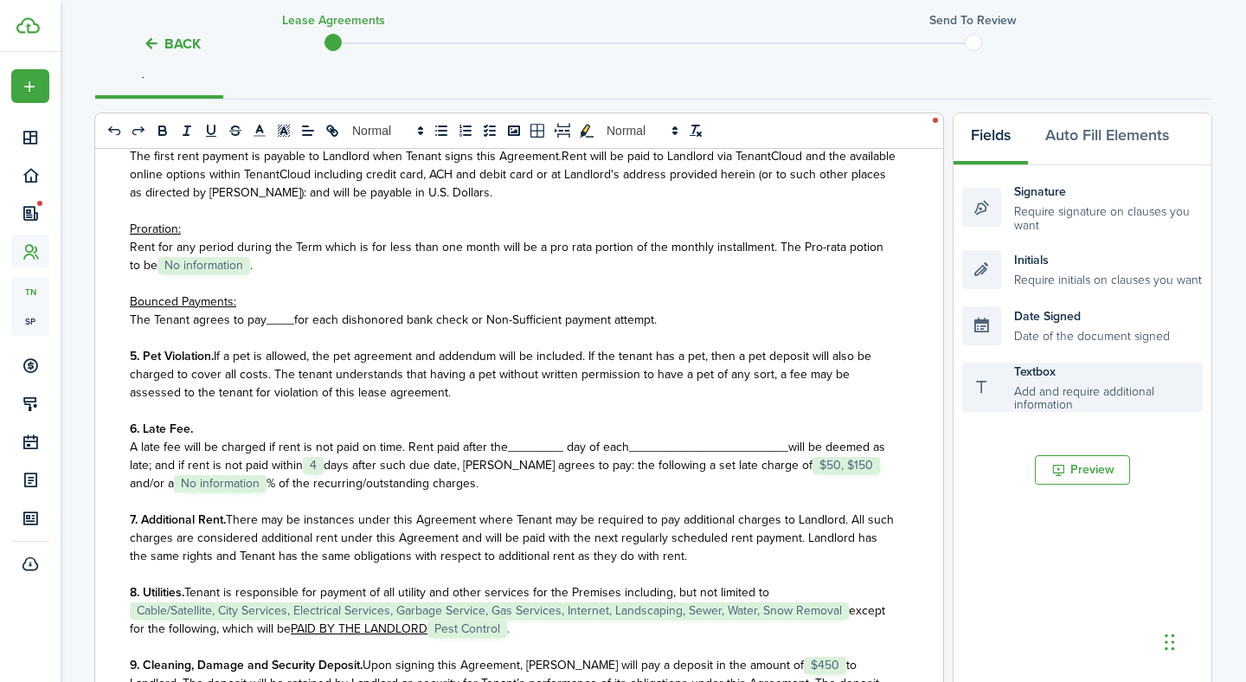
click at [1027, 388] on div "Textbox Add and require additional information" at bounding box center [1082, 388] width 241 height 50
drag, startPoint x: 455, startPoint y: 400, endPoint x: 558, endPoint y: 414, distance: 103.9
click at [558, 414] on div "State of ﻿ UT ﻿ LEASE AGREEMENT ___________________ This Lease Agreement (this …" at bounding box center [512, 488] width 835 height 679
click at [1017, 390] on div "Textbox Add and require additional information" at bounding box center [1082, 388] width 241 height 50
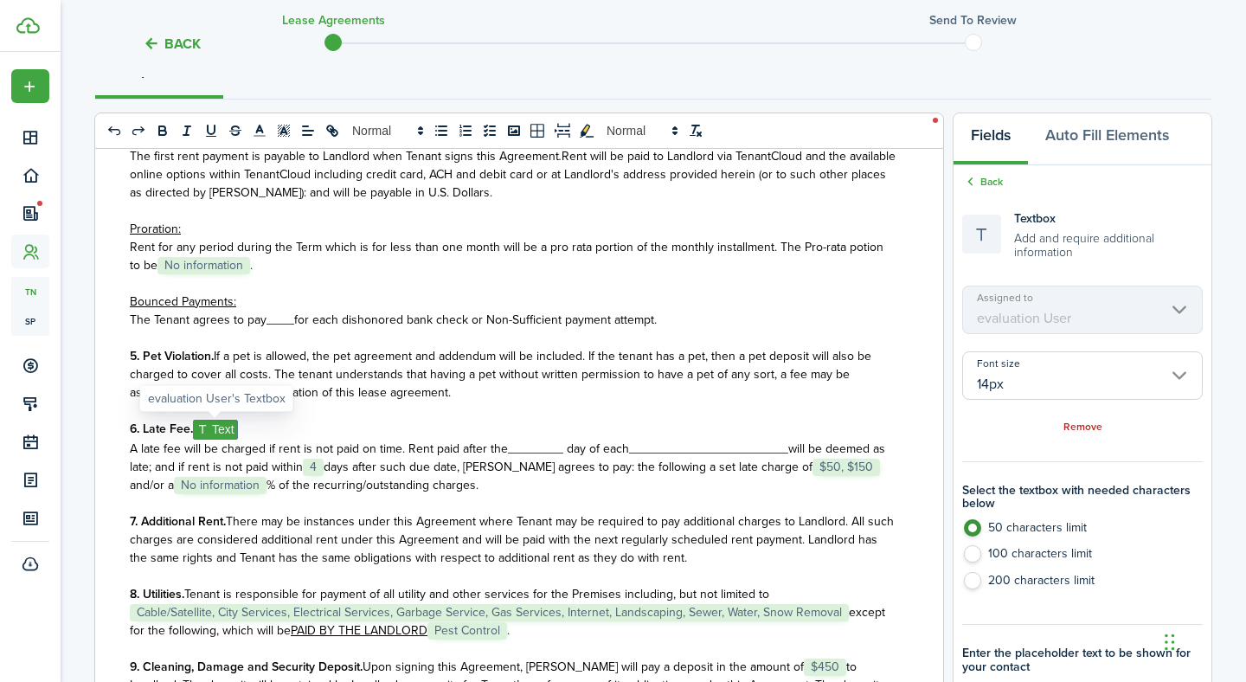
click at [219, 424] on span "Text" at bounding box center [215, 430] width 45 height 20
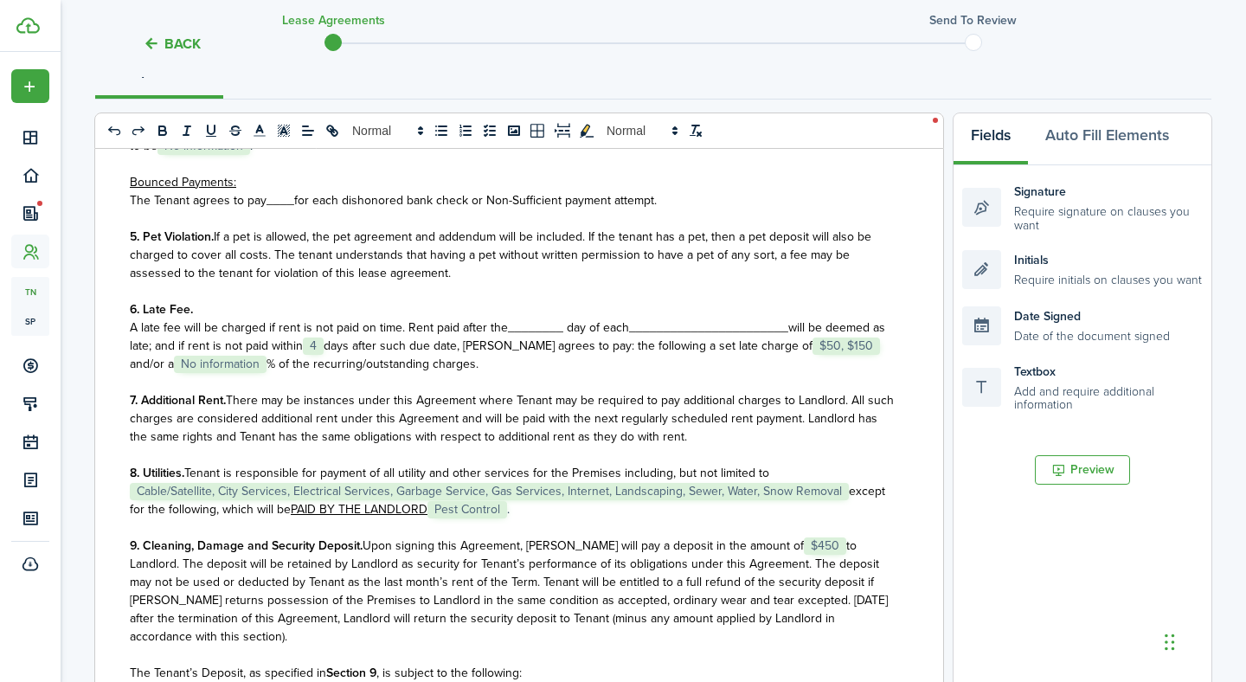
scroll to position [1168, 0]
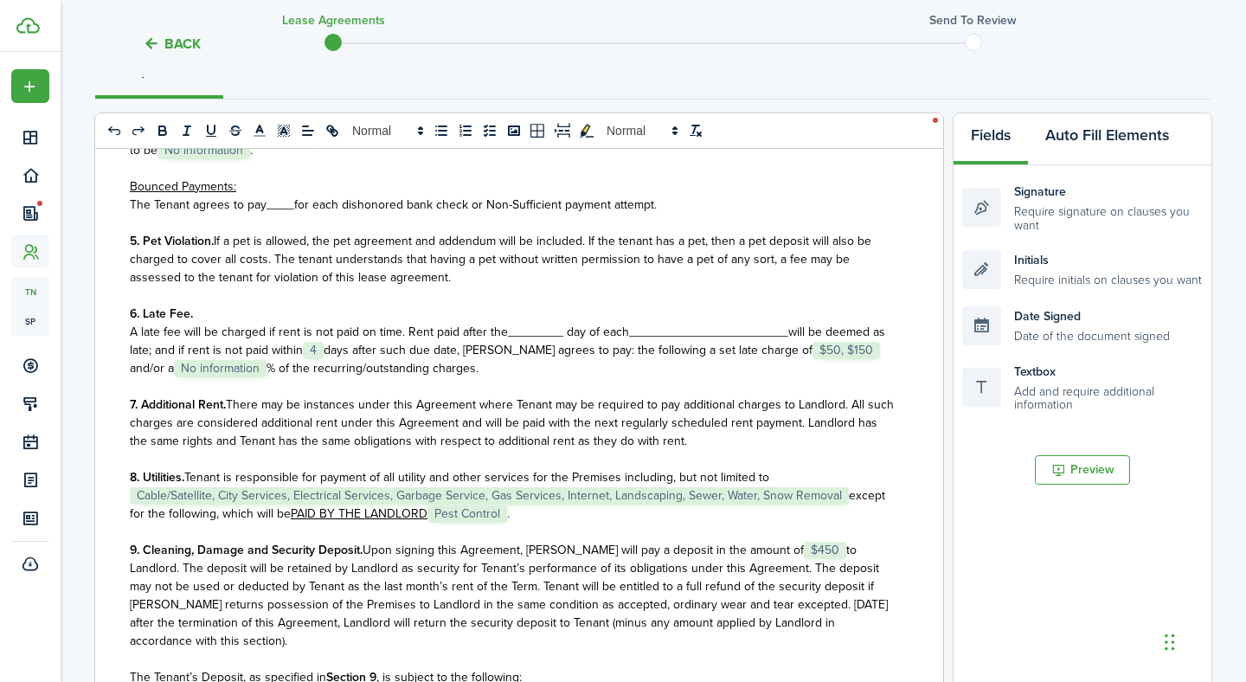
click at [1111, 142] on button "Auto Fill Elements" at bounding box center [1107, 139] width 158 height 52
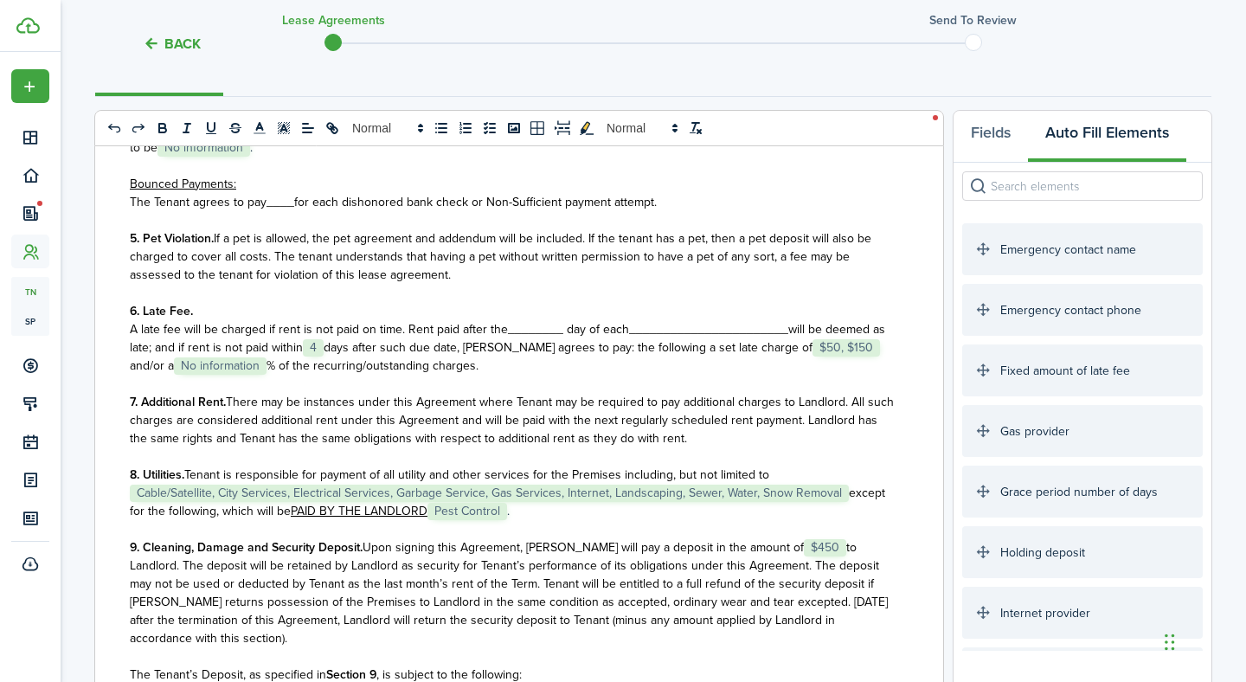
scroll to position [293, 0]
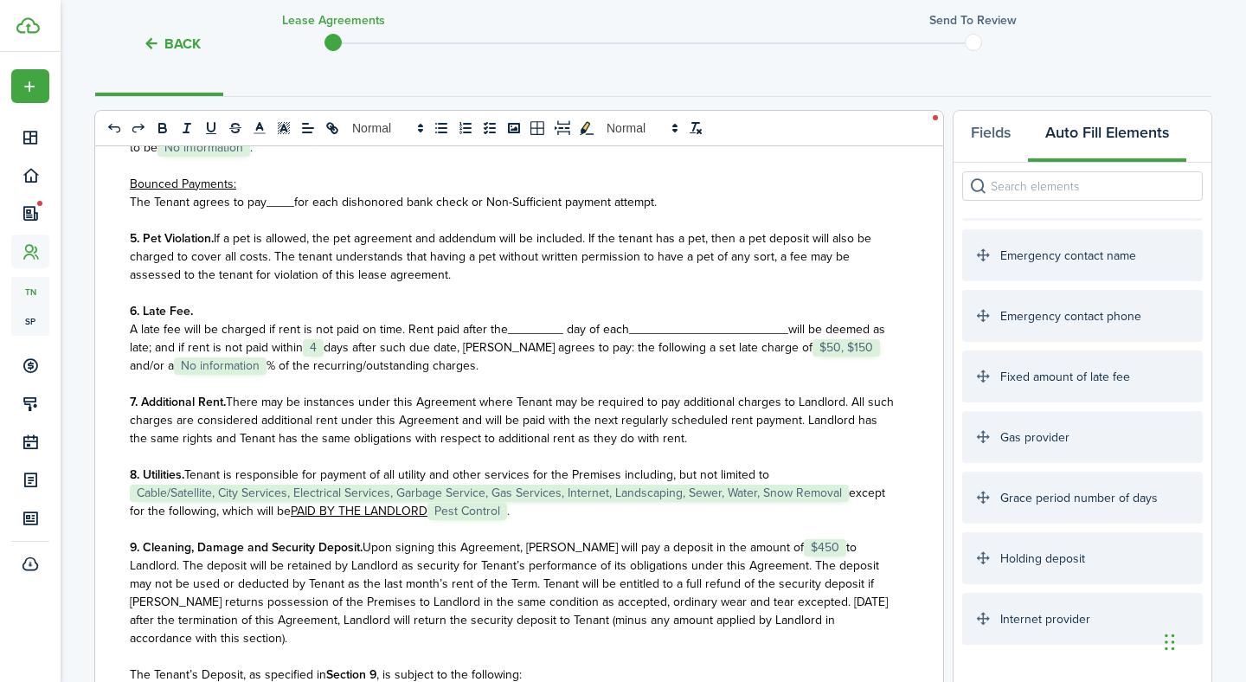
click at [1065, 181] on input "search" at bounding box center [1082, 185] width 241 height 29
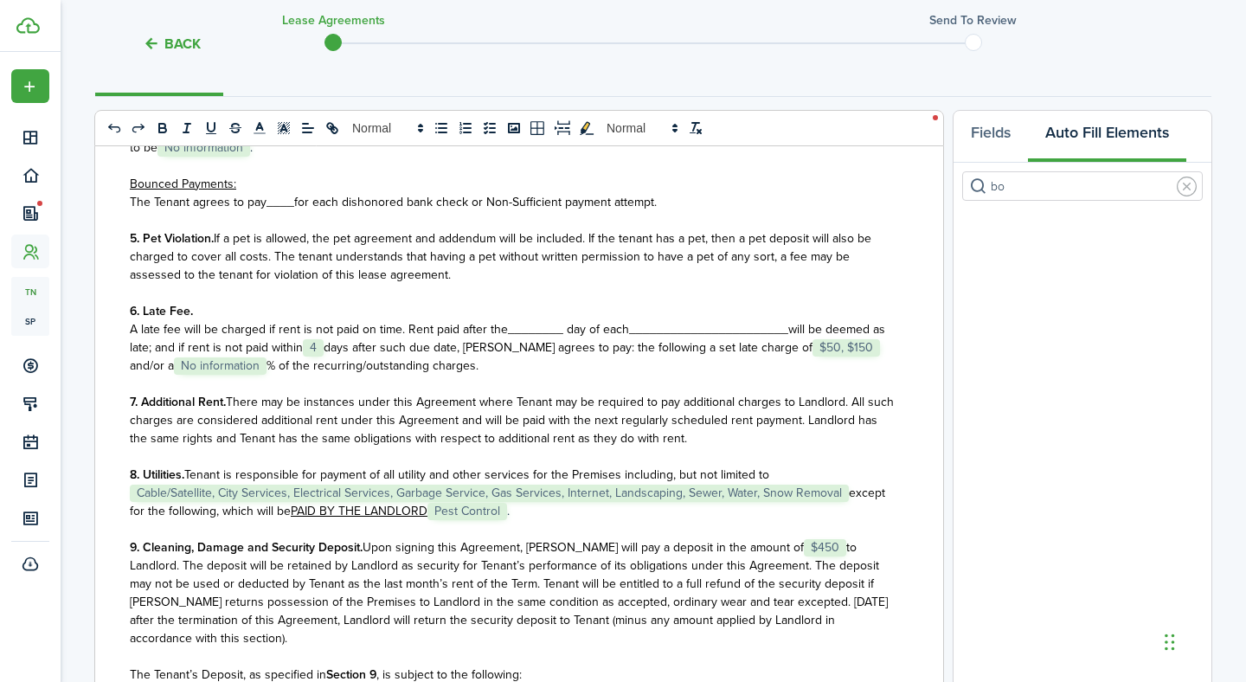
type input "b"
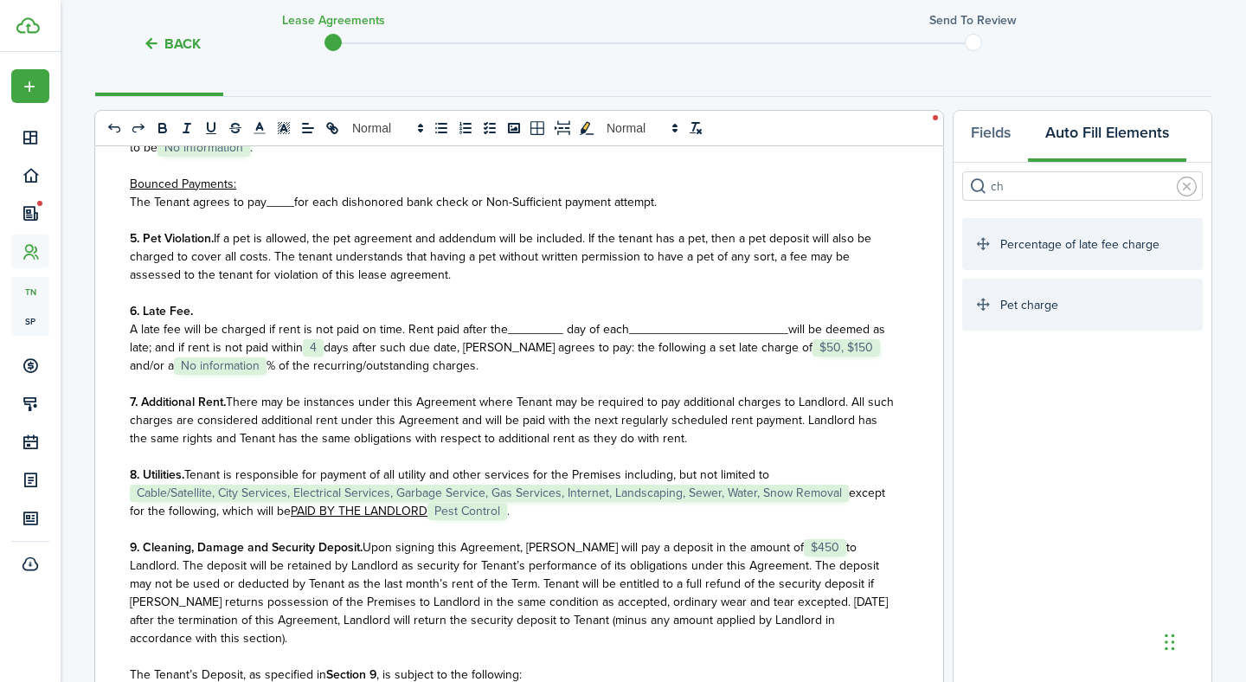
type input "c"
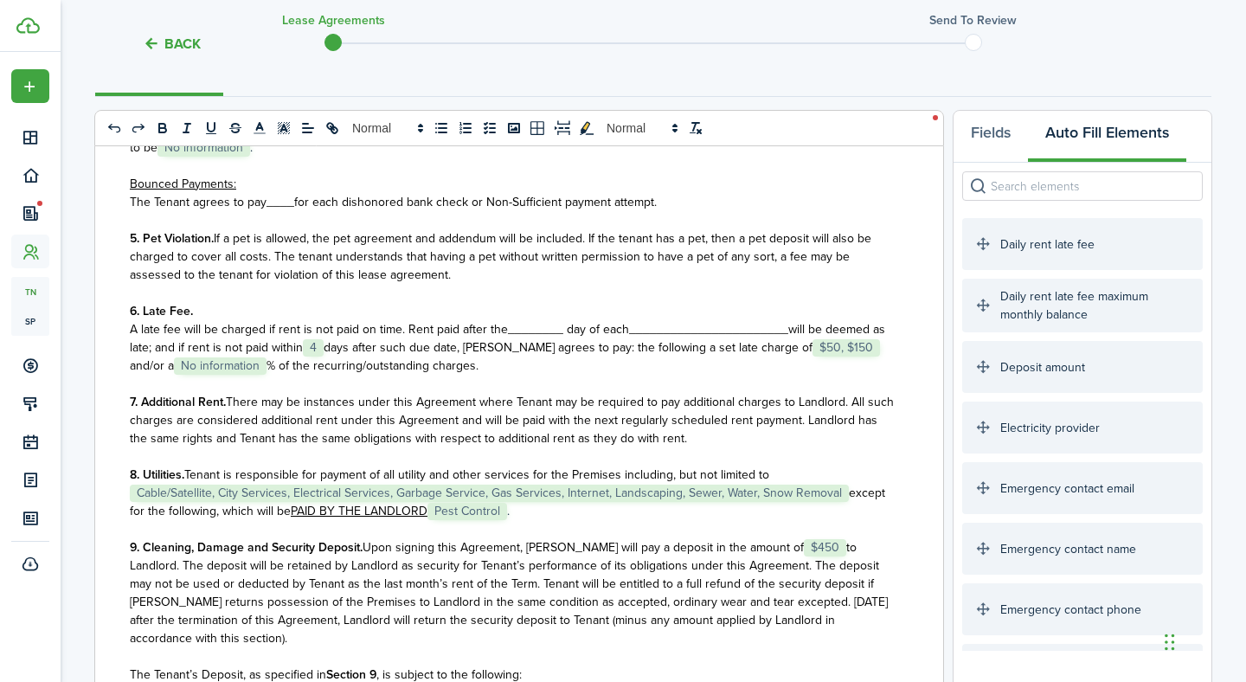
click at [516, 328] on span "A late fee will be charged if rent is not paid on time. Rent paid after the____…" at bounding box center [379, 329] width 499 height 18
